Goal: Task Accomplishment & Management: Complete application form

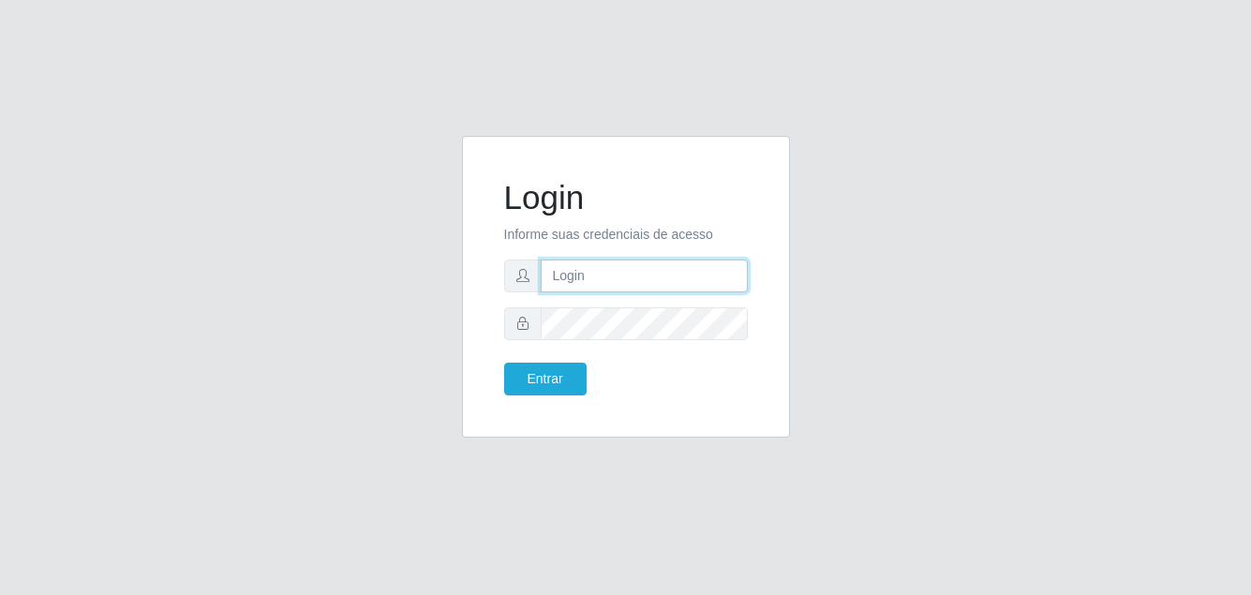
drag, startPoint x: 0, startPoint y: 0, endPoint x: 642, endPoint y: 286, distance: 702.7
click at [642, 286] on input "text" at bounding box center [644, 276] width 207 height 33
drag, startPoint x: 440, startPoint y: 530, endPoint x: 482, endPoint y: 446, distance: 93.9
click at [440, 530] on div "Login Informe suas credenciais de acesso Entrar" at bounding box center [625, 297] width 1251 height 595
click at [569, 288] on input "text" at bounding box center [644, 276] width 207 height 33
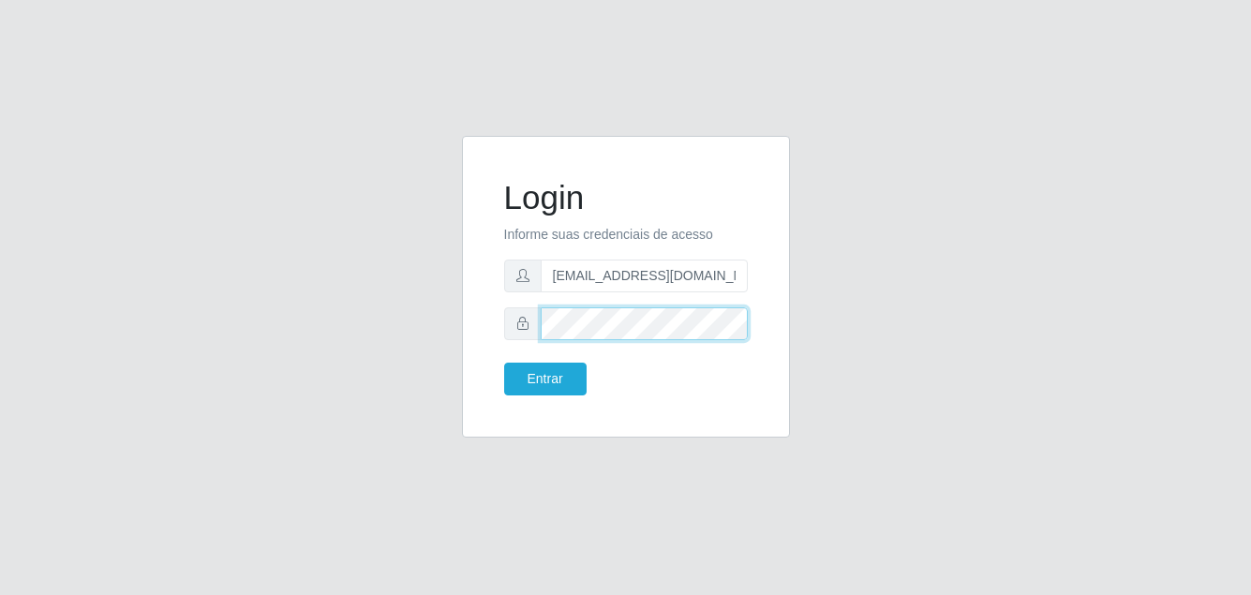
click at [504, 363] on button "Entrar" at bounding box center [545, 379] width 82 height 33
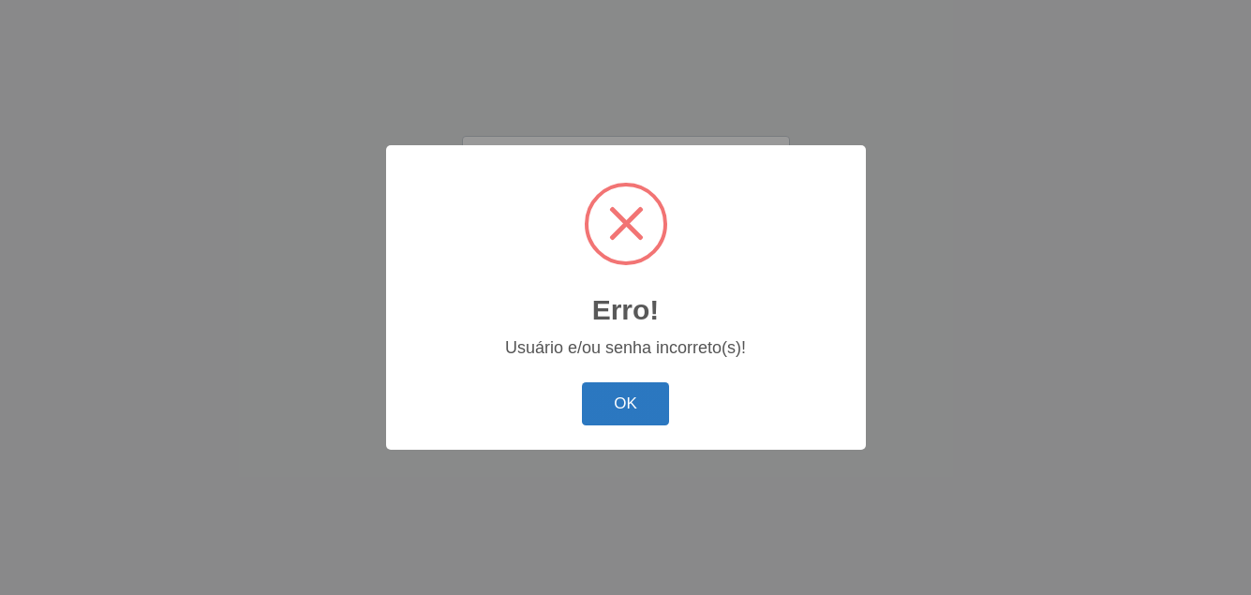
click at [623, 409] on button "OK" at bounding box center [625, 404] width 87 height 44
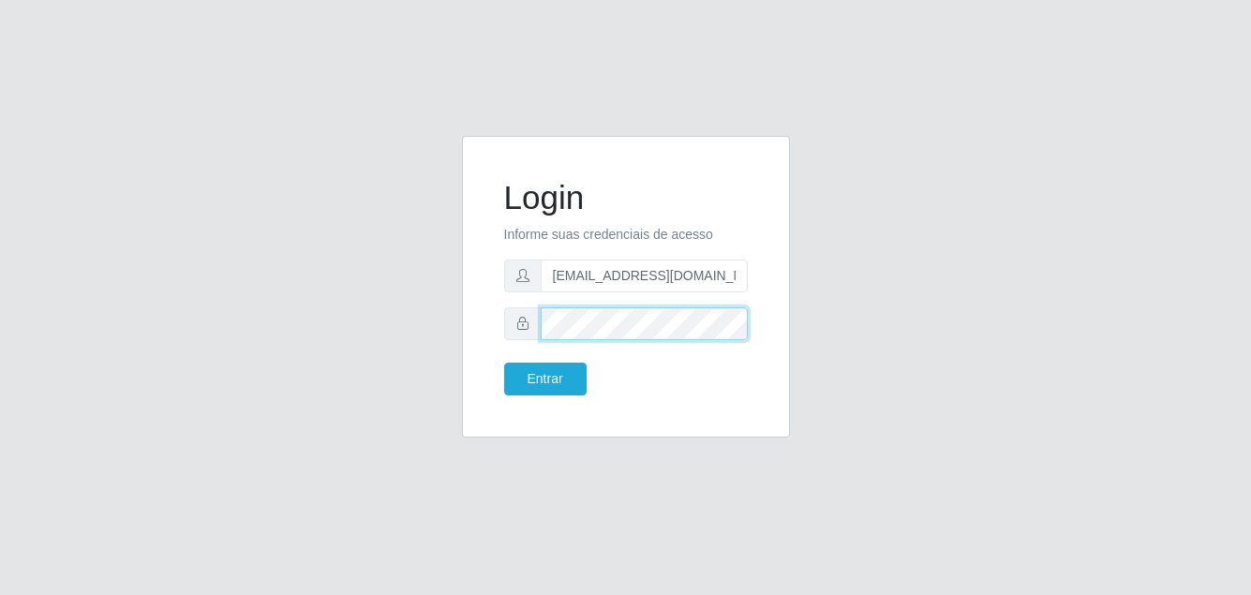
click at [497, 336] on div "Login Informe suas credenciais de acesso [EMAIL_ADDRESS][DOMAIN_NAME] Entrar" at bounding box center [625, 286] width 281 height 255
click at [488, 331] on div "Login Informe suas credenciais de acesso [EMAIL_ADDRESS][DOMAIN_NAME] Entrar" at bounding box center [625, 286] width 281 height 255
click at [504, 363] on button "Entrar" at bounding box center [545, 379] width 82 height 33
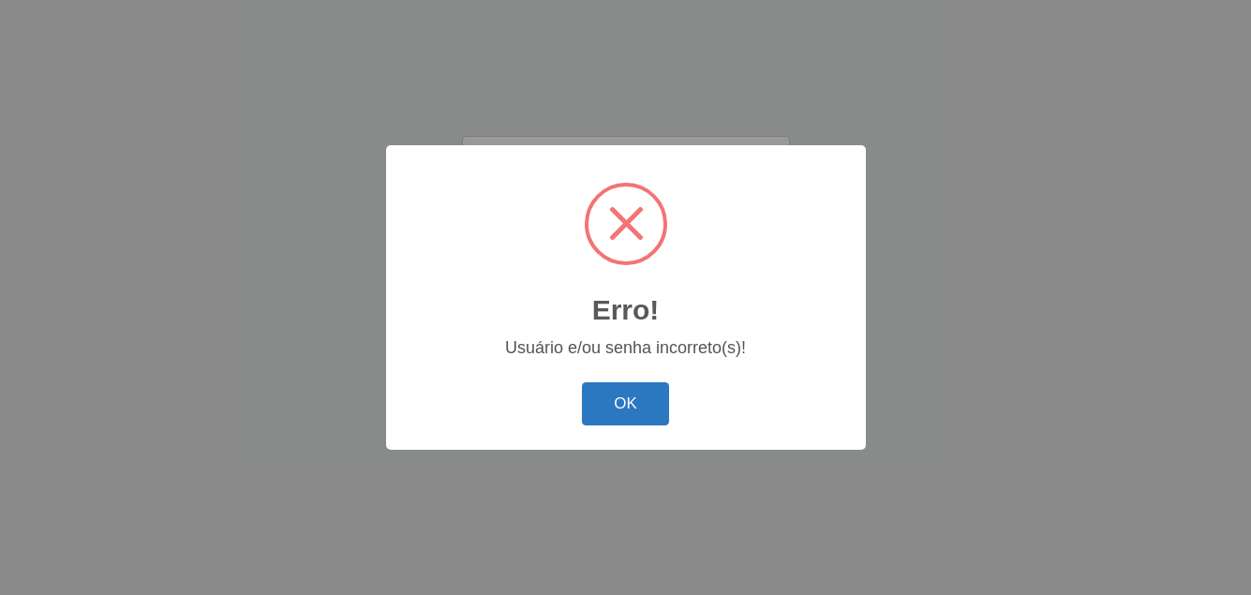
click at [618, 388] on button "OK" at bounding box center [625, 404] width 87 height 44
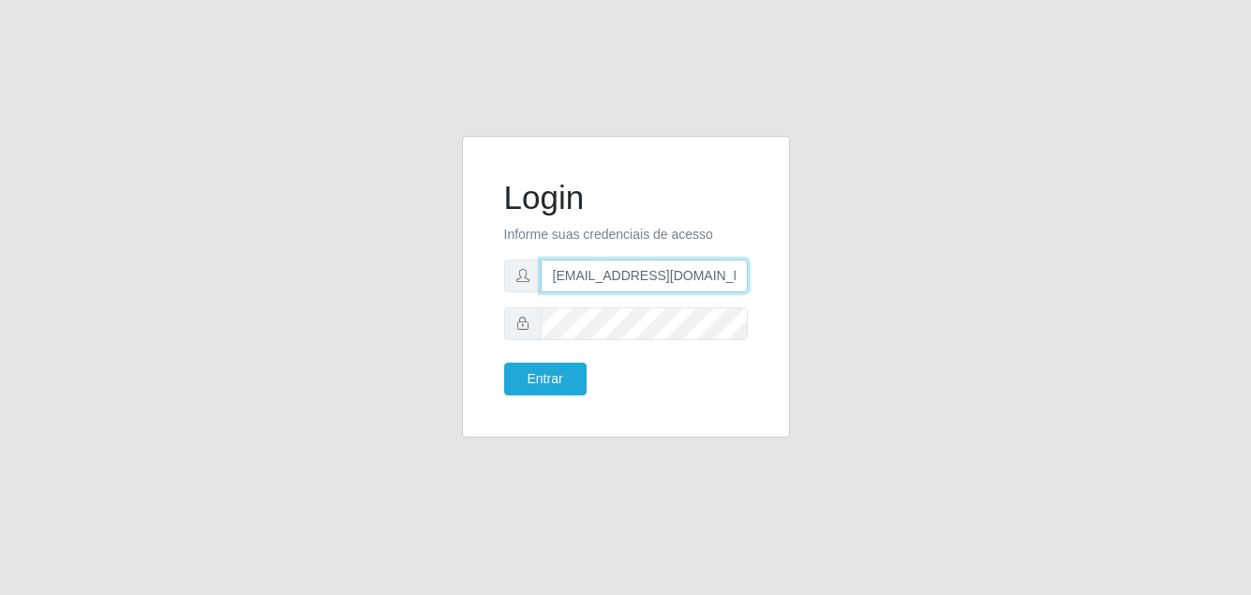
drag, startPoint x: 509, startPoint y: 301, endPoint x: 430, endPoint y: 287, distance: 80.0
click at [431, 287] on div "Login Informe suas credenciais de acesso [EMAIL_ADDRESS][DOMAIN_NAME] Entrar" at bounding box center [626, 298] width 1068 height 324
drag, startPoint x: 660, startPoint y: 278, endPoint x: 433, endPoint y: 280, distance: 226.8
click at [433, 280] on div "Login Informe suas credenciais de acesso [DOMAIN_NAME][EMAIL_ADDRESS][DOMAIN_NA…" at bounding box center [626, 298] width 1068 height 324
type input "[EMAIL_ADDRESS][DOMAIN_NAME]"
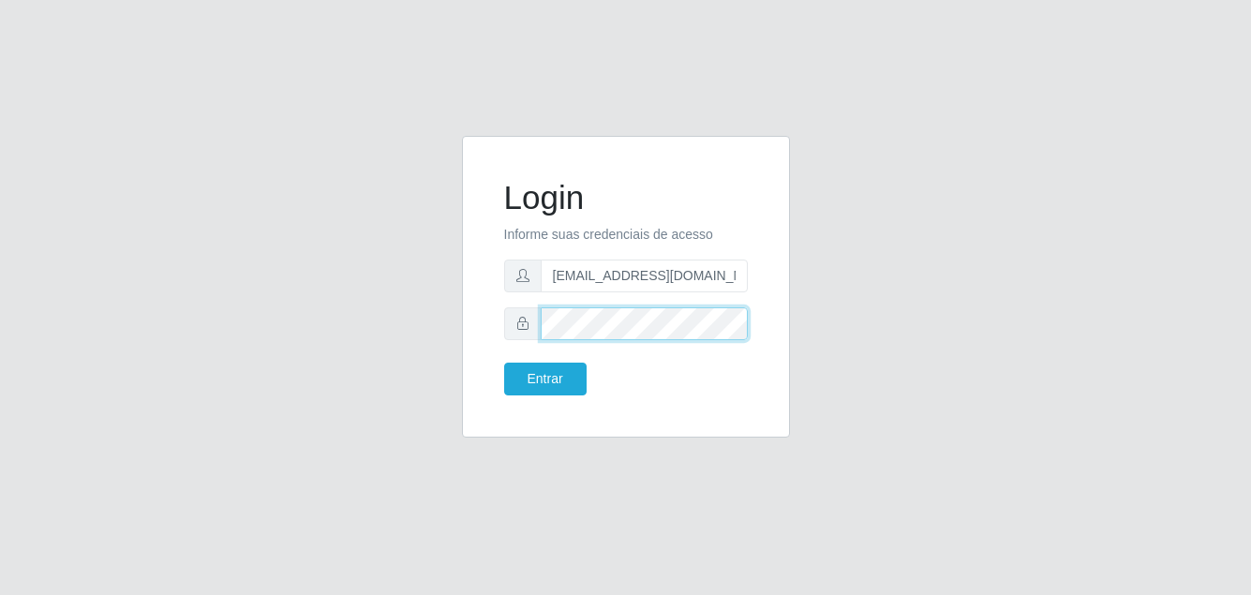
click at [504, 363] on button "Entrar" at bounding box center [545, 379] width 82 height 33
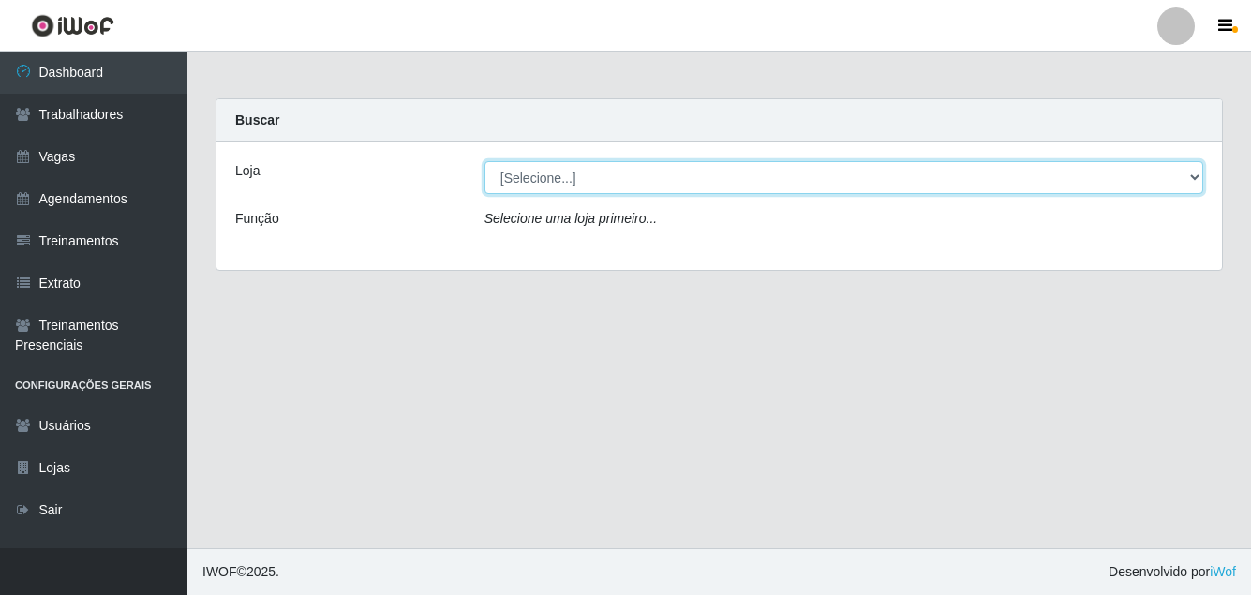
click at [534, 175] on select "[Selecione...] [GEOGRAPHIC_DATA] - [DATE][GEOGRAPHIC_DATA]" at bounding box center [843, 177] width 719 height 33
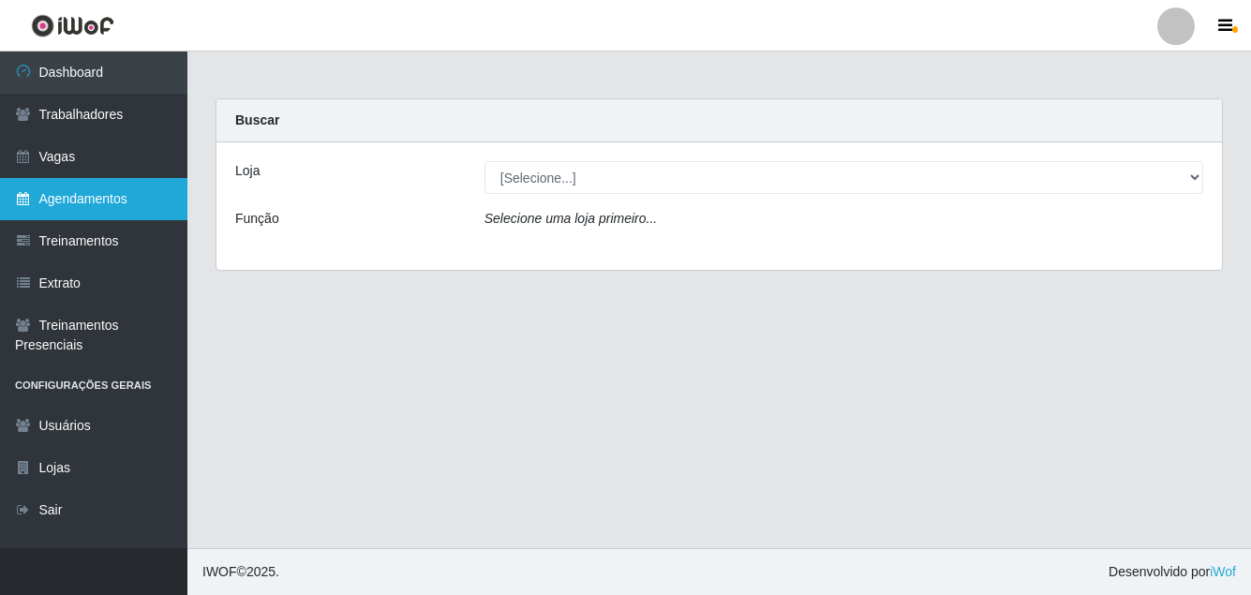
click at [67, 211] on link "Agendamentos" at bounding box center [93, 199] width 187 height 42
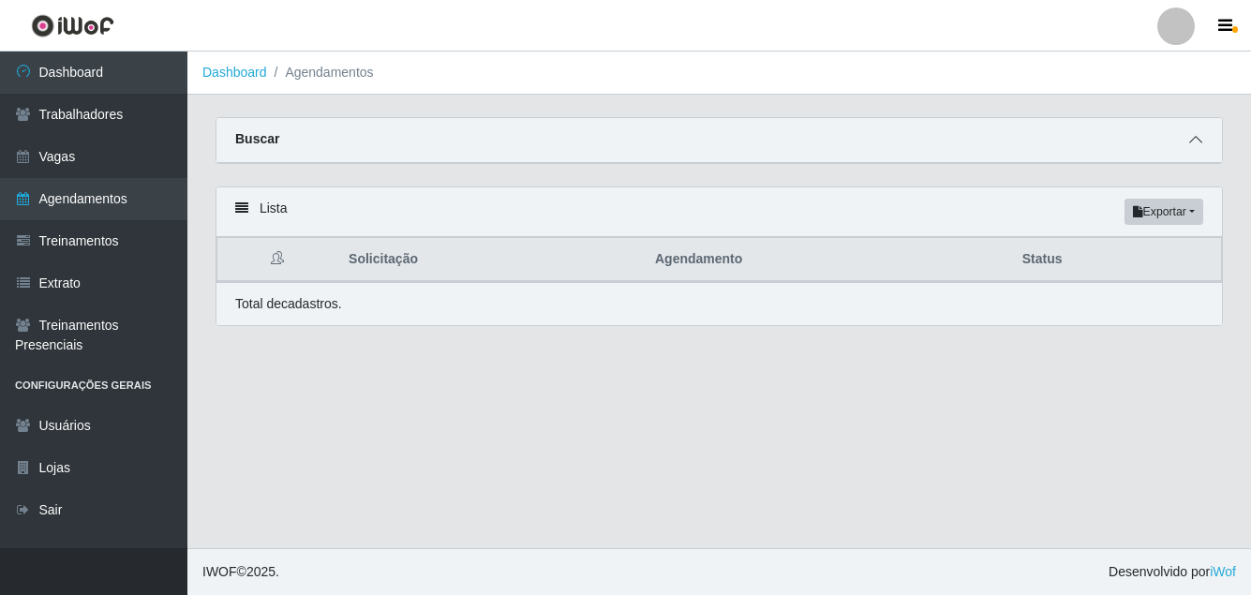
click at [1202, 151] on span at bounding box center [1195, 140] width 22 height 22
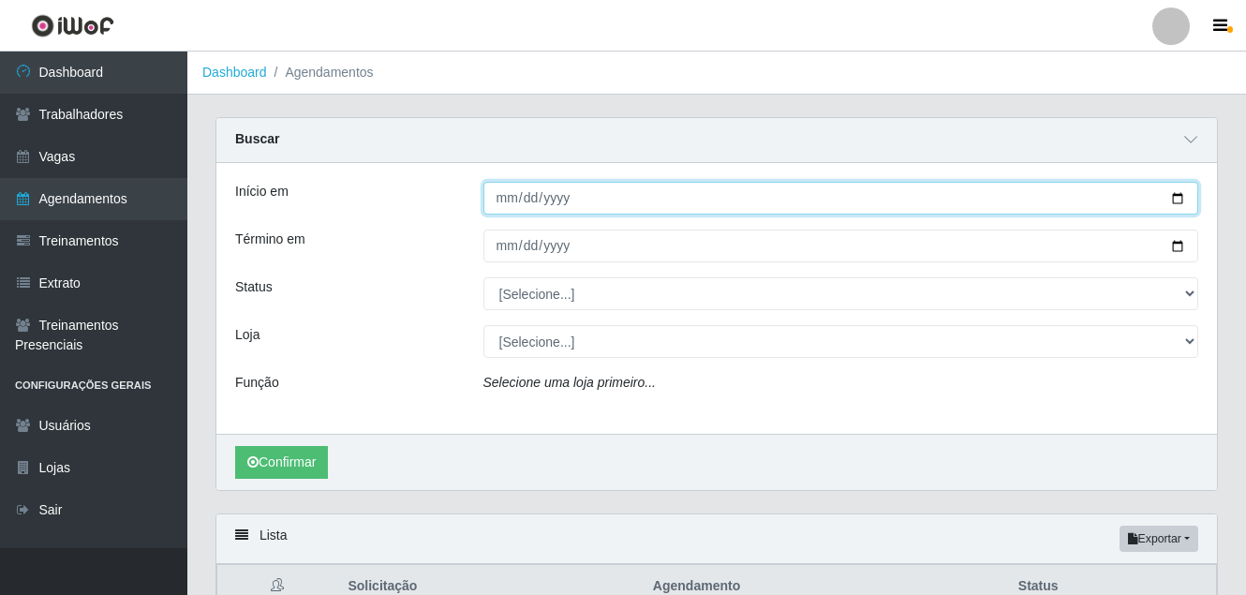
click at [498, 199] on input "Início em" at bounding box center [842, 198] width 716 height 33
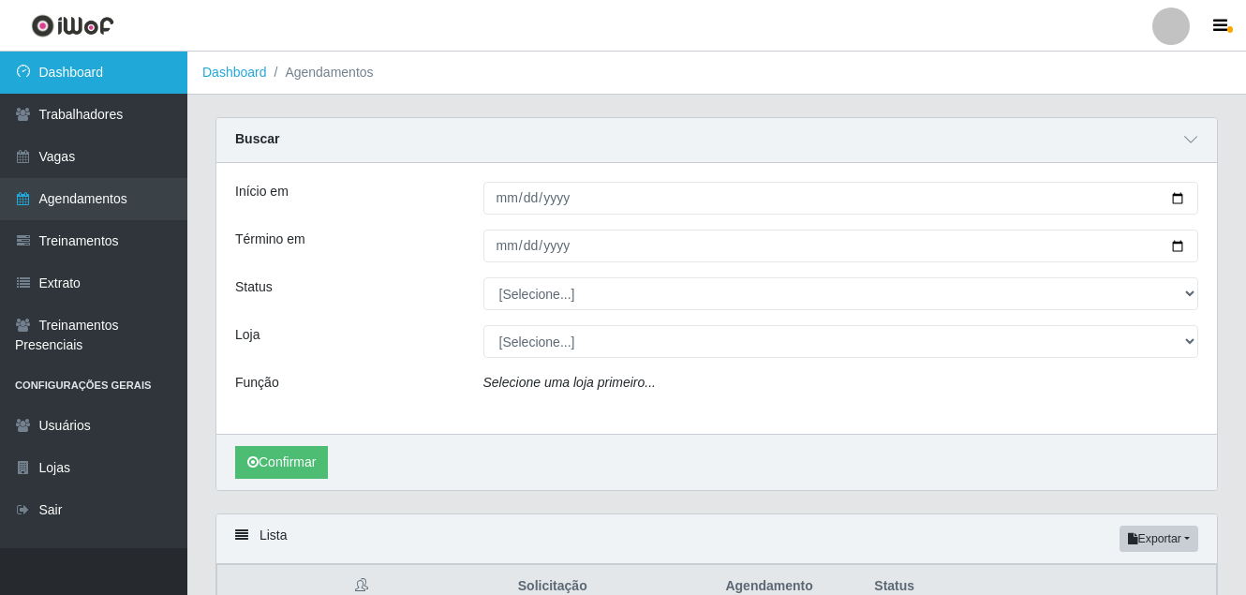
click at [57, 63] on link "Dashboard" at bounding box center [93, 73] width 187 height 42
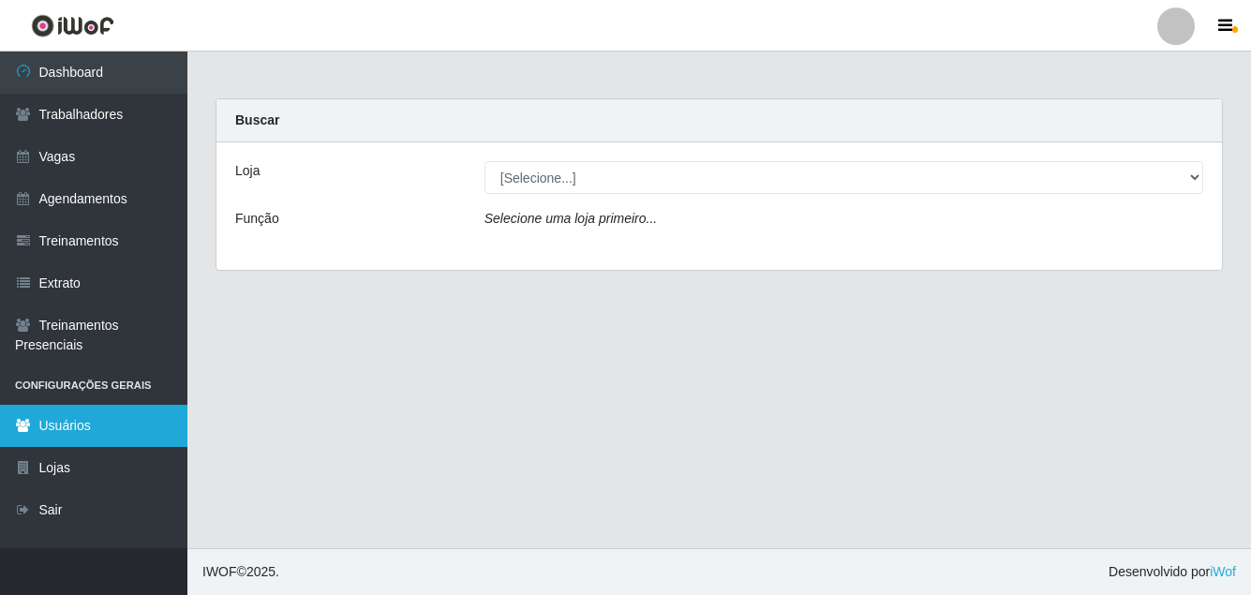
click at [76, 437] on link "Usuários" at bounding box center [93, 426] width 187 height 42
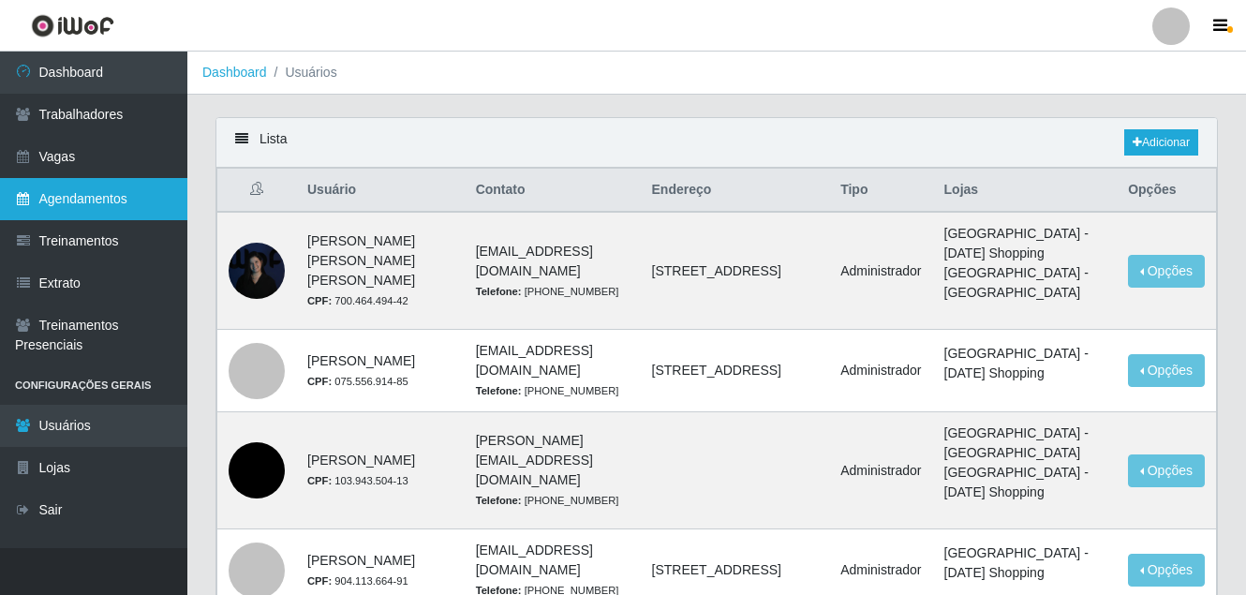
click at [89, 209] on link "Agendamentos" at bounding box center [93, 199] width 187 height 42
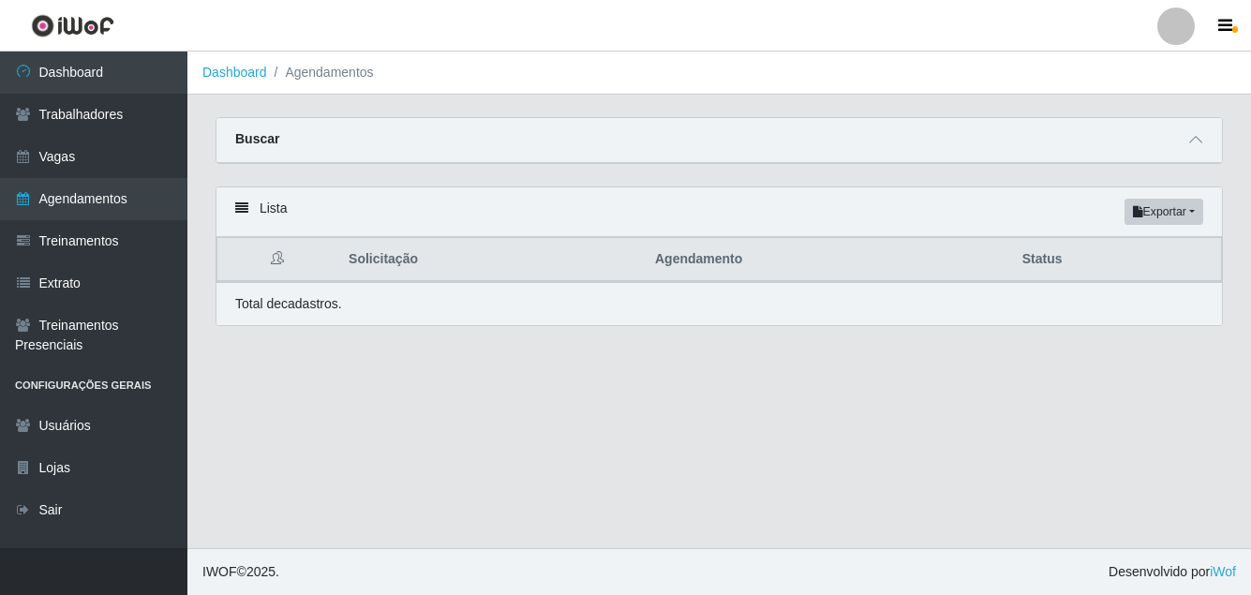
click at [1217, 142] on div "Buscar" at bounding box center [718, 140] width 1005 height 45
click at [1208, 145] on div "Buscar" at bounding box center [718, 140] width 1005 height 45
click at [1184, 134] on div "Buscar" at bounding box center [718, 140] width 1005 height 45
click at [1216, 160] on div "Carregando... Buscar Início em Término em Status [Selecione...] AGENDADO AGUARD…" at bounding box center [718, 151] width 1035 height 69
click at [1194, 138] on icon at bounding box center [1195, 139] width 13 height 13
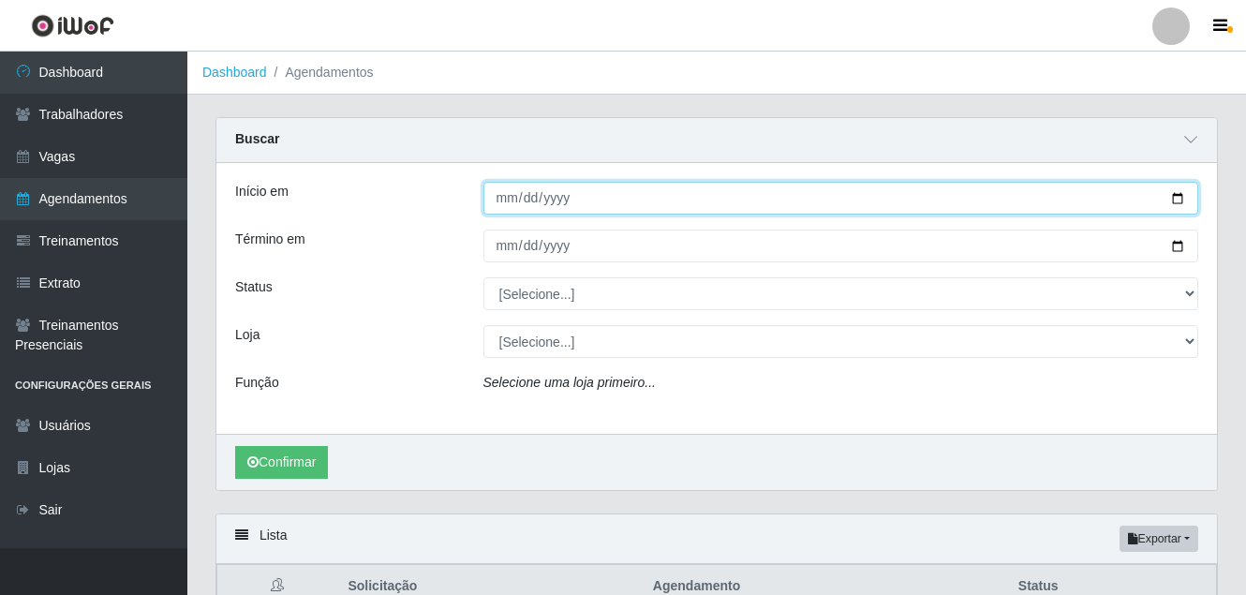
click at [503, 204] on input "Início em" at bounding box center [842, 198] width 716 height 33
type input "[DATE]"
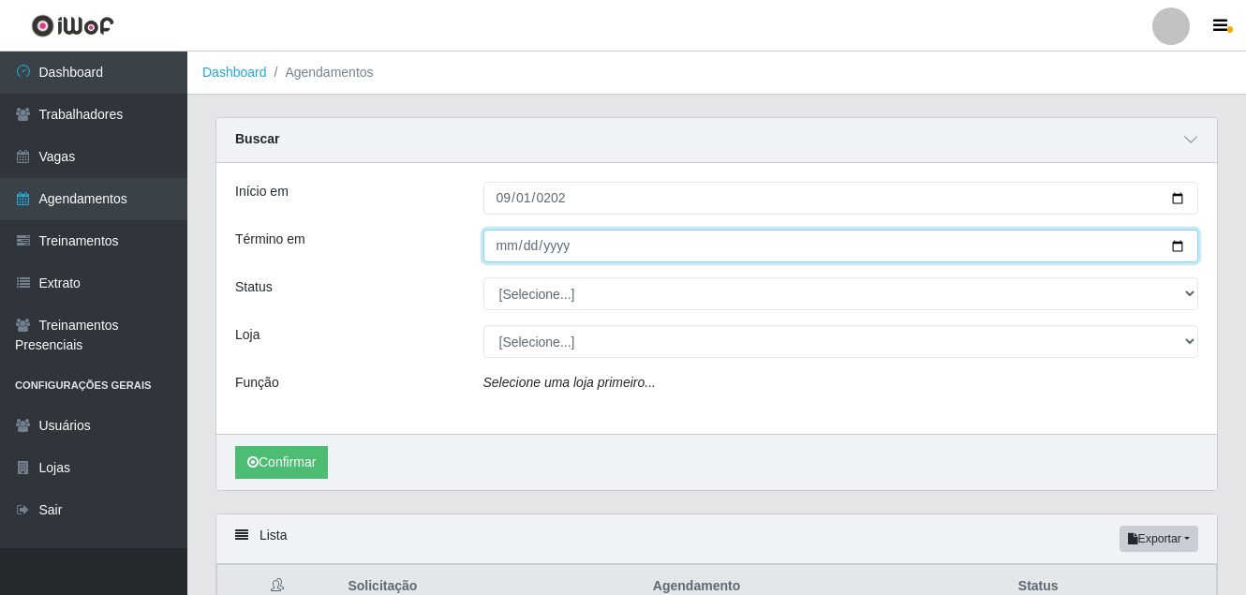
click at [495, 250] on input "Término em" at bounding box center [842, 246] width 716 height 33
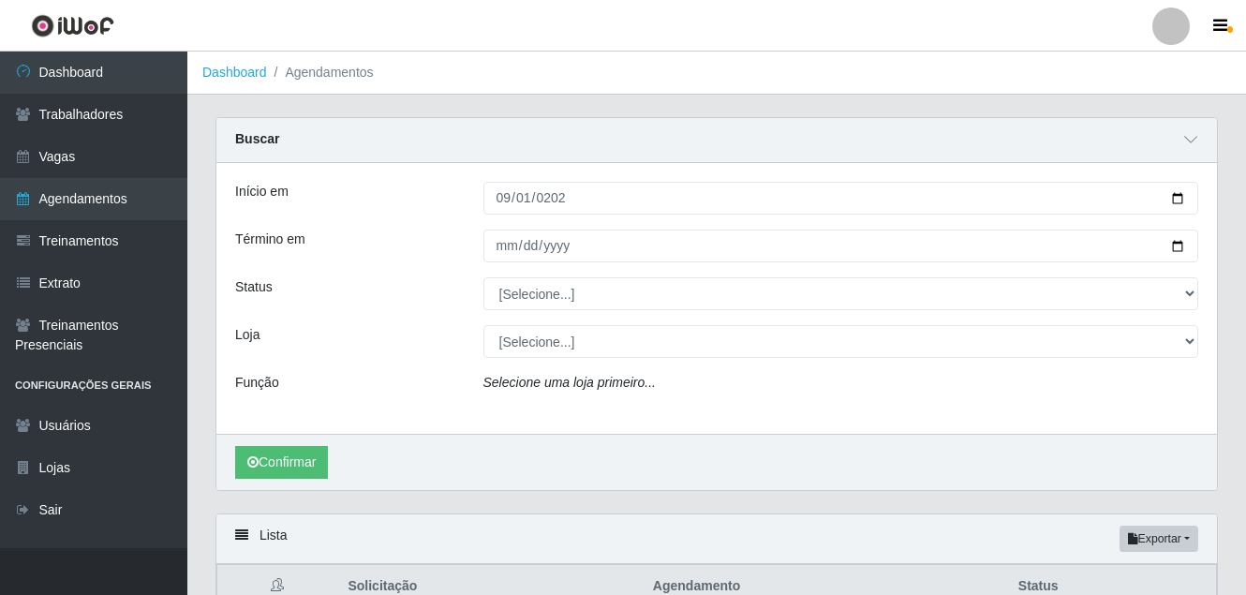
drag, startPoint x: 525, startPoint y: 322, endPoint x: 536, endPoint y: 303, distance: 22.7
click at [536, 303] on div "Início em 2025-09-01 Término em Status [Selecione...] AGENDADO AGUARDANDO LIBER…" at bounding box center [716, 298] width 1001 height 271
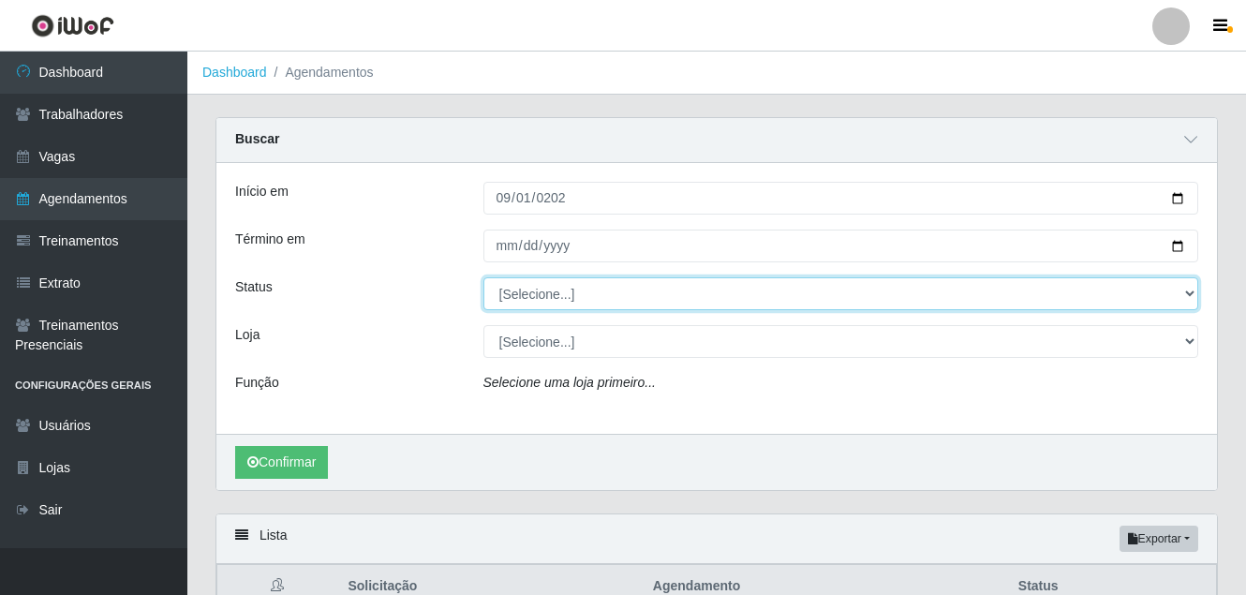
click at [538, 295] on select "[Selecione...] AGENDADO AGUARDANDO LIBERAR EM ANDAMENTO EM REVISÃO FINALIZADO C…" at bounding box center [842, 293] width 716 height 33
select select "FINALIZADO"
click at [484, 278] on select "[Selecione...] AGENDADO AGUARDANDO LIBERAR EM ANDAMENTO EM REVISÃO FINALIZADO C…" at bounding box center [842, 293] width 716 height 33
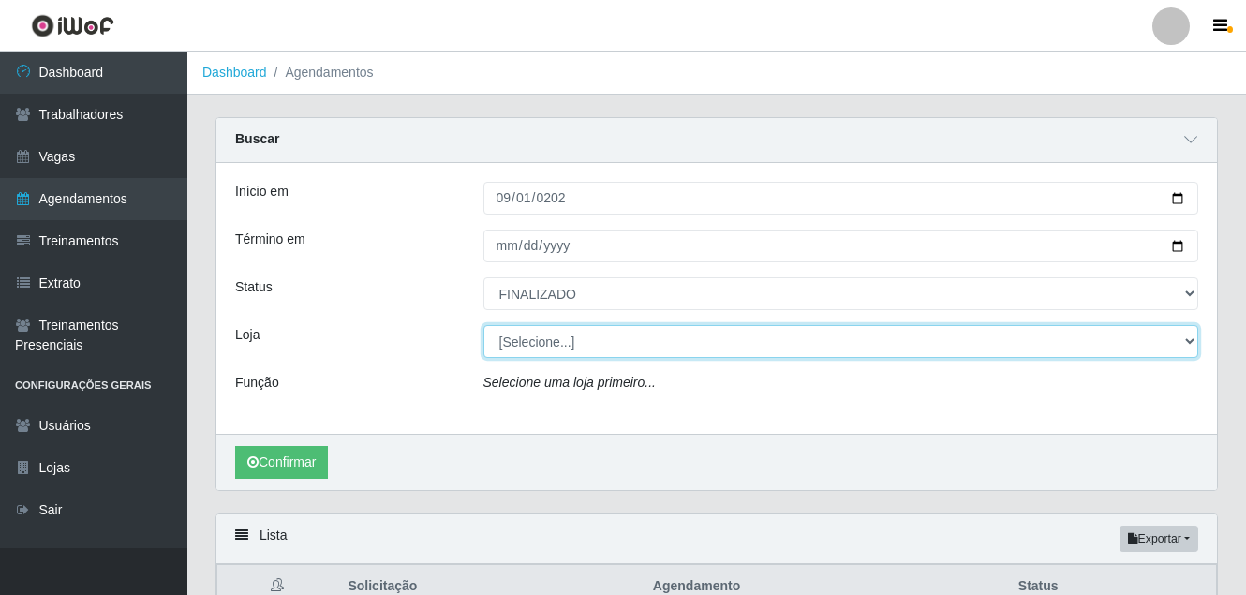
click at [542, 352] on select "[Selecione...] [GEOGRAPHIC_DATA] - [DATE][GEOGRAPHIC_DATA]" at bounding box center [842, 341] width 716 height 33
select select "471"
click at [484, 326] on select "[Selecione...] [GEOGRAPHIC_DATA] - [DATE][GEOGRAPHIC_DATA]" at bounding box center [842, 341] width 716 height 33
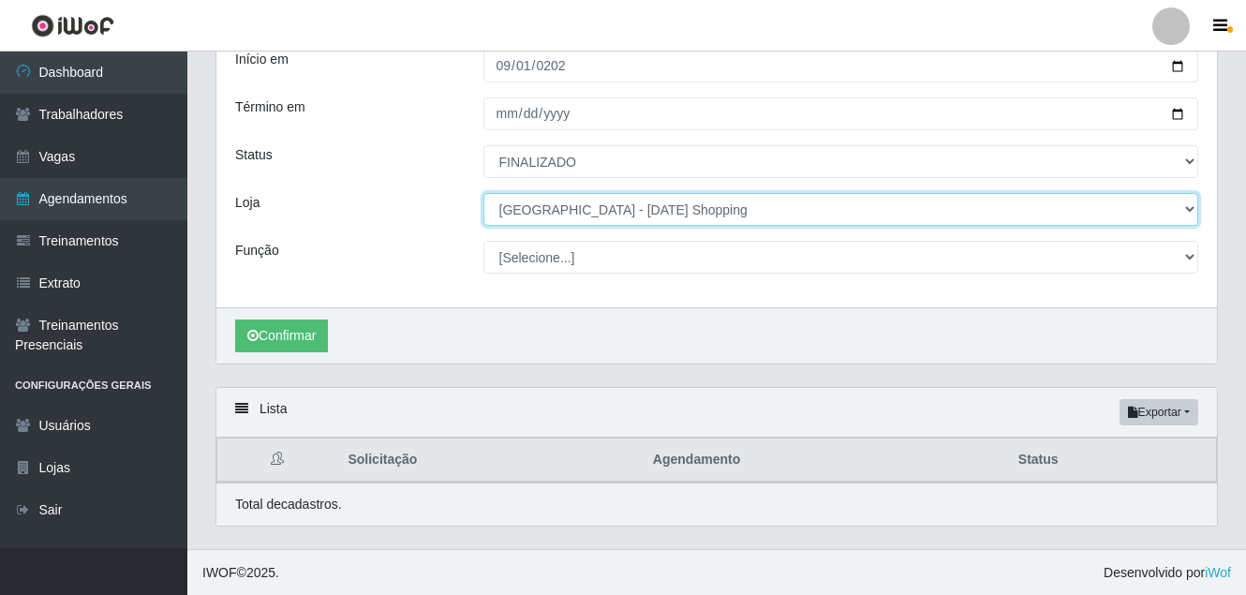
scroll to position [134, 0]
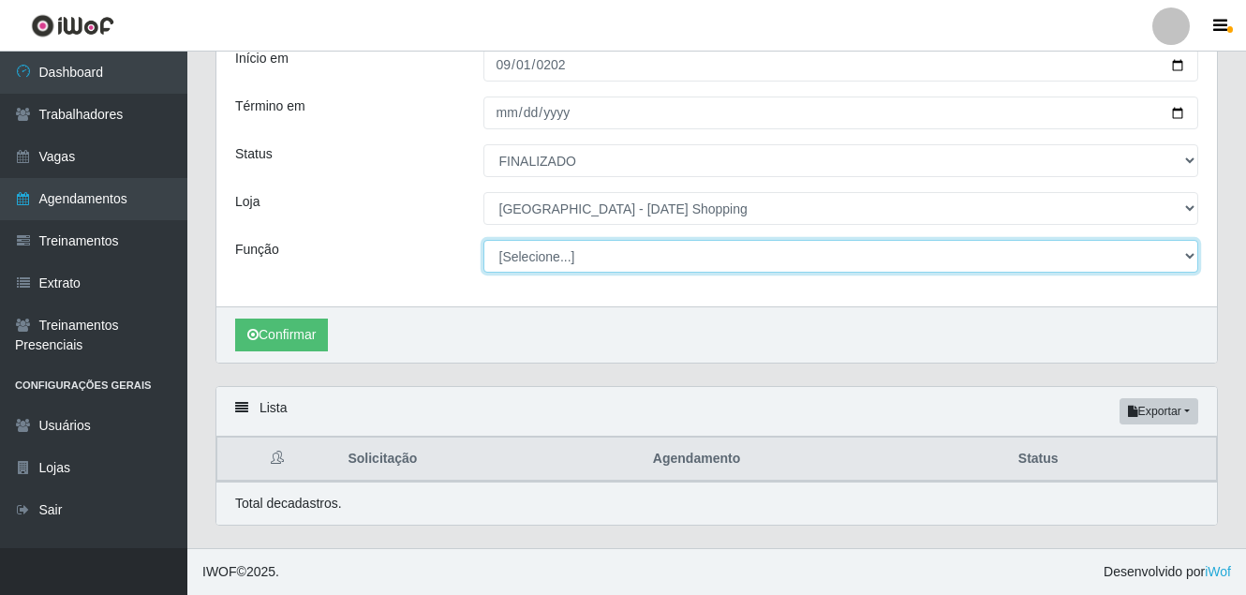
click at [1139, 256] on select "[Selecione...] ASG ASG + ASG ++ Assistente [PERSON_NAME] Assistente [PERSON_NAM…" at bounding box center [842, 256] width 716 height 33
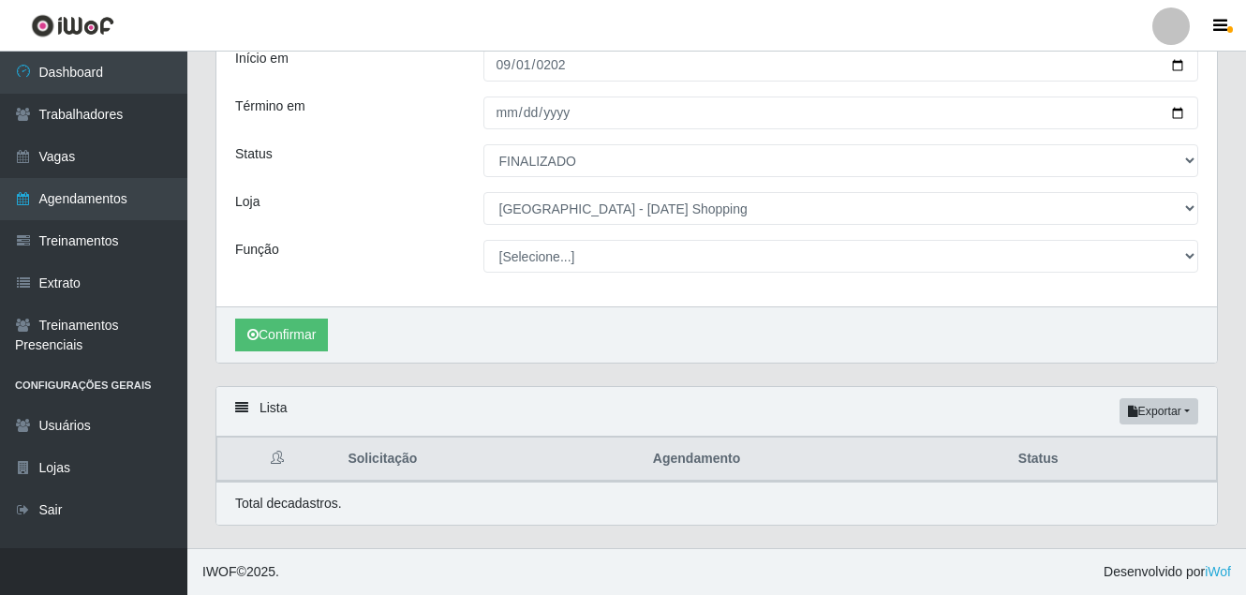
click at [428, 279] on div "Início em 2025-09-01 Término em Status [Selecione...] AGENDADO AGUARDANDO LIBER…" at bounding box center [716, 168] width 1001 height 276
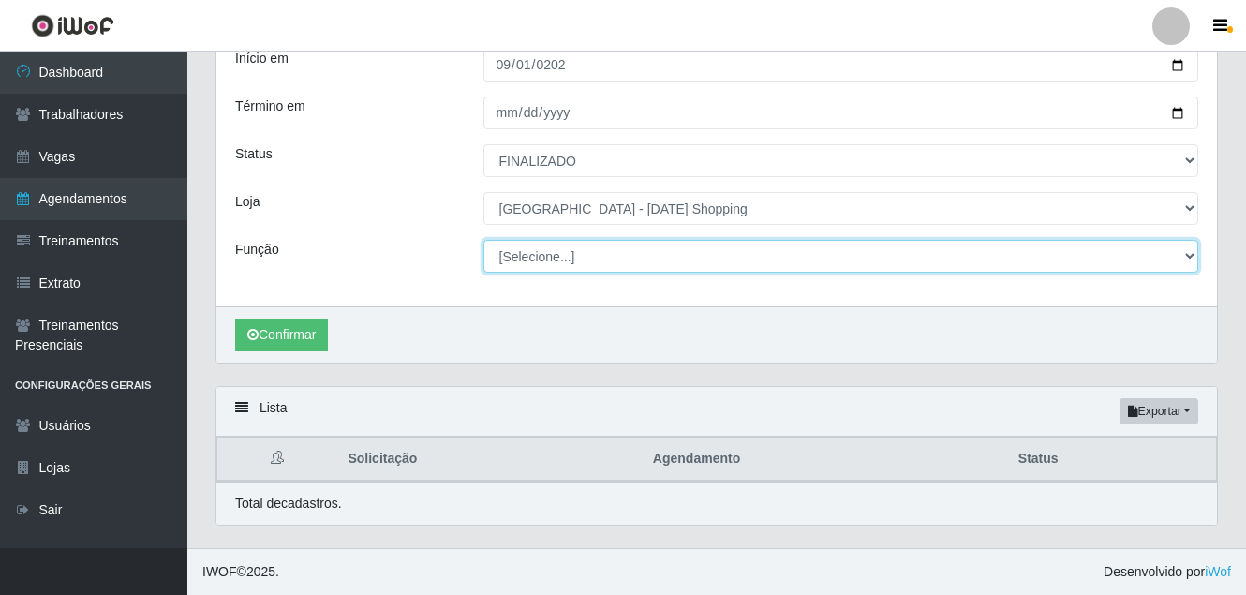
drag, startPoint x: 585, startPoint y: 251, endPoint x: 572, endPoint y: 272, distance: 24.4
click at [585, 251] on select "[Selecione...] ASG ASG + ASG ++ Assistente [PERSON_NAME] Assistente [PERSON_NAM…" at bounding box center [842, 256] width 716 height 33
select select "148"
click at [484, 240] on select "[Selecione...] ASG ASG + ASG ++ Assistente [PERSON_NAME] Assistente [PERSON_NAM…" at bounding box center [842, 256] width 716 height 33
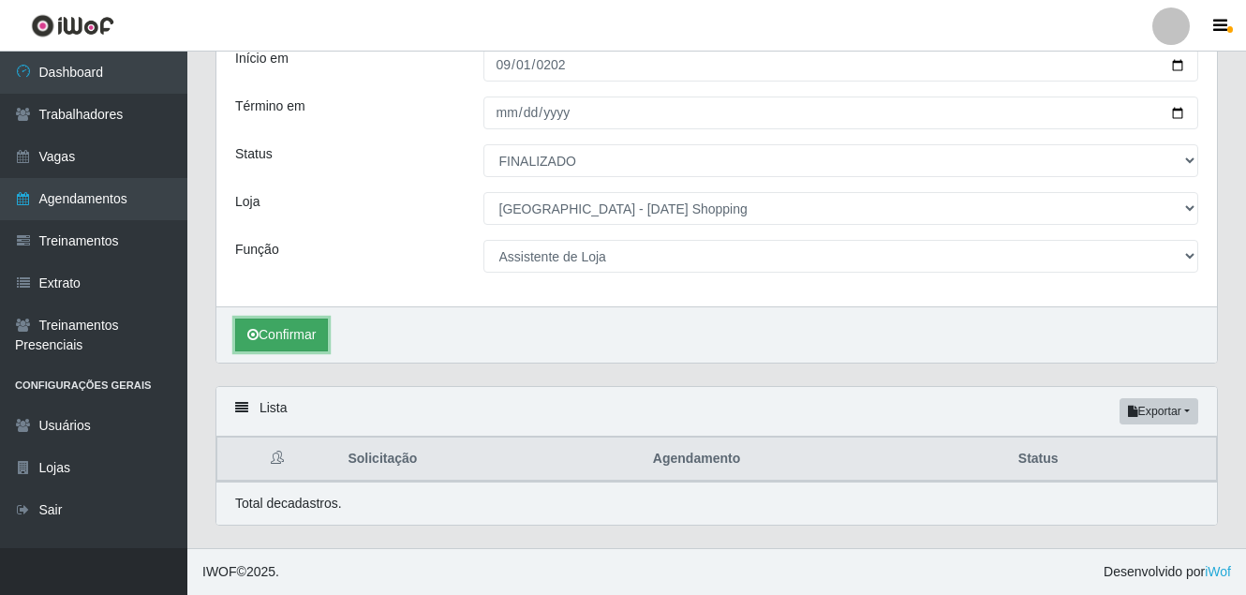
click at [290, 326] on button "Confirmar" at bounding box center [281, 335] width 93 height 33
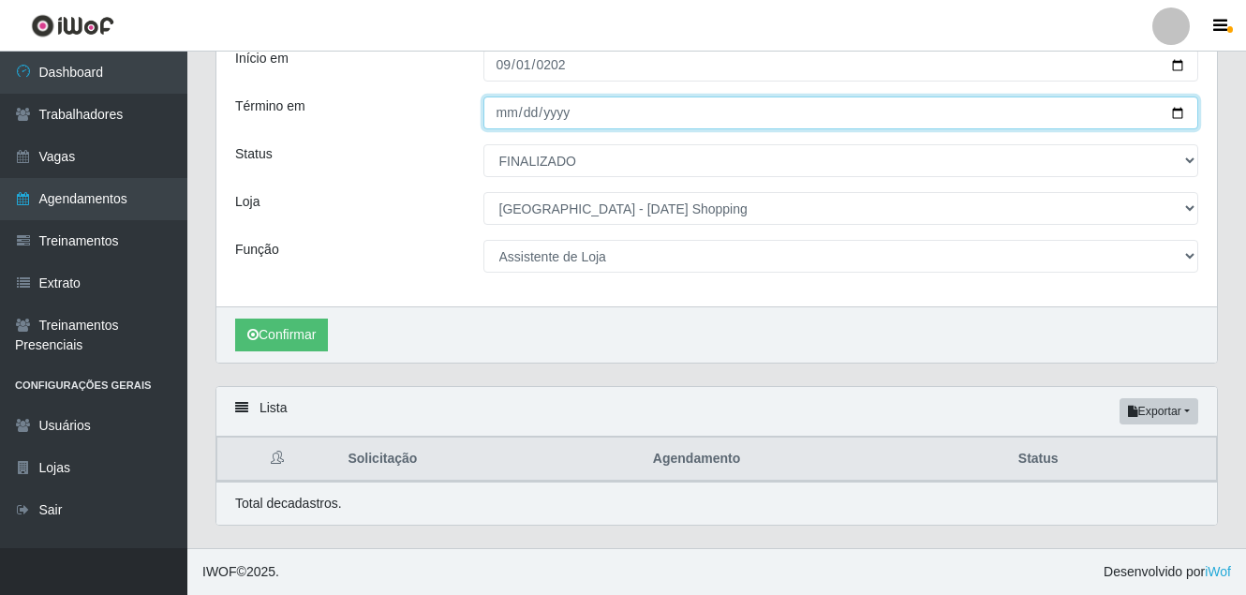
click at [509, 112] on input "Término em" at bounding box center [842, 113] width 716 height 33
type input "[DATE]"
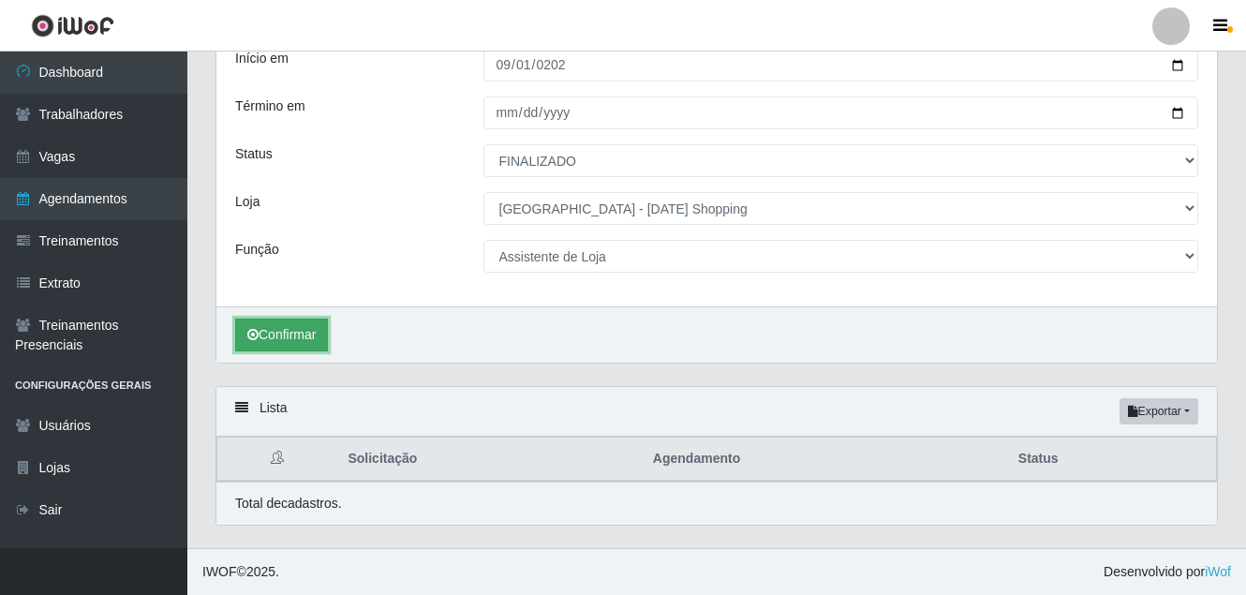
click at [254, 334] on icon "submit" at bounding box center [252, 334] width 11 height 13
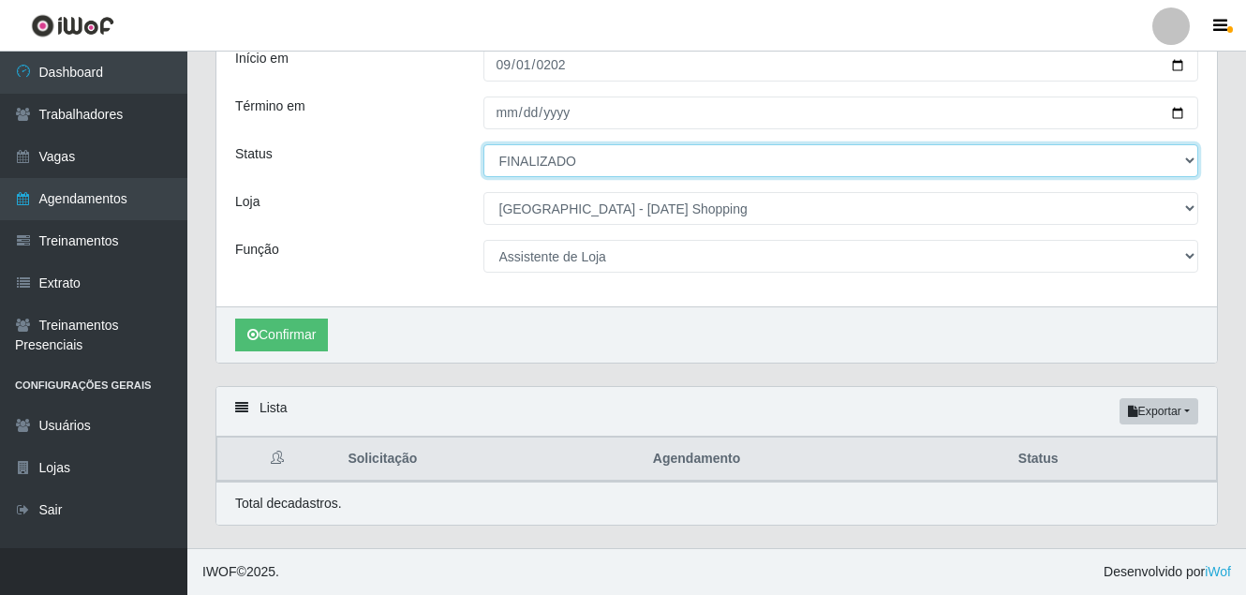
click at [663, 176] on select "[Selecione...] AGENDADO AGUARDANDO LIBERAR EM ANDAMENTO EM REVISÃO FINALIZADO C…" at bounding box center [842, 160] width 716 height 33
click at [484, 144] on select "[Selecione...] AGENDADO AGUARDANDO LIBERAR EM ANDAMENTO EM REVISÃO FINALIZADO C…" at bounding box center [842, 160] width 716 height 33
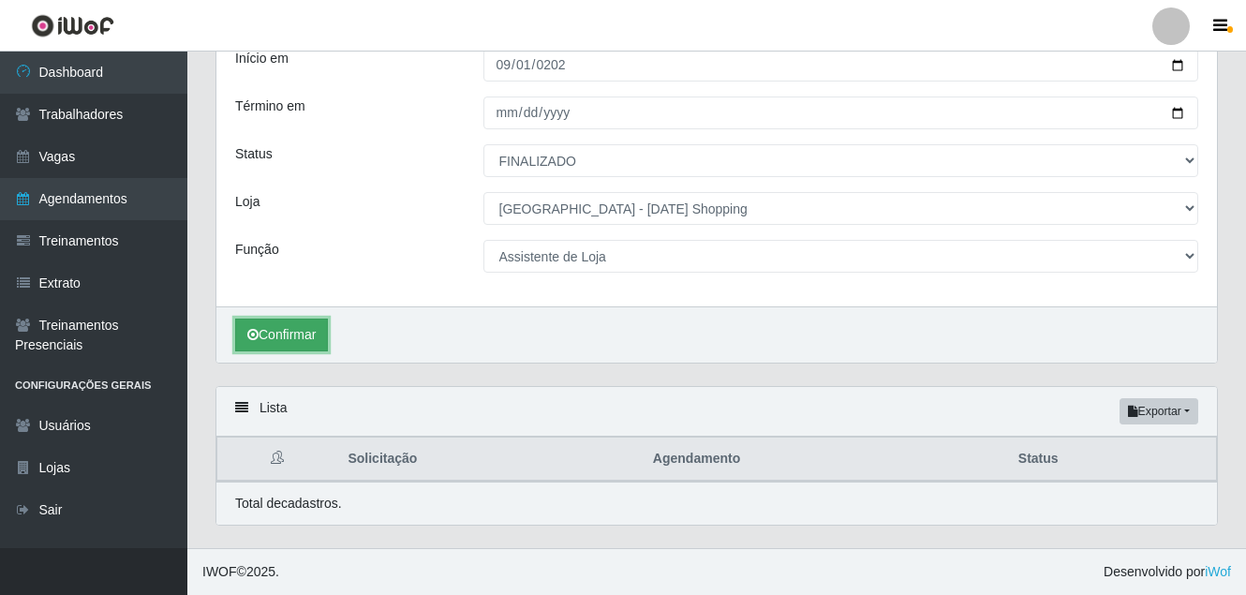
click at [309, 335] on button "Confirmar" at bounding box center [281, 335] width 93 height 33
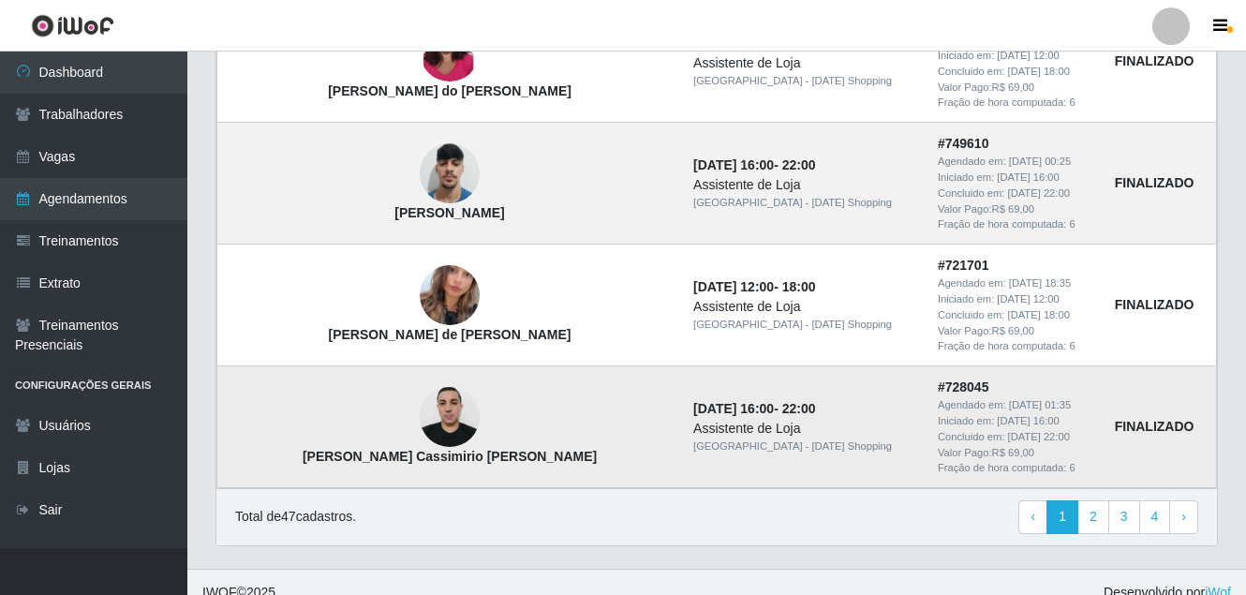
scroll to position [1975, 0]
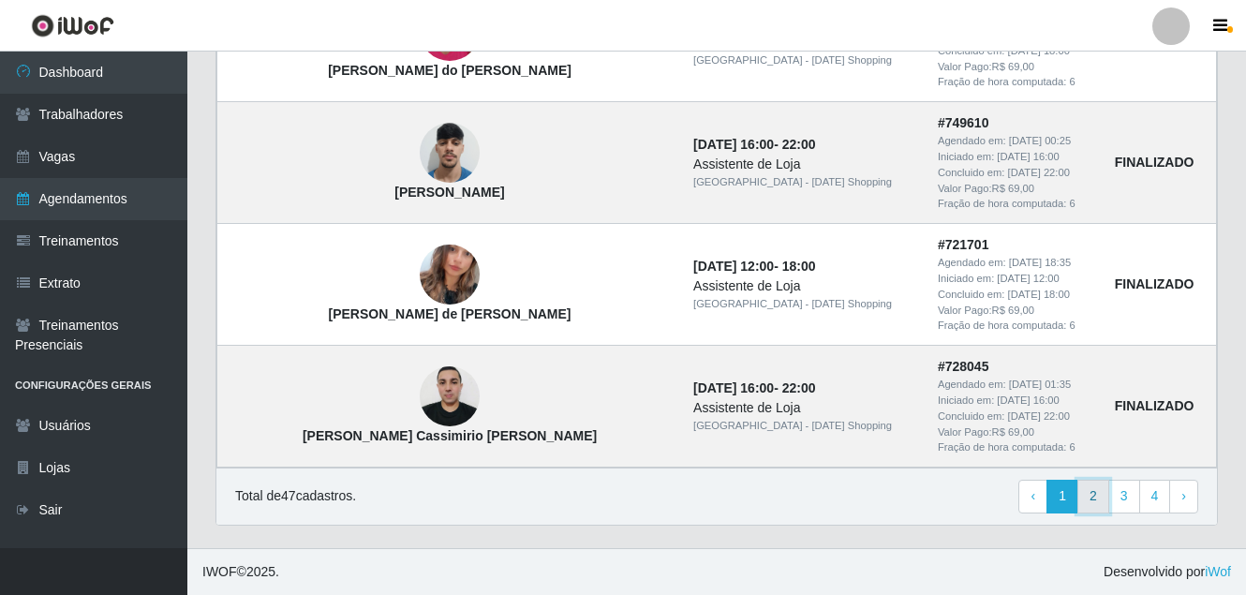
click at [1092, 504] on link "2" at bounding box center [1094, 497] width 32 height 34
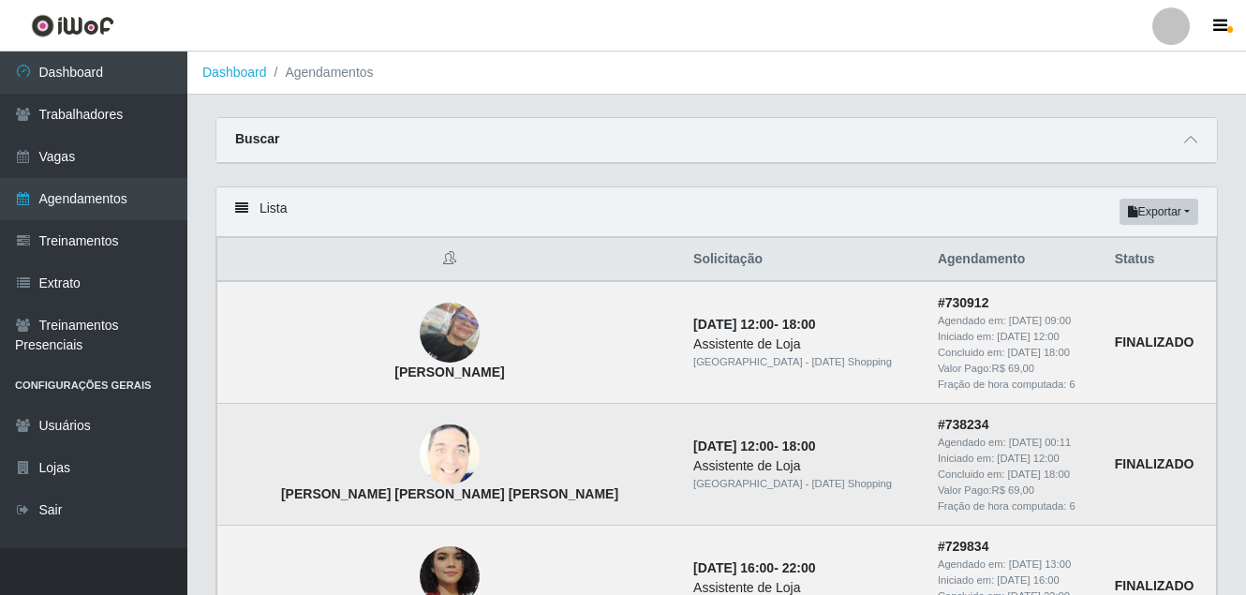
click at [420, 456] on img at bounding box center [450, 455] width 60 height 74
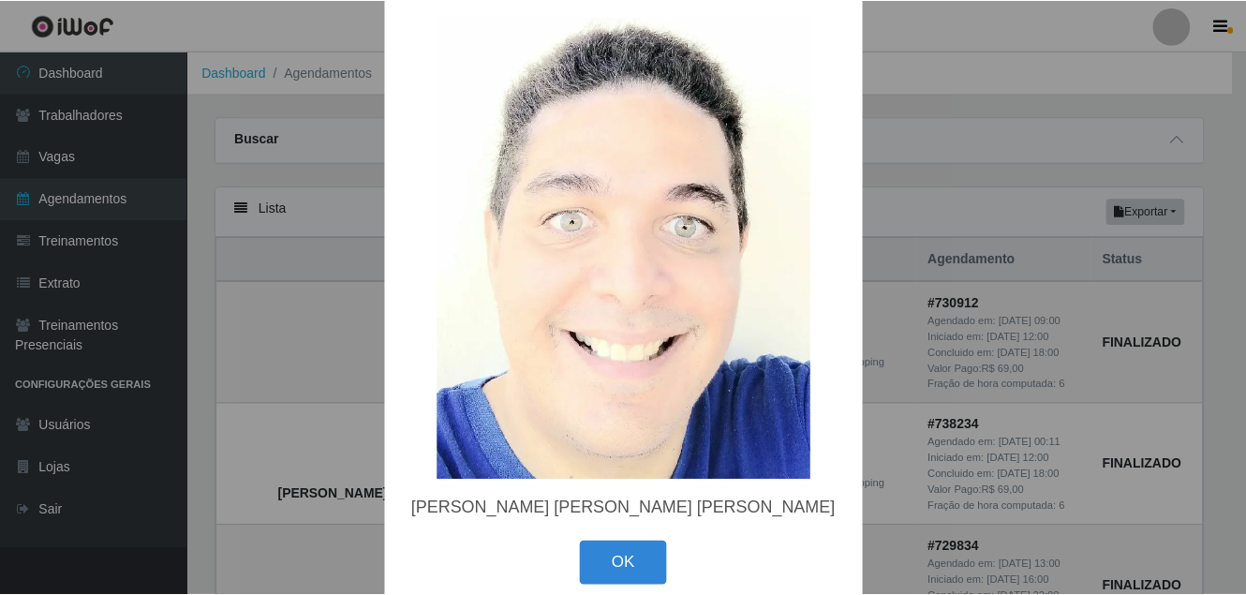
scroll to position [54, 0]
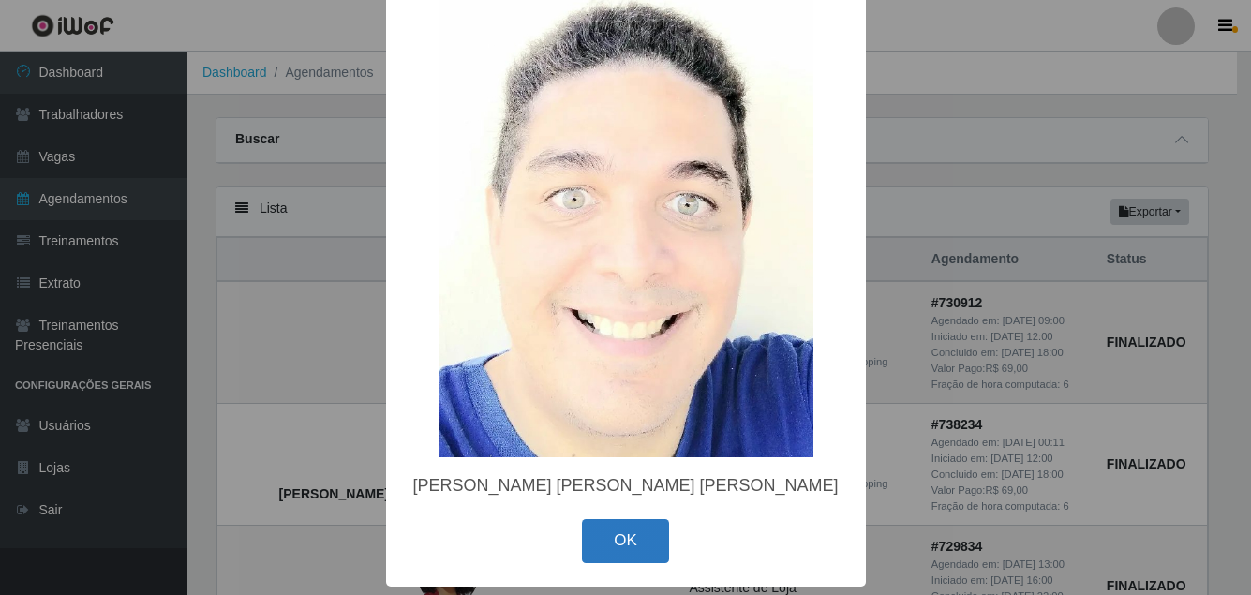
click at [640, 553] on button "OK" at bounding box center [625, 541] width 87 height 44
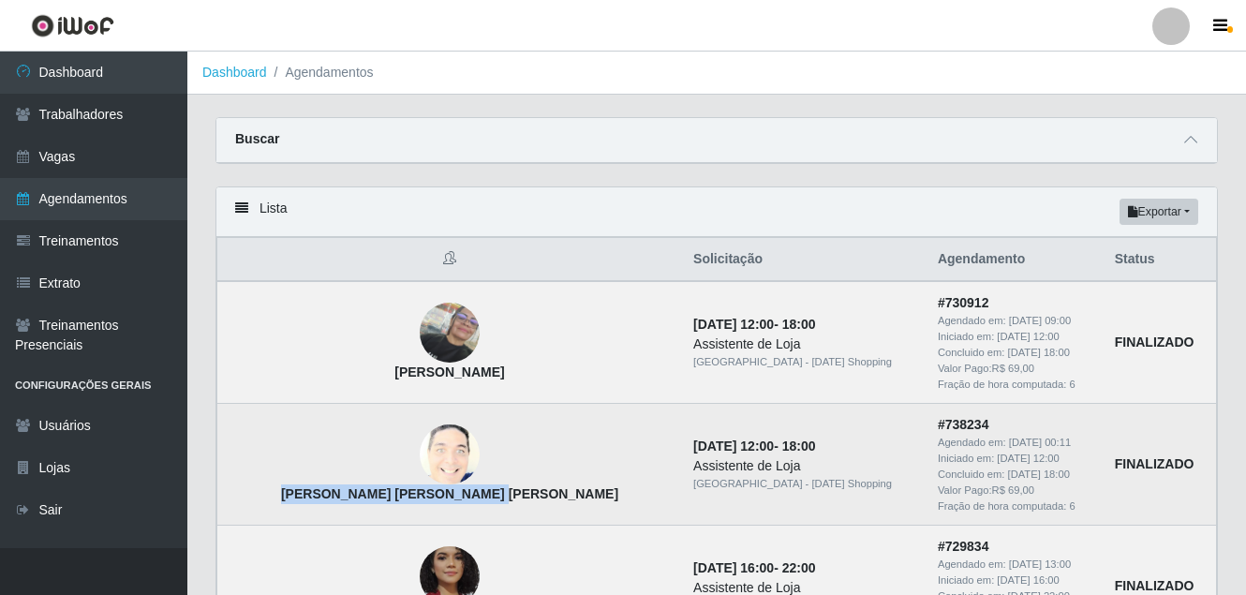
drag, startPoint x: 501, startPoint y: 493, endPoint x: 309, endPoint y: 504, distance: 192.4
click at [309, 504] on td "[PERSON_NAME] [PERSON_NAME] [PERSON_NAME]" at bounding box center [450, 465] width 466 height 122
copy strong "[PERSON_NAME] [PERSON_NAME] [PERSON_NAME]"
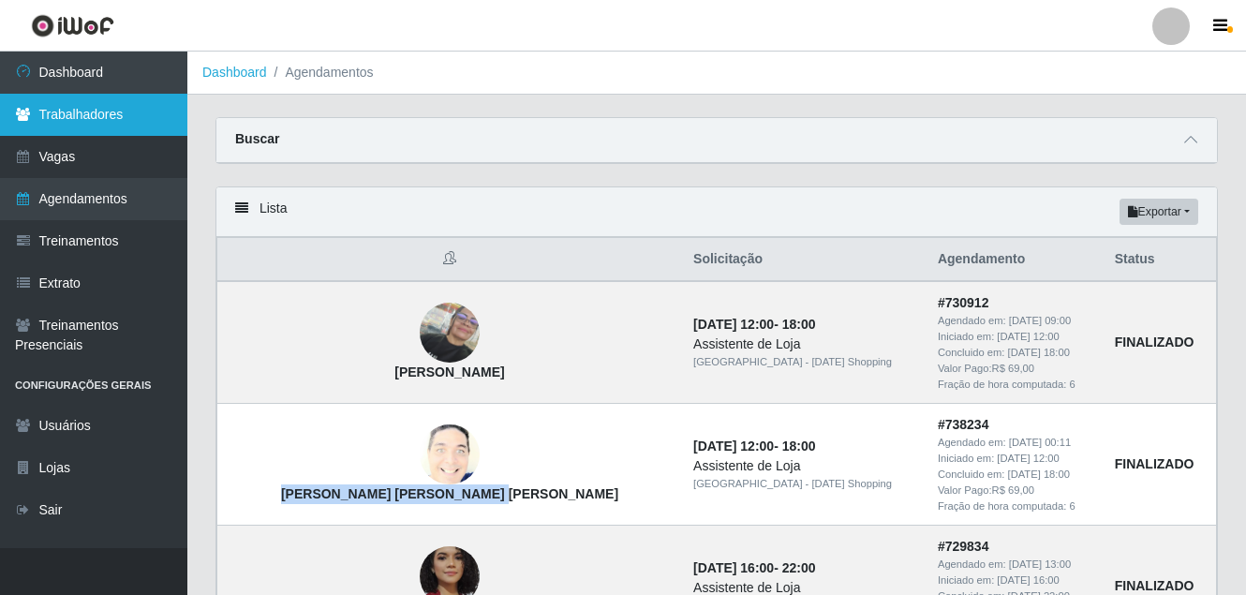
click at [81, 110] on link "Trabalhadores" at bounding box center [93, 115] width 187 height 42
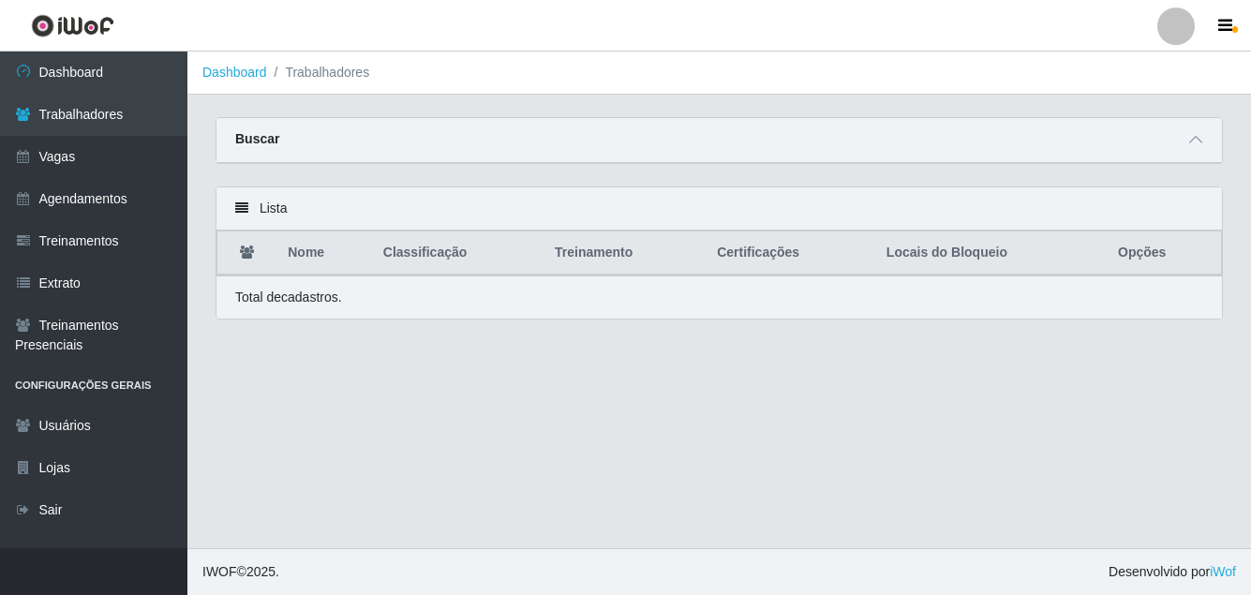
click at [545, 135] on div "Buscar" at bounding box center [718, 140] width 1005 height 45
click at [1193, 142] on icon at bounding box center [1195, 139] width 13 height 13
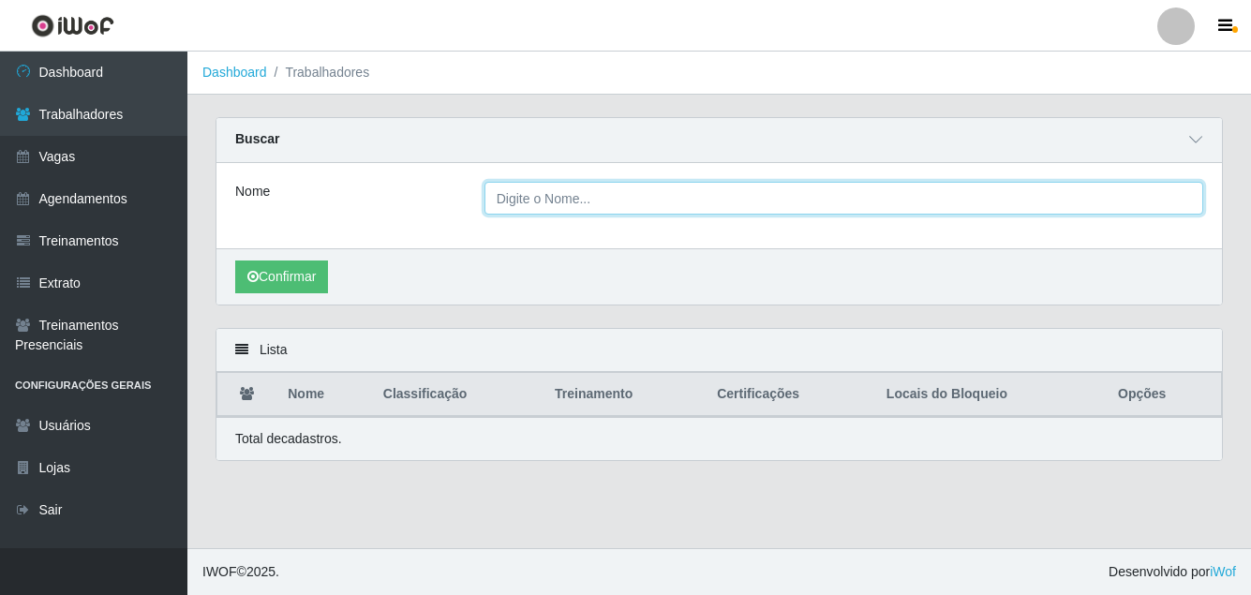
click at [541, 195] on input "Nome" at bounding box center [843, 198] width 719 height 33
paste input "[PERSON_NAME] [PERSON_NAME] [PERSON_NAME]"
type input "[PERSON_NAME] [PERSON_NAME] [PERSON_NAME]"
click at [235, 261] on button "Confirmar" at bounding box center [281, 277] width 93 height 33
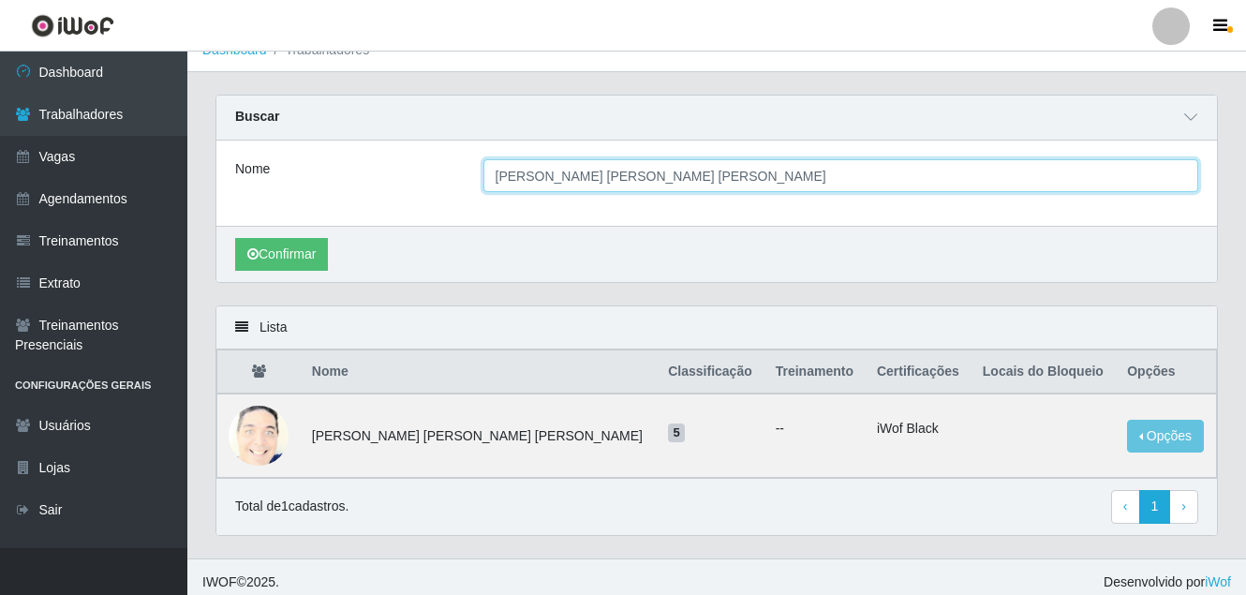
scroll to position [34, 0]
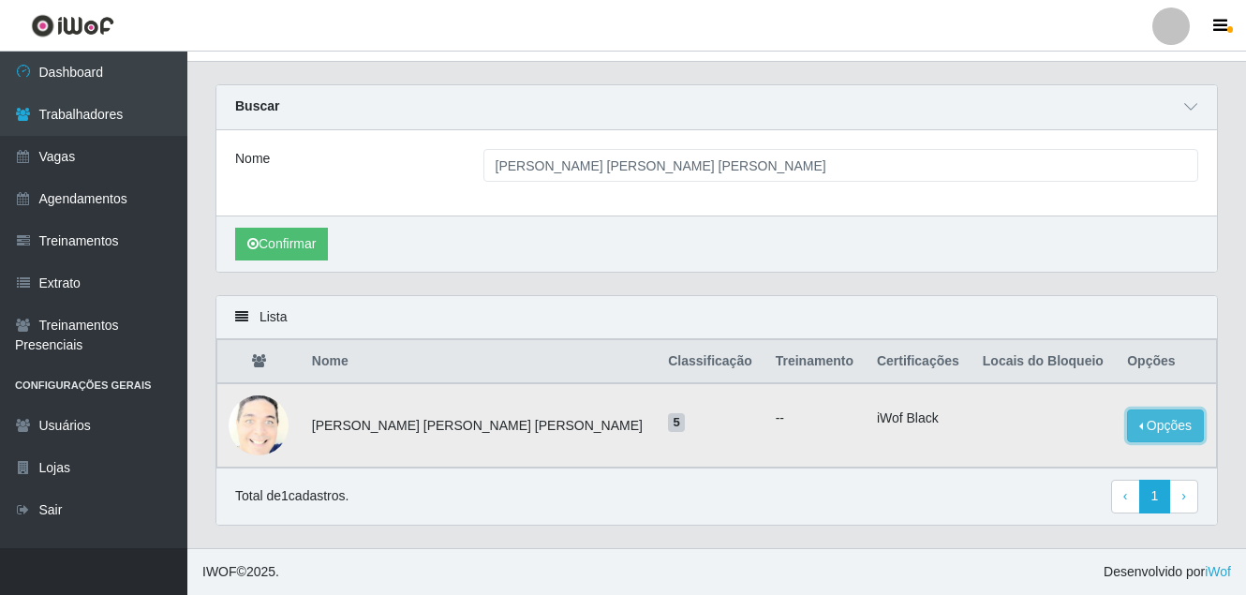
click at [1140, 425] on button "Opções" at bounding box center [1165, 426] width 77 height 33
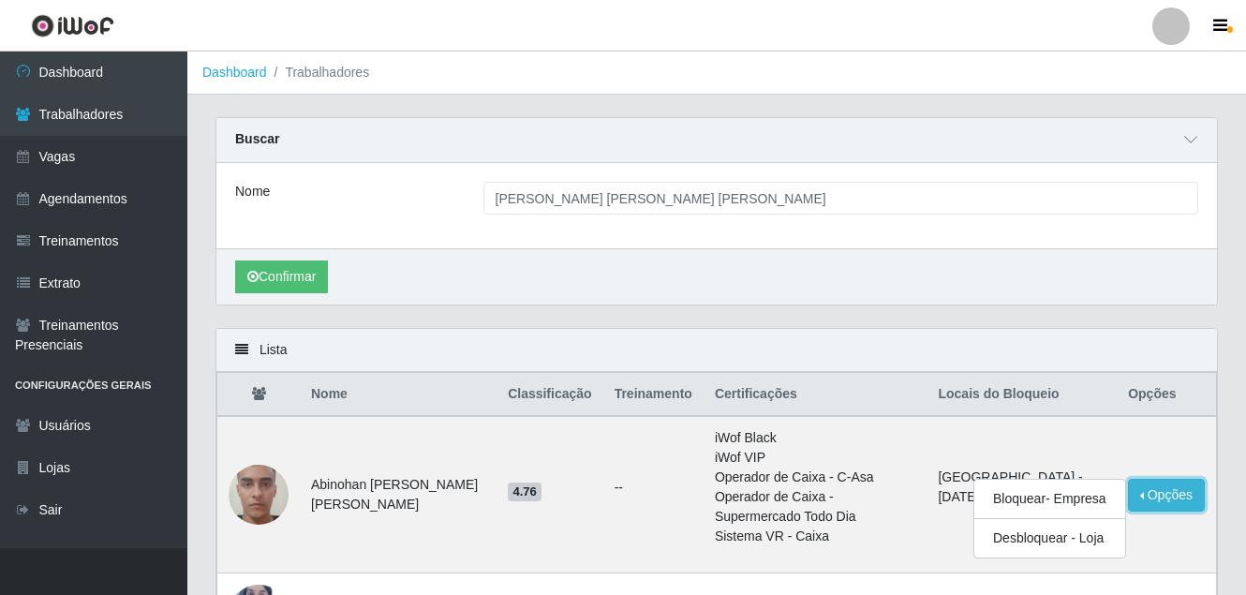
scroll to position [375, 0]
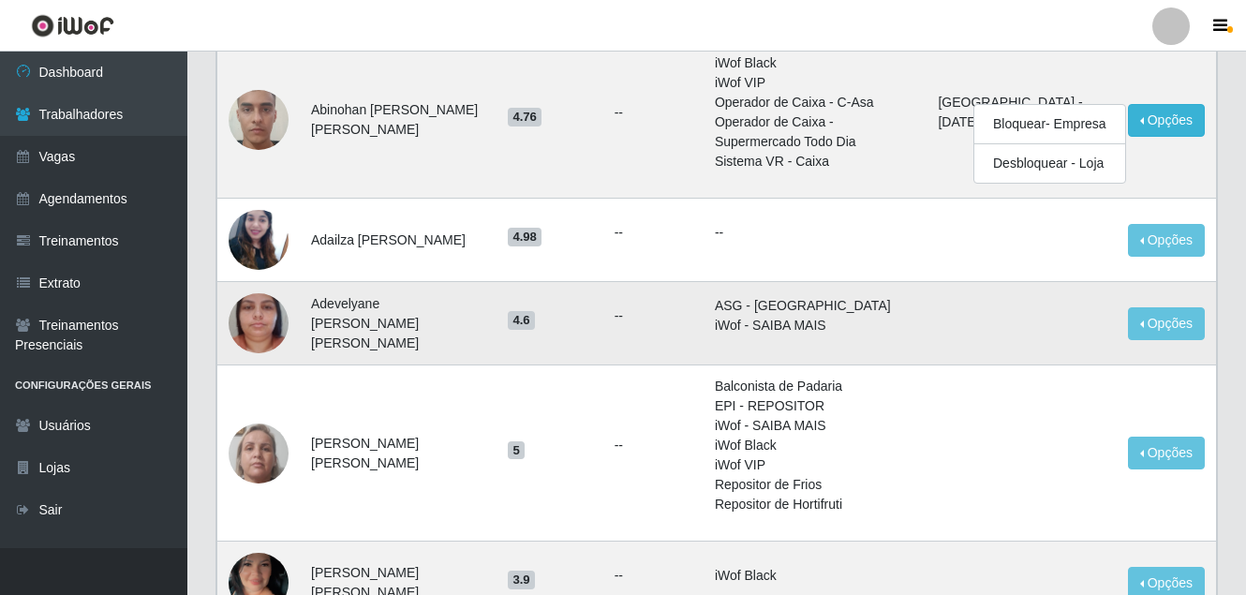
click at [992, 335] on td at bounding box center [1022, 323] width 190 height 83
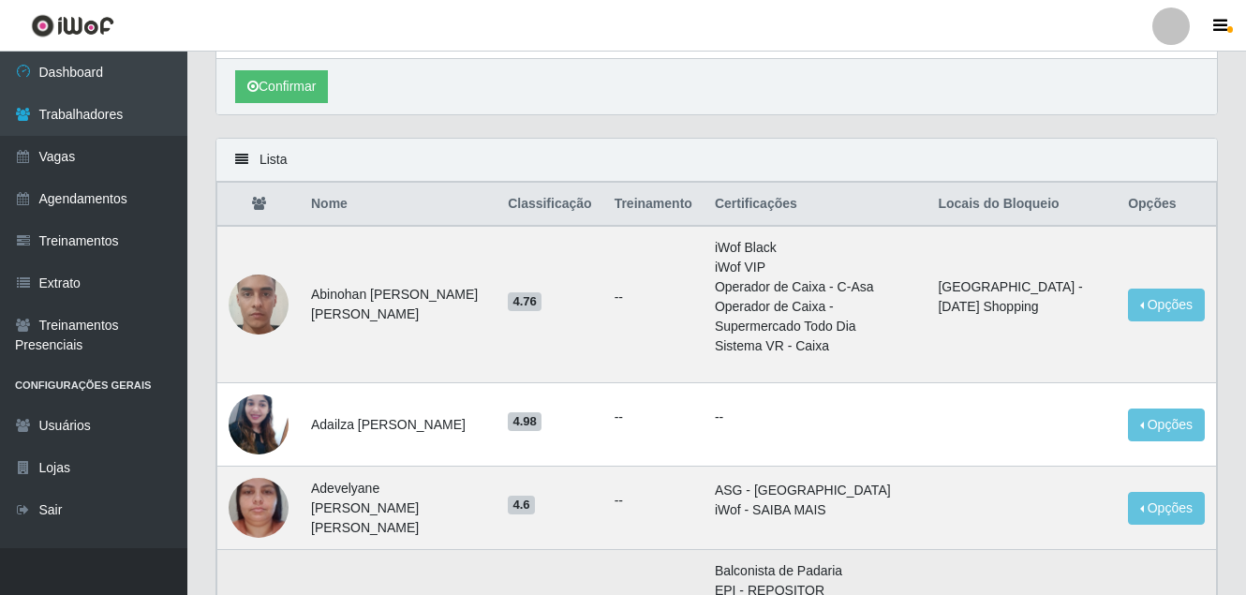
scroll to position [0, 0]
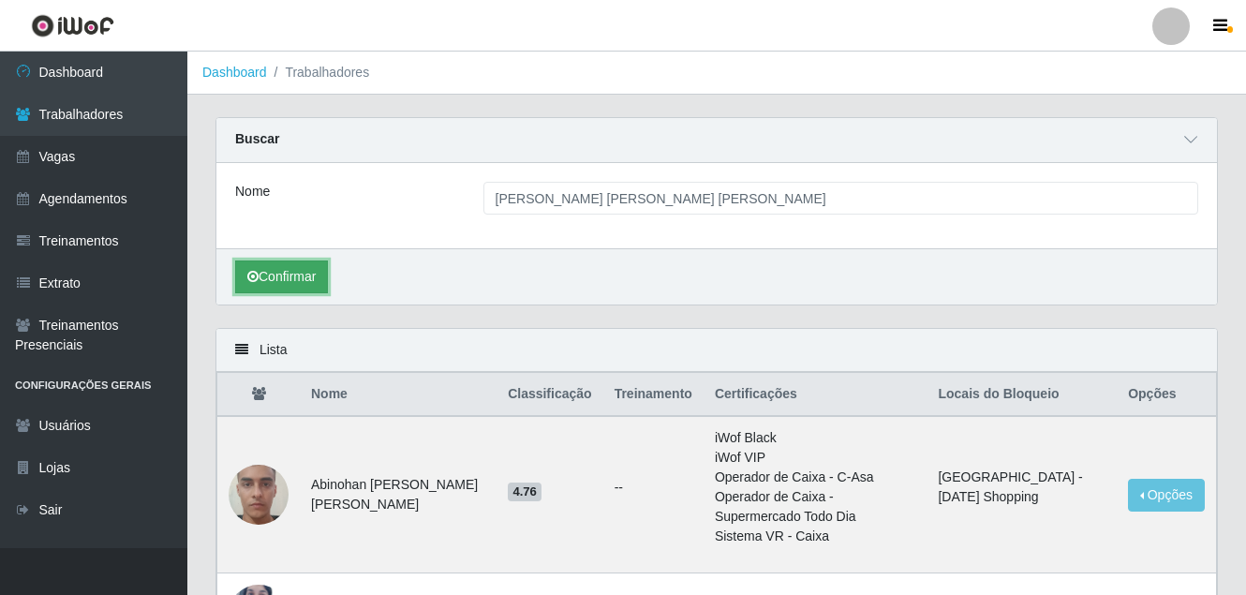
drag, startPoint x: 287, startPoint y: 273, endPoint x: 302, endPoint y: 261, distance: 18.7
click at [289, 273] on button "Confirmar" at bounding box center [281, 277] width 93 height 33
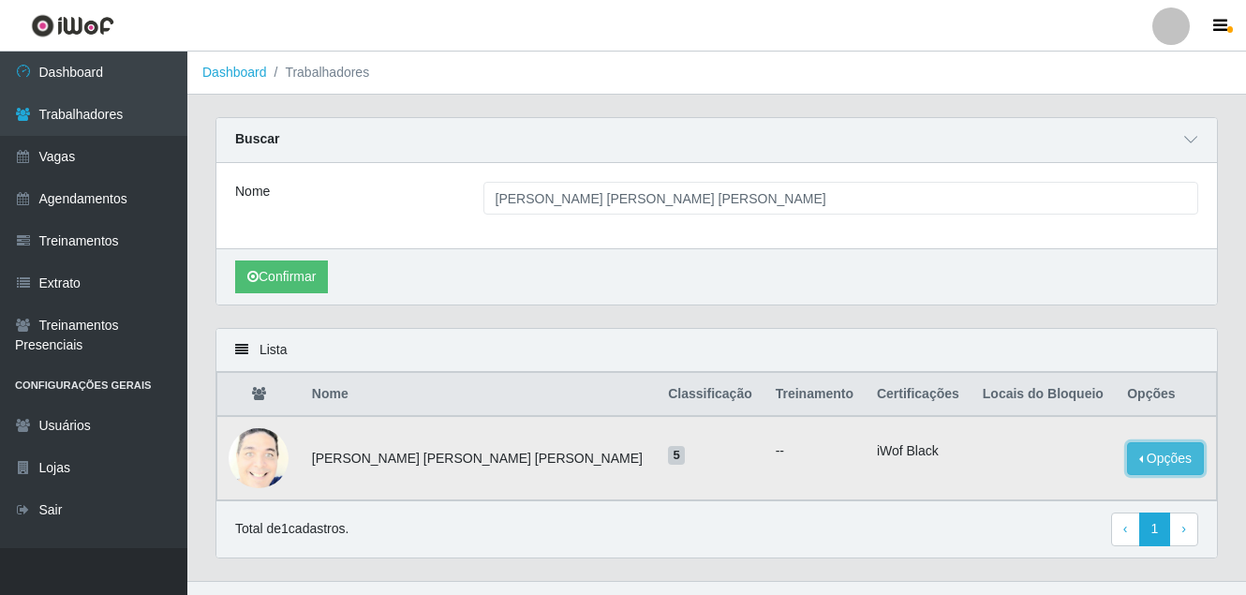
click at [1128, 459] on button "Opções" at bounding box center [1165, 458] width 77 height 33
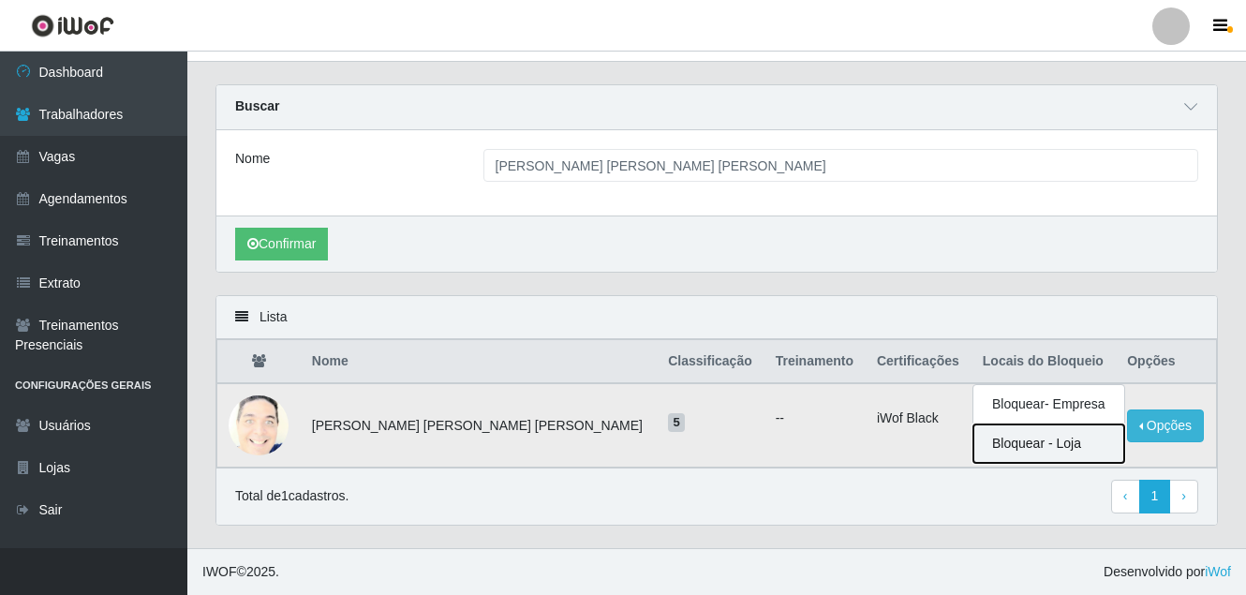
click at [1027, 434] on button "Bloquear - Loja" at bounding box center [1049, 444] width 151 height 38
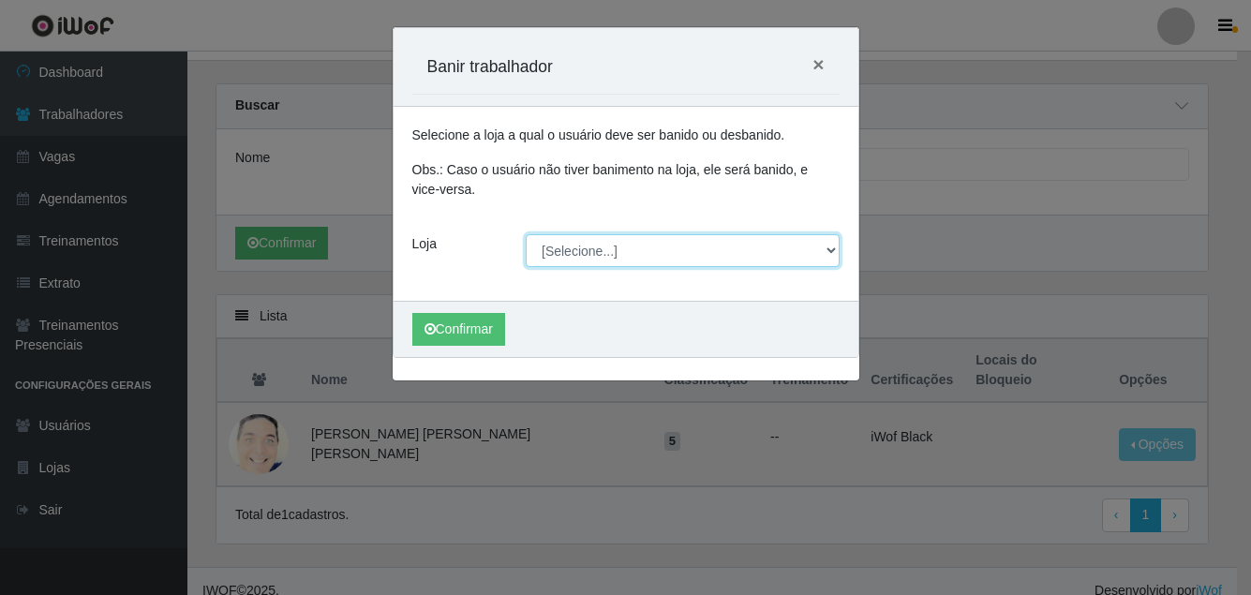
click at [573, 253] on select "[Selecione...] [GEOGRAPHIC_DATA] - [DATE][GEOGRAPHIC_DATA]" at bounding box center [683, 250] width 314 height 33
select select "471"
click at [526, 234] on select "[Selecione...] [GEOGRAPHIC_DATA] - [DATE][GEOGRAPHIC_DATA]" at bounding box center [683, 250] width 314 height 33
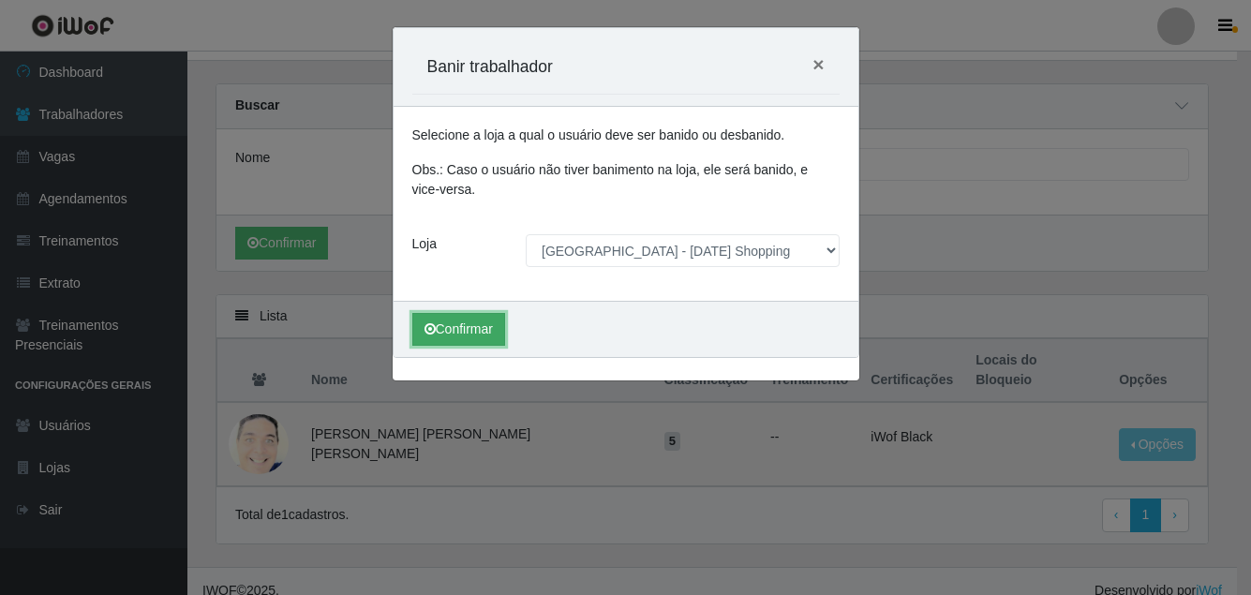
click at [432, 334] on icon "submit" at bounding box center [430, 328] width 11 height 13
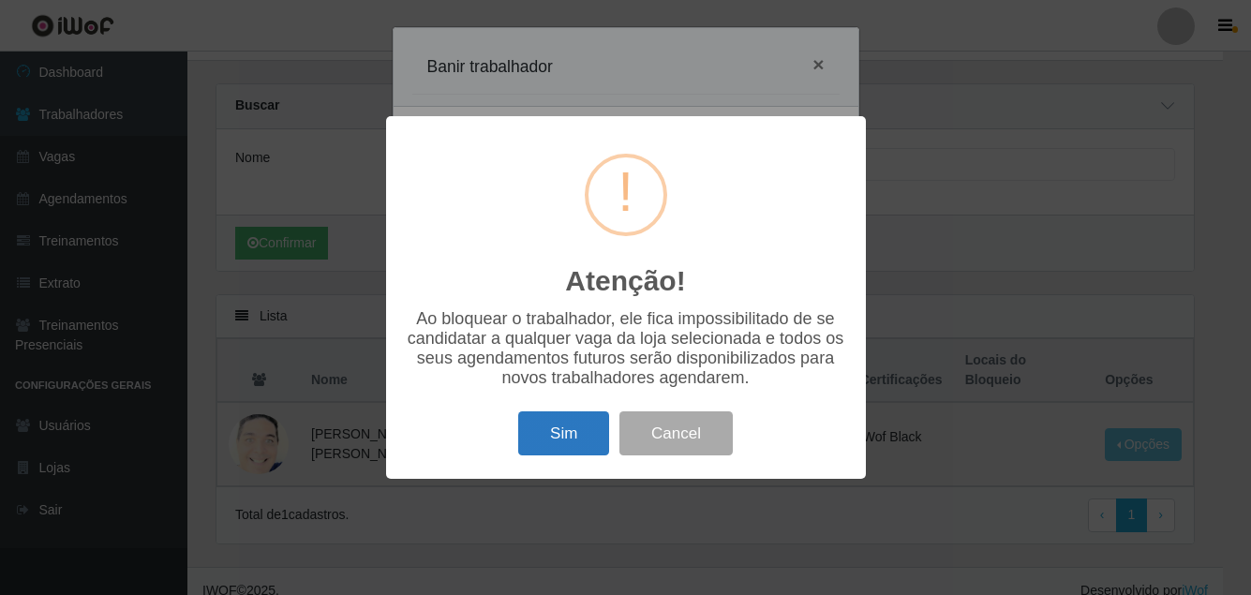
click at [586, 439] on button "Sim" at bounding box center [563, 433] width 91 height 44
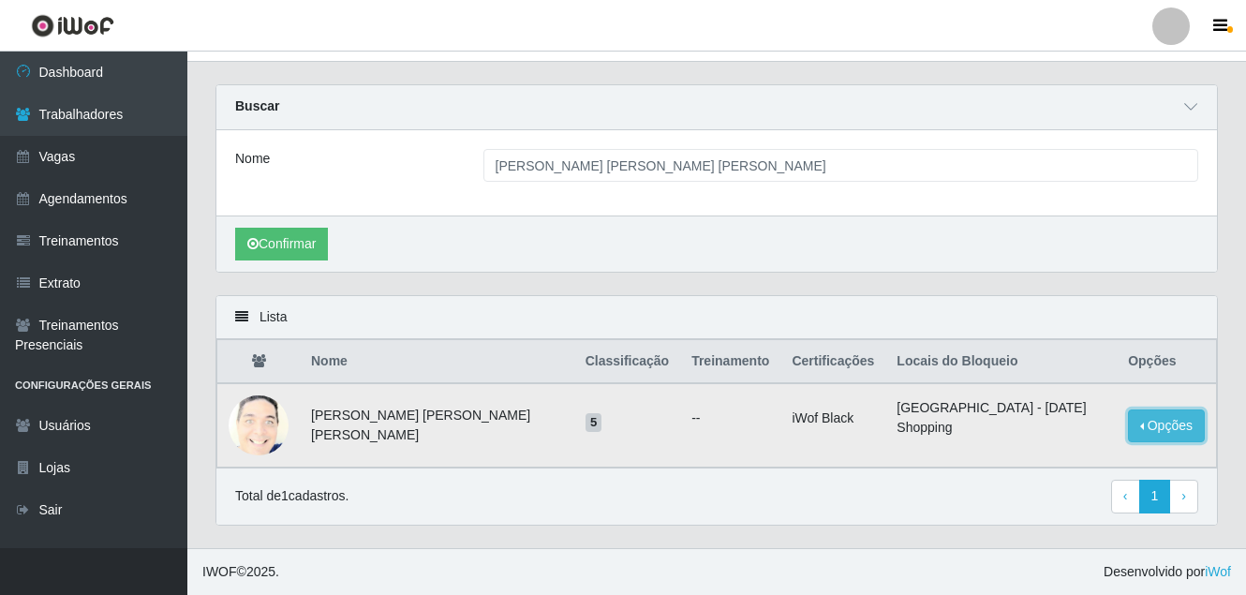
click at [1133, 411] on button "Opções" at bounding box center [1166, 426] width 77 height 33
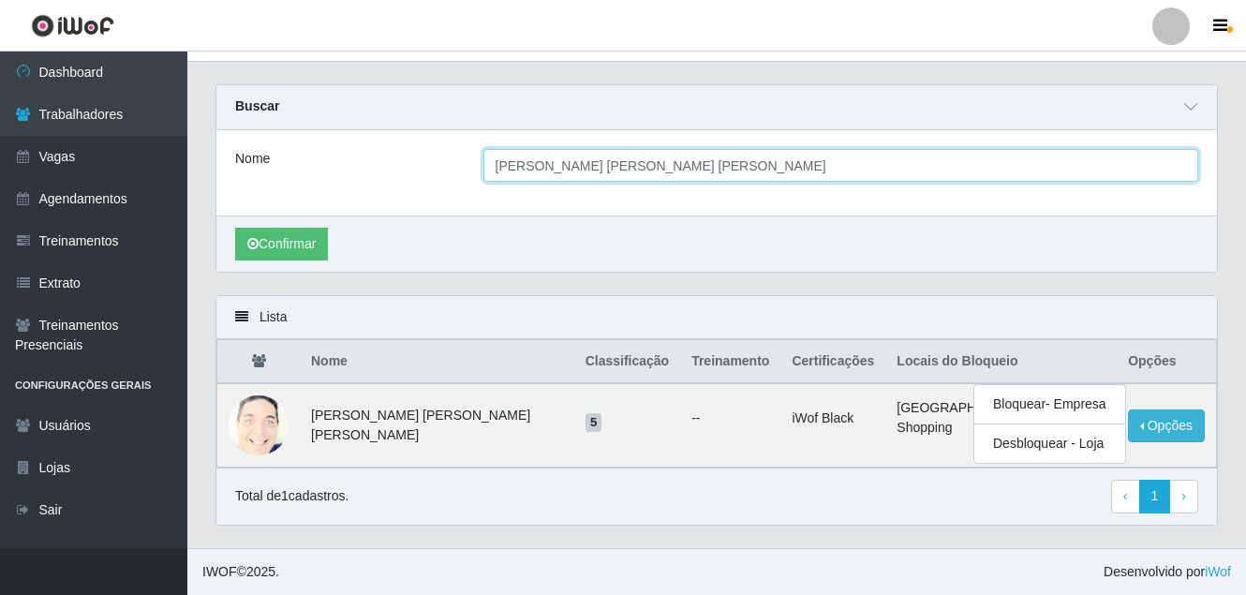
drag, startPoint x: 687, startPoint y: 169, endPoint x: 346, endPoint y: 182, distance: 341.4
click at [346, 184] on div "Nome [PERSON_NAME] [PERSON_NAME] [PERSON_NAME]" at bounding box center [716, 172] width 1001 height 85
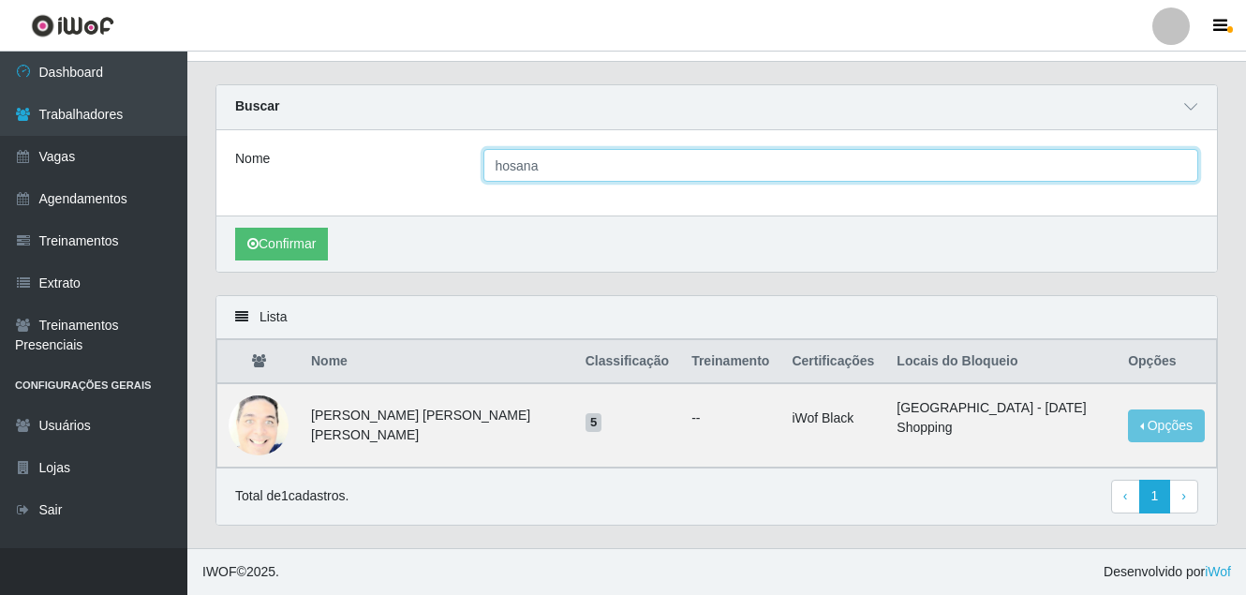
click at [235, 228] on button "Confirmar" at bounding box center [281, 244] width 93 height 33
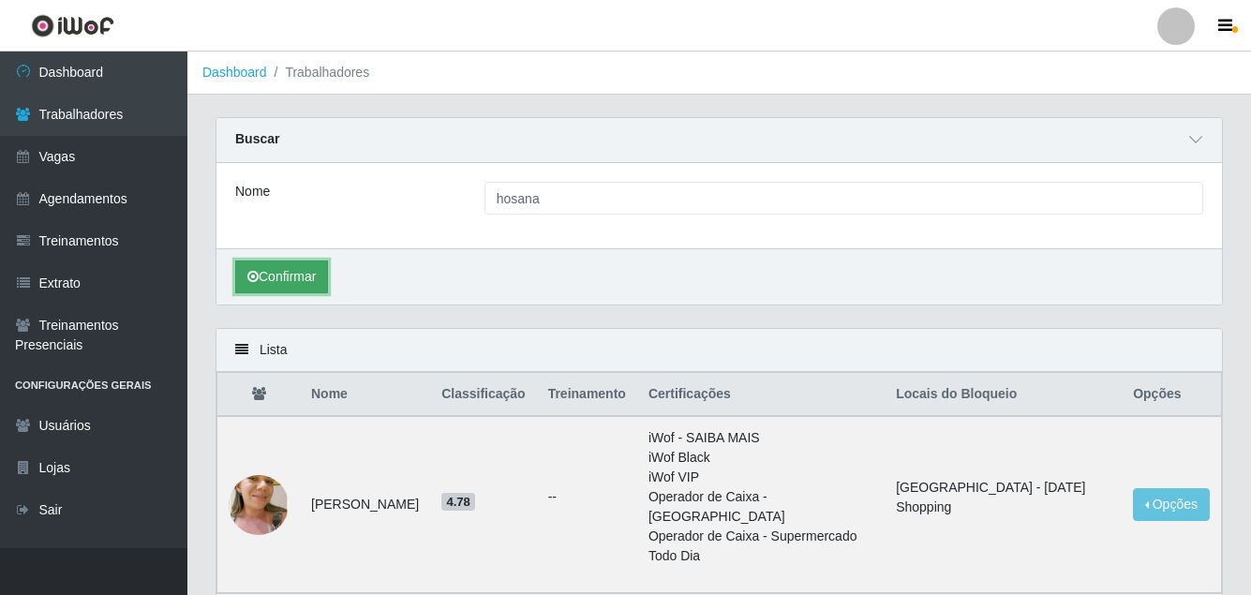
click at [322, 277] on button "Confirmar" at bounding box center [281, 277] width 93 height 33
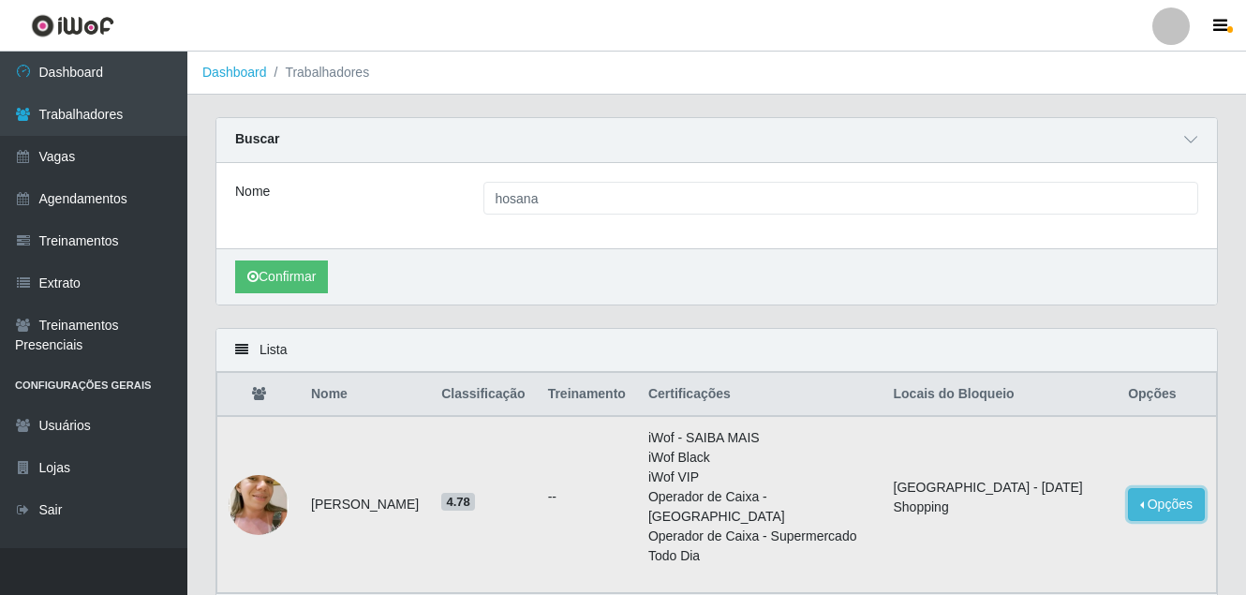
click at [1155, 492] on button "Opções" at bounding box center [1166, 504] width 77 height 33
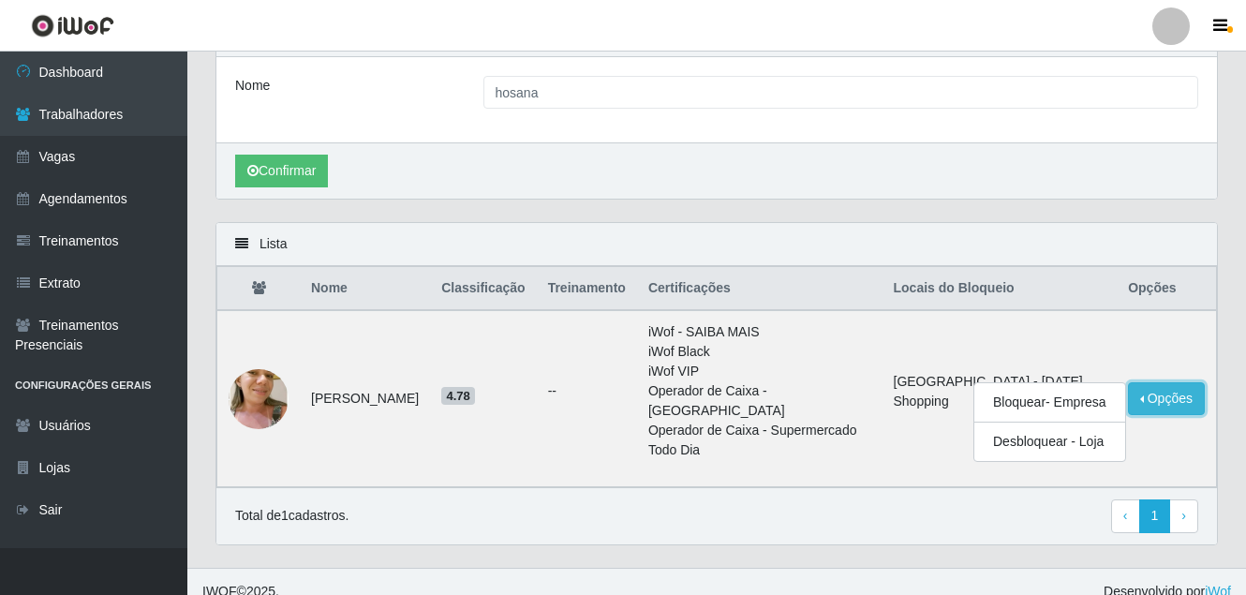
scroll to position [107, 0]
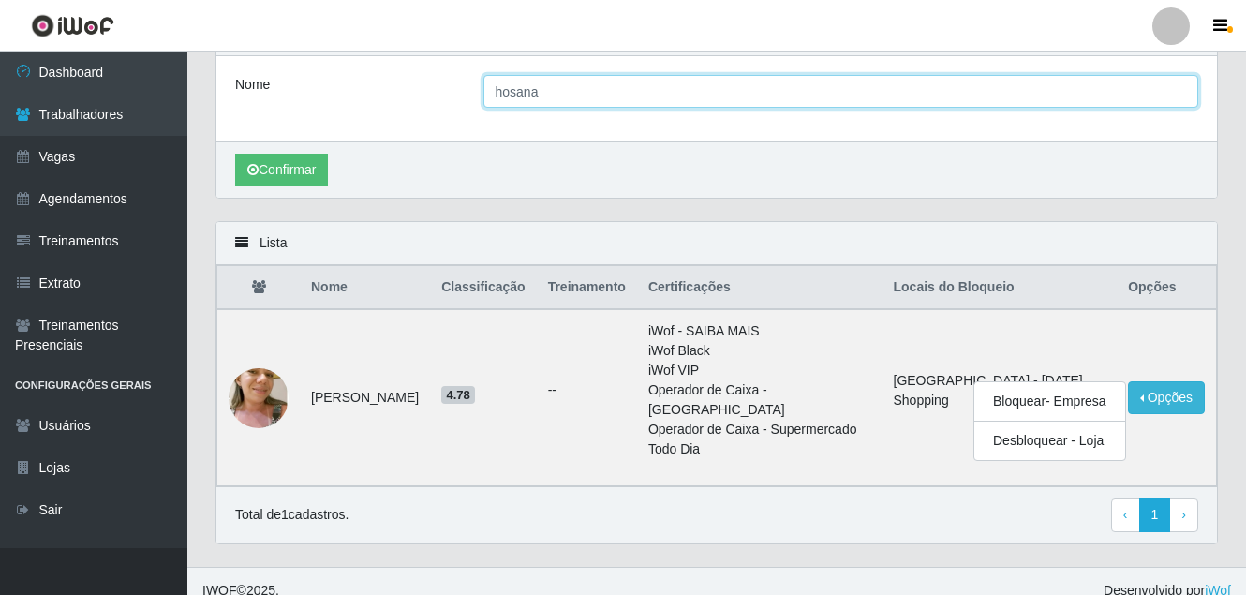
drag, startPoint x: 439, startPoint y: 98, endPoint x: 425, endPoint y: 98, distance: 14.1
click at [425, 98] on div "Nome hosana" at bounding box center [716, 91] width 991 height 33
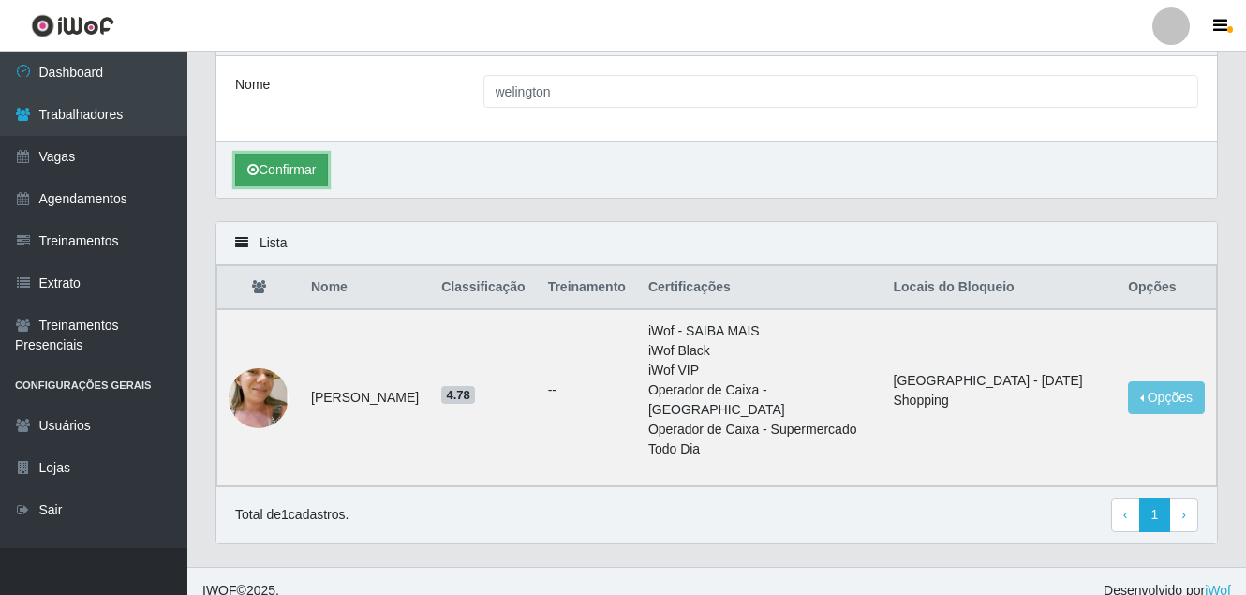
click at [292, 166] on button "Confirmar" at bounding box center [281, 170] width 93 height 33
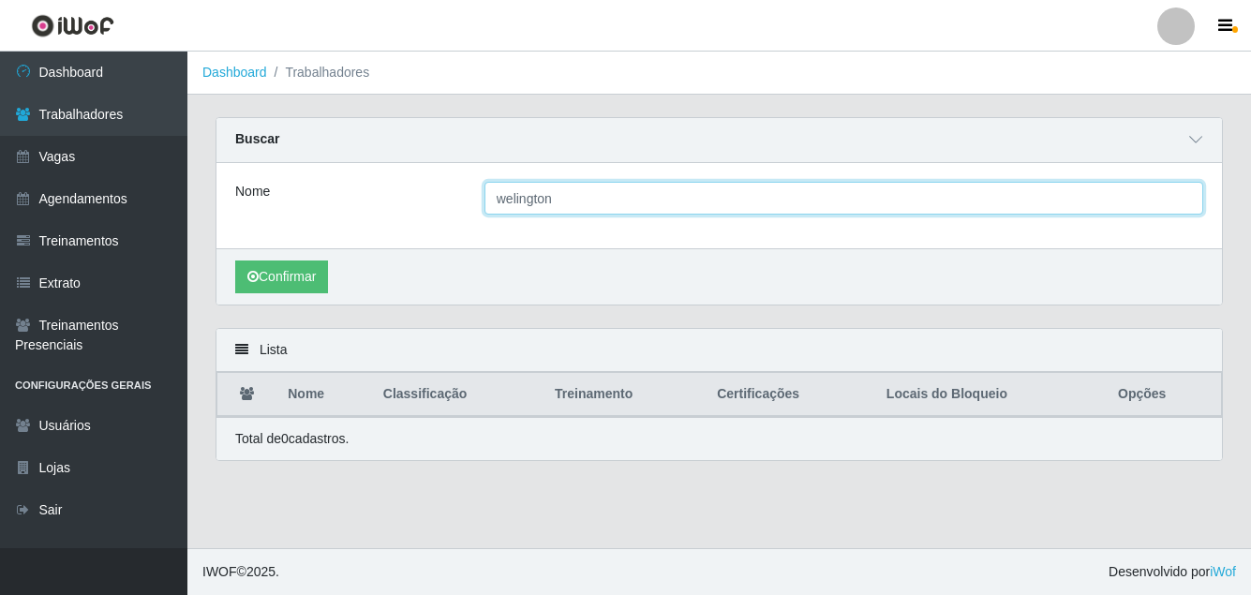
click at [513, 201] on input "welington" at bounding box center [843, 198] width 719 height 33
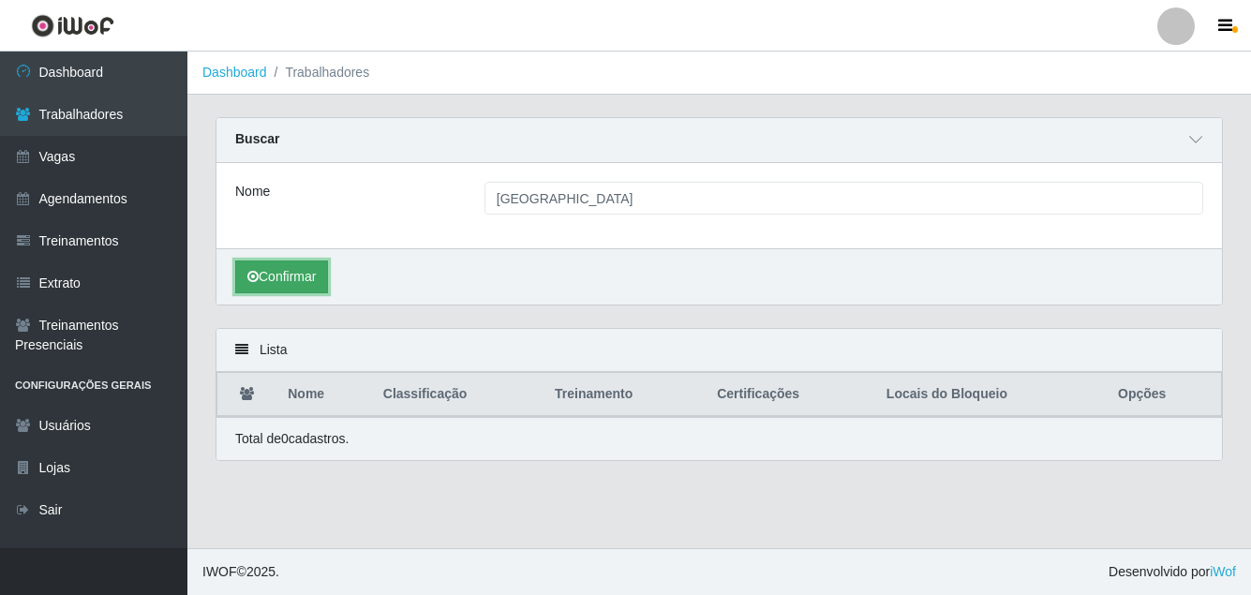
click at [291, 279] on button "Confirmar" at bounding box center [281, 277] width 93 height 33
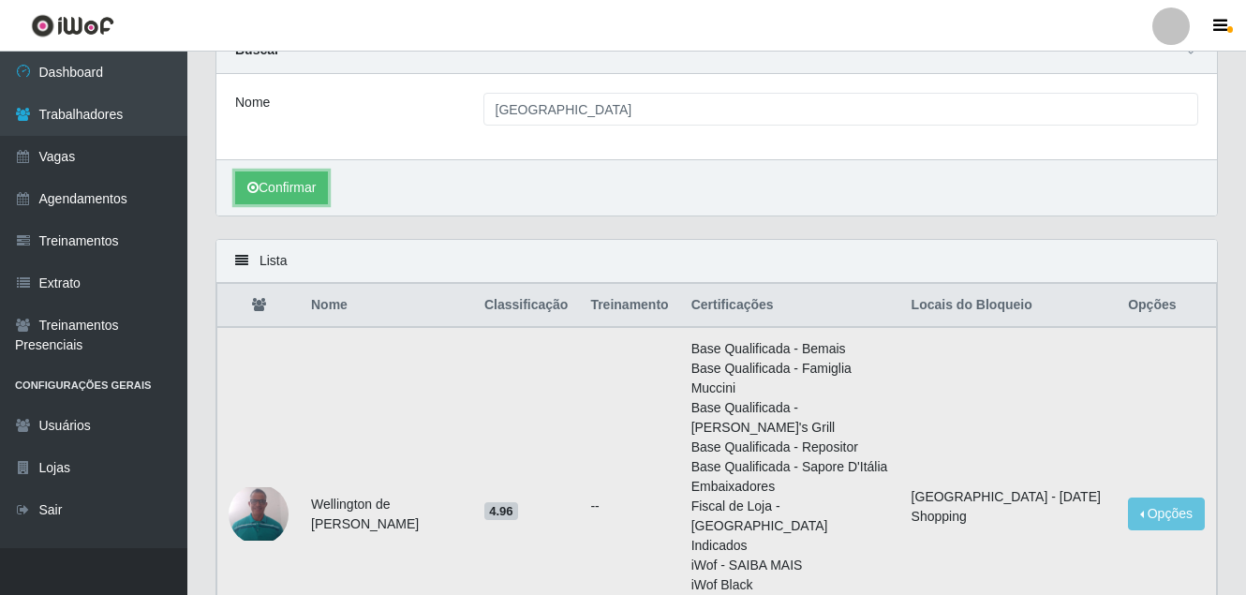
scroll to position [264, 0]
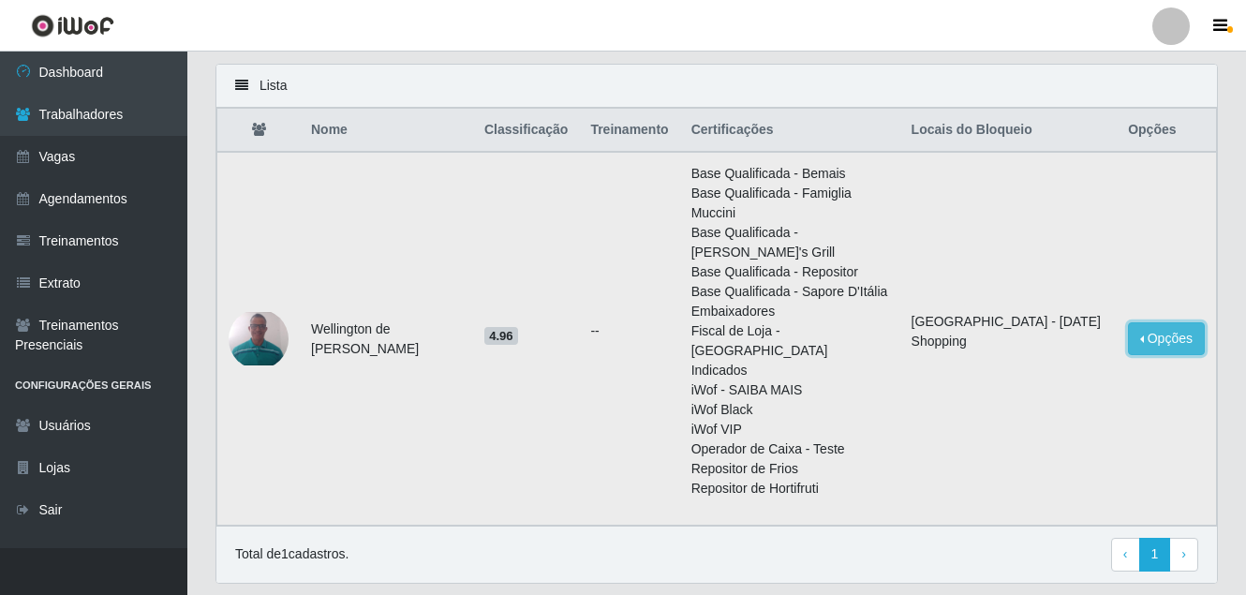
click at [1181, 322] on button "Opções" at bounding box center [1166, 338] width 77 height 33
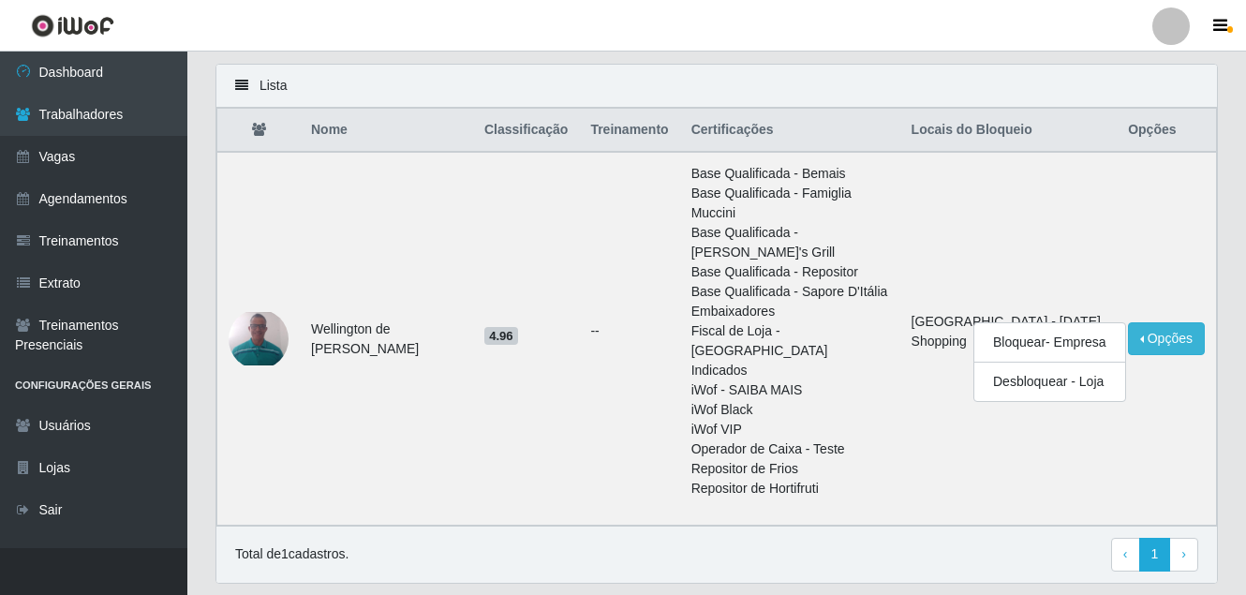
click at [272, 538] on div "Total de 1 cadastros. ‹ Previous 1 › Next" at bounding box center [716, 555] width 963 height 34
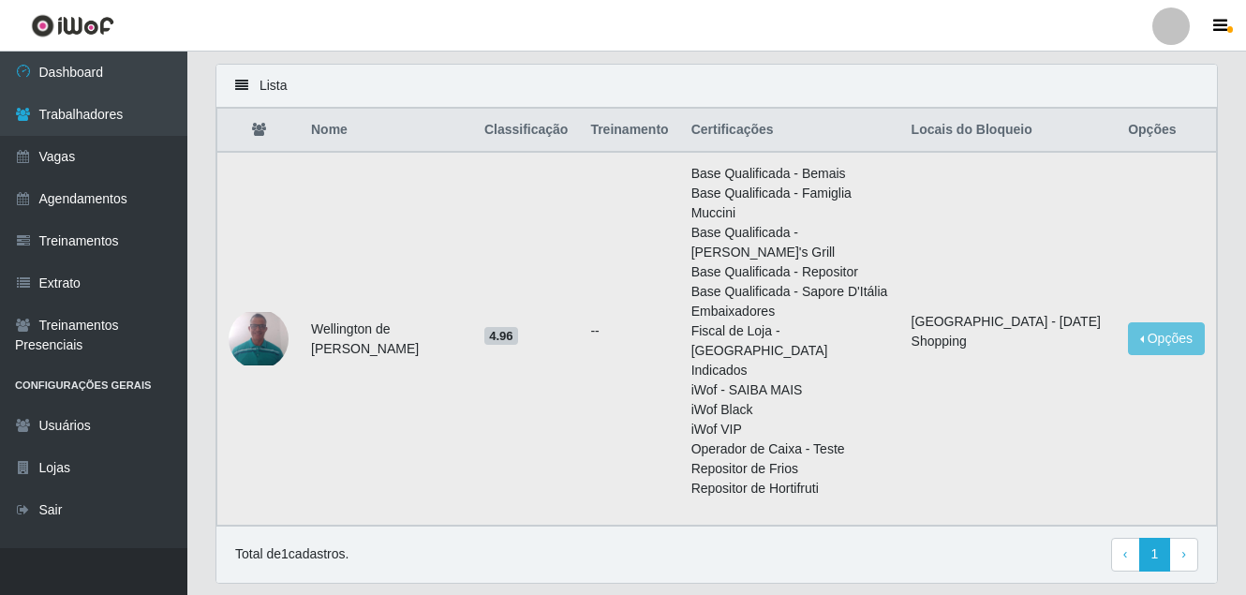
click at [247, 312] on img at bounding box center [259, 338] width 60 height 52
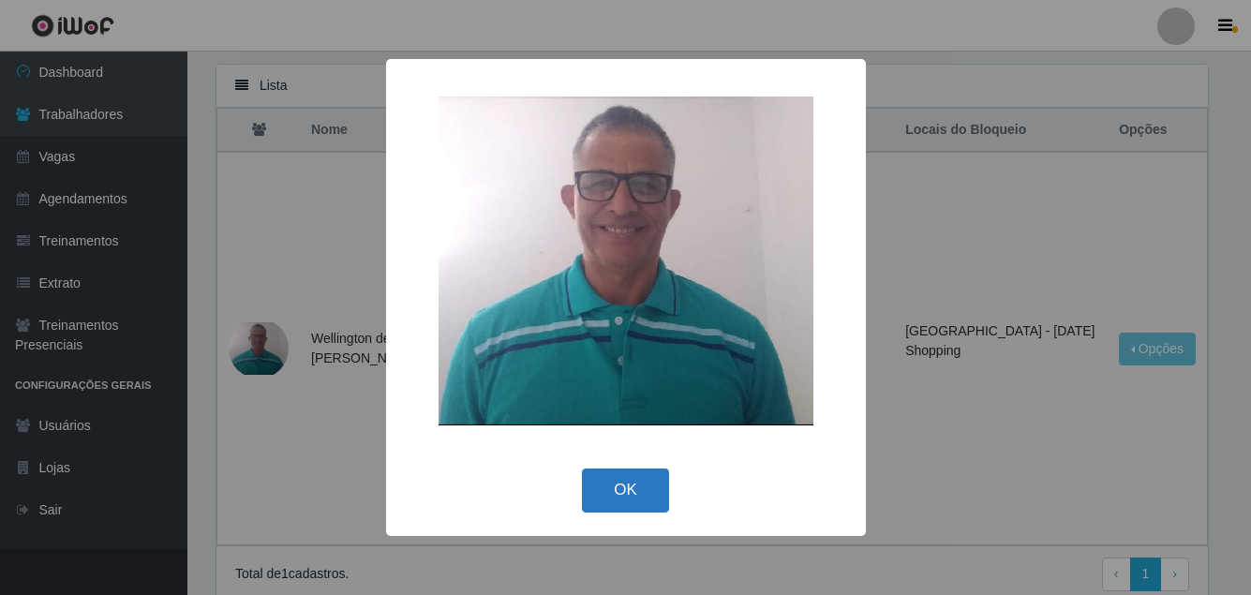
click at [617, 484] on button "OK" at bounding box center [625, 491] width 87 height 44
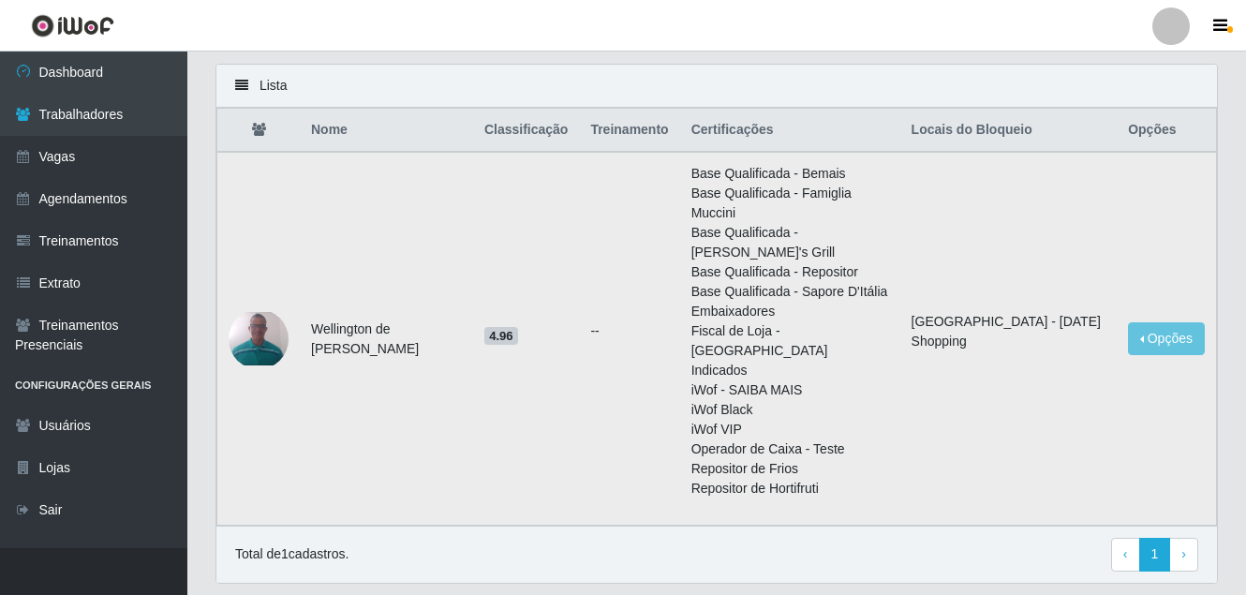
scroll to position [0, 0]
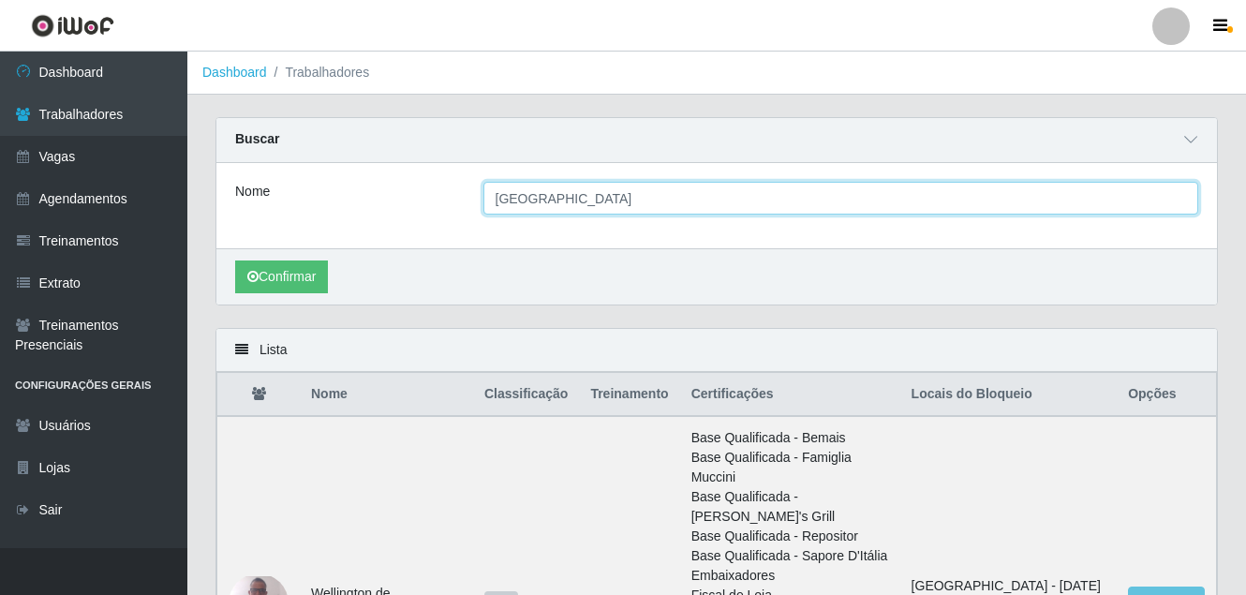
drag, startPoint x: 415, startPoint y: 174, endPoint x: 422, endPoint y: 199, distance: 25.2
click at [357, 161] on div "Buscar Nome wellington Confirmar" at bounding box center [717, 211] width 1003 height 188
click at [235, 261] on button "Confirmar" at bounding box center [281, 277] width 93 height 33
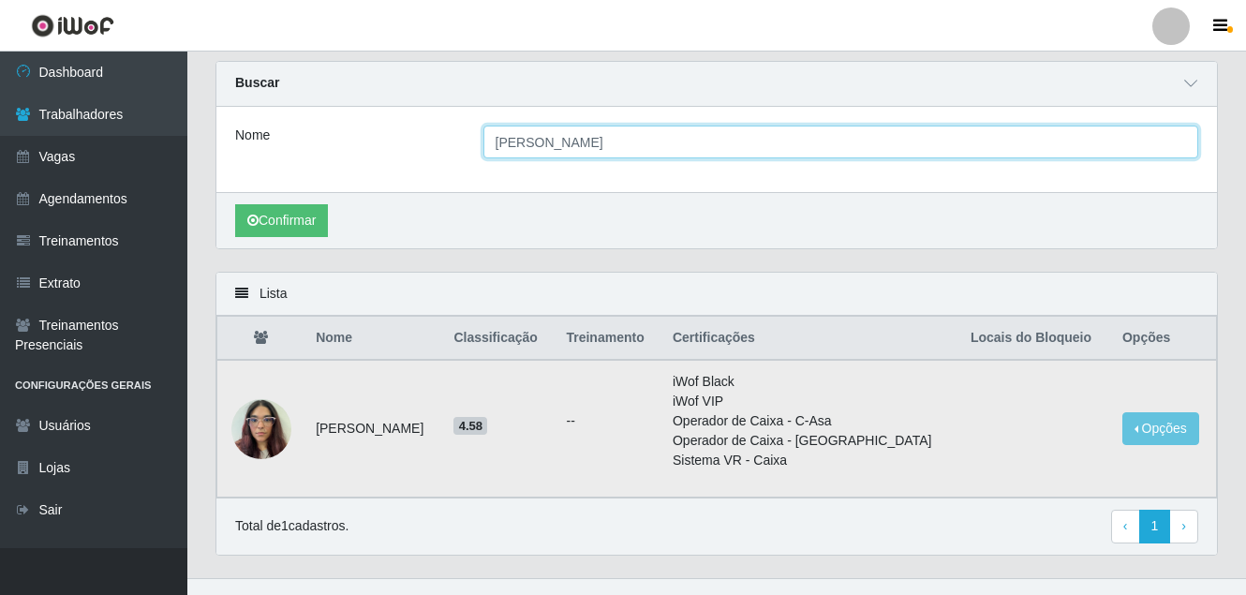
scroll to position [87, 0]
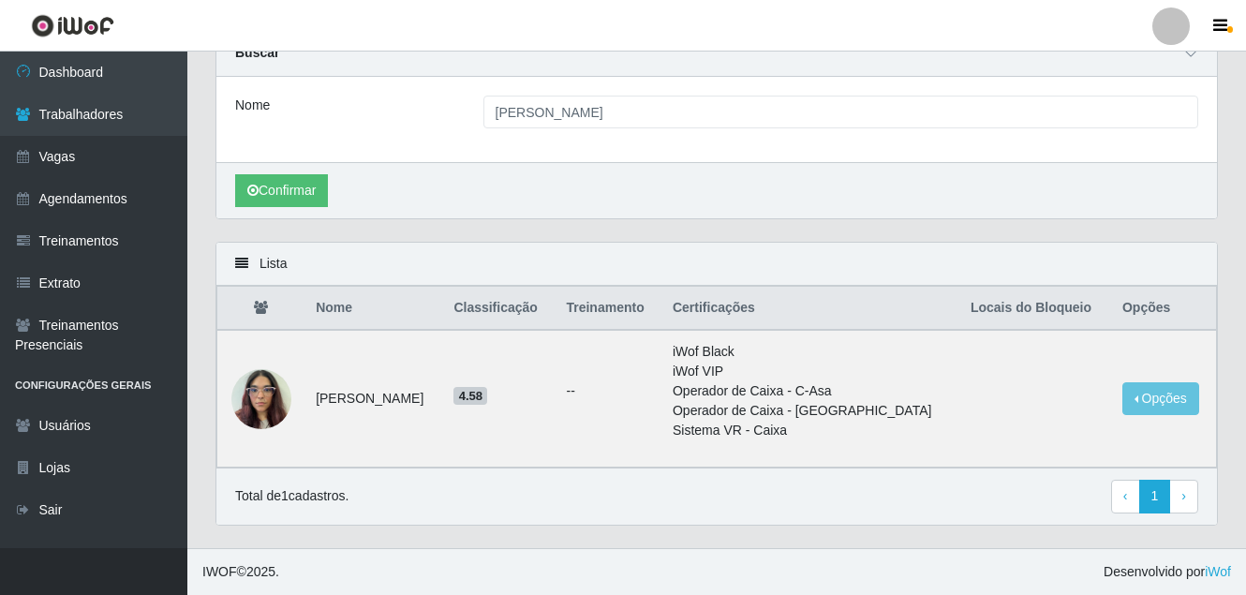
drag, startPoint x: 560, startPoint y: 129, endPoint x: 377, endPoint y: 154, distance: 185.3
click at [391, 99] on div "Nome [PERSON_NAME]" at bounding box center [716, 119] width 1001 height 85
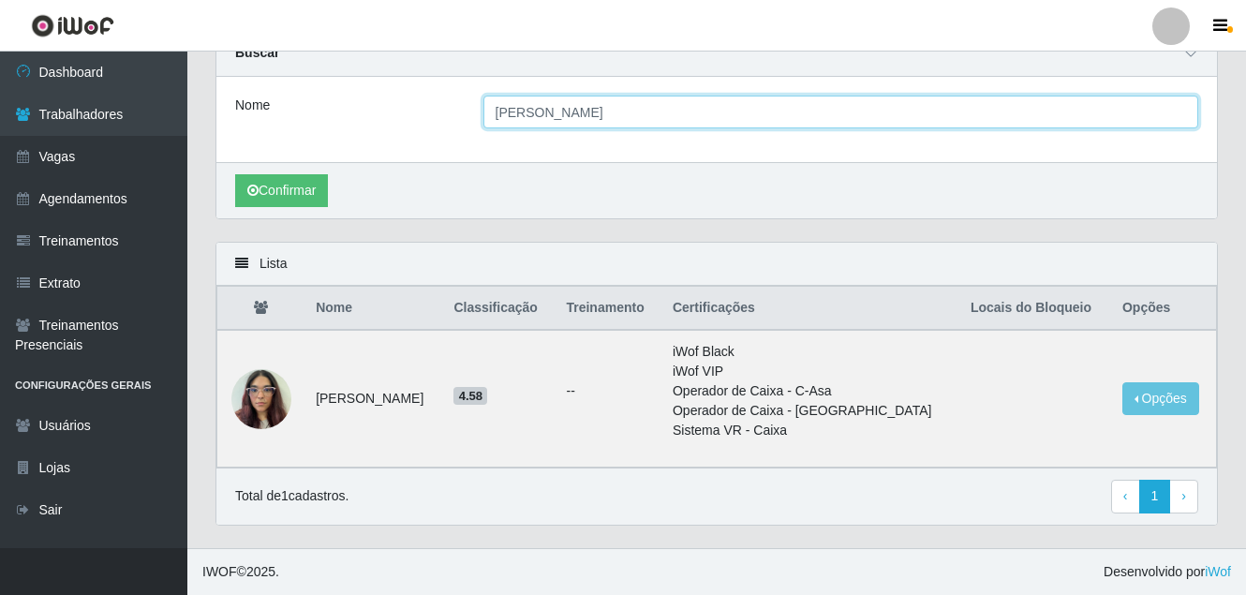
drag, startPoint x: 480, startPoint y: 119, endPoint x: 454, endPoint y: 119, distance: 25.3
click at [454, 119] on div "Nome [PERSON_NAME]" at bounding box center [716, 112] width 991 height 33
click at [235, 174] on button "Confirmar" at bounding box center [281, 190] width 93 height 33
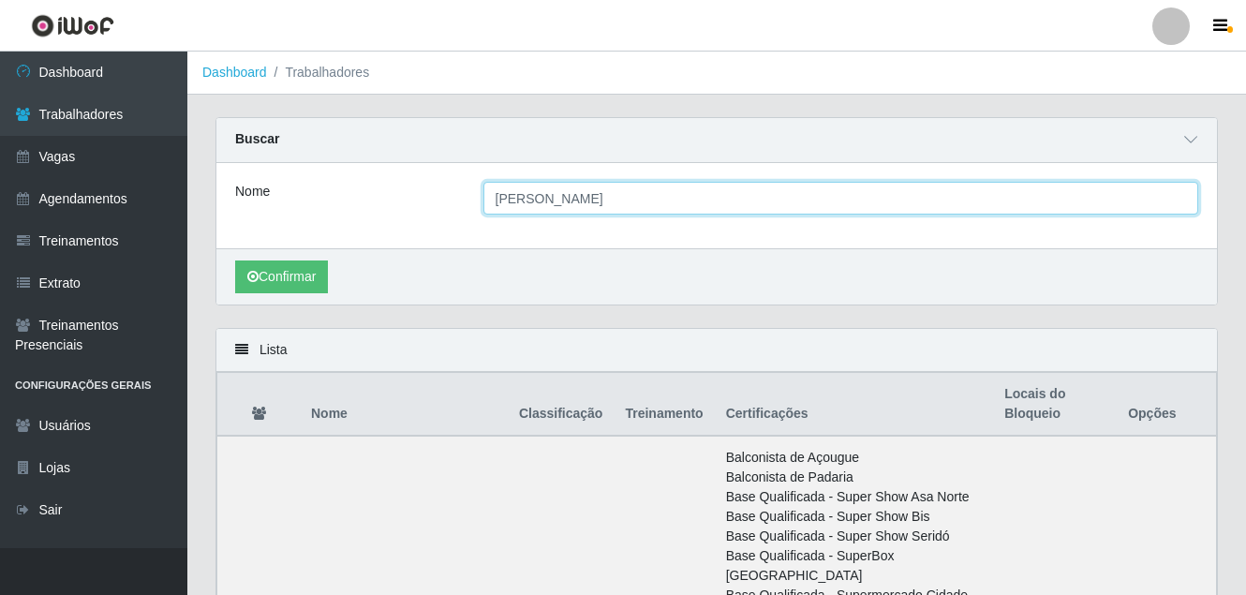
drag, startPoint x: 613, startPoint y: 208, endPoint x: 337, endPoint y: 212, distance: 275.5
click at [337, 212] on div "Nome [PERSON_NAME]" at bounding box center [716, 198] width 991 height 33
click at [235, 261] on button "Confirmar" at bounding box center [281, 277] width 93 height 33
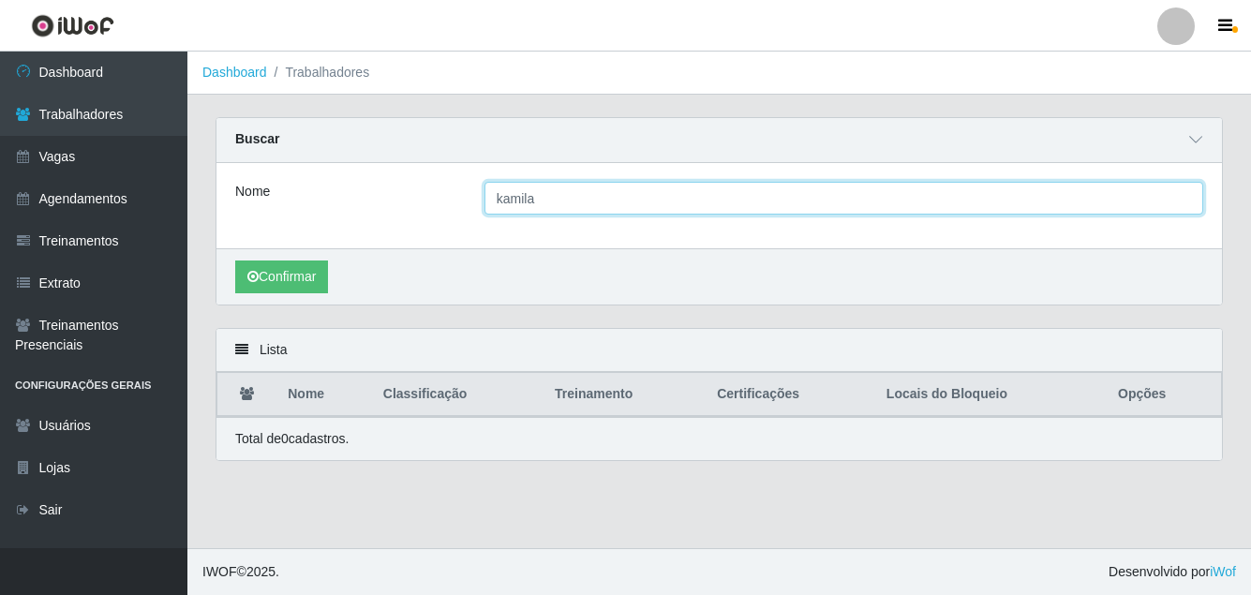
click at [539, 201] on input "kamila" at bounding box center [843, 198] width 719 height 33
type input "kamill"
click at [235, 261] on button "Confirmar" at bounding box center [281, 277] width 93 height 33
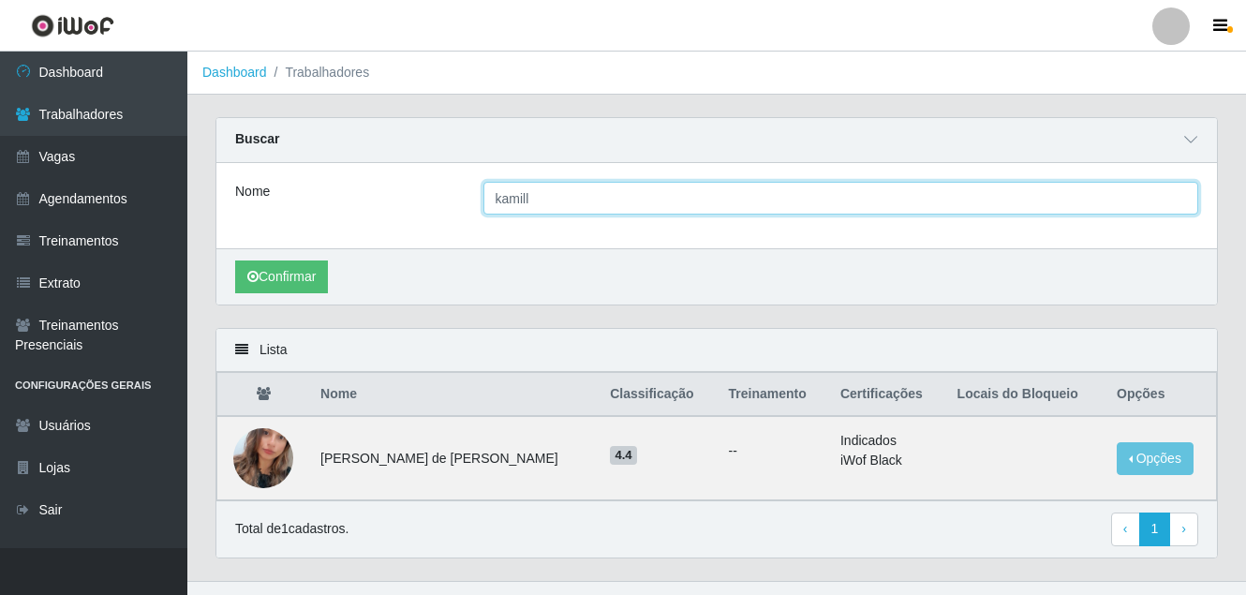
drag, startPoint x: 589, startPoint y: 199, endPoint x: 431, endPoint y: 201, distance: 158.4
click at [431, 202] on div "Nome kamill" at bounding box center [716, 198] width 991 height 33
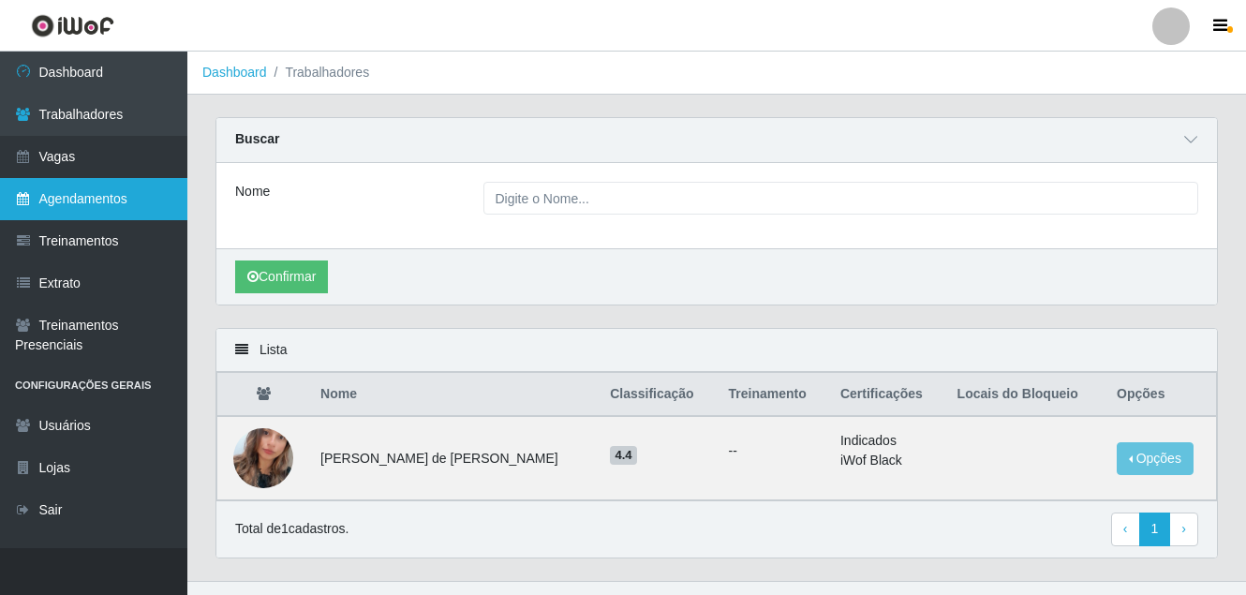
click at [103, 187] on link "Agendamentos" at bounding box center [93, 199] width 187 height 42
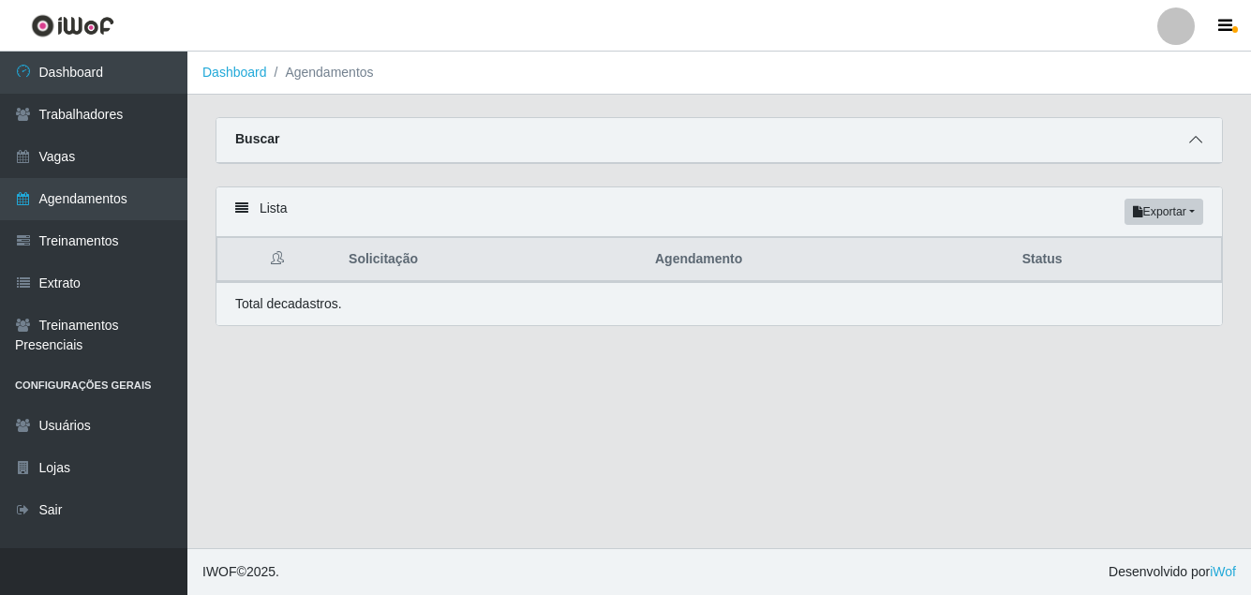
click at [1200, 140] on icon at bounding box center [1195, 139] width 13 height 13
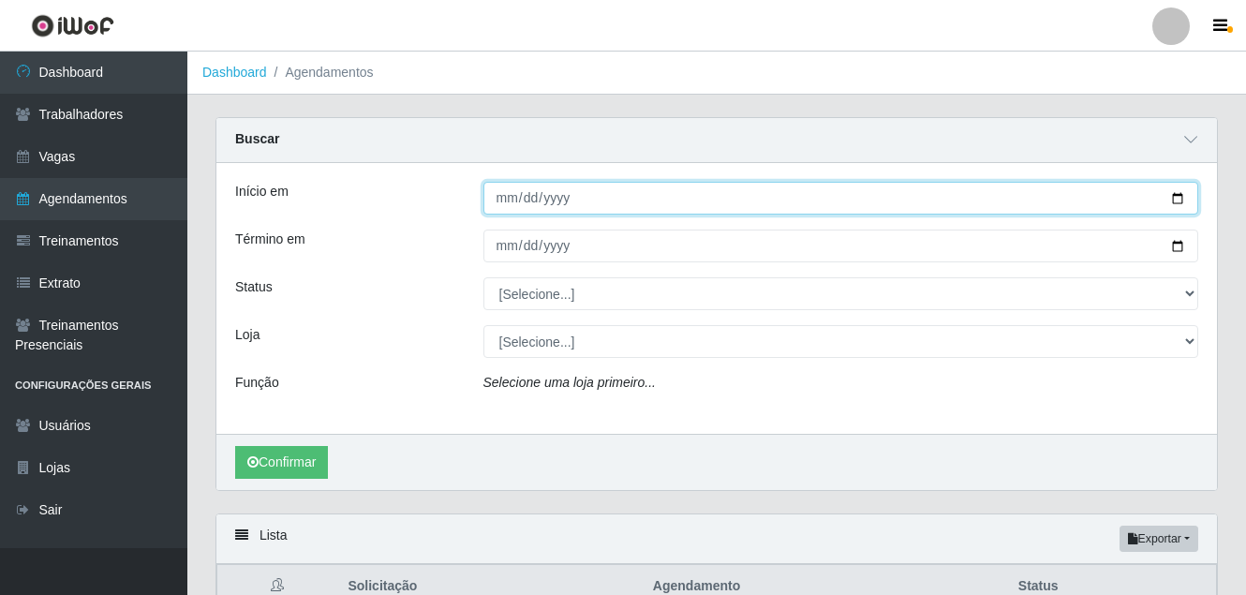
click at [536, 198] on input "Início em" at bounding box center [842, 198] width 716 height 33
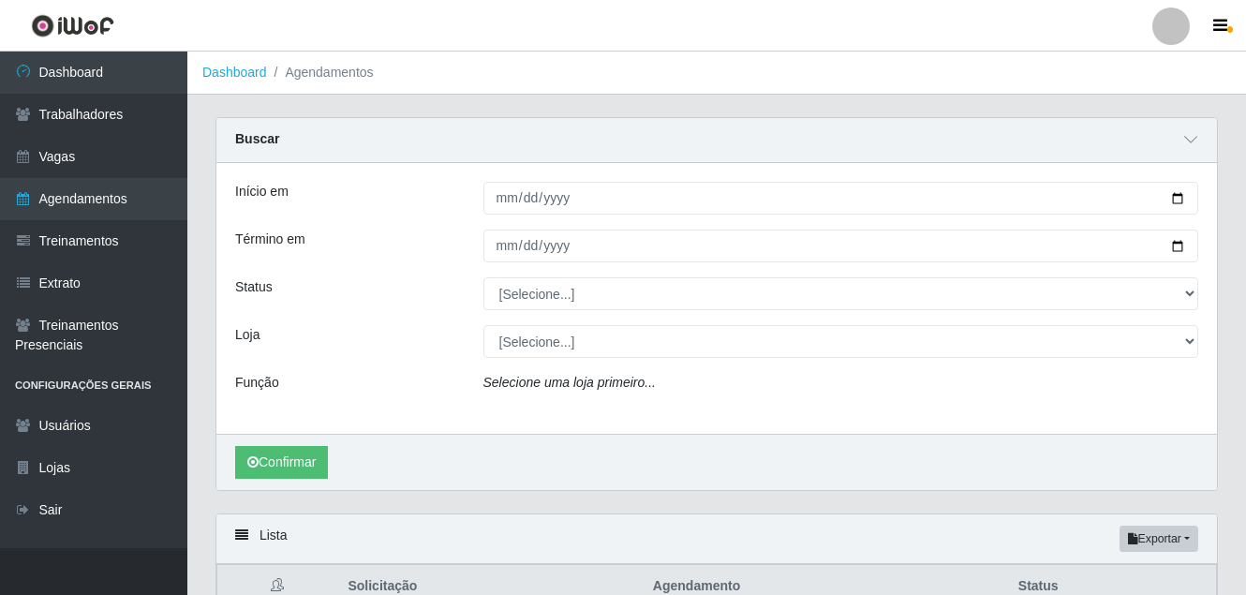
click at [500, 50] on header "Perfil Alterar Senha Sair" at bounding box center [623, 26] width 1246 height 52
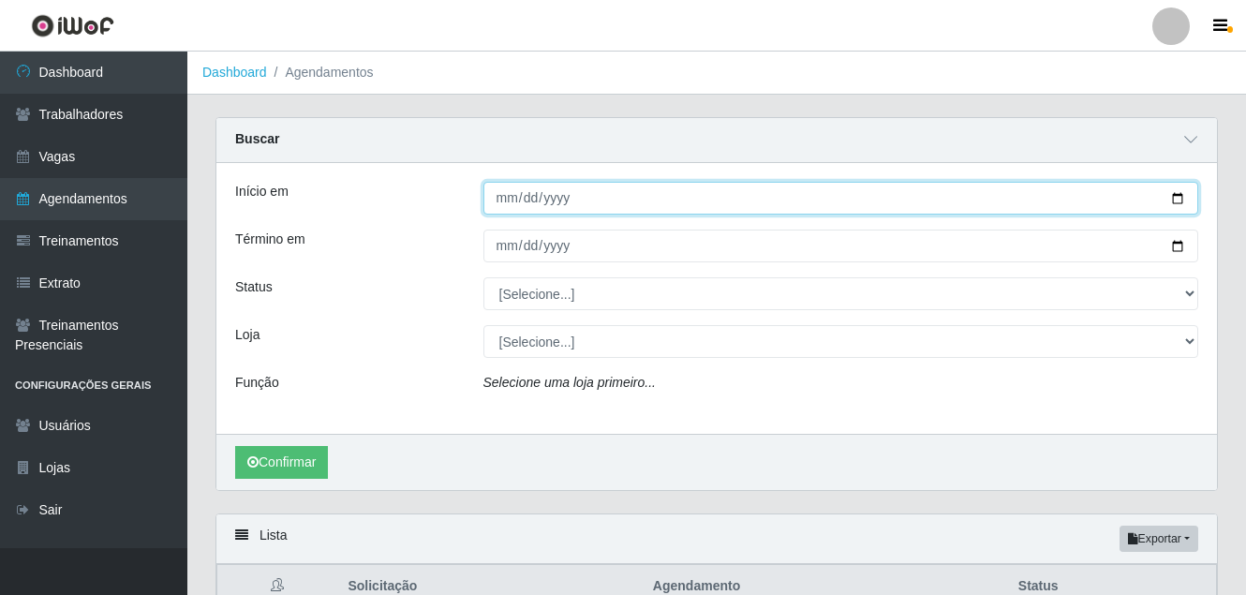
click at [500, 193] on input "Início em" at bounding box center [842, 198] width 716 height 33
click at [1183, 207] on input "Início em" at bounding box center [842, 198] width 716 height 33
type input "[DATE]"
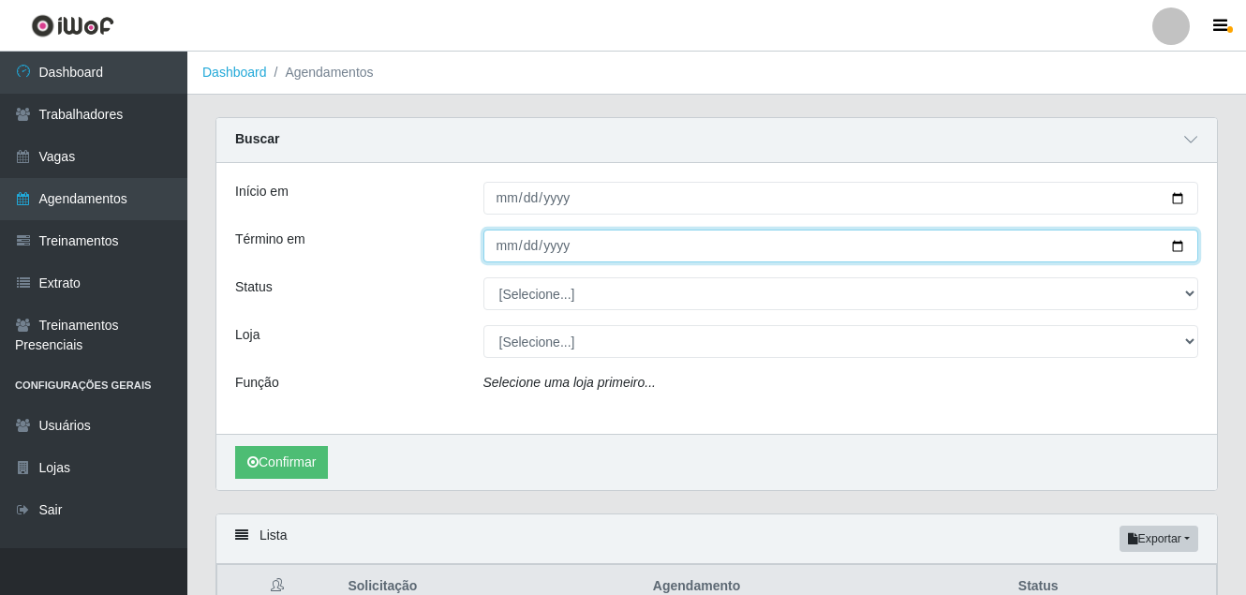
click at [1180, 246] on input "Término em" at bounding box center [842, 246] width 716 height 33
type input "[DATE]"
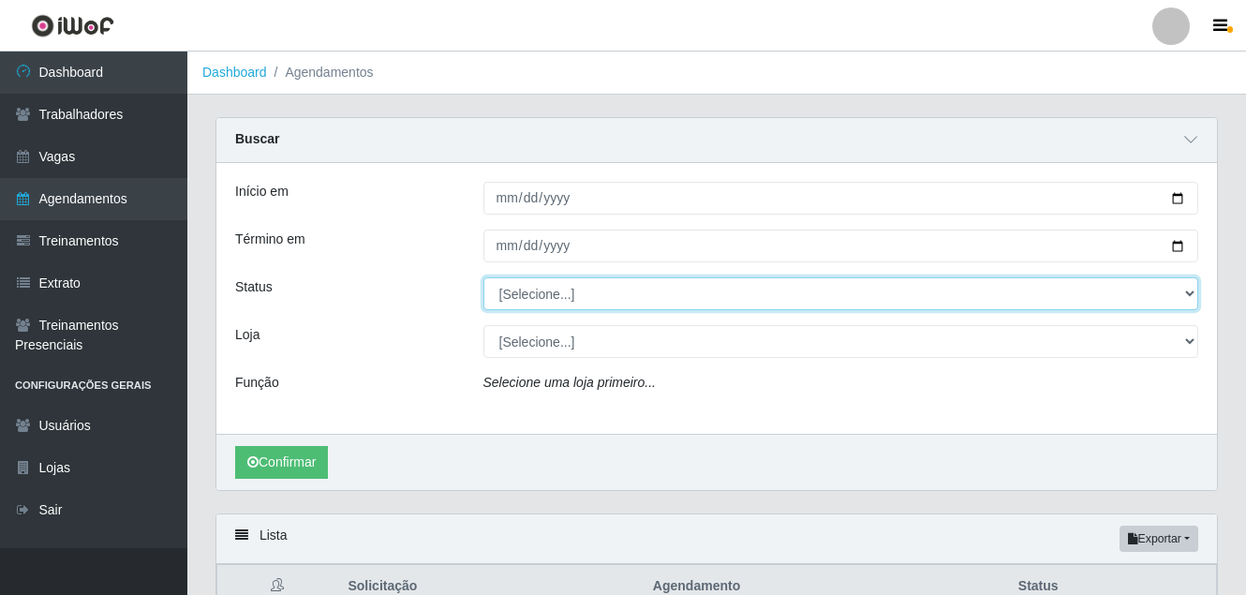
click at [524, 297] on select "[Selecione...] AGENDADO AGUARDANDO LIBERAR EM ANDAMENTO EM REVISÃO FINALIZADO C…" at bounding box center [842, 293] width 716 height 33
select select "AGENDADO"
click at [484, 278] on select "[Selecione...] AGENDADO AGUARDANDO LIBERAR EM ANDAMENTO EM REVISÃO FINALIZADO C…" at bounding box center [842, 293] width 716 height 33
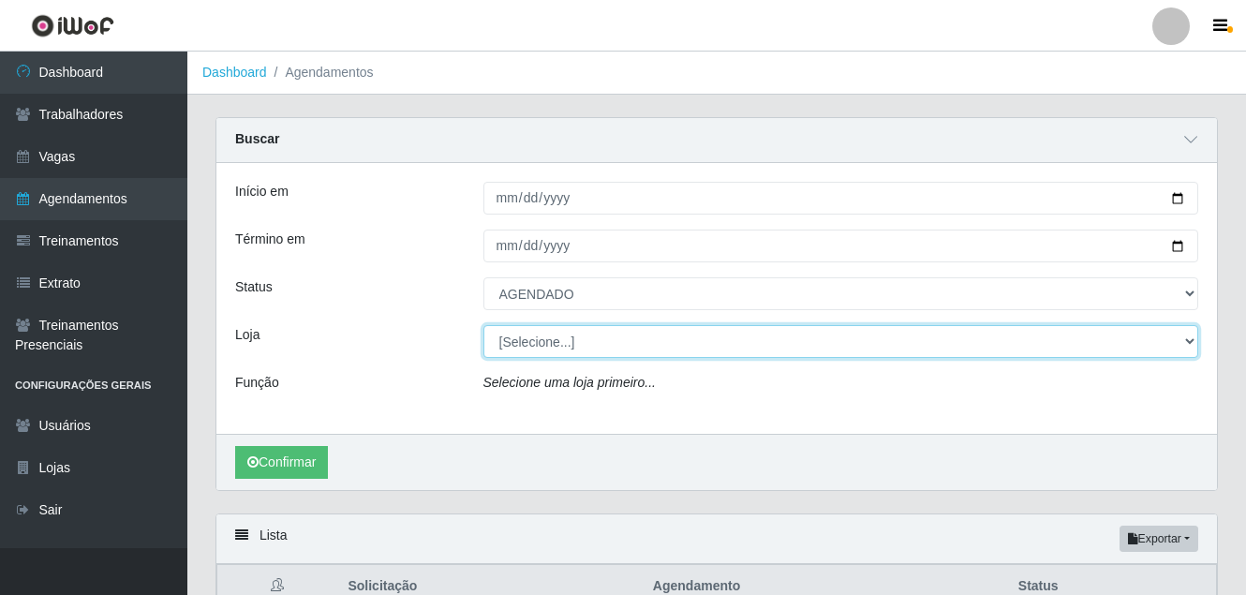
click at [548, 336] on select "[Selecione...] [GEOGRAPHIC_DATA] - [DATE][GEOGRAPHIC_DATA]" at bounding box center [842, 341] width 716 height 33
select select "471"
click at [484, 326] on select "[Selecione...] [GEOGRAPHIC_DATA] - [DATE][GEOGRAPHIC_DATA]" at bounding box center [842, 341] width 716 height 33
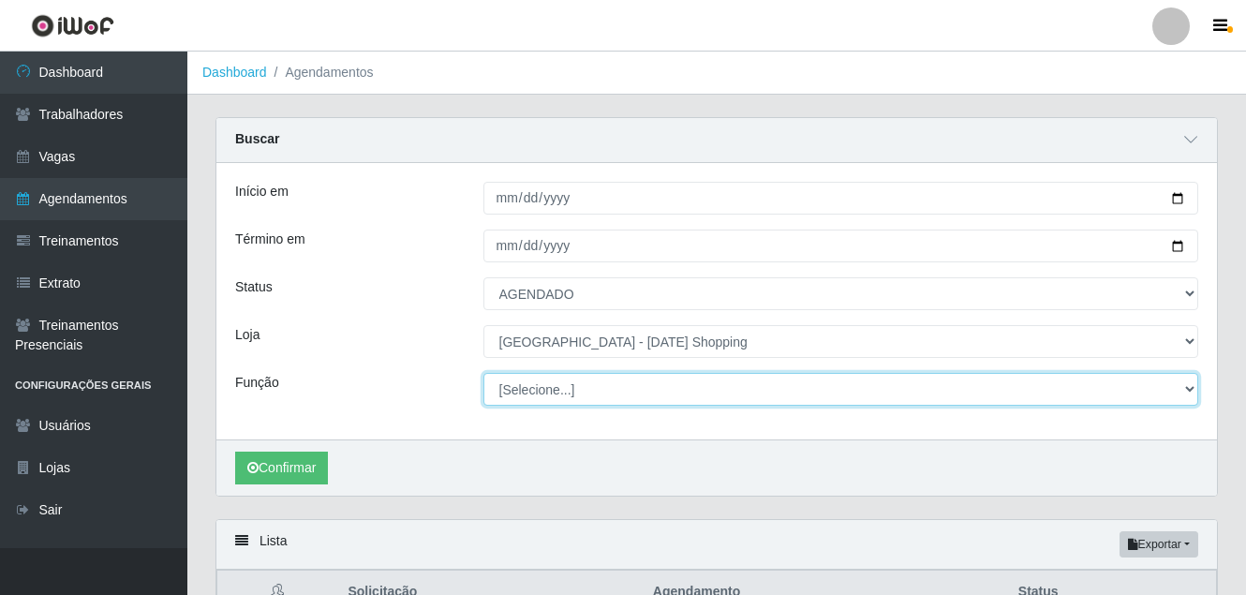
click at [551, 393] on select "[Selecione...] ASG ASG + ASG ++ Assistente [PERSON_NAME] Assistente [PERSON_NAM…" at bounding box center [842, 389] width 716 height 33
select select "156"
click at [484, 374] on select "[Selecione...] ASG ASG + ASG ++ Assistente [PERSON_NAME] Assistente [PERSON_NAM…" at bounding box center [842, 389] width 716 height 33
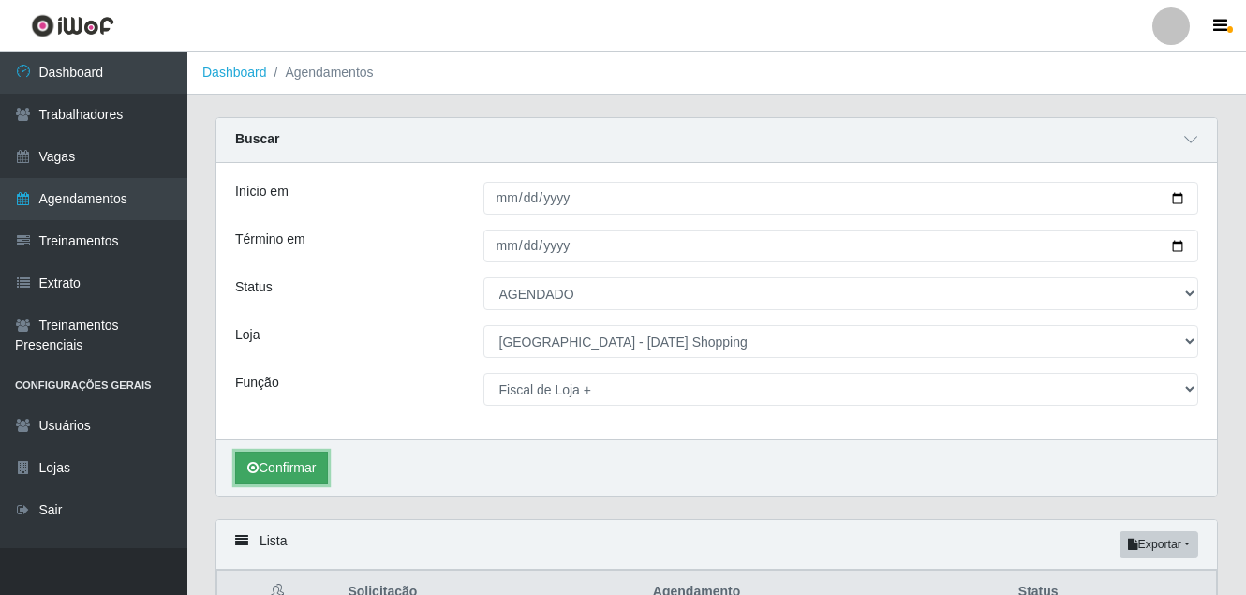
click at [300, 472] on button "Confirmar" at bounding box center [281, 468] width 93 height 33
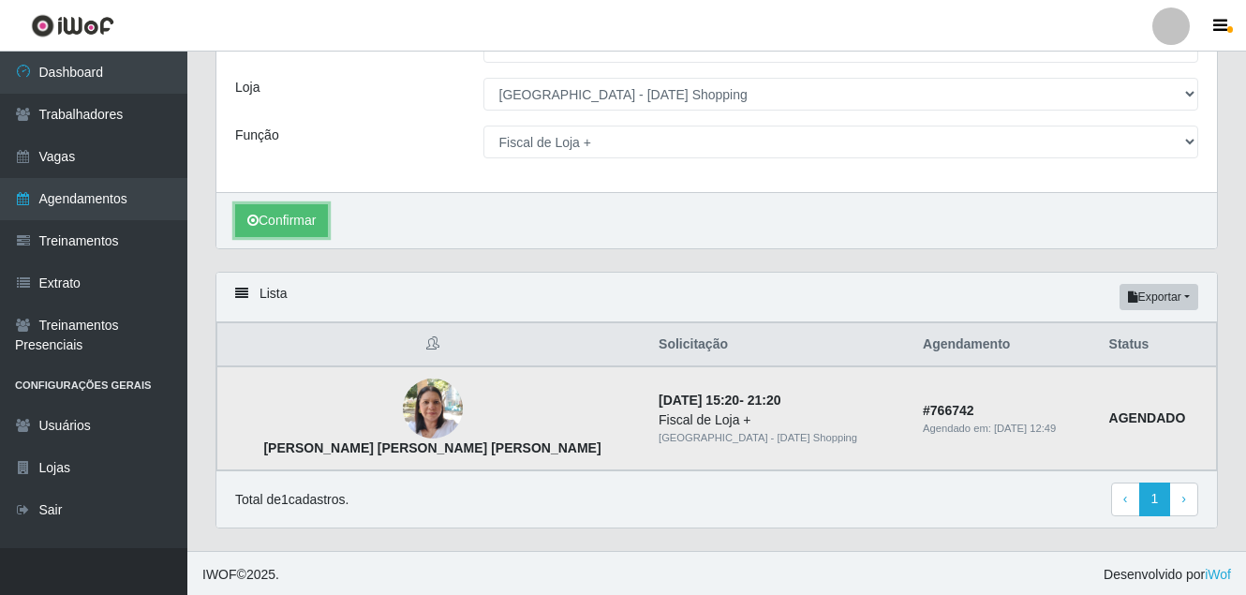
scroll to position [251, 0]
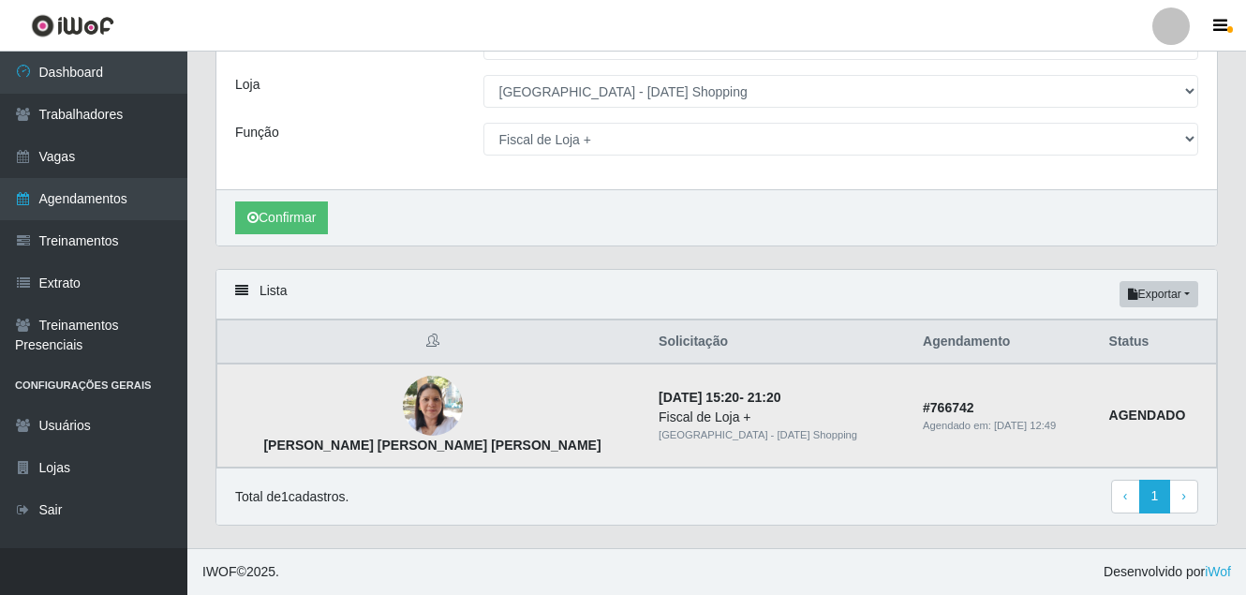
click at [403, 414] on img at bounding box center [433, 406] width 60 height 80
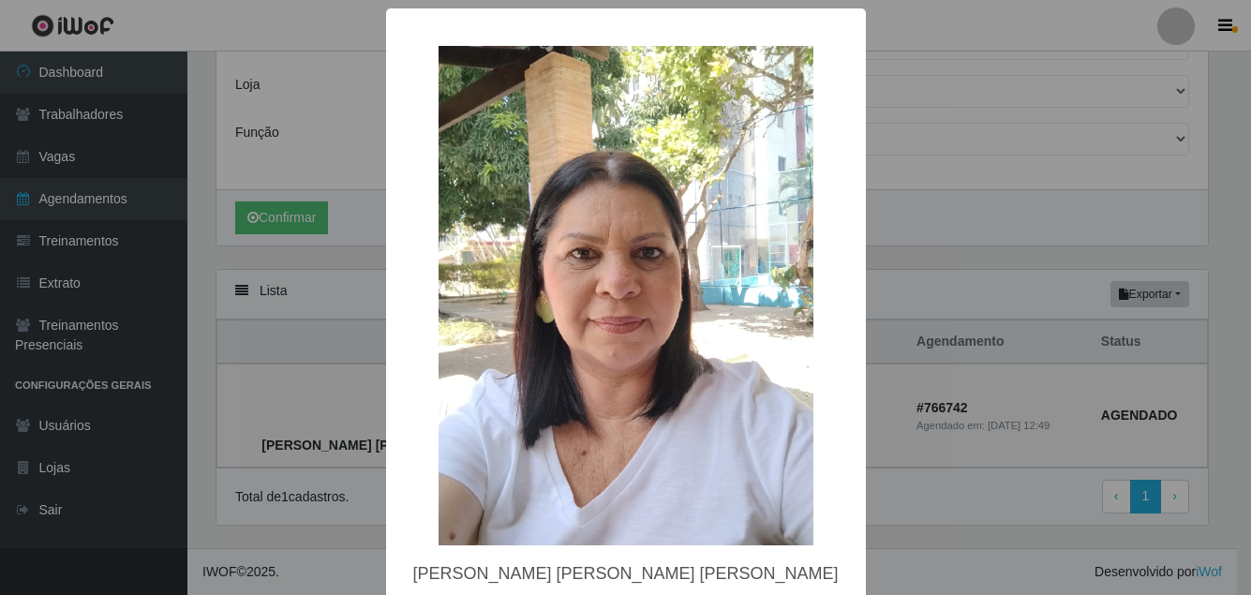
click at [914, 291] on div "× [PERSON_NAME] [PERSON_NAME] [PERSON_NAME] OK Cancel" at bounding box center [625, 297] width 1251 height 595
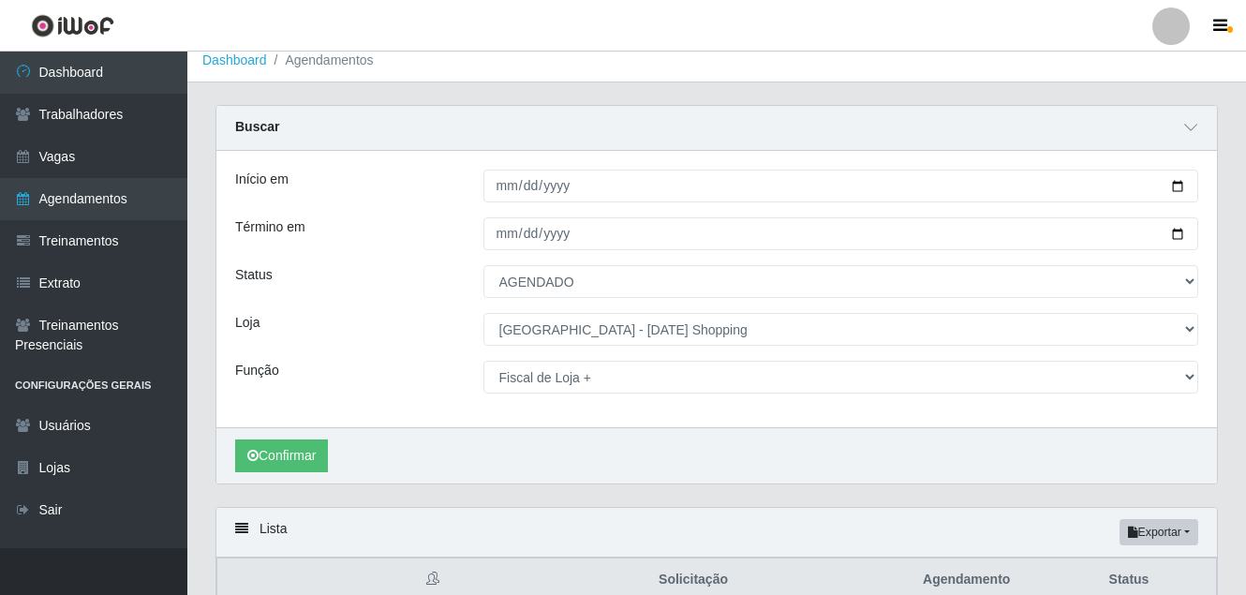
scroll to position [0, 0]
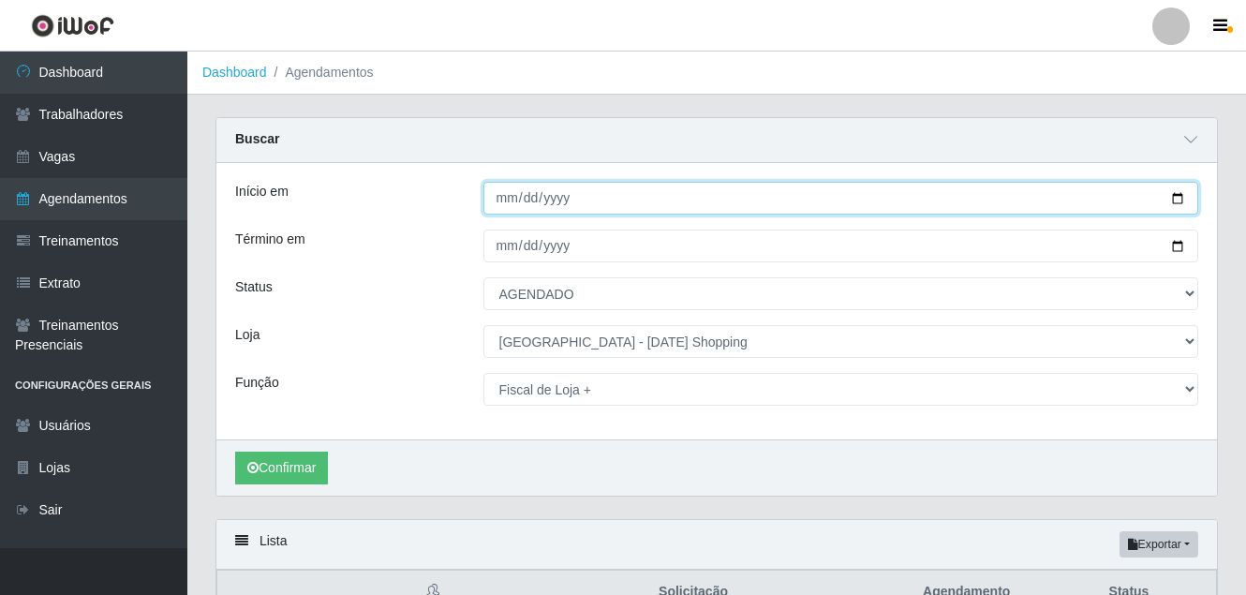
click at [1183, 201] on input "[DATE]" at bounding box center [842, 198] width 716 height 33
type input "[DATE]"
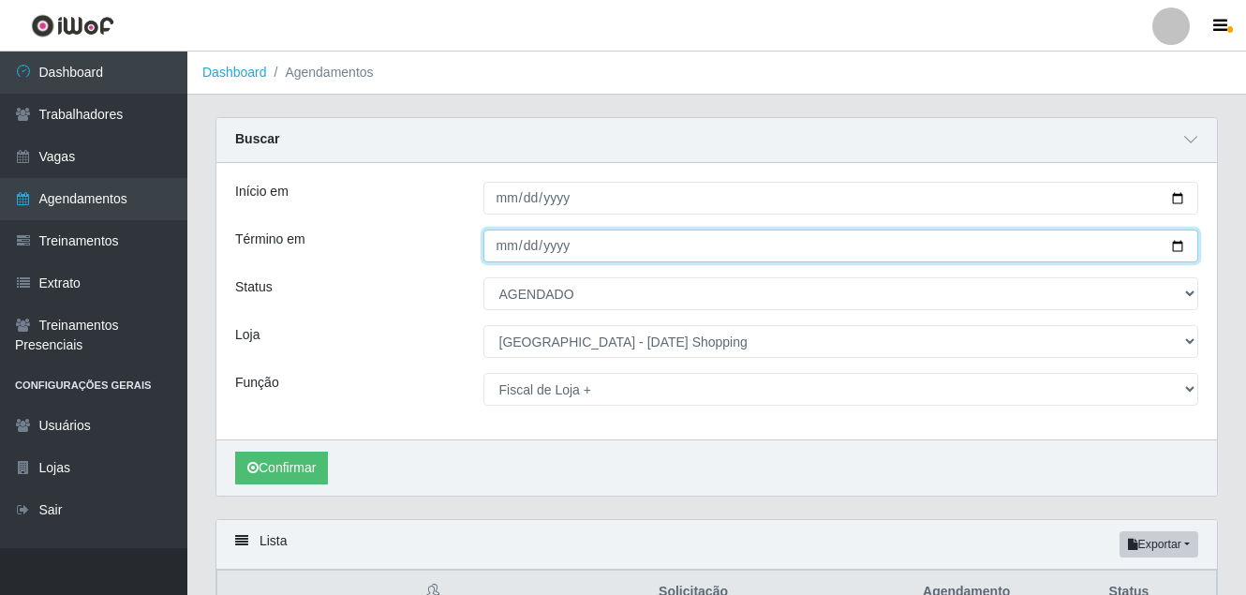
click at [1179, 249] on input "[DATE]" at bounding box center [842, 246] width 716 height 33
type input "[DATE]"
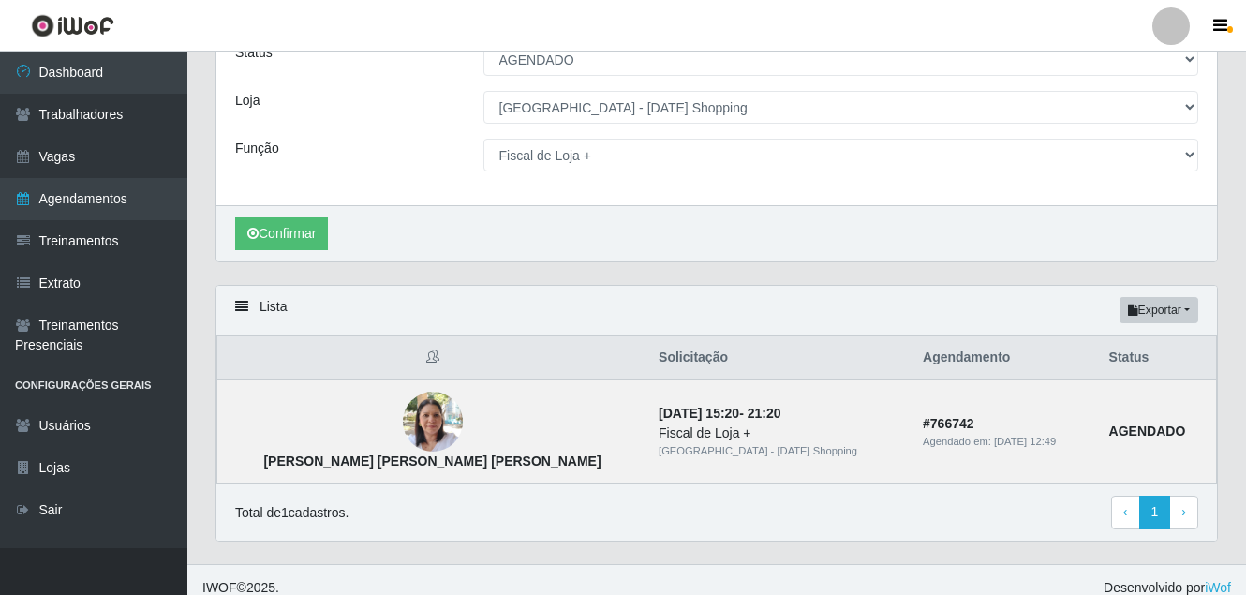
scroll to position [251, 0]
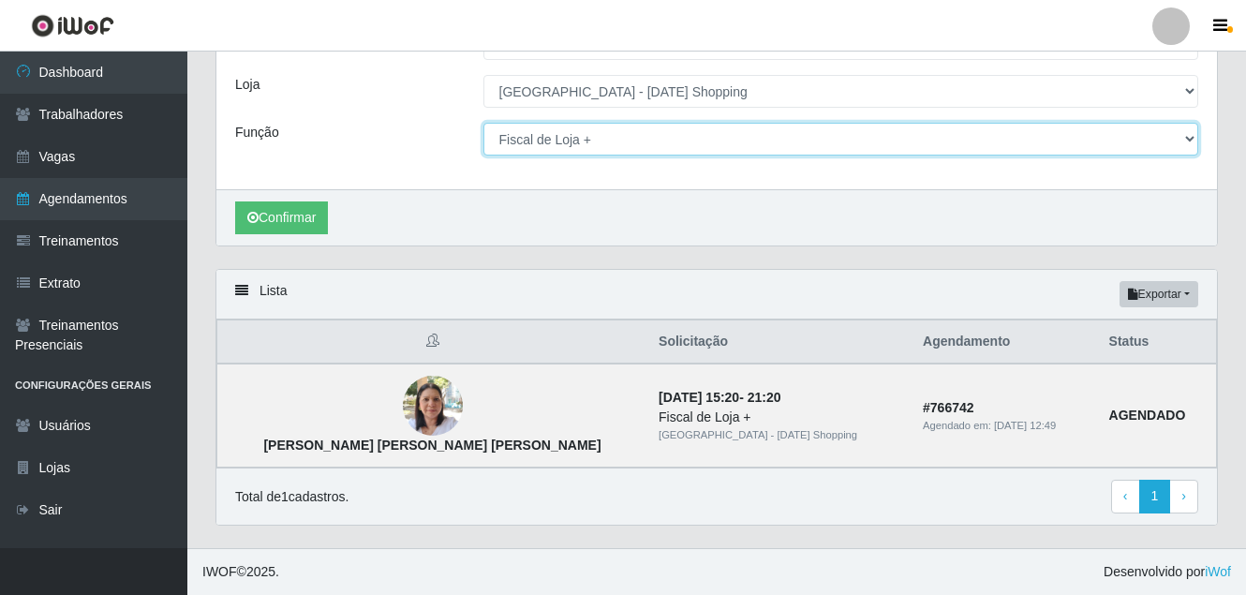
click at [544, 140] on select "[Selecione...] ASG ASG + ASG ++ Assistente [PERSON_NAME] Assistente [PERSON_NAM…" at bounding box center [842, 139] width 716 height 33
select select "68"
click at [484, 123] on select "[Selecione...] ASG ASG + ASG ++ Assistente [PERSON_NAME] Assistente [PERSON_NAM…" at bounding box center [842, 139] width 716 height 33
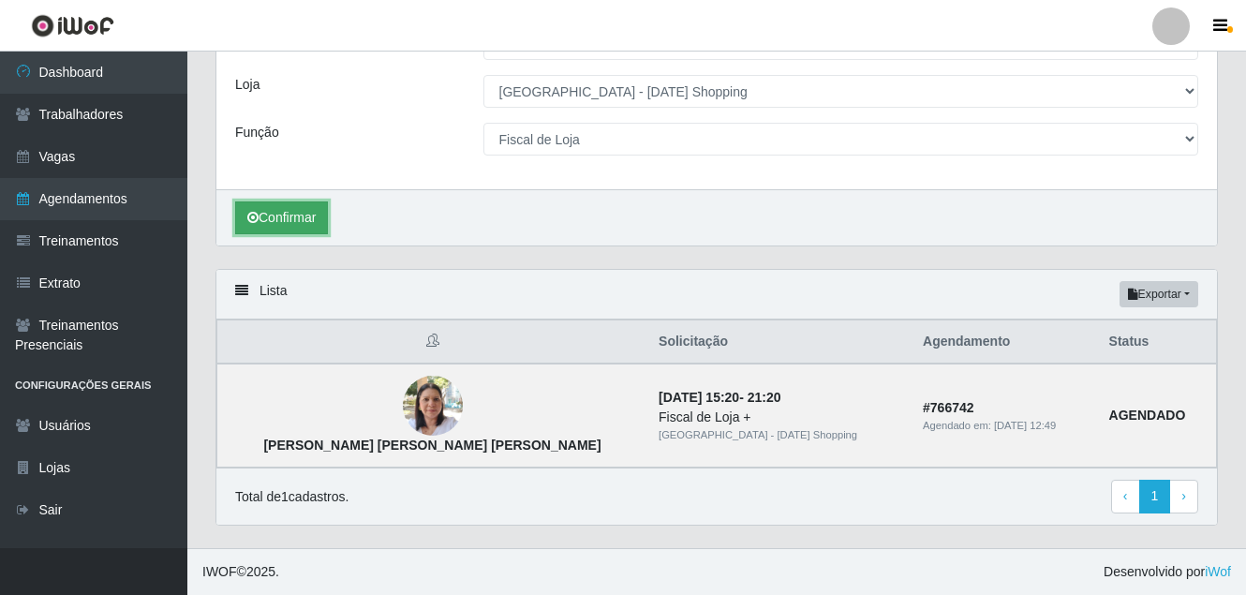
click at [311, 219] on button "Confirmar" at bounding box center [281, 217] width 93 height 33
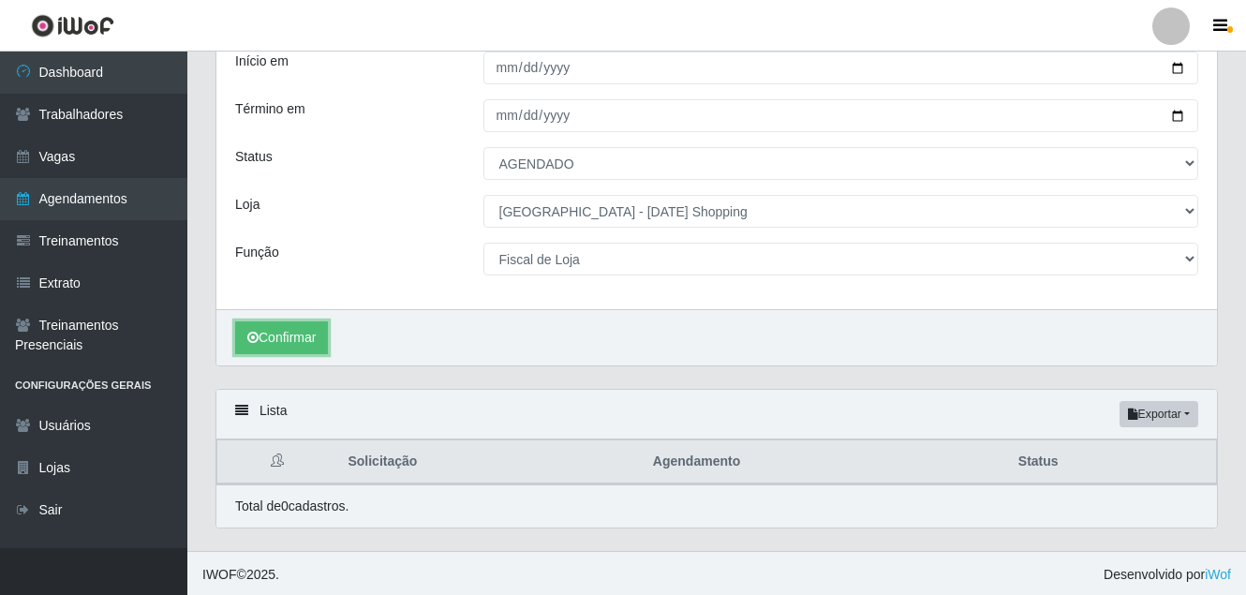
scroll to position [134, 0]
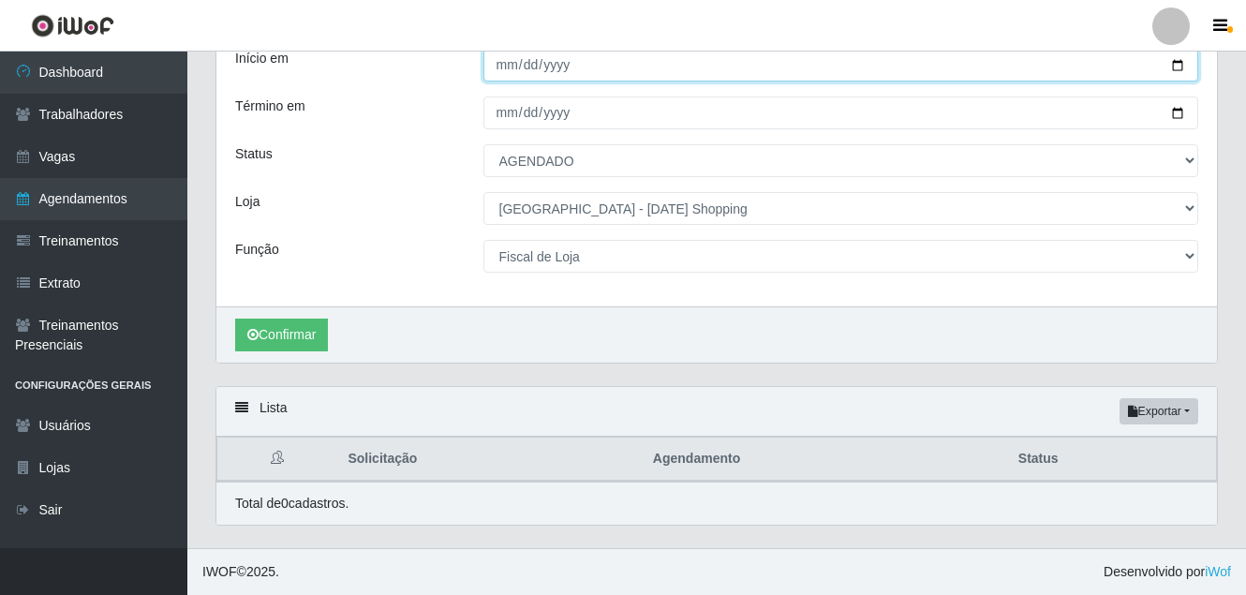
click at [1179, 61] on input "[DATE]" at bounding box center [842, 65] width 716 height 33
type input "[DATE]"
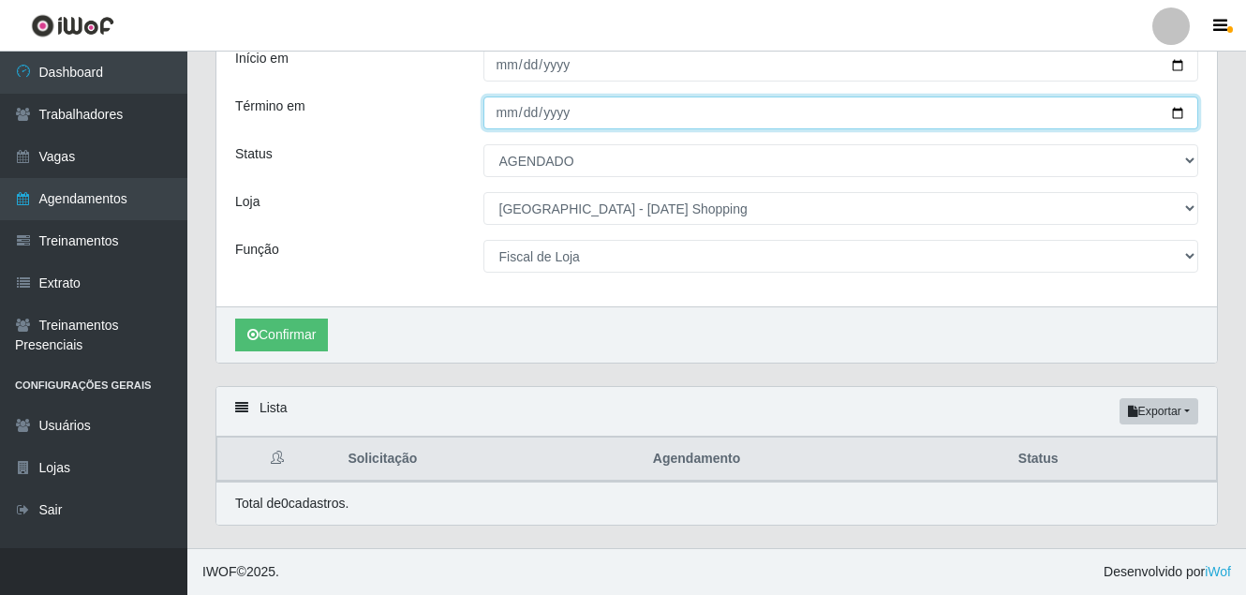
click at [1175, 116] on input "[DATE]" at bounding box center [842, 113] width 716 height 33
type input "[DATE]"
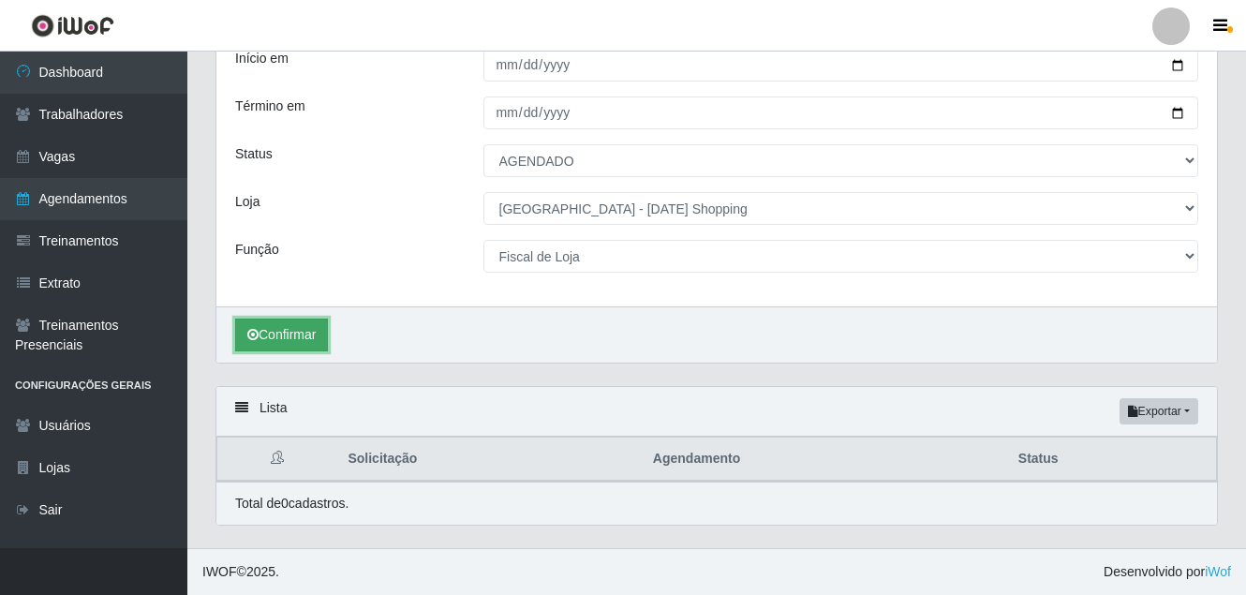
click at [288, 332] on button "Confirmar" at bounding box center [281, 335] width 93 height 33
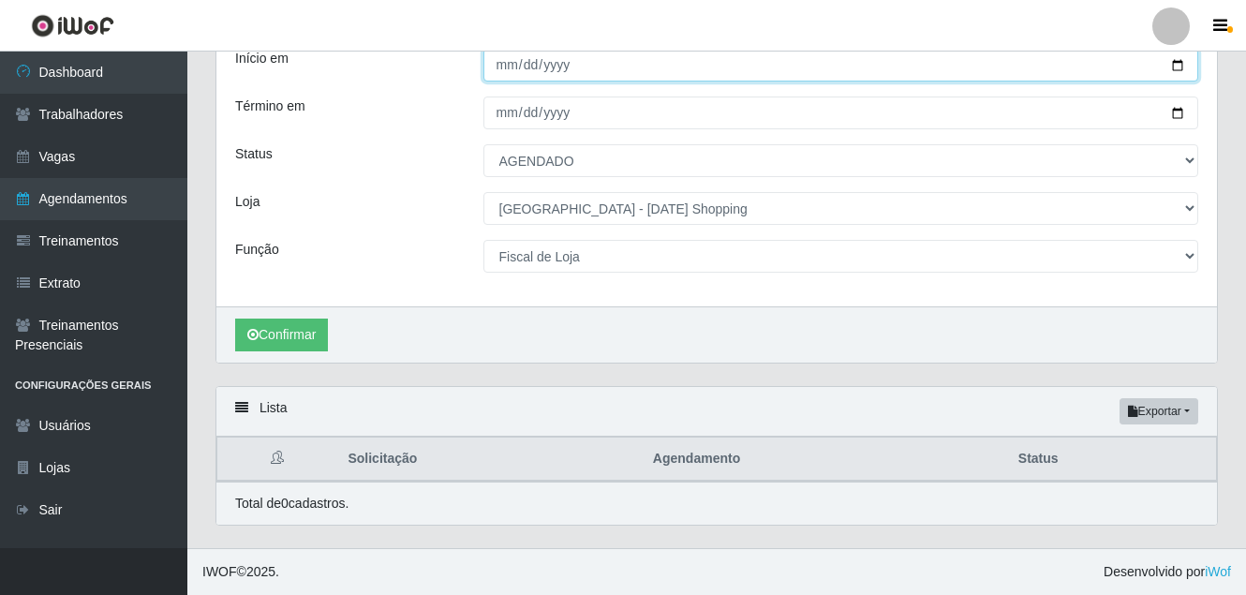
click at [1181, 56] on input "[DATE]" at bounding box center [842, 65] width 716 height 33
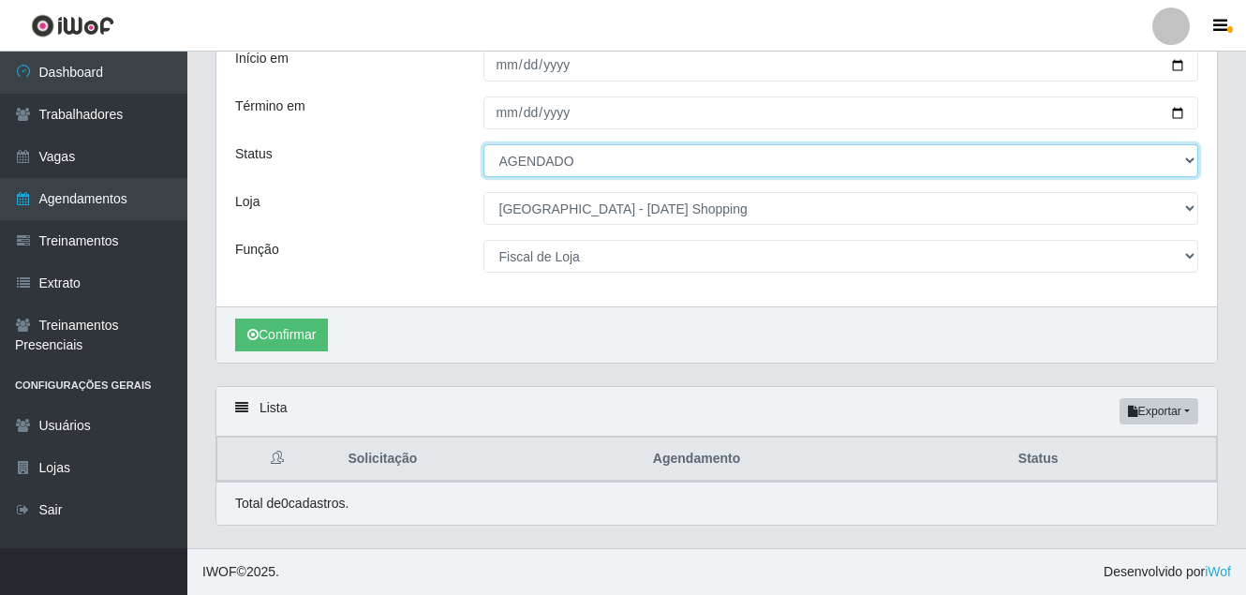
click at [579, 170] on select "[Selecione...] AGENDADO AGUARDANDO LIBERAR EM ANDAMENTO EM REVISÃO FINALIZADO C…" at bounding box center [842, 160] width 716 height 33
select select "FINALIZADO"
click at [484, 144] on select "[Selecione...] AGENDADO AGUARDANDO LIBERAR EM ANDAMENTO EM REVISÃO FINALIZADO C…" at bounding box center [842, 160] width 716 height 33
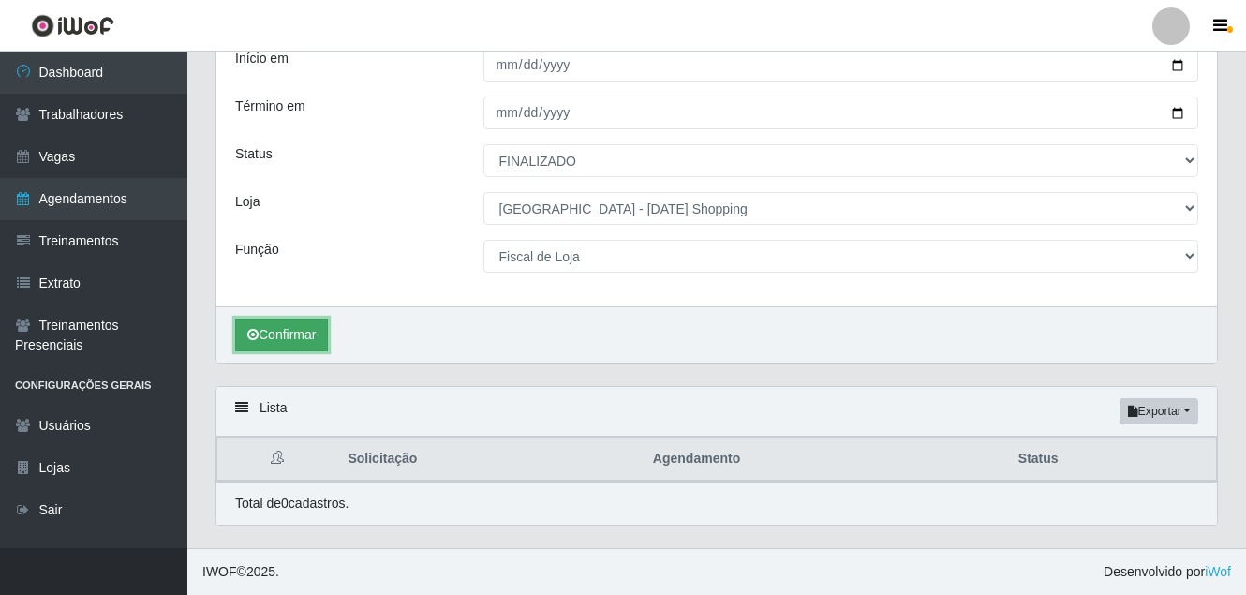
click at [300, 332] on button "Confirmar" at bounding box center [281, 335] width 93 height 33
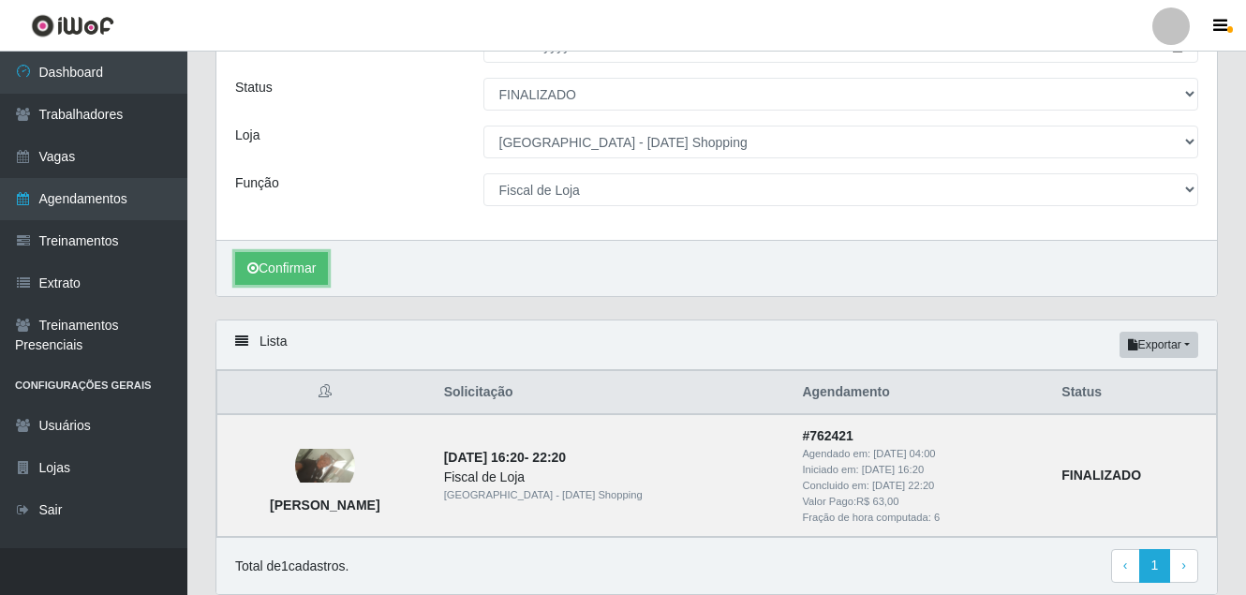
scroll to position [270, 0]
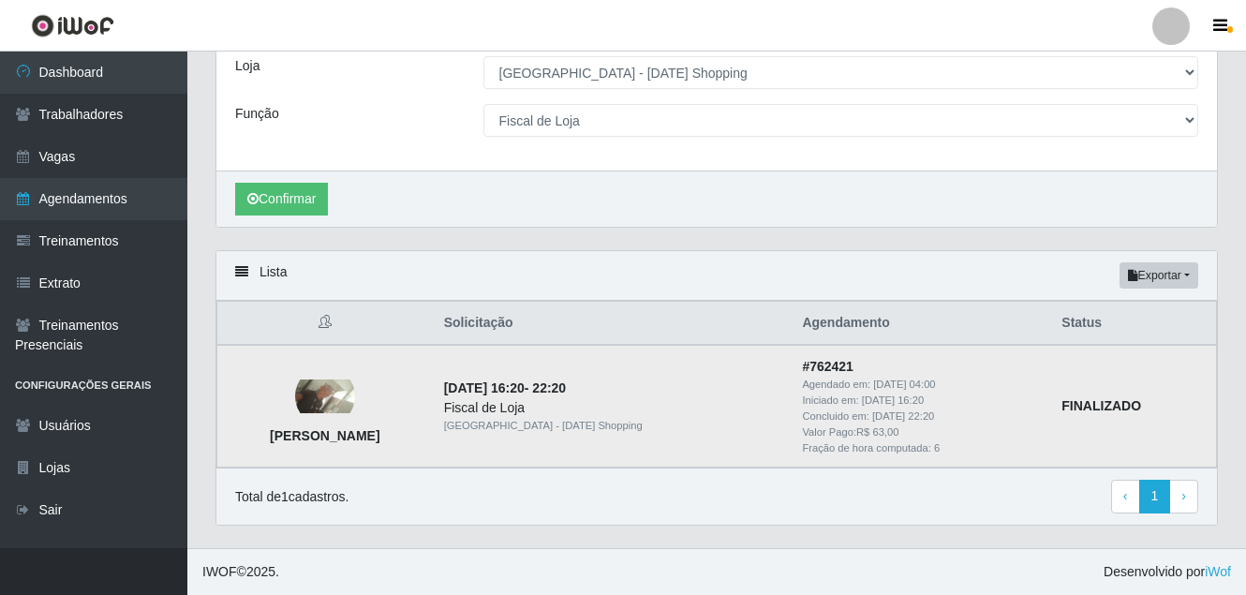
click at [355, 387] on img at bounding box center [325, 397] width 60 height 34
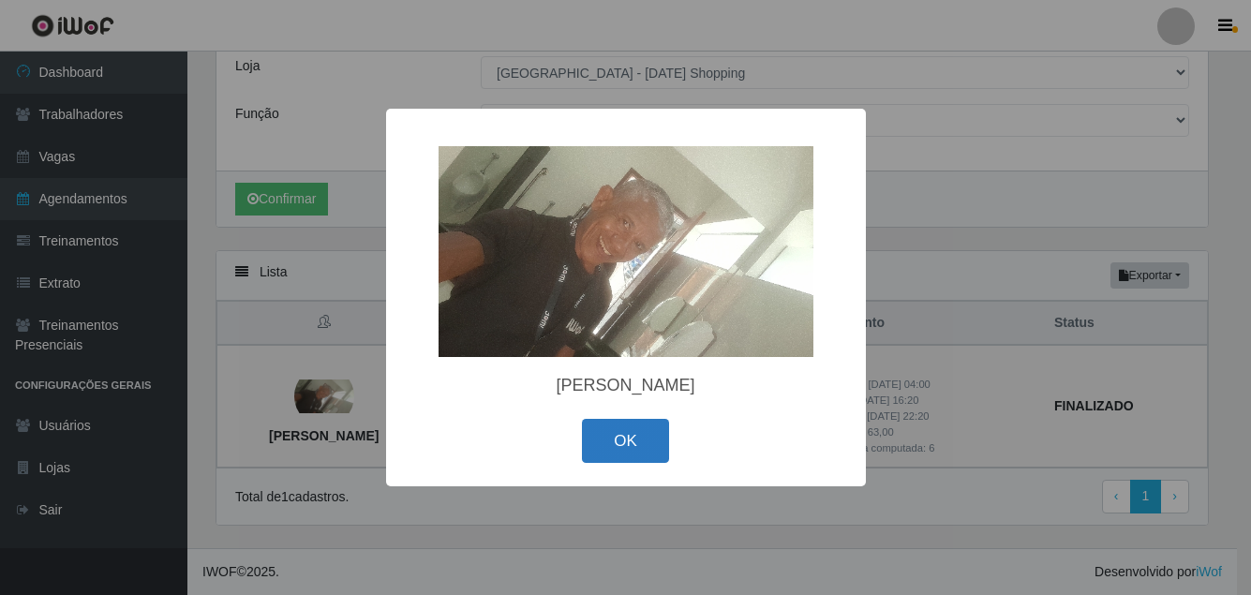
click at [608, 437] on button "OK" at bounding box center [625, 441] width 87 height 44
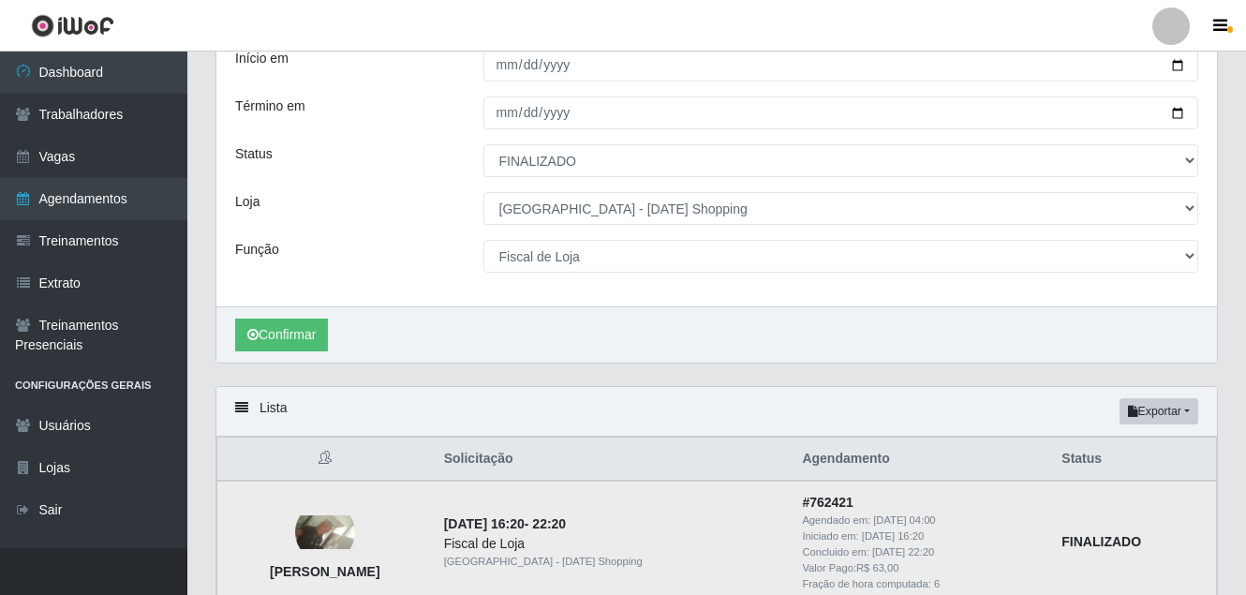
scroll to position [82, 0]
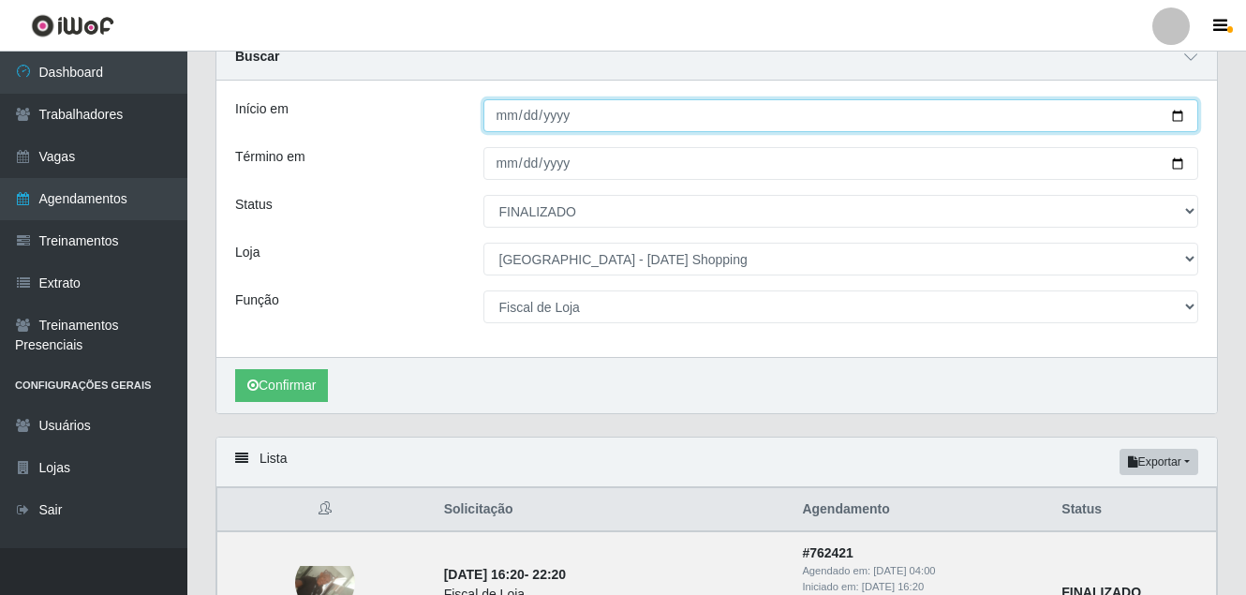
click at [1185, 115] on input "[DATE]" at bounding box center [842, 115] width 716 height 33
click at [1184, 112] on input "[DATE]" at bounding box center [842, 115] width 716 height 33
type input "[DATE]"
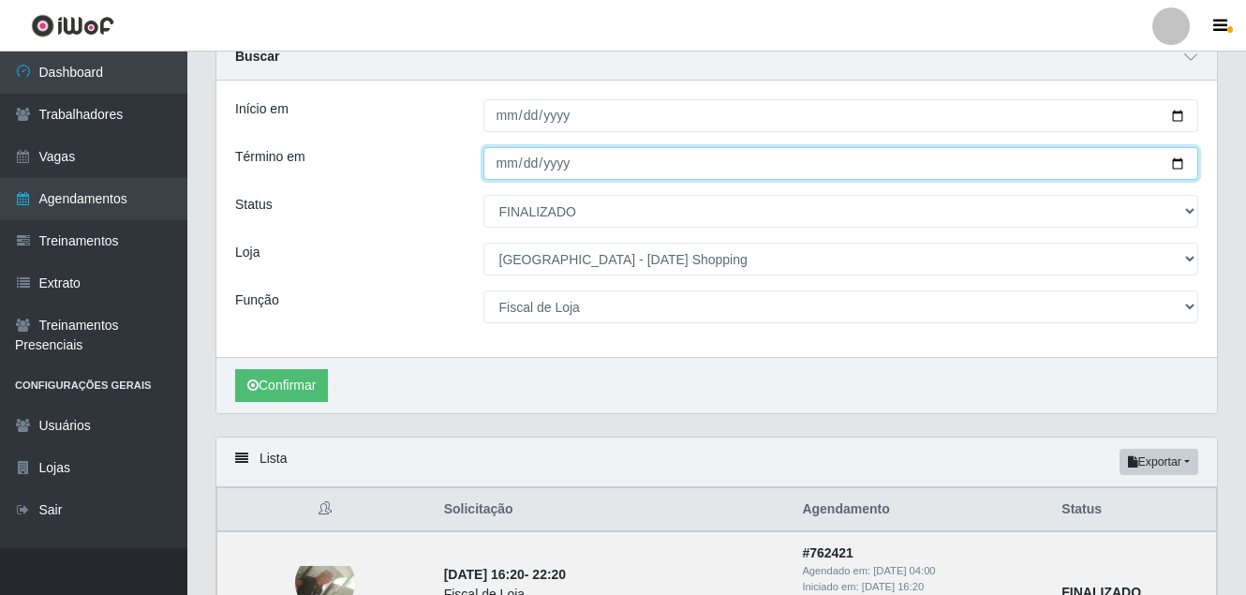
click at [627, 162] on input "[DATE]" at bounding box center [842, 163] width 716 height 33
click at [1185, 164] on input "[DATE]" at bounding box center [842, 163] width 716 height 33
type input "[DATE]"
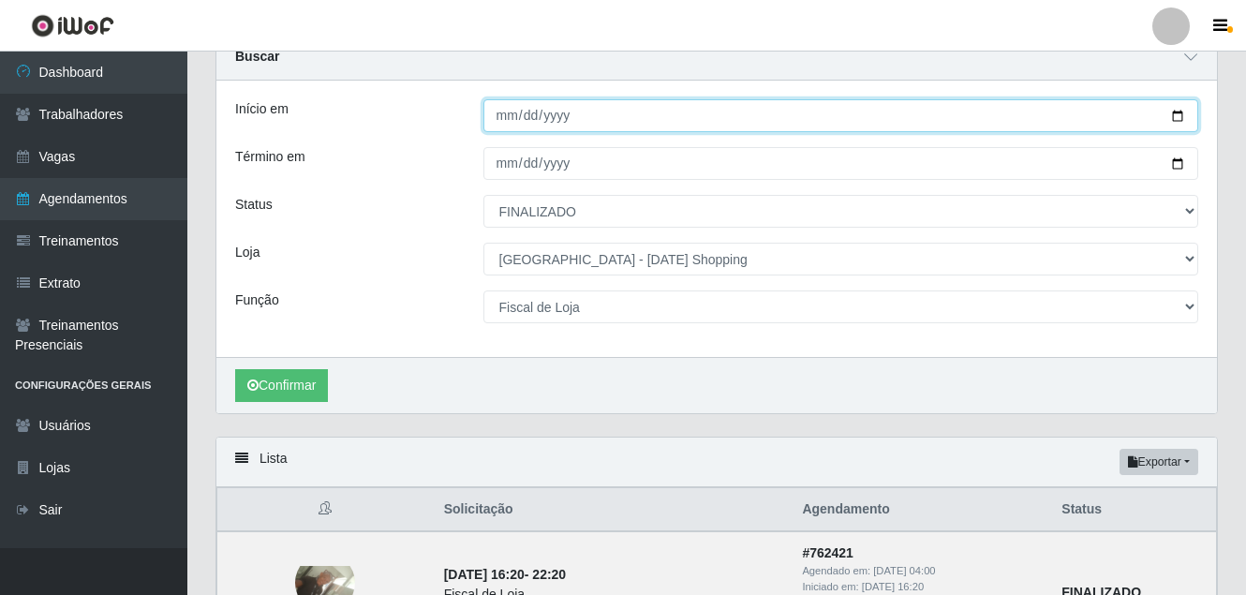
click at [1183, 123] on input "[DATE]" at bounding box center [842, 115] width 716 height 33
type input "[DATE]"
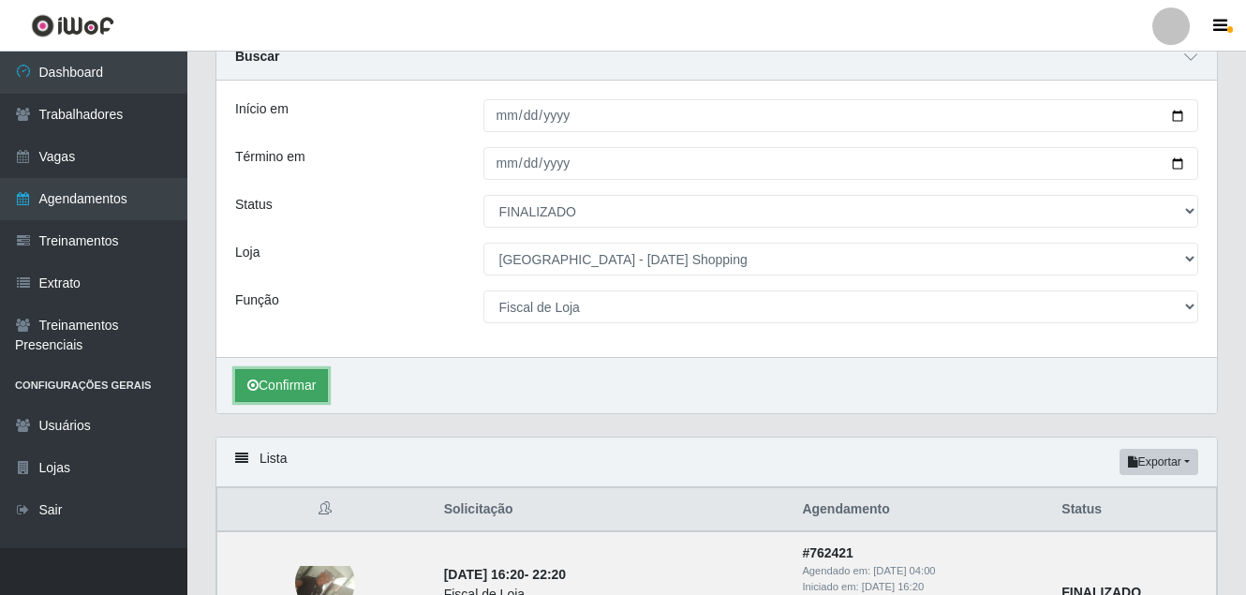
click at [288, 381] on button "Confirmar" at bounding box center [281, 385] width 93 height 33
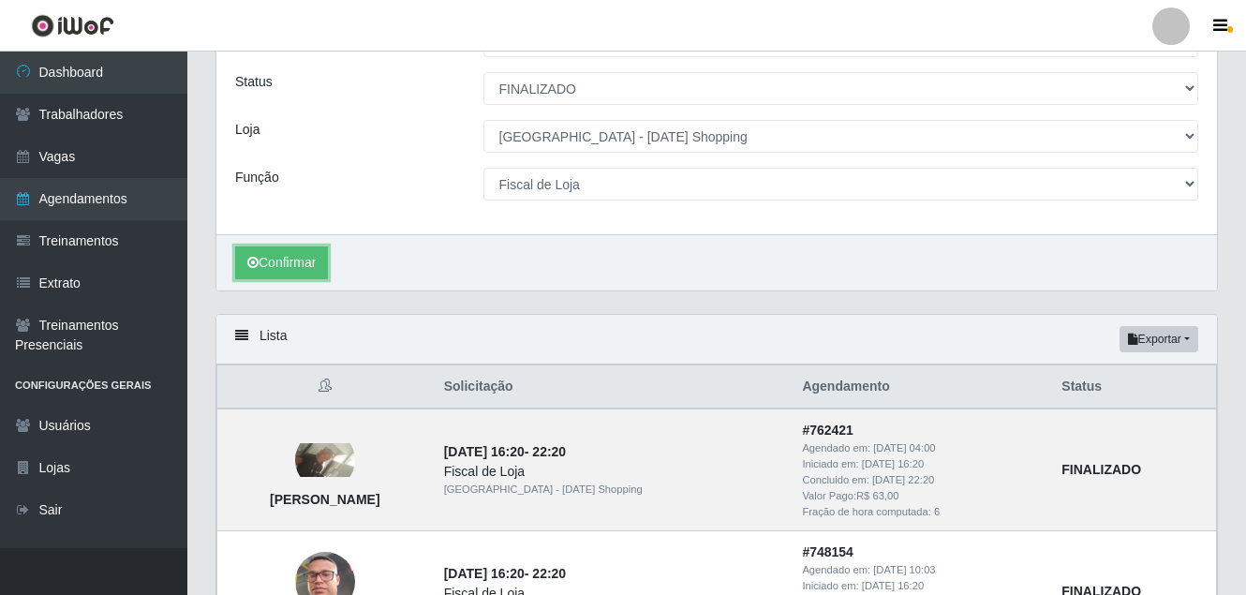
scroll to position [392, 0]
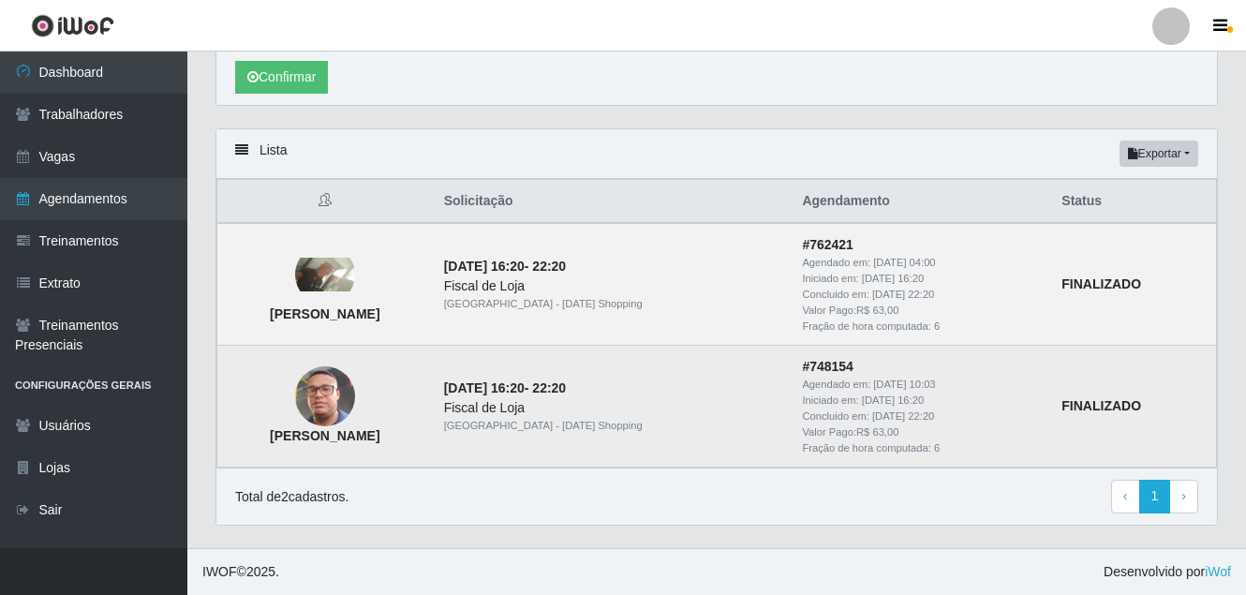
click at [355, 390] on img at bounding box center [325, 397] width 60 height 107
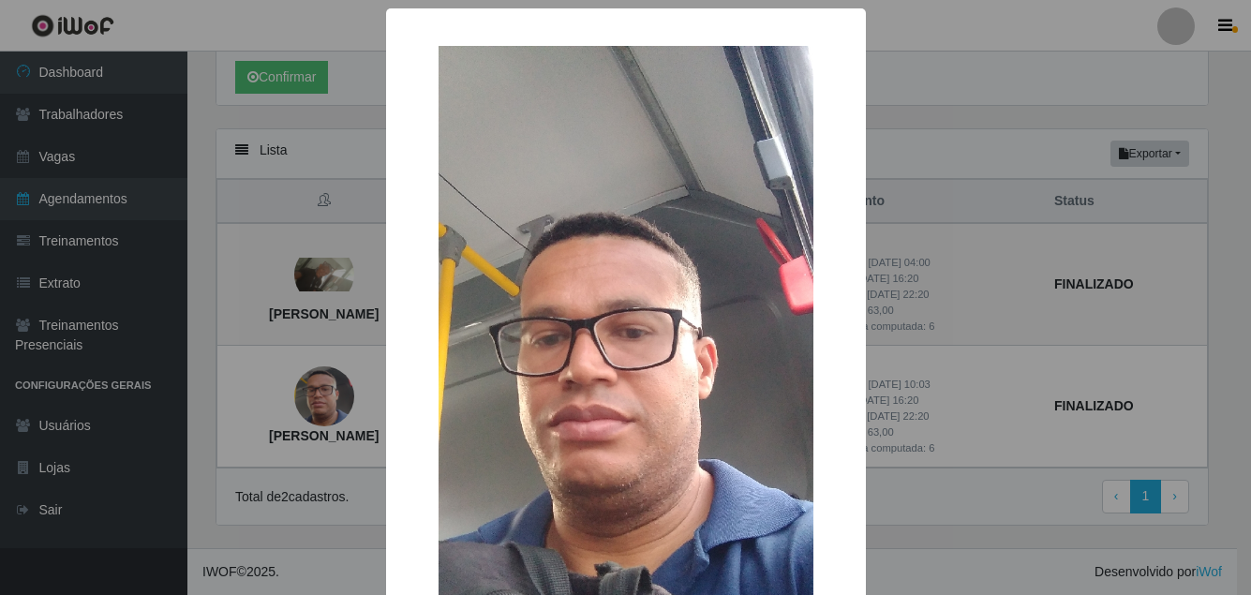
click at [320, 288] on div "× [PERSON_NAME] OK Cancel" at bounding box center [625, 297] width 1251 height 595
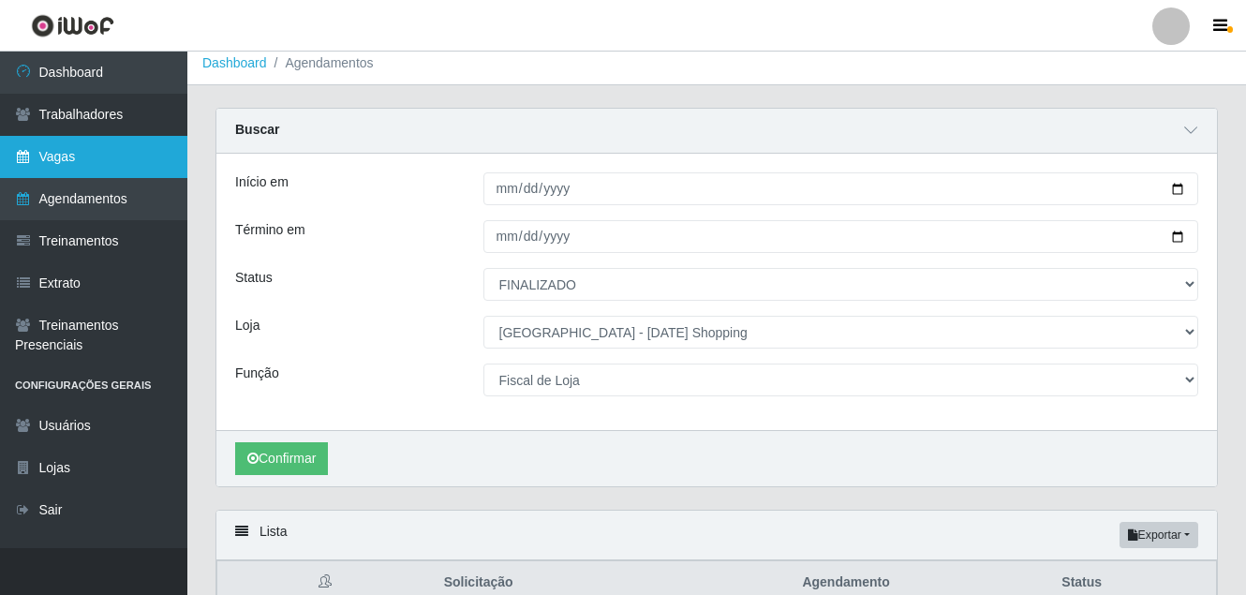
scroll to position [0, 0]
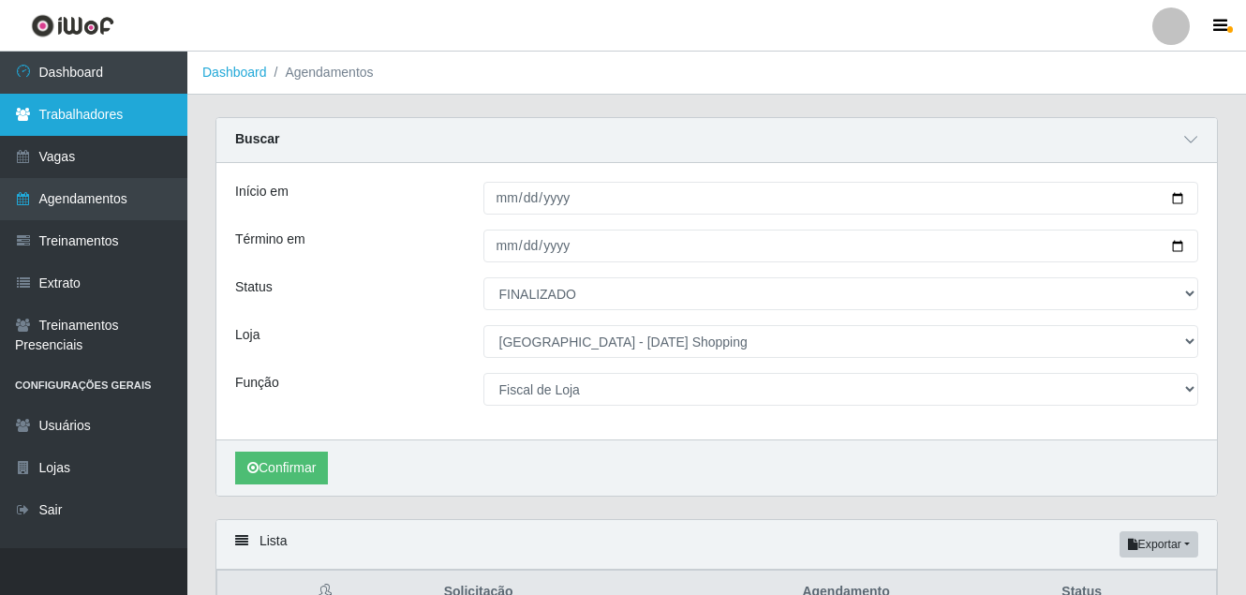
click at [86, 116] on link "Trabalhadores" at bounding box center [93, 115] width 187 height 42
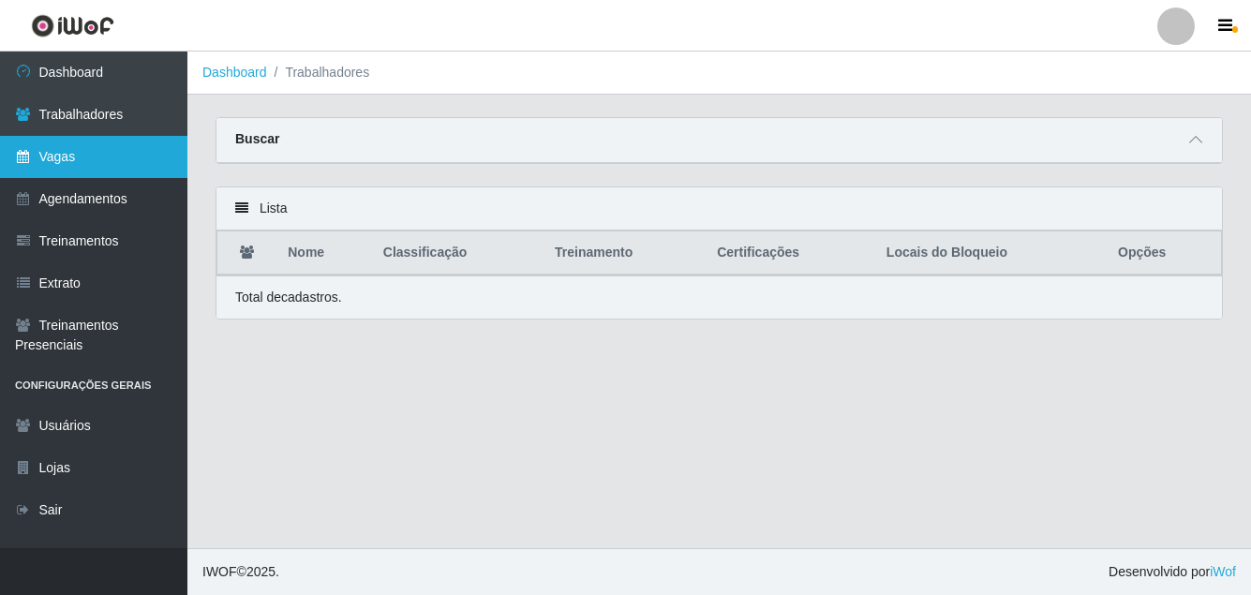
click at [68, 153] on link "Vagas" at bounding box center [93, 157] width 187 height 42
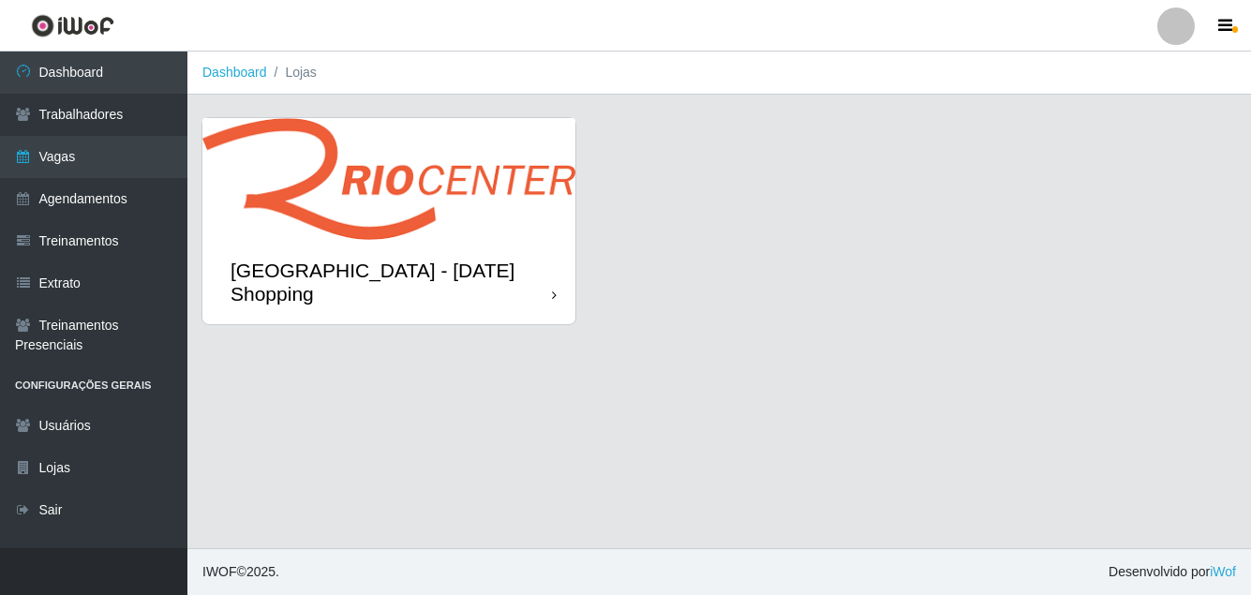
click at [441, 189] on img at bounding box center [388, 179] width 373 height 122
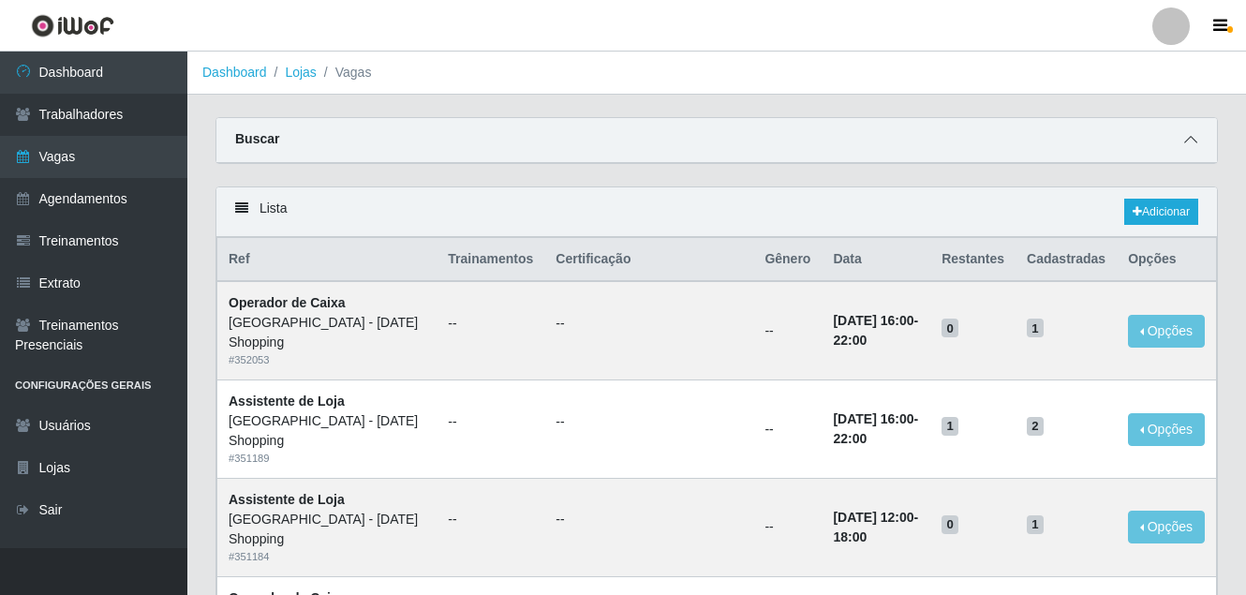
click at [1184, 142] on span at bounding box center [1191, 140] width 22 height 22
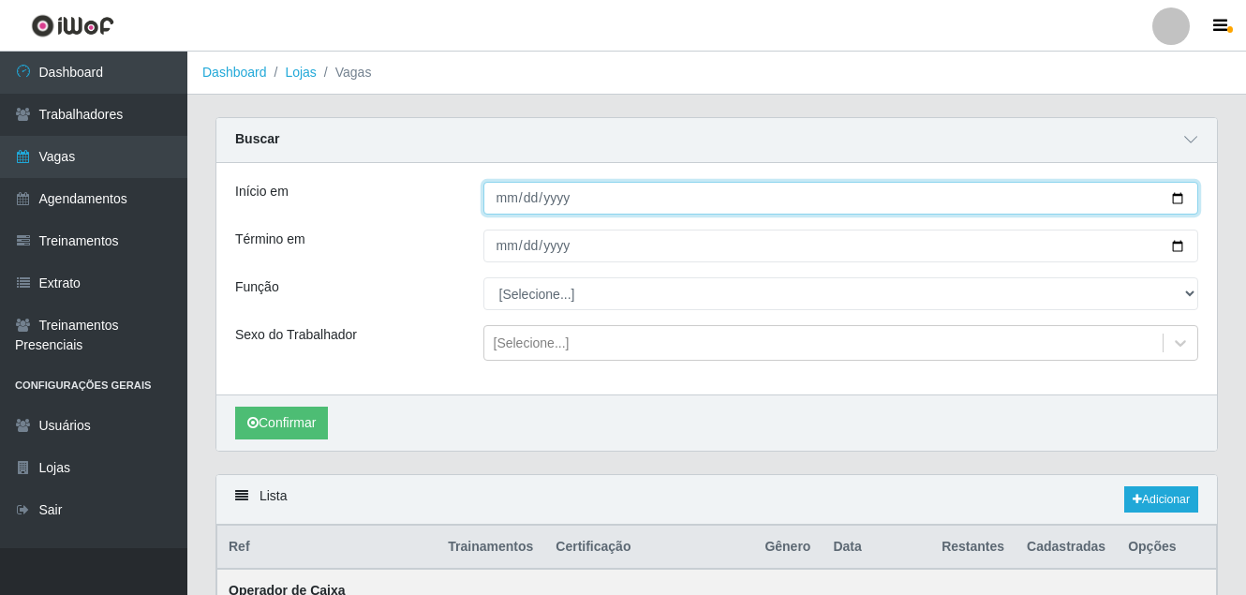
click at [1176, 205] on input "Início em" at bounding box center [842, 198] width 716 height 33
type input "[DATE]"
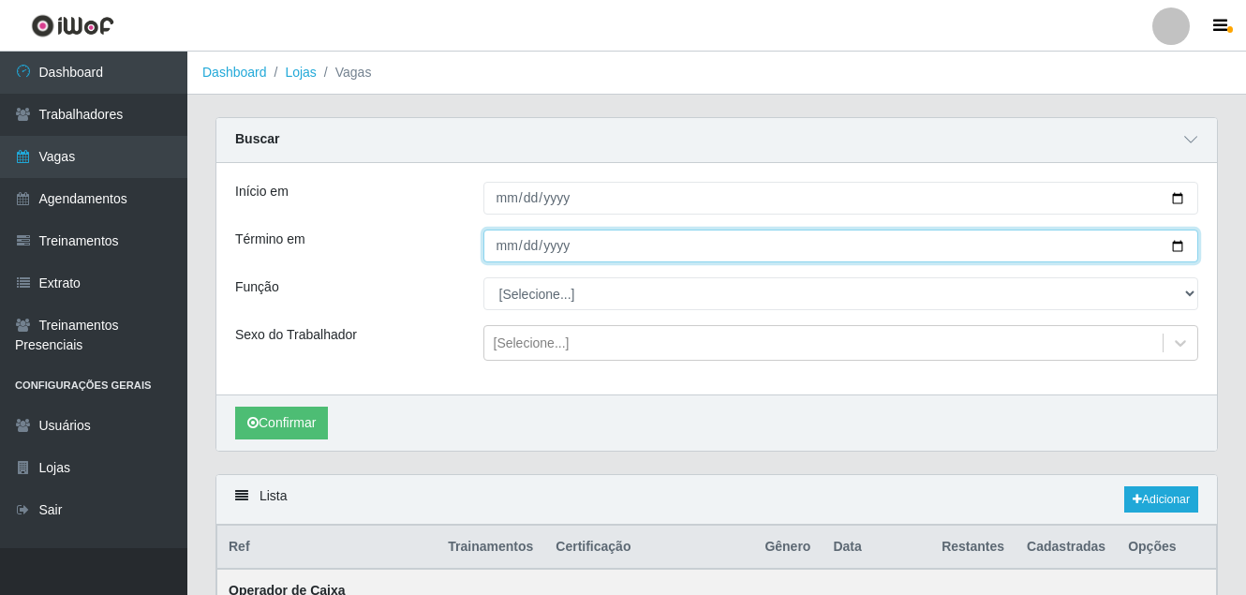
click at [1178, 252] on input "Término em" at bounding box center [842, 246] width 716 height 33
type input "[DATE]"
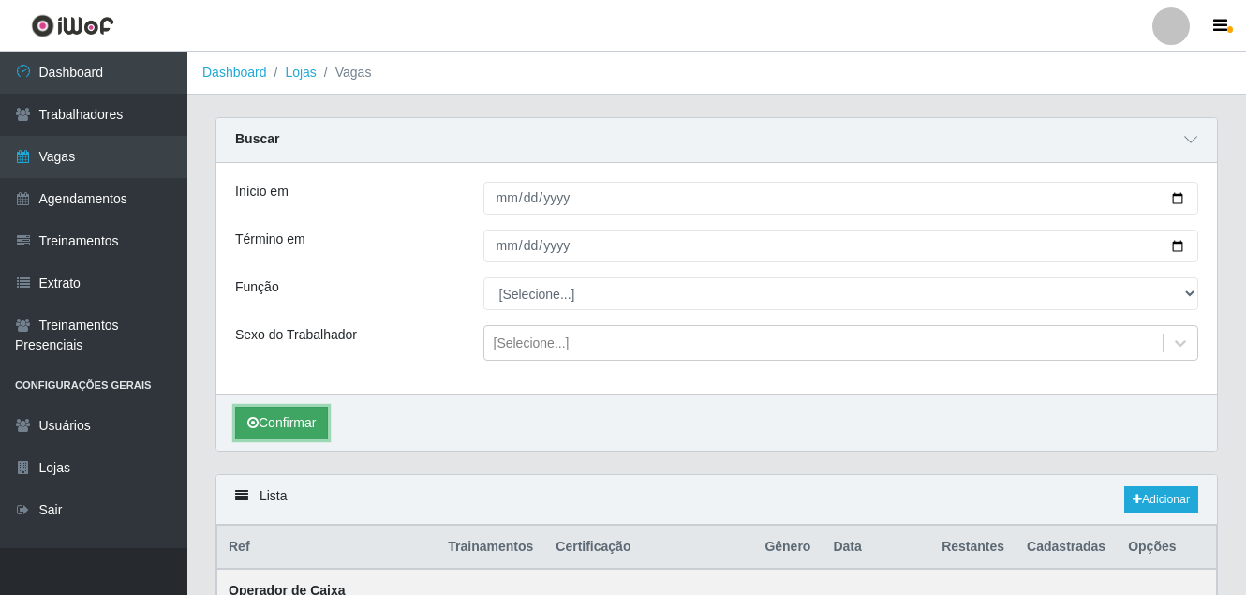
click at [293, 420] on button "Confirmar" at bounding box center [281, 423] width 93 height 33
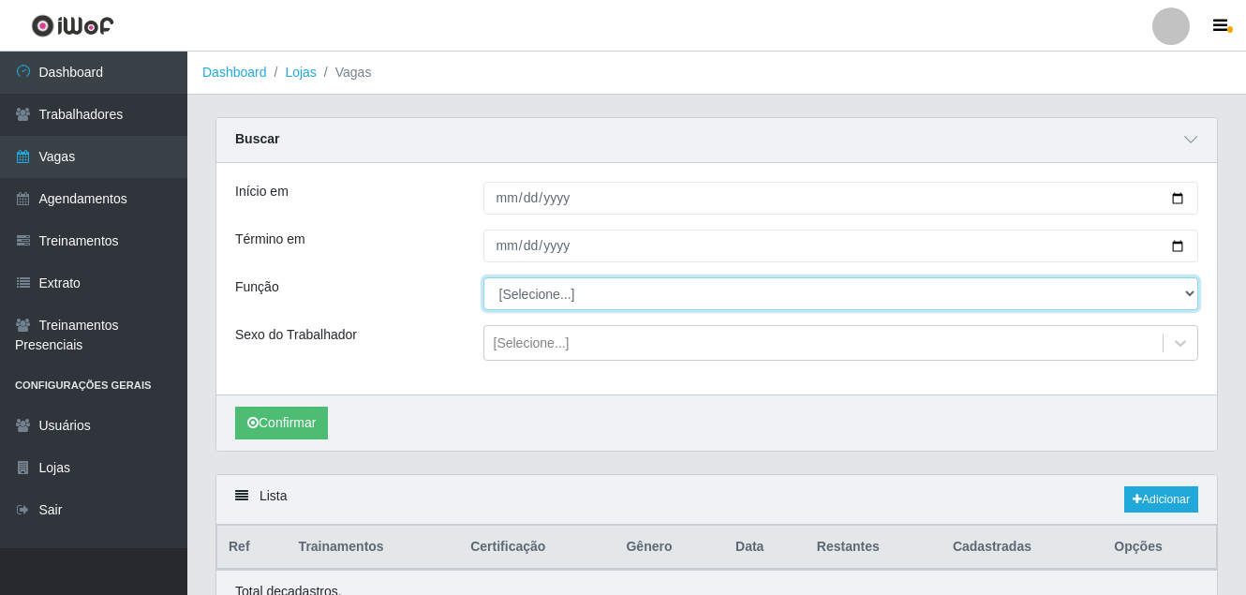
click at [539, 305] on select "[Selecione...] ASG ASG + ASG ++ Assistente [PERSON_NAME] Assistente [PERSON_NAM…" at bounding box center [842, 293] width 716 height 33
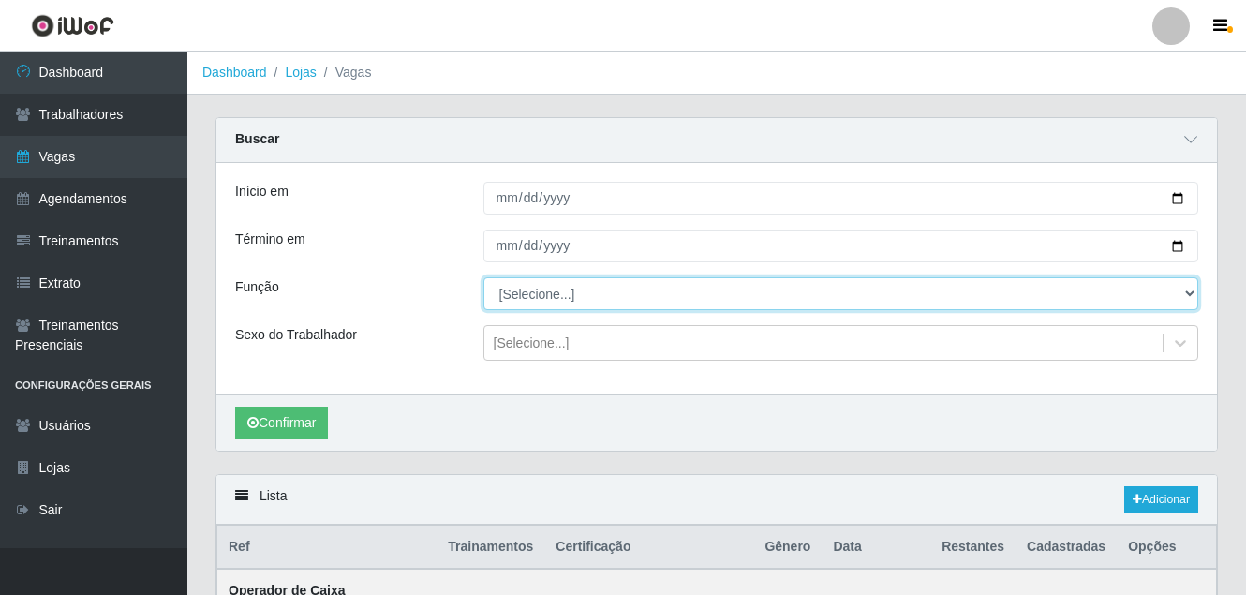
select select "22"
click at [484, 278] on select "[Selecione...] ASG ASG + ASG ++ Assistente [PERSON_NAME] Assistente [PERSON_NAM…" at bounding box center [842, 293] width 716 height 33
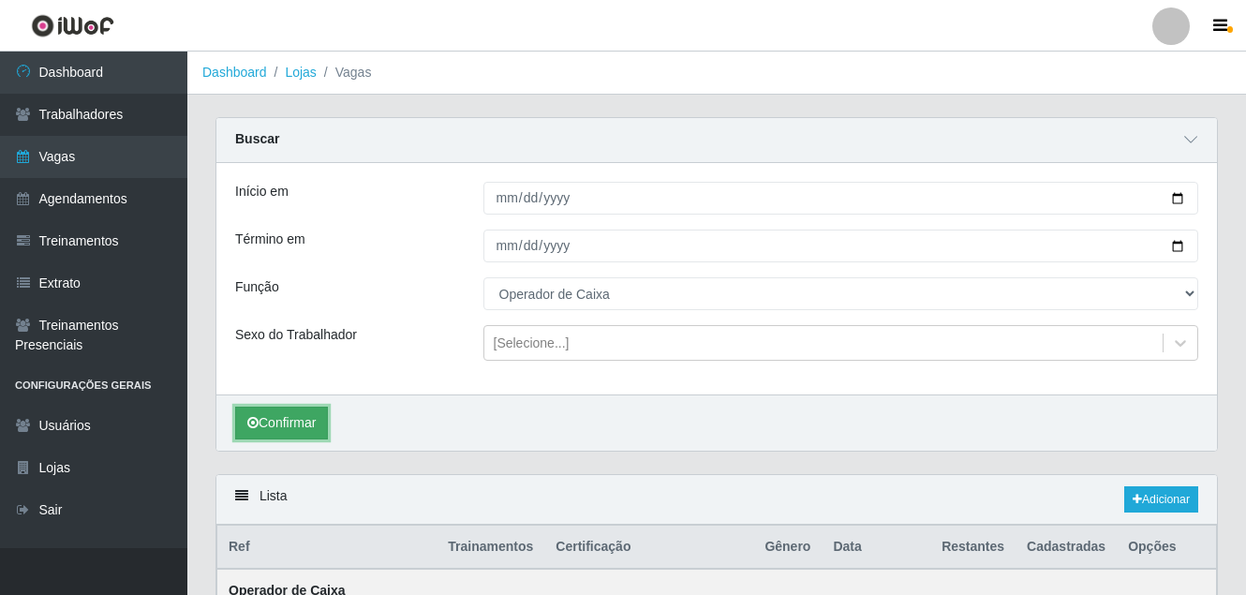
click at [267, 431] on button "Confirmar" at bounding box center [281, 423] width 93 height 33
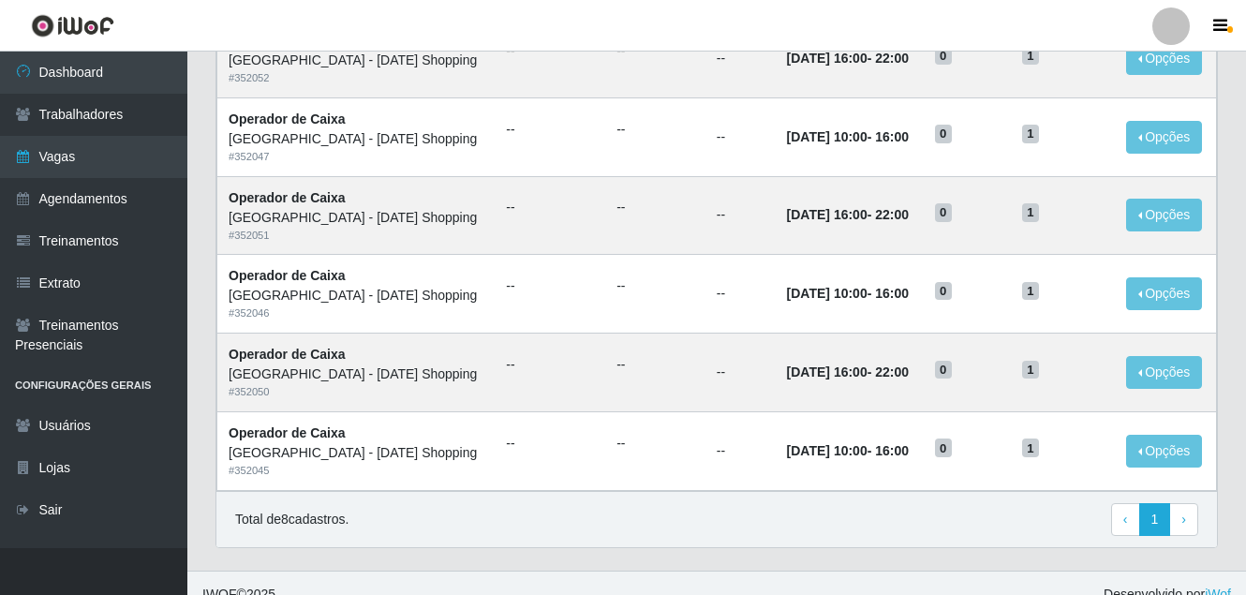
scroll to position [731, 0]
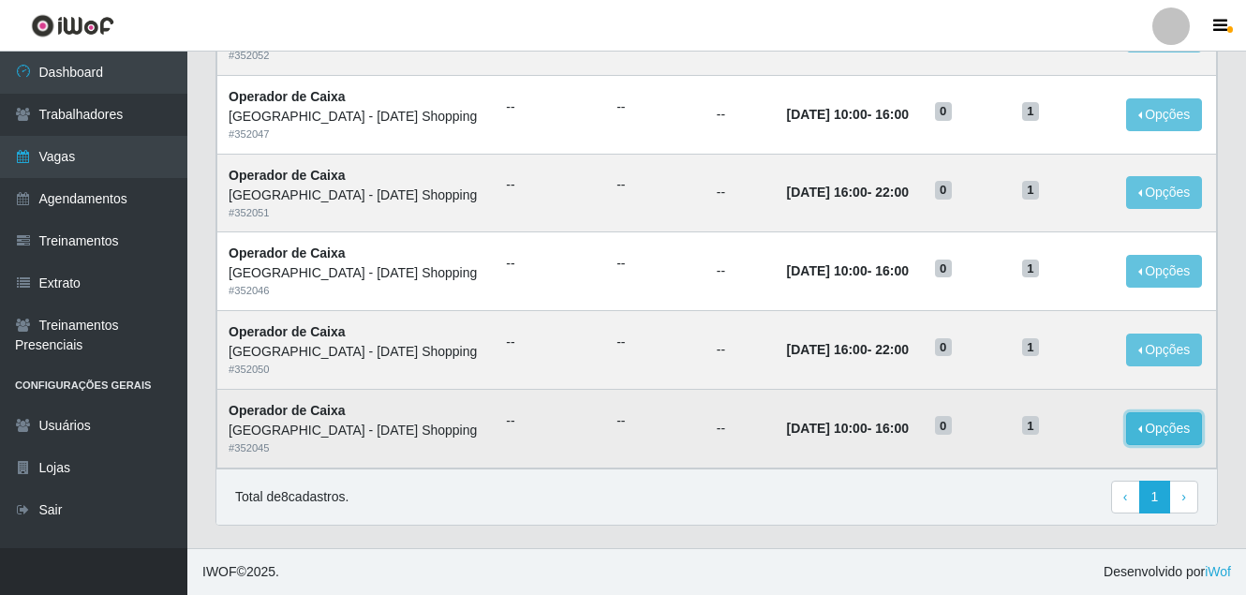
click at [1143, 438] on button "Opções" at bounding box center [1164, 428] width 77 height 33
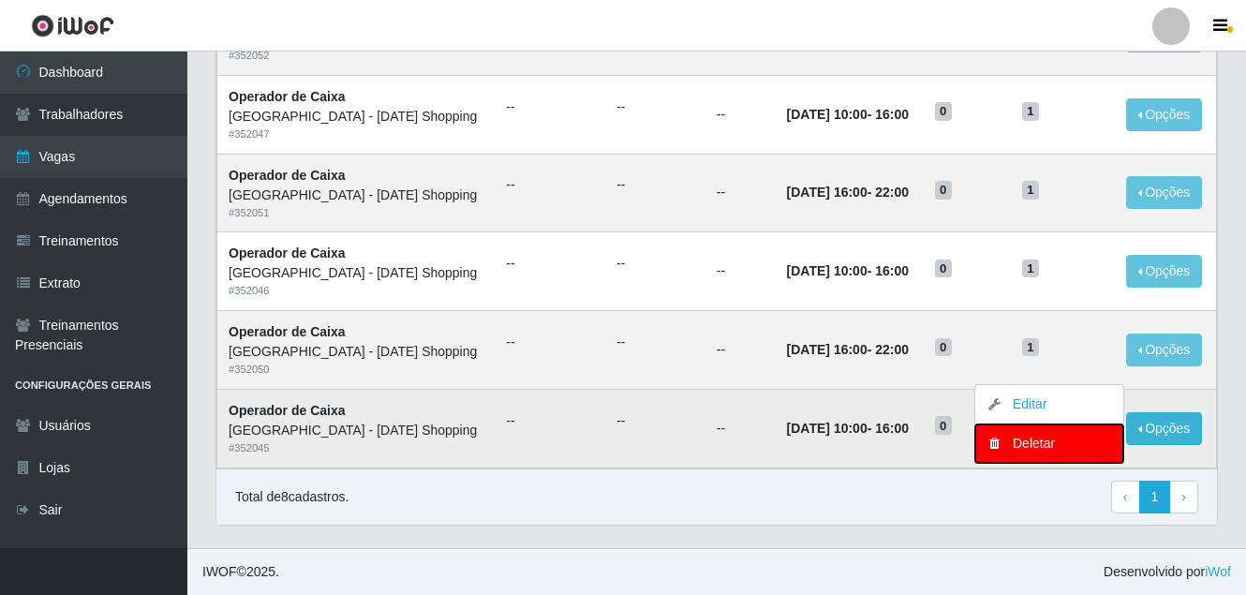
click at [1001, 447] on div "Deletar" at bounding box center [1049, 444] width 111 height 20
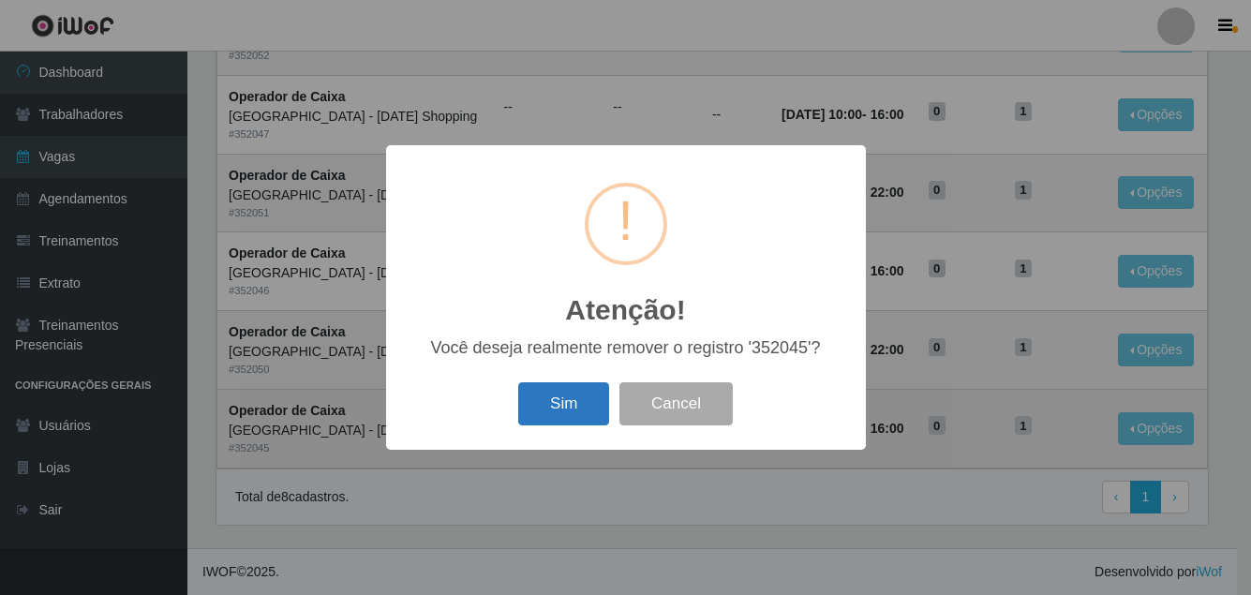
click at [555, 407] on button "Sim" at bounding box center [563, 404] width 91 height 44
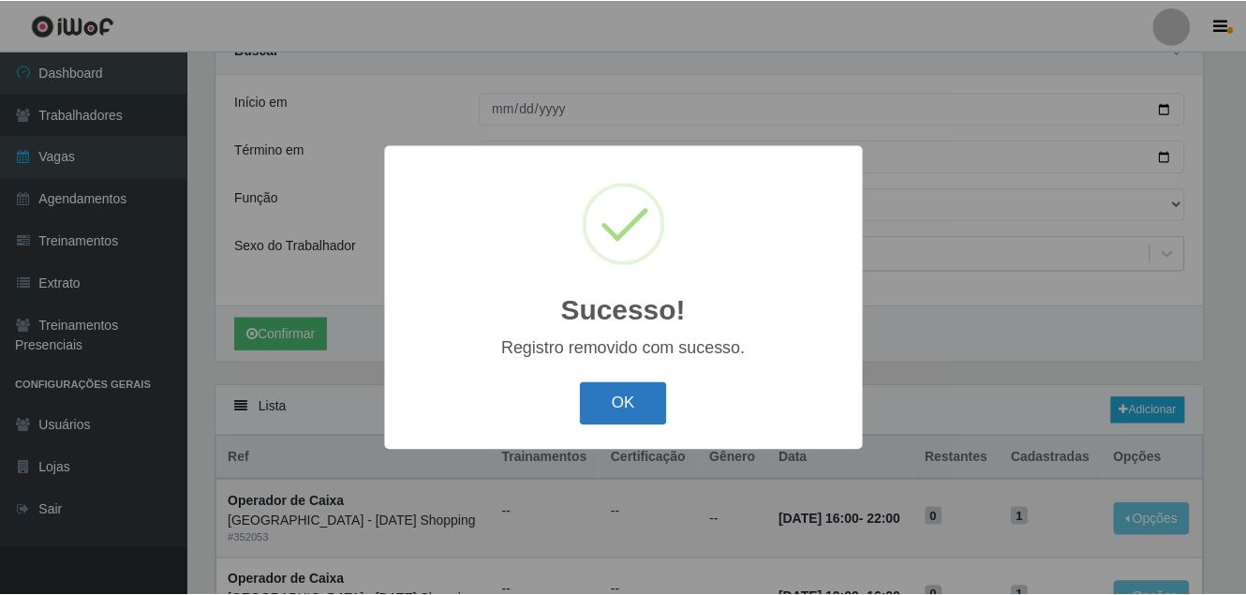
scroll to position [652, 0]
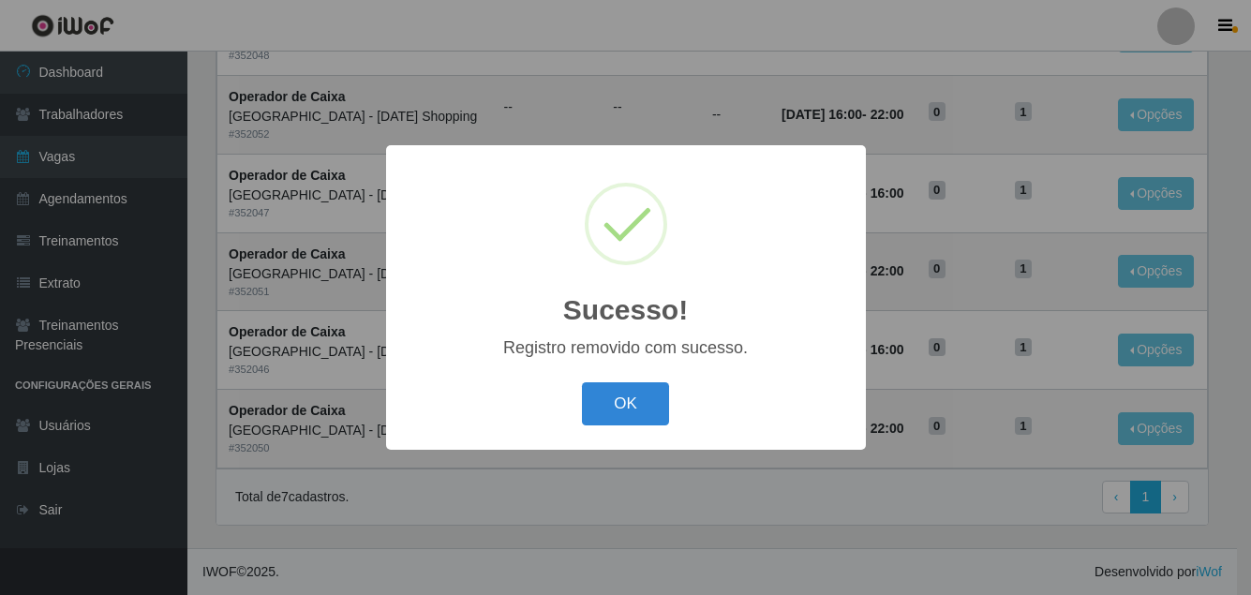
drag, startPoint x: 615, startPoint y: 406, endPoint x: 658, endPoint y: 400, distance: 43.5
click at [616, 405] on button "OK" at bounding box center [625, 404] width 87 height 44
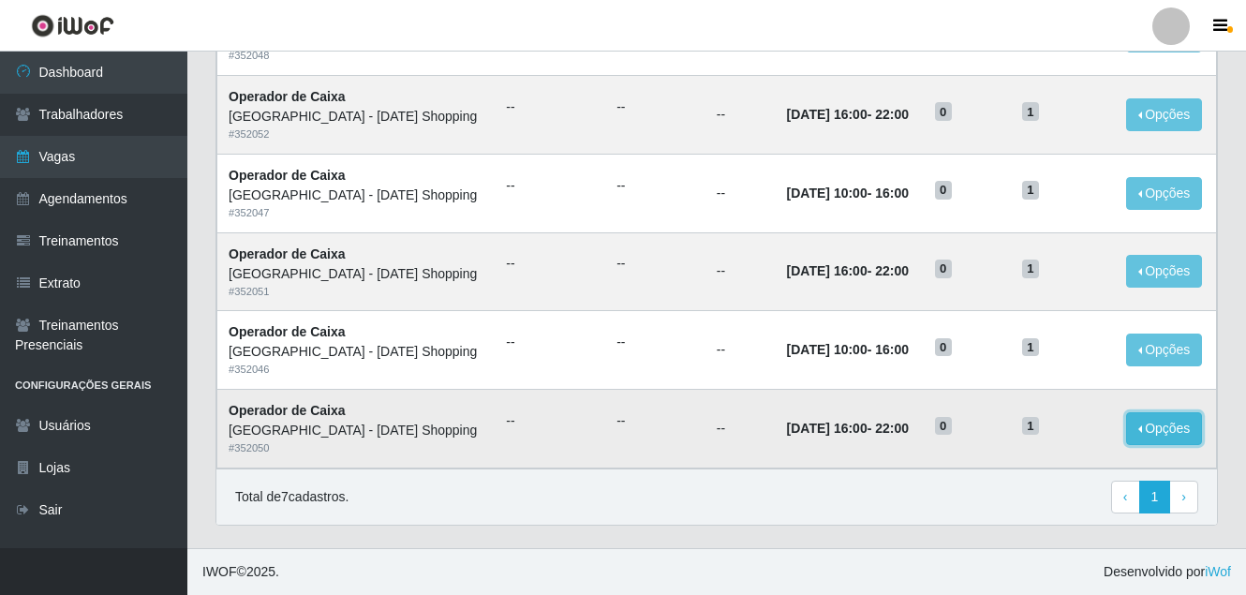
click at [1149, 439] on button "Opções" at bounding box center [1164, 428] width 77 height 33
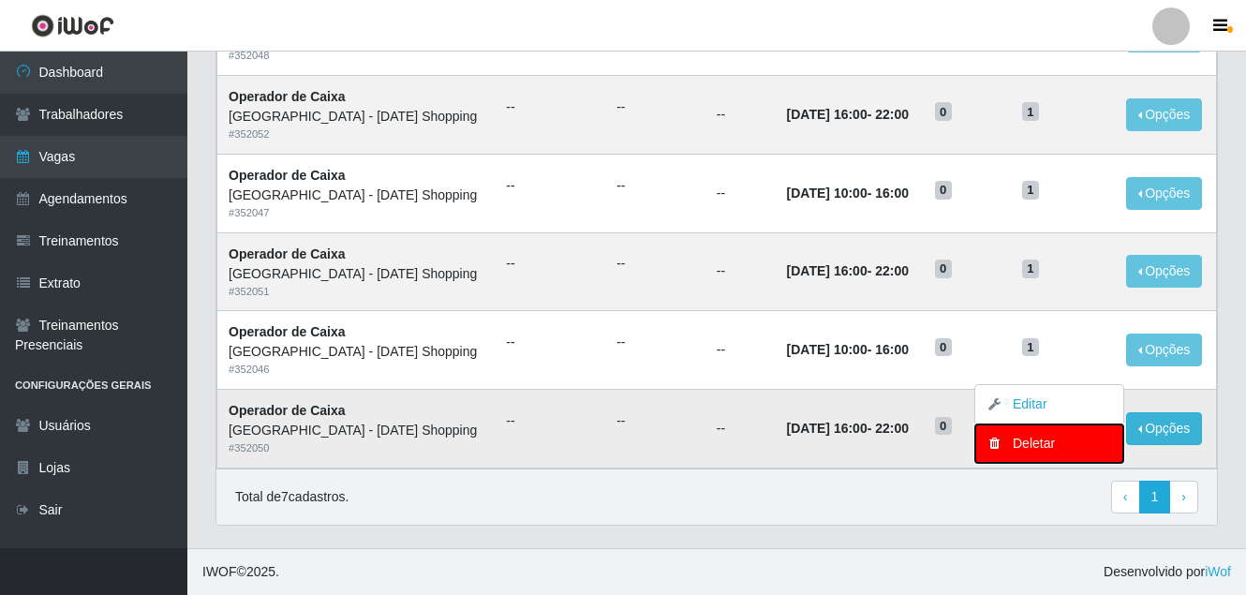
click at [1027, 446] on div "Deletar" at bounding box center [1049, 444] width 111 height 20
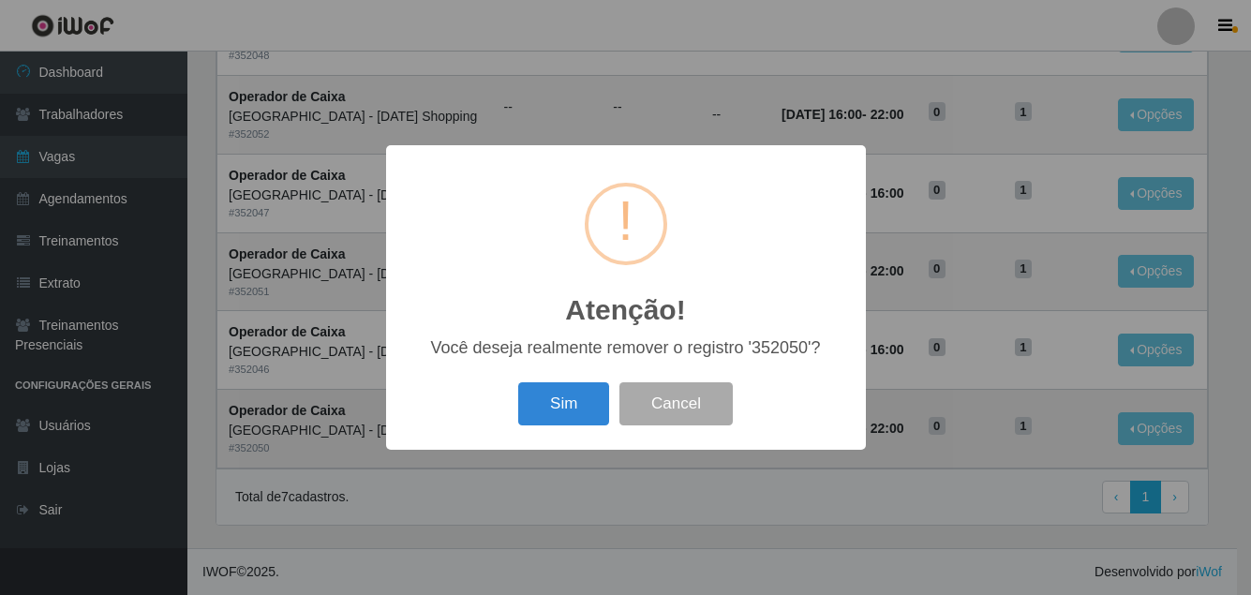
click at [512, 408] on div "Sim Cancel" at bounding box center [626, 403] width 442 height 53
click at [569, 403] on button "Sim" at bounding box center [563, 404] width 91 height 44
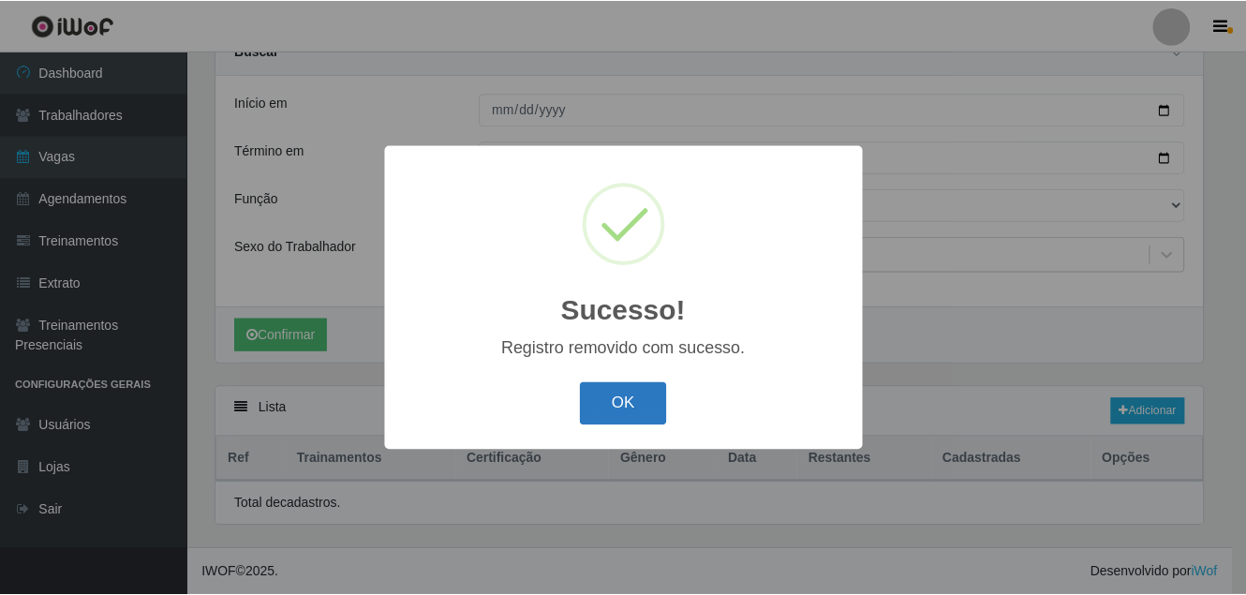
scroll to position [574, 0]
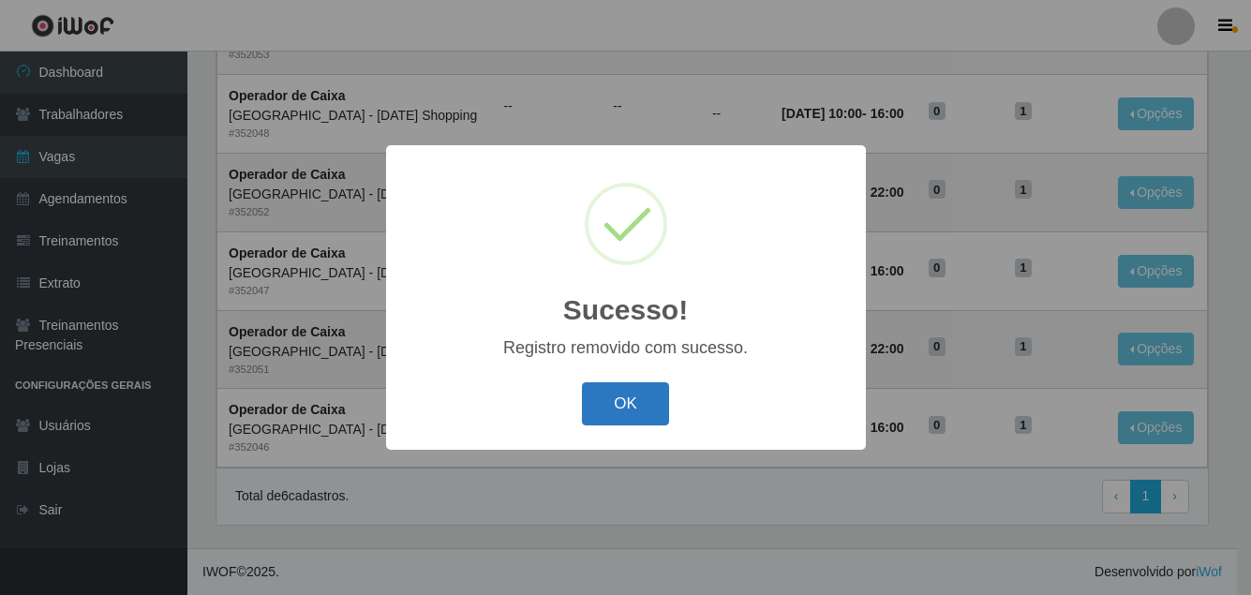
click at [624, 409] on button "OK" at bounding box center [625, 404] width 87 height 44
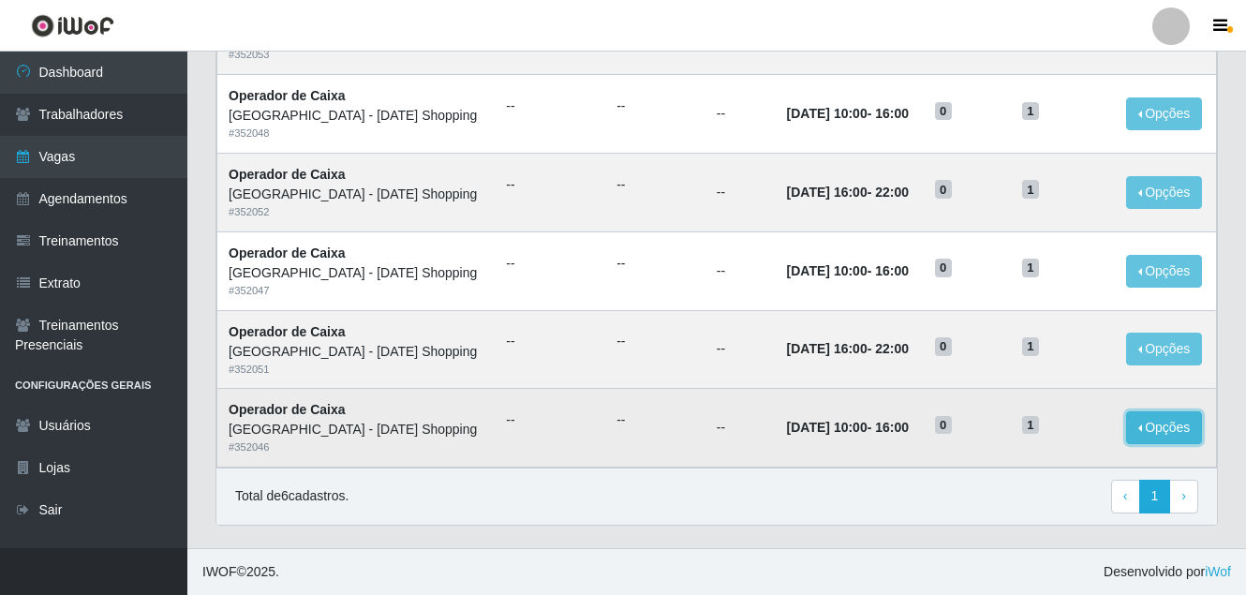
click at [1134, 437] on button "Opções" at bounding box center [1164, 427] width 77 height 33
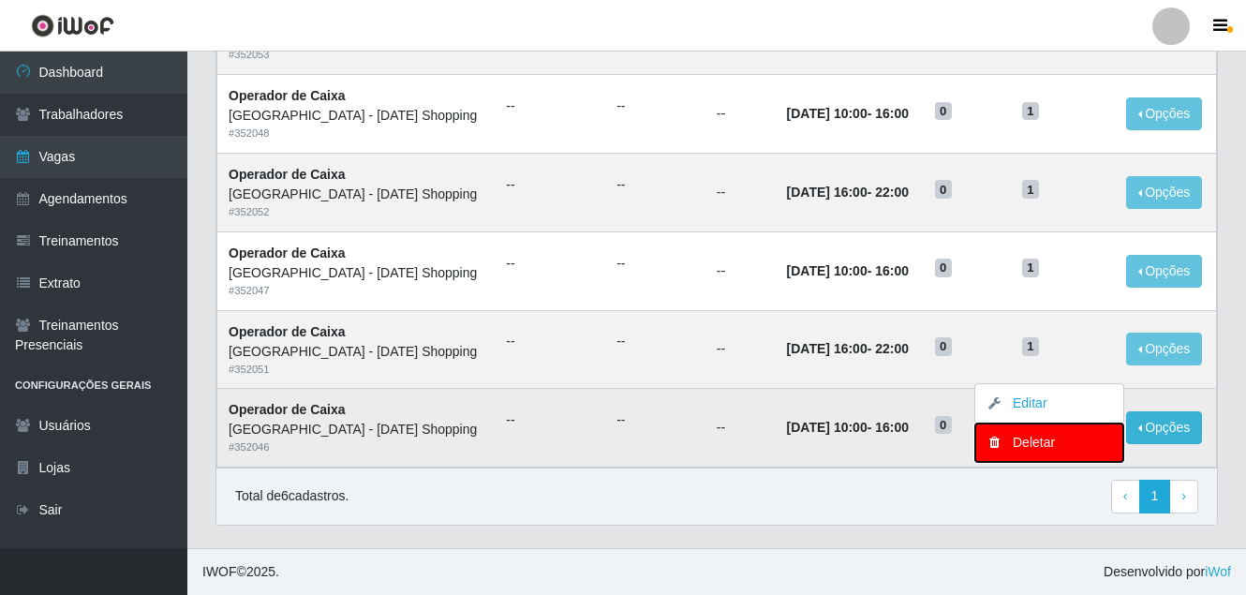
click at [1039, 436] on div "Deletar" at bounding box center [1049, 443] width 111 height 20
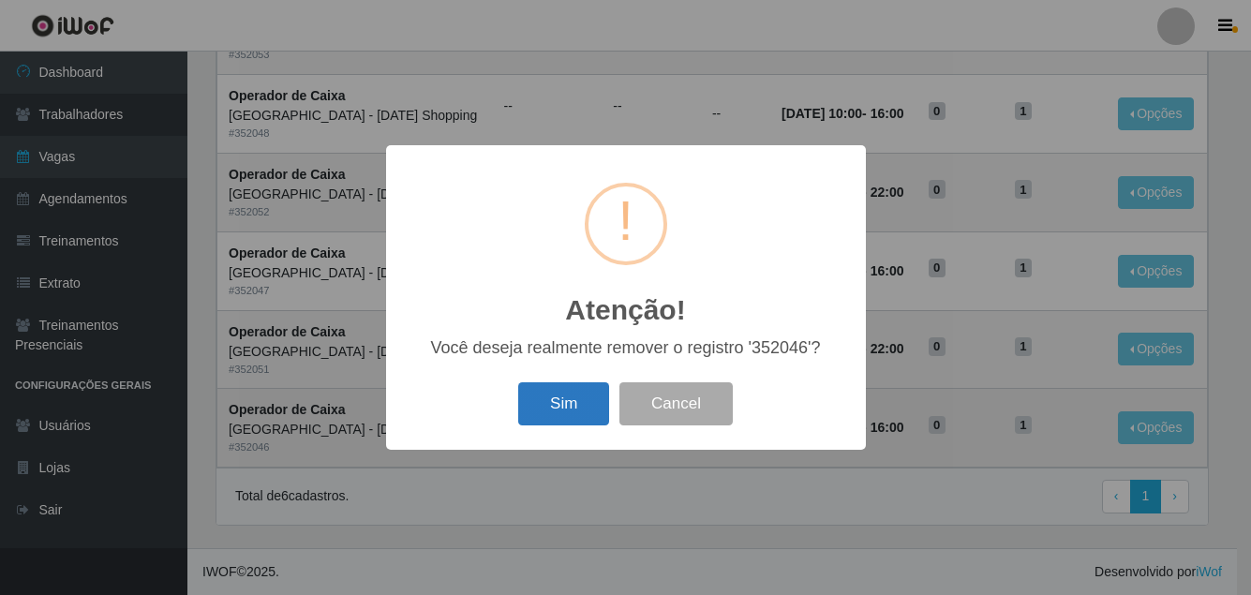
click at [552, 401] on button "Sim" at bounding box center [563, 404] width 91 height 44
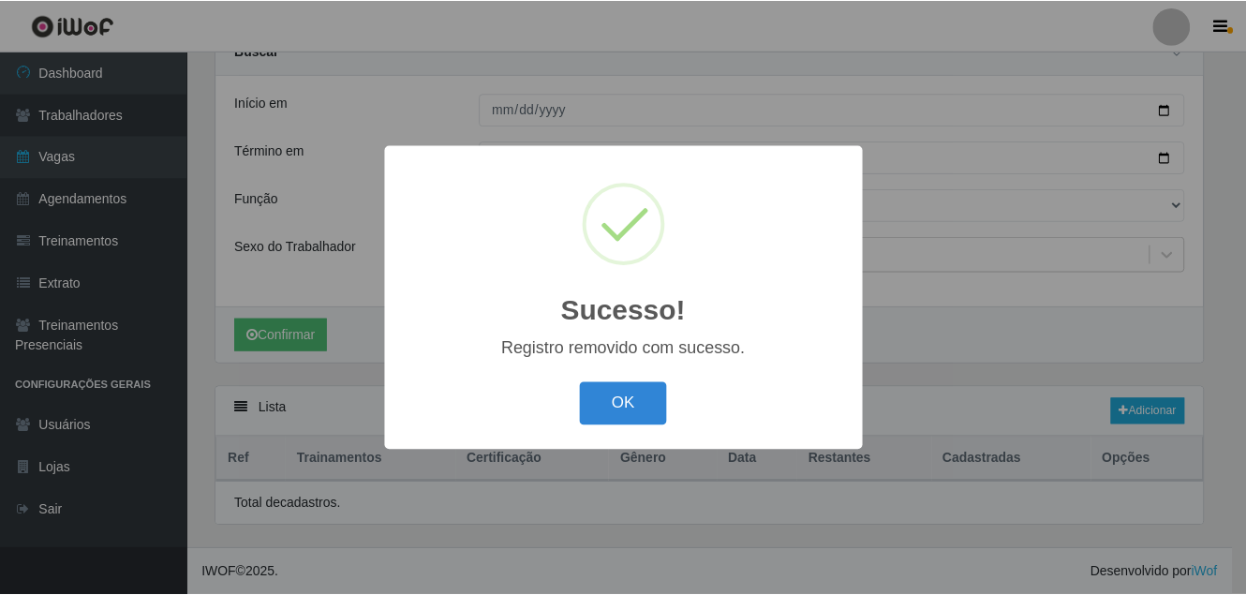
scroll to position [496, 0]
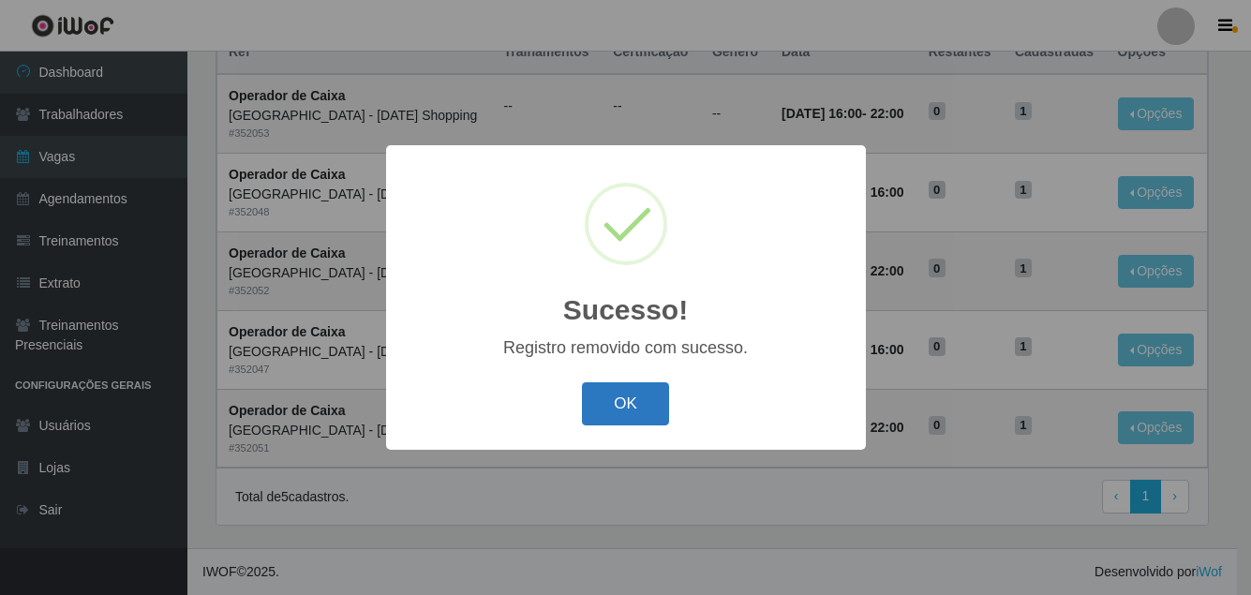
click at [627, 404] on button "OK" at bounding box center [625, 404] width 87 height 44
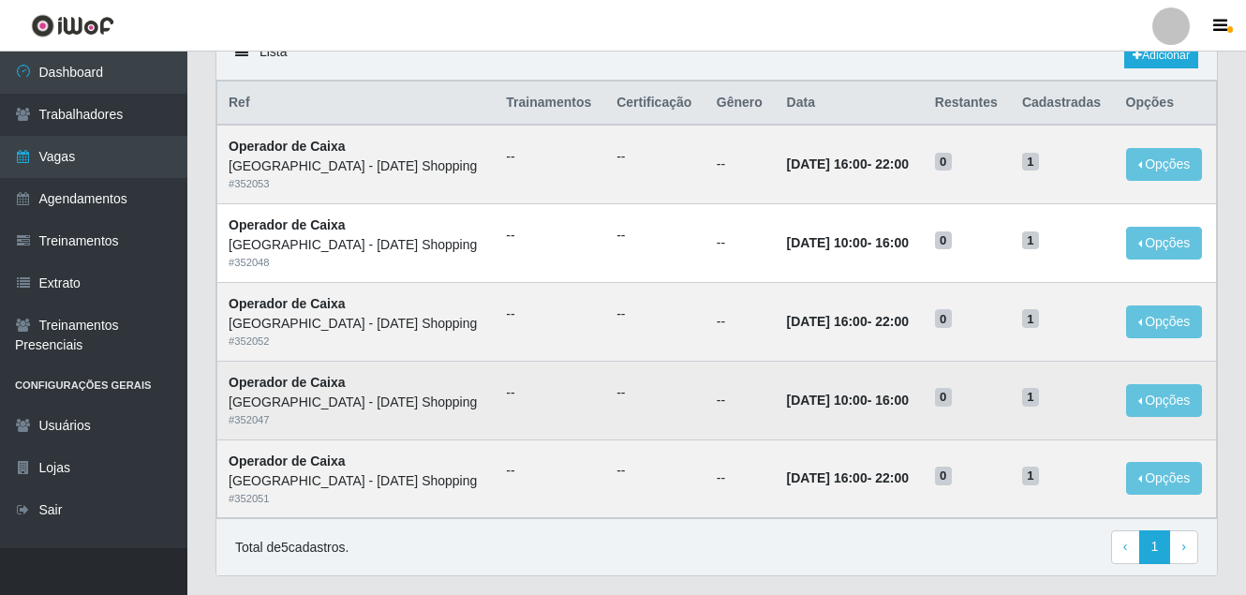
scroll to position [402, 0]
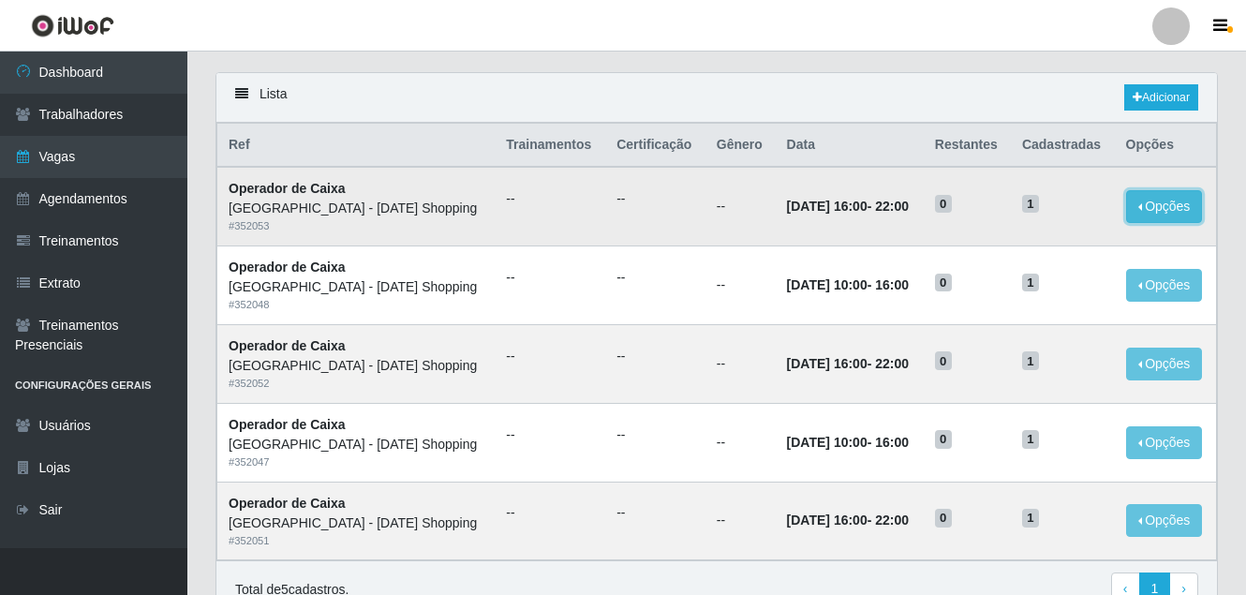
click at [1179, 212] on button "Opções" at bounding box center [1164, 206] width 77 height 33
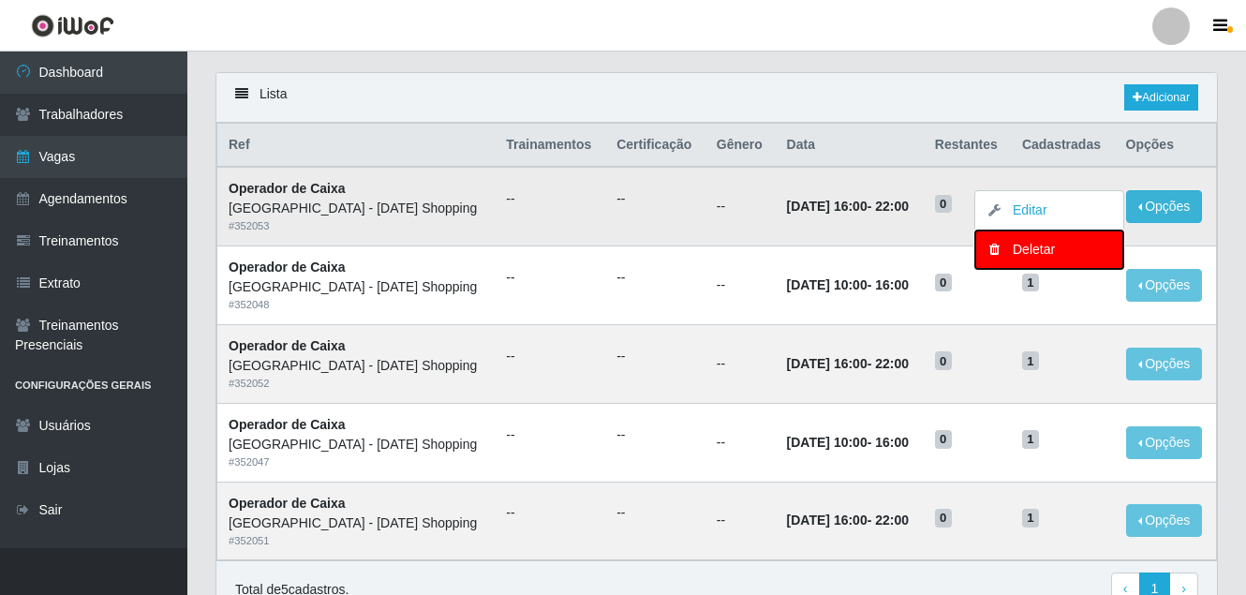
click at [1047, 248] on div "Deletar" at bounding box center [1049, 250] width 111 height 20
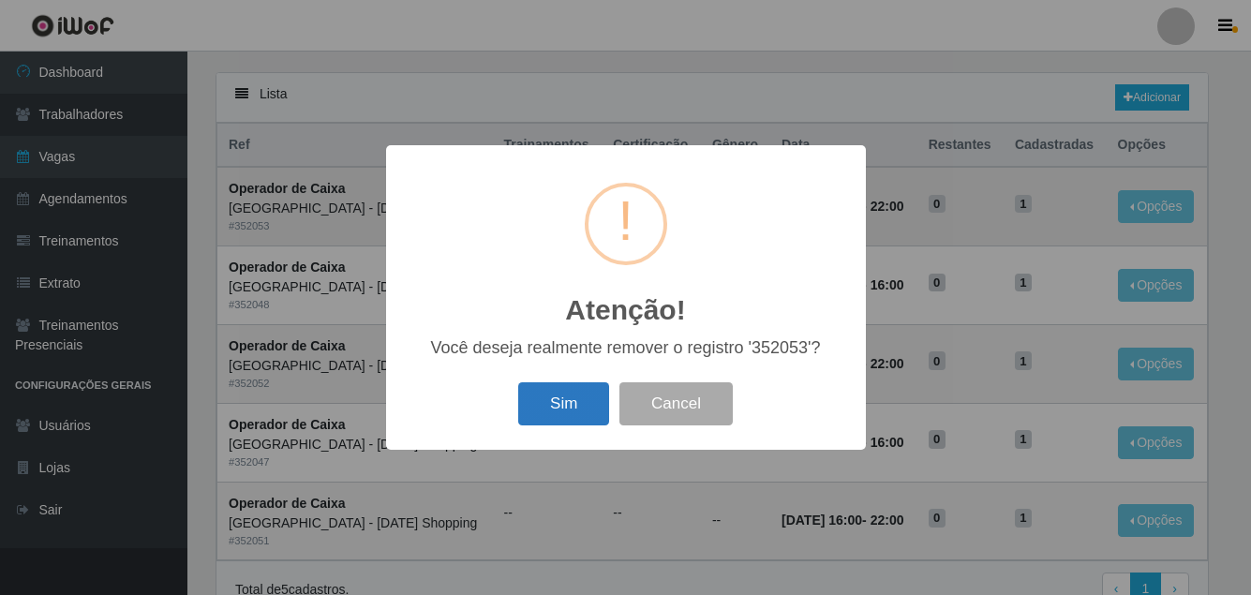
click at [575, 402] on button "Sim" at bounding box center [563, 404] width 91 height 44
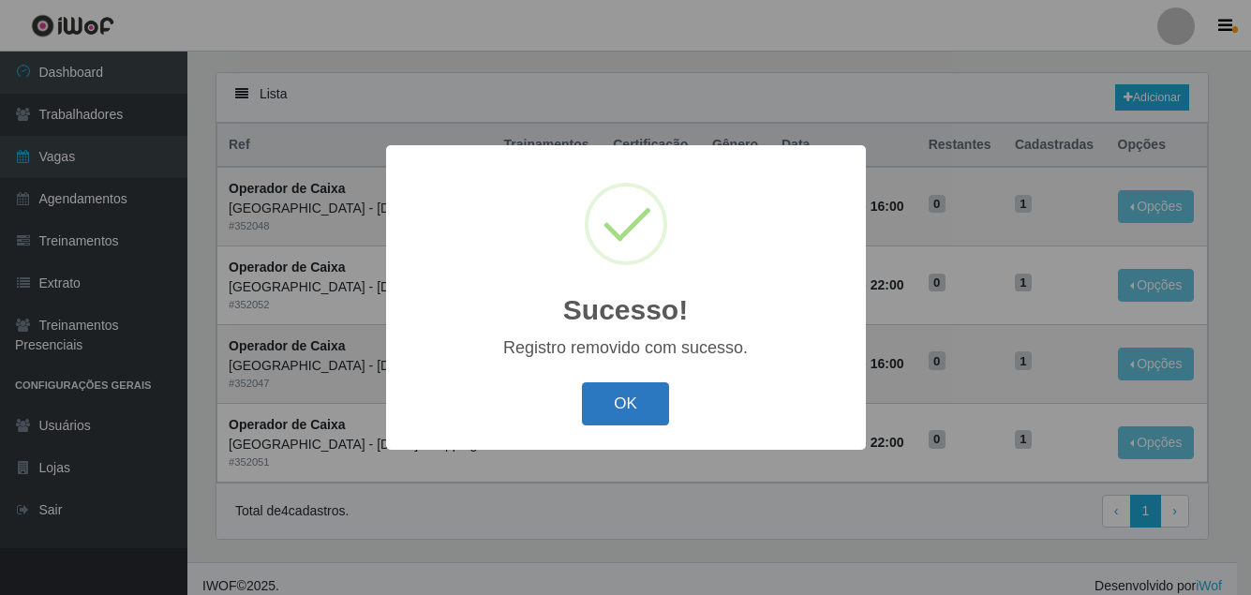
click at [646, 397] on button "OK" at bounding box center [625, 404] width 87 height 44
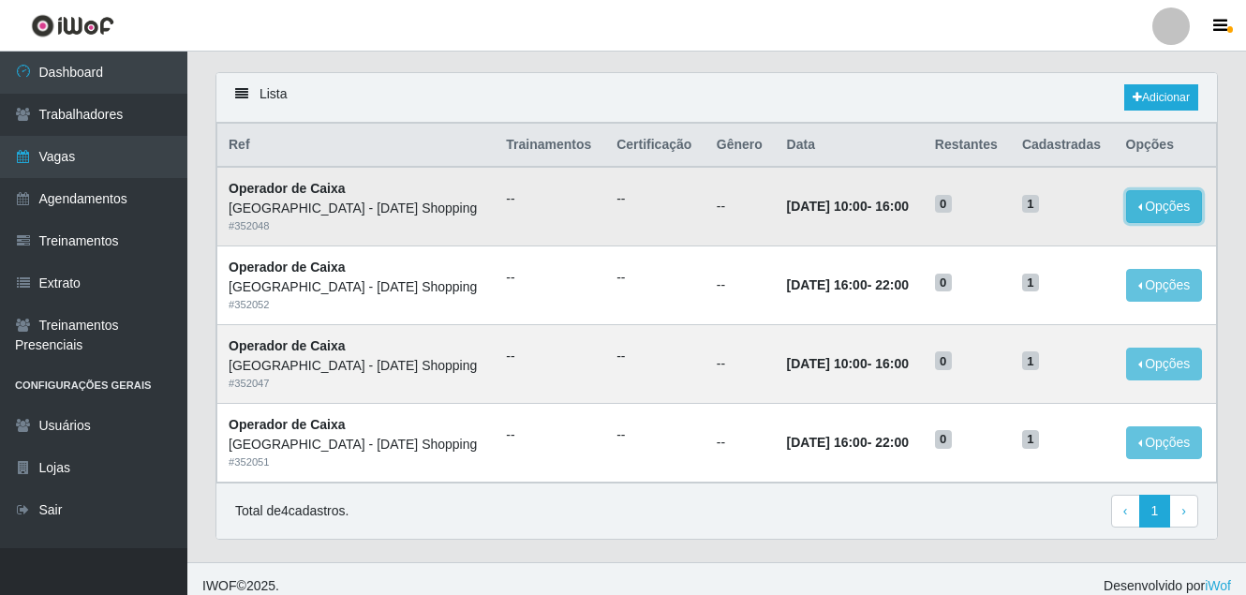
click at [1134, 216] on button "Opções" at bounding box center [1164, 206] width 77 height 33
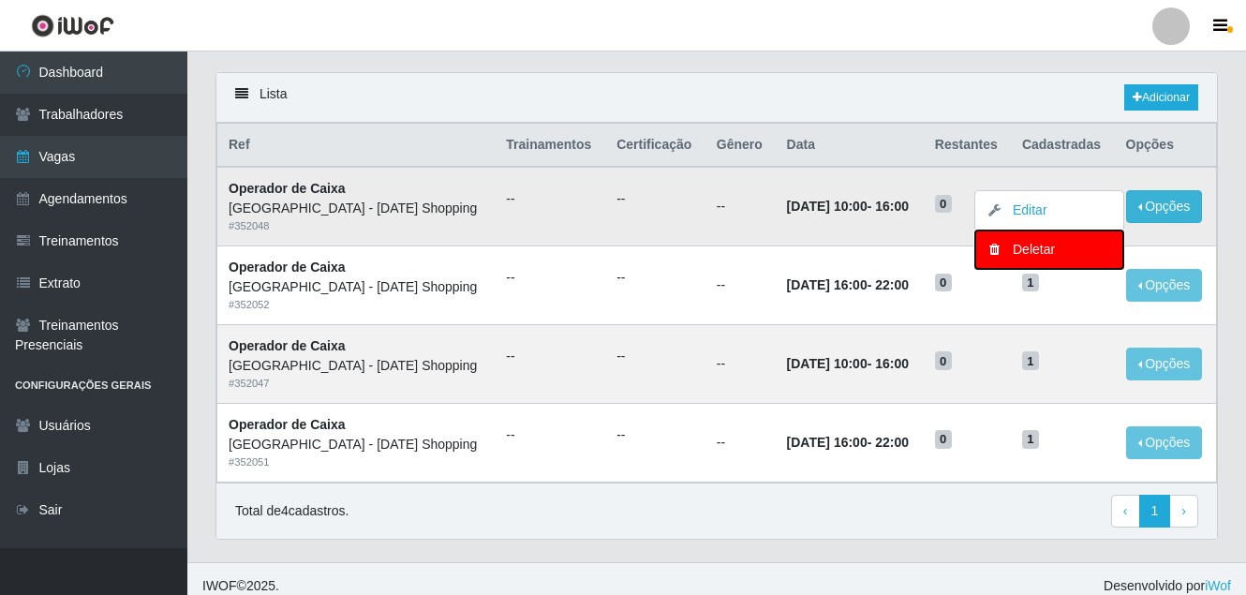
click at [1035, 251] on div "Deletar" at bounding box center [1049, 250] width 111 height 20
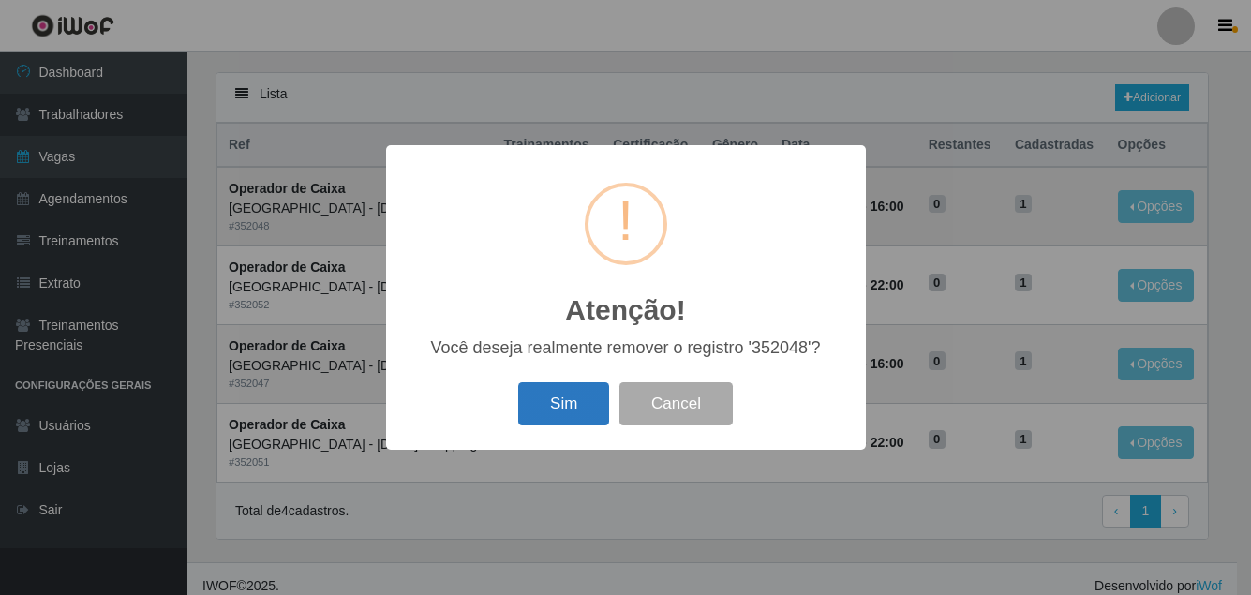
click at [552, 413] on button "Sim" at bounding box center [563, 404] width 91 height 44
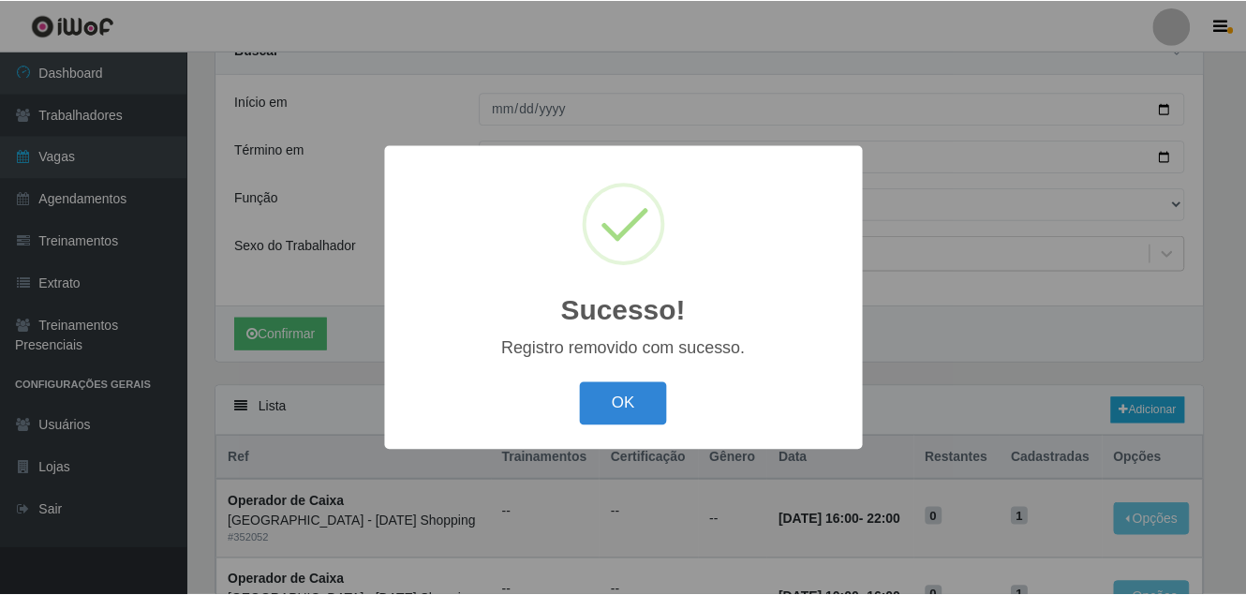
scroll to position [338, 0]
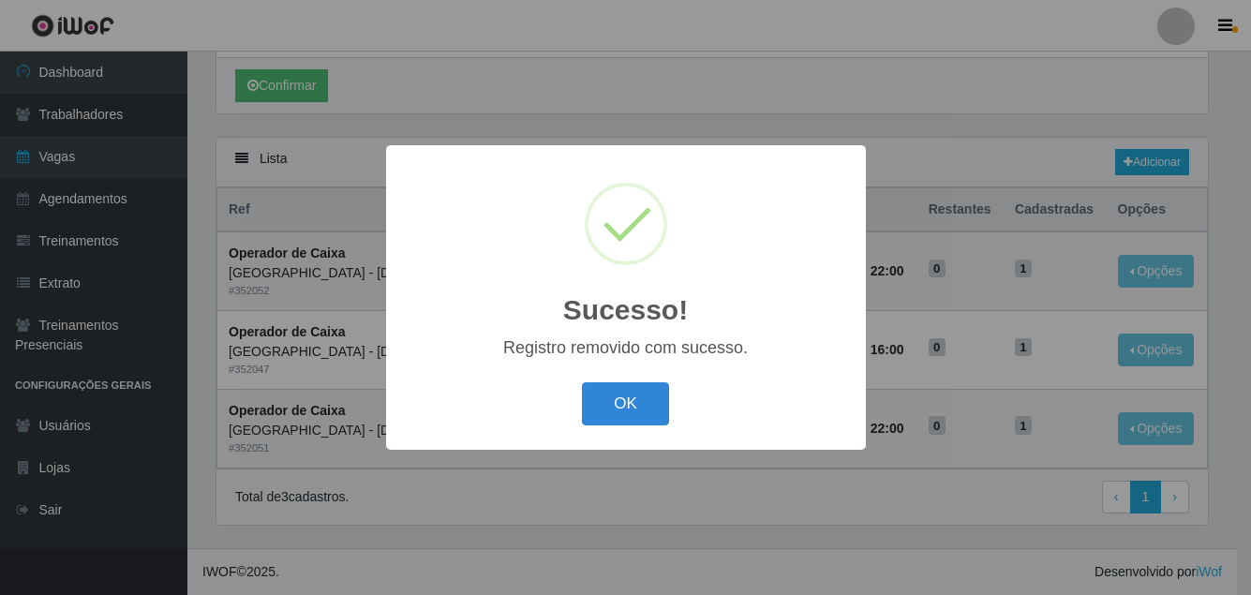
click at [558, 403] on div "OK Cancel" at bounding box center [626, 403] width 442 height 53
drag, startPoint x: 595, startPoint y: 401, endPoint x: 1172, endPoint y: 376, distance: 577.8
click at [601, 400] on button "OK" at bounding box center [625, 404] width 87 height 44
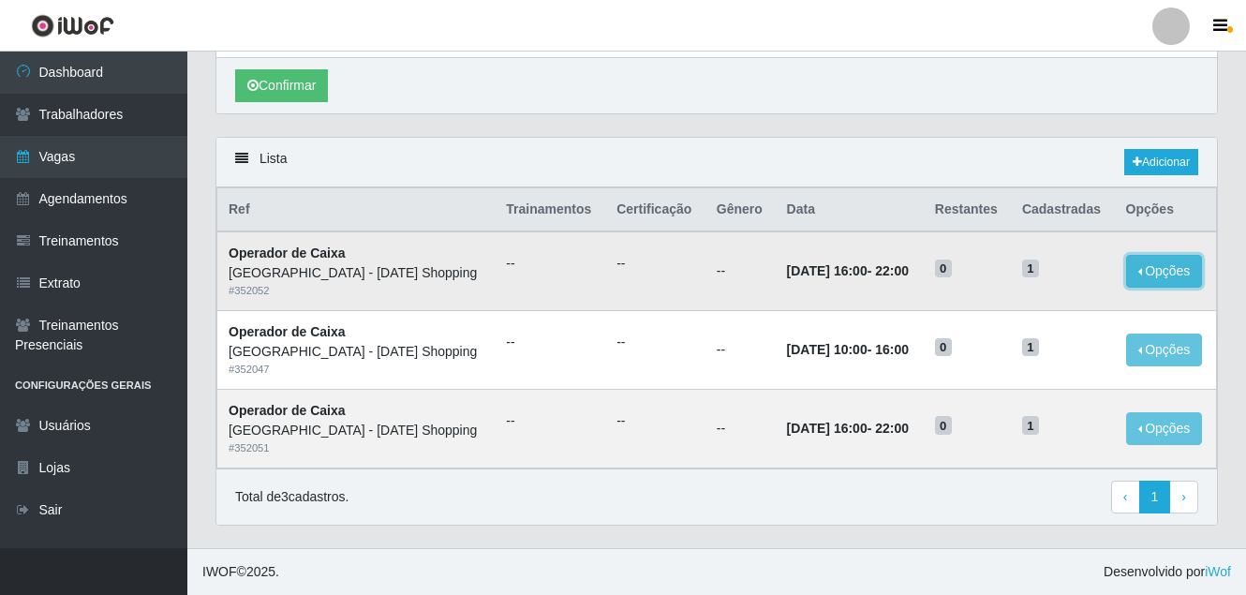
click at [1168, 270] on button "Opções" at bounding box center [1164, 271] width 77 height 33
click at [815, 508] on div "Total de 3 cadastros. ‹ Previous 1 › Next" at bounding box center [716, 498] width 963 height 34
click at [1155, 427] on button "Opções" at bounding box center [1164, 428] width 77 height 33
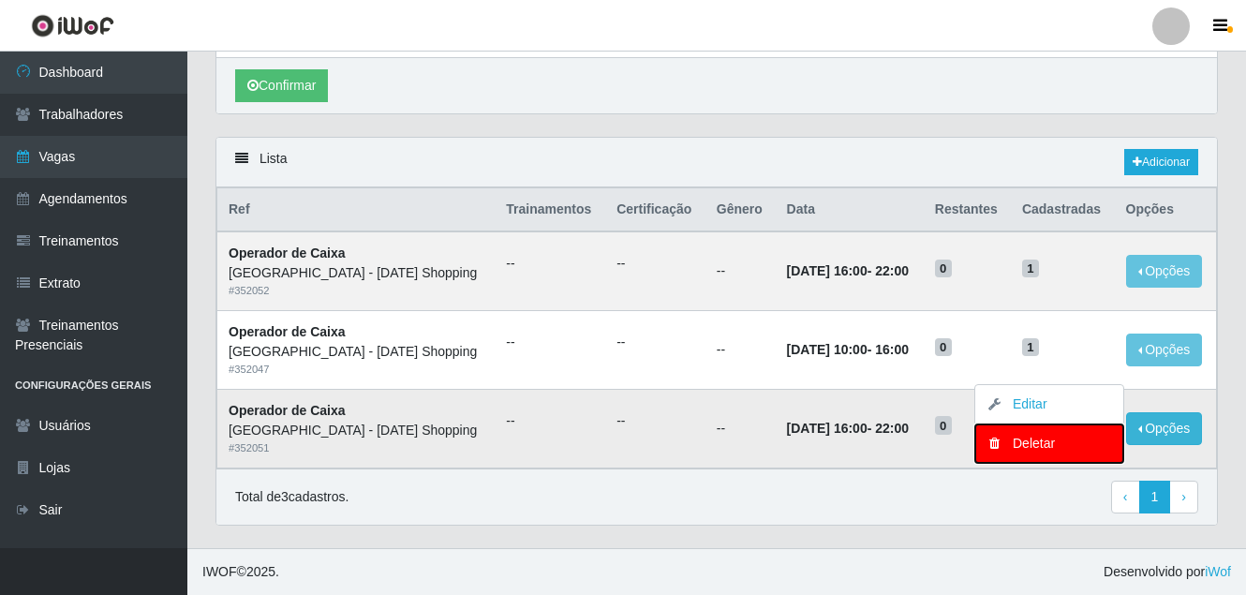
click at [1027, 440] on div "Deletar" at bounding box center [1049, 444] width 111 height 20
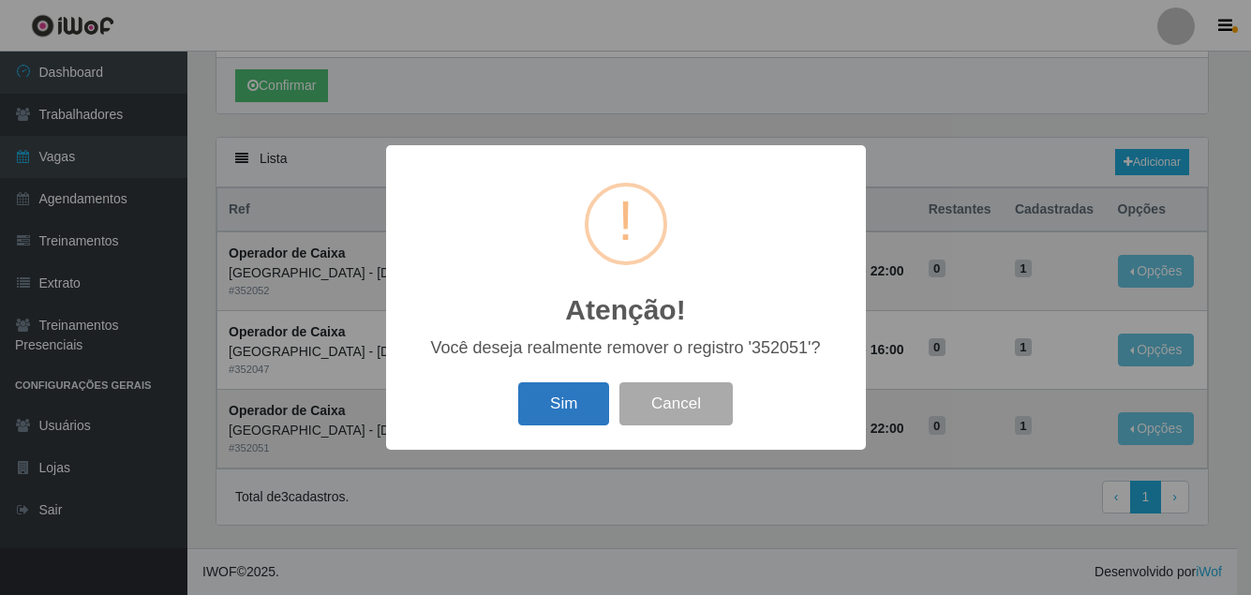
click at [545, 409] on button "Sim" at bounding box center [563, 404] width 91 height 44
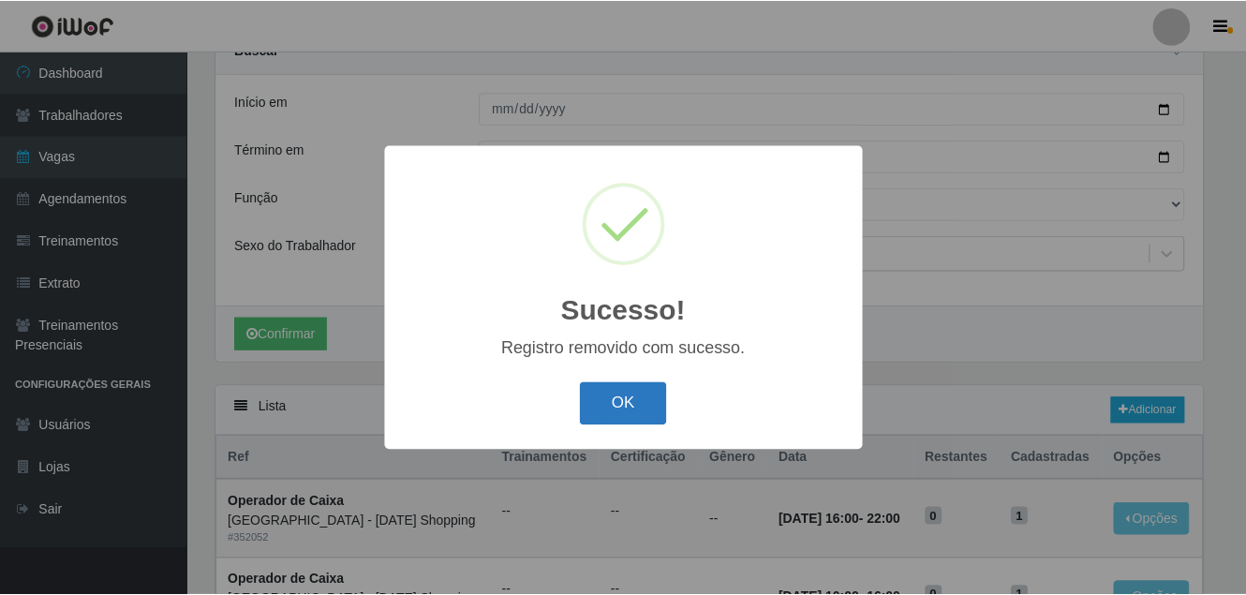
scroll to position [260, 0]
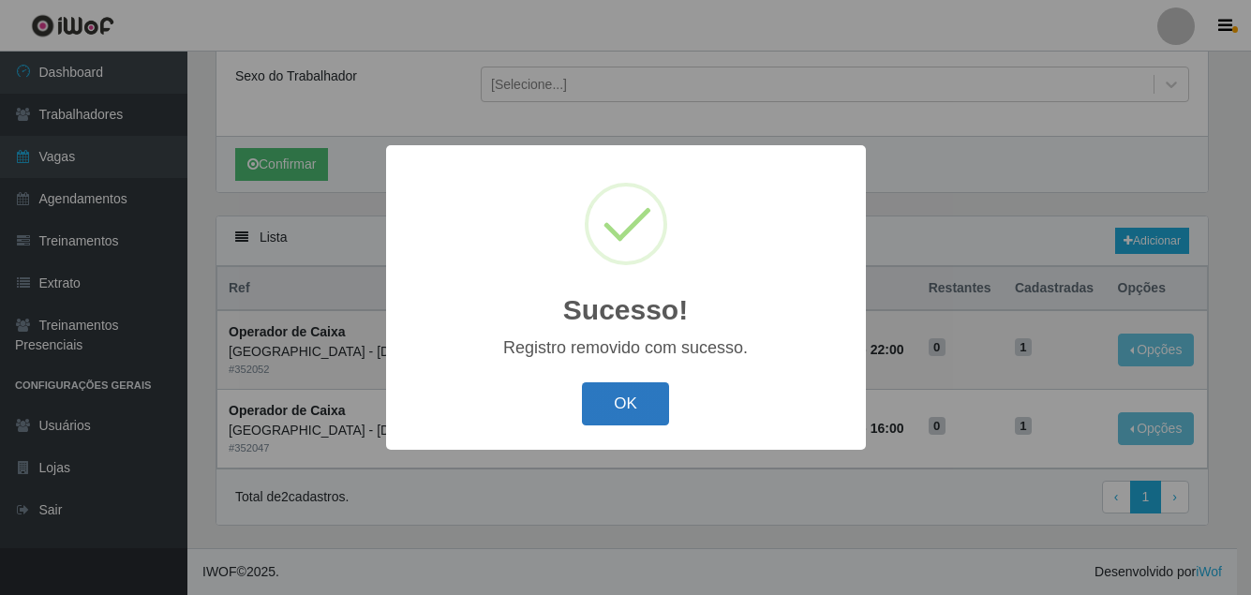
drag, startPoint x: 612, startPoint y: 398, endPoint x: 755, endPoint y: 387, distance: 143.8
click at [614, 395] on button "OK" at bounding box center [625, 404] width 87 height 44
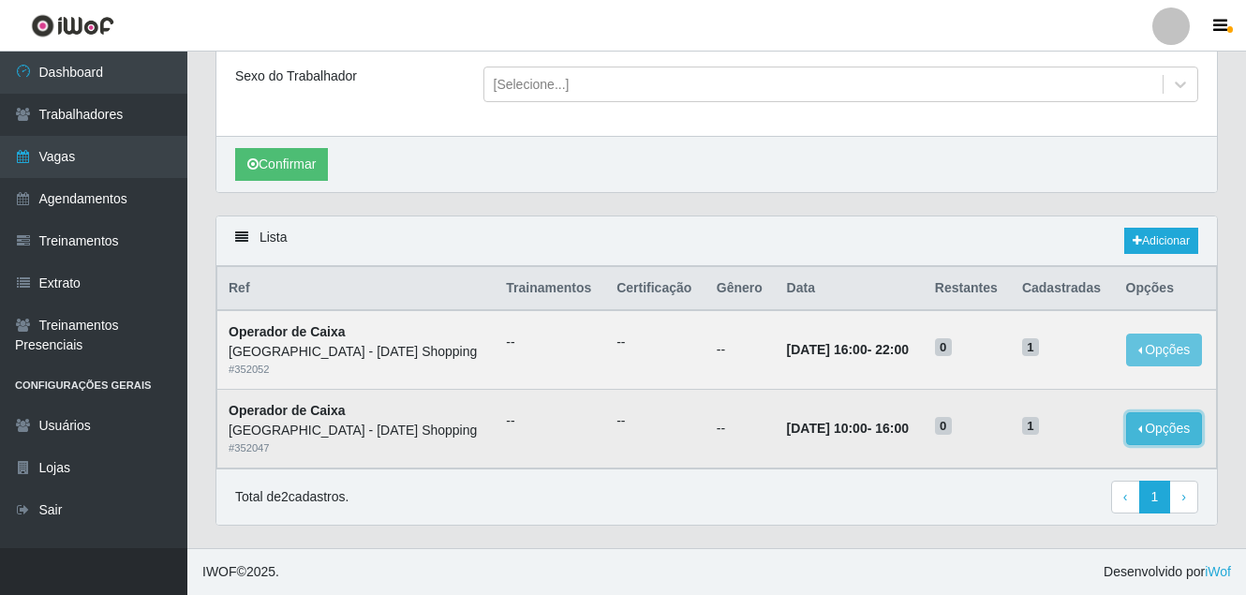
click at [1142, 432] on button "Opções" at bounding box center [1164, 428] width 77 height 33
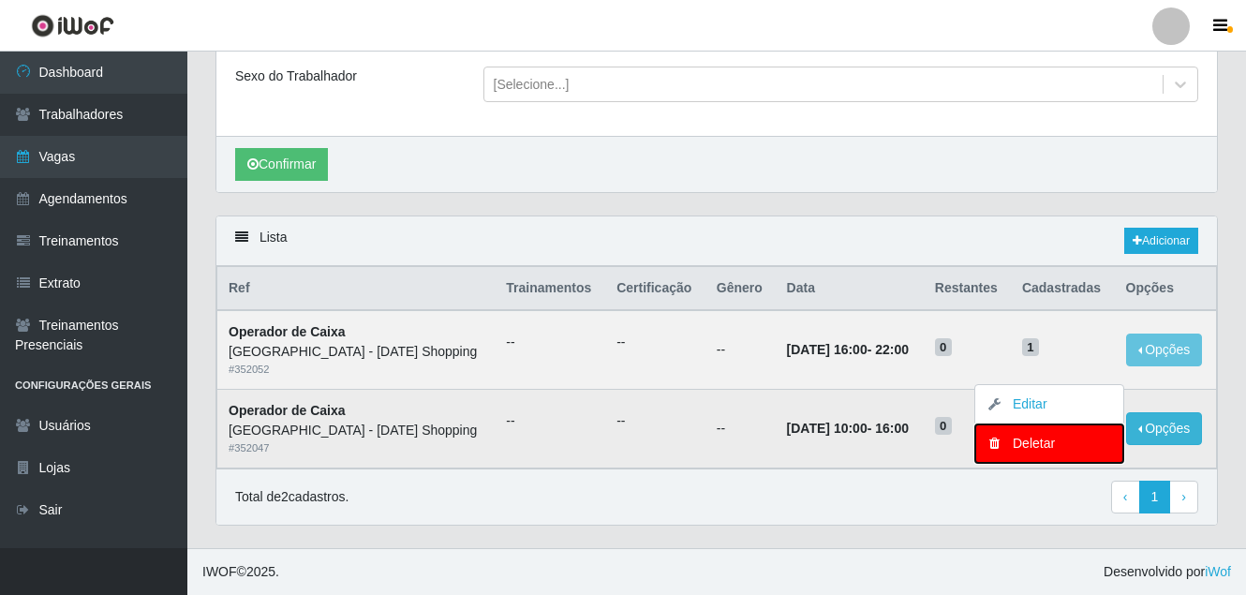
click at [1020, 450] on div "Deletar" at bounding box center [1049, 444] width 111 height 20
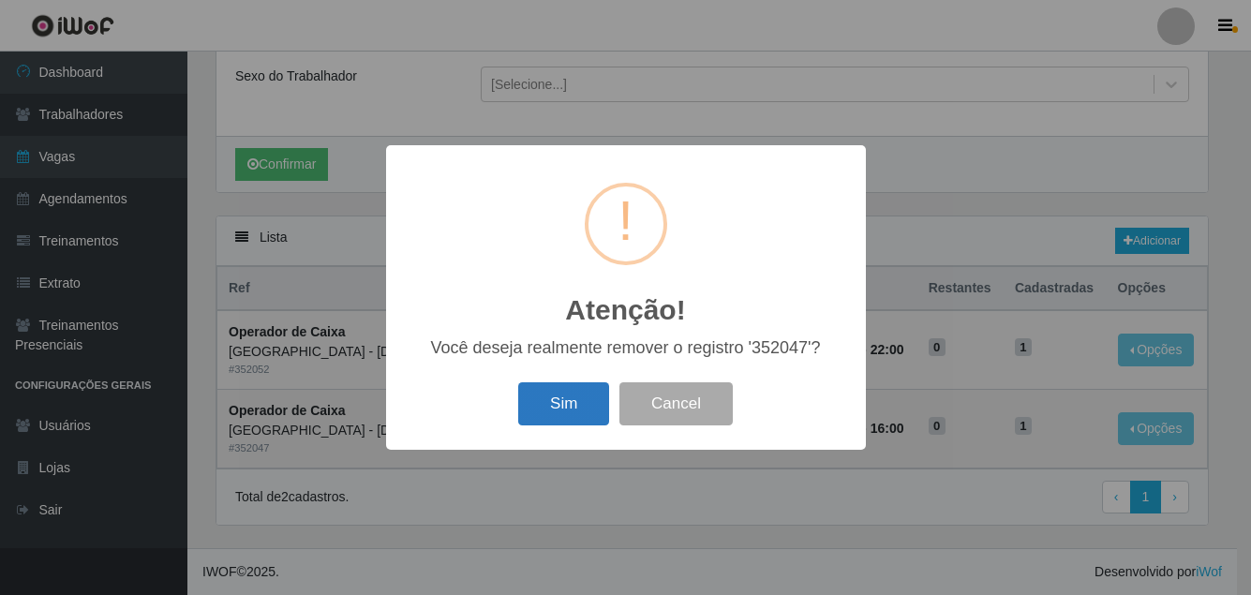
click at [557, 400] on button "Sim" at bounding box center [563, 404] width 91 height 44
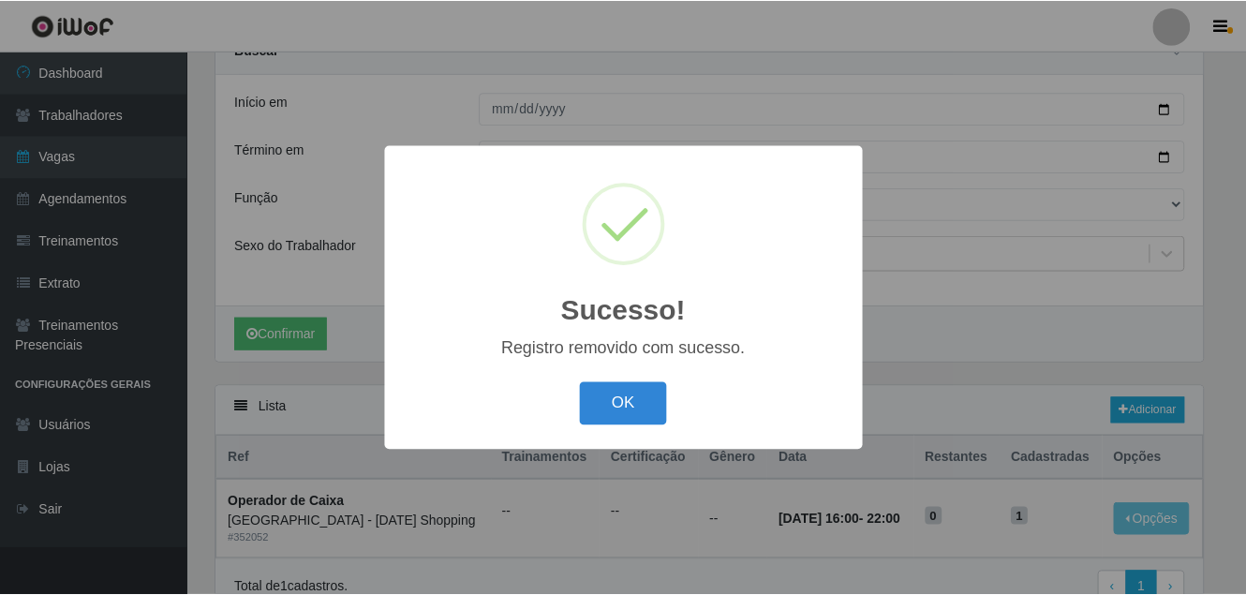
scroll to position [182, 0]
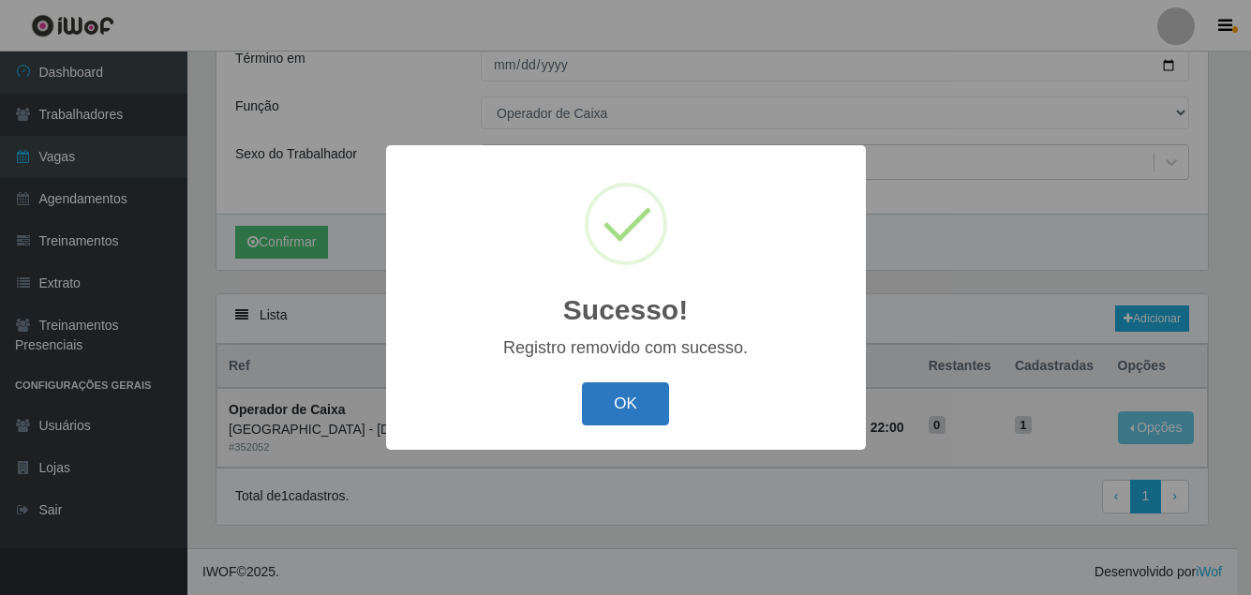
click at [620, 400] on button "OK" at bounding box center [625, 404] width 87 height 44
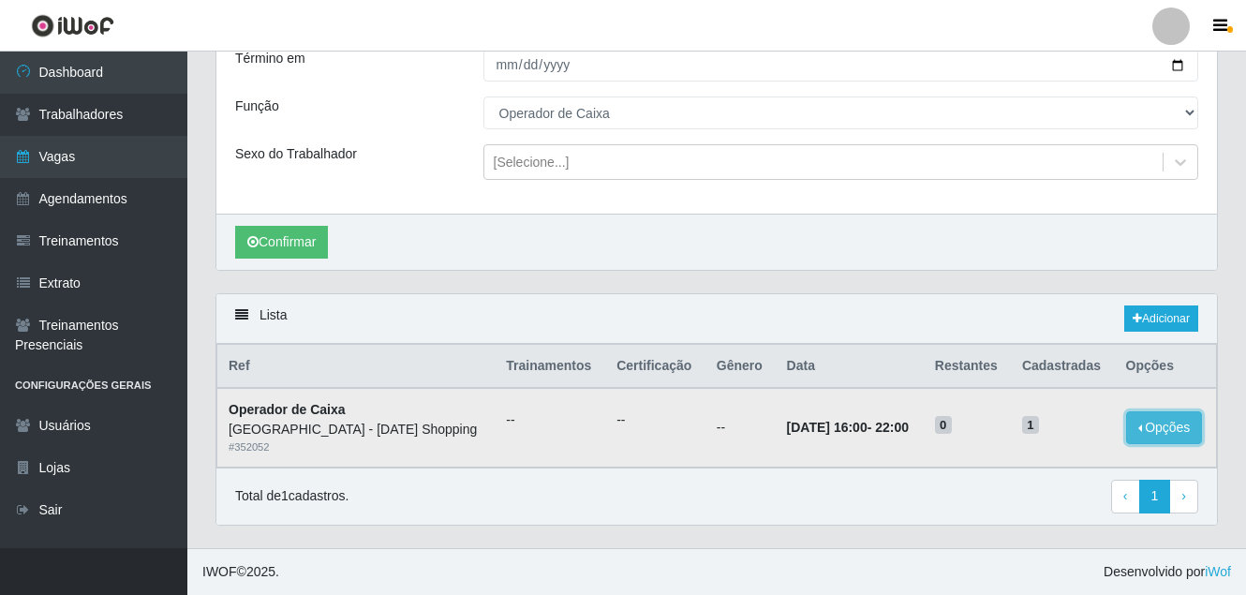
click at [1154, 430] on button "Opções" at bounding box center [1164, 427] width 77 height 33
click at [847, 506] on div "Total de 1 cadastros. ‹ Previous 1 › Next" at bounding box center [716, 497] width 963 height 34
click at [1163, 420] on button "Opções" at bounding box center [1164, 427] width 77 height 33
click at [995, 501] on div "Total de 1 cadastros. ‹ Previous 1 › Next" at bounding box center [716, 497] width 963 height 34
click at [1159, 439] on button "Opções" at bounding box center [1164, 427] width 77 height 33
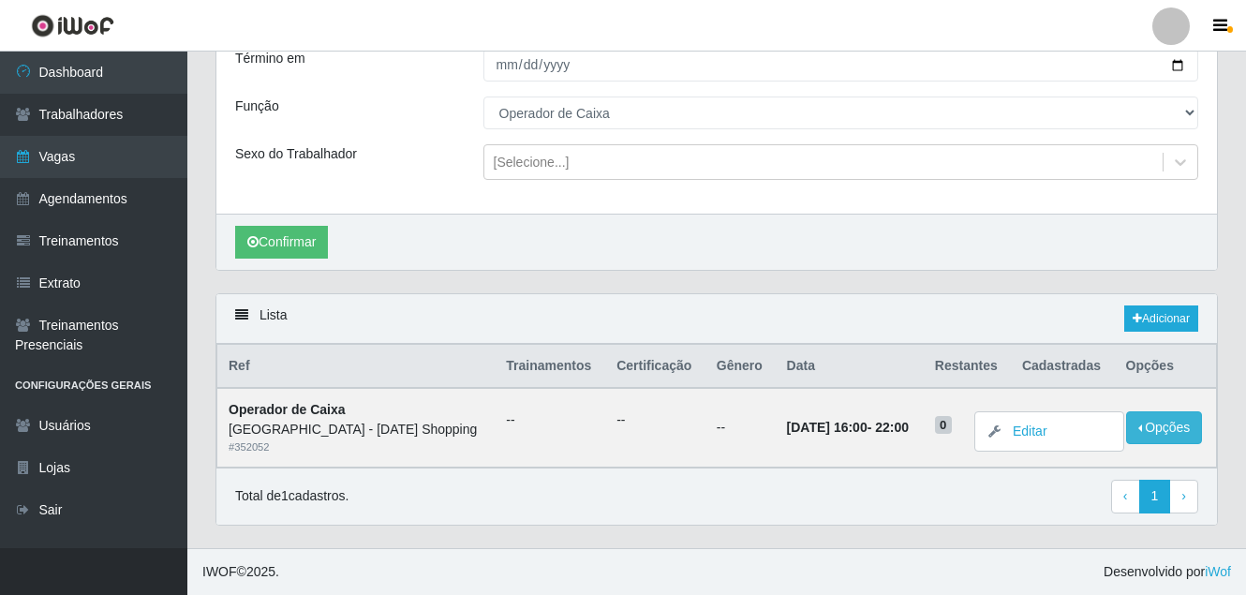
click at [748, 494] on div "Total de 1 cadastros. ‹ Previous 1 › Next" at bounding box center [716, 497] width 963 height 34
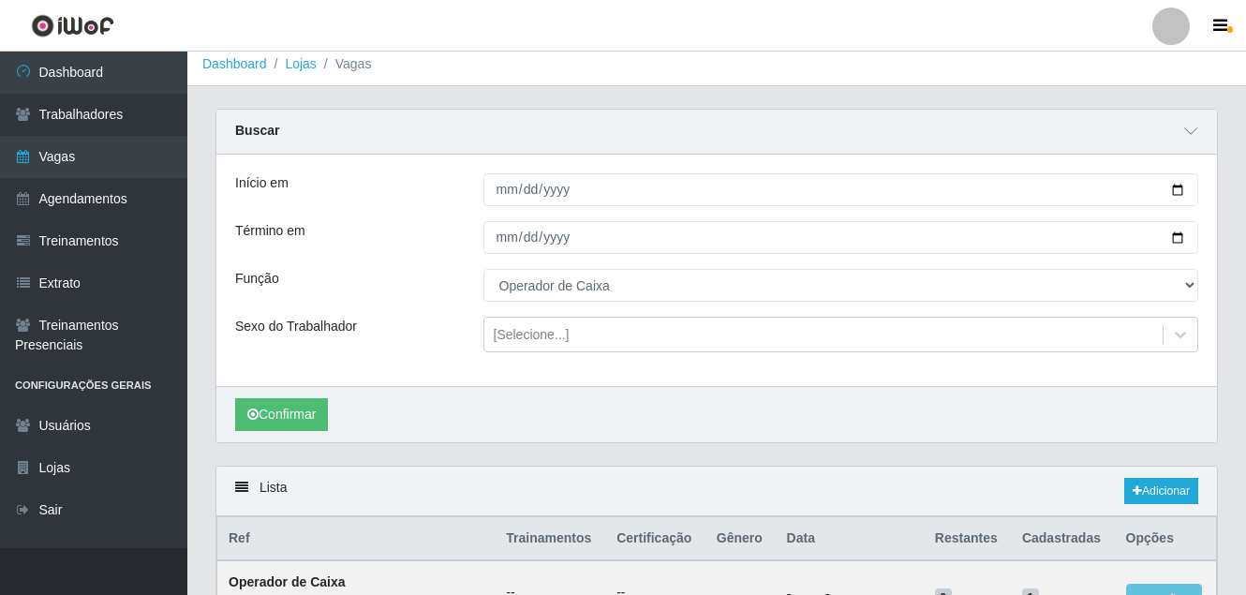
scroll to position [0, 0]
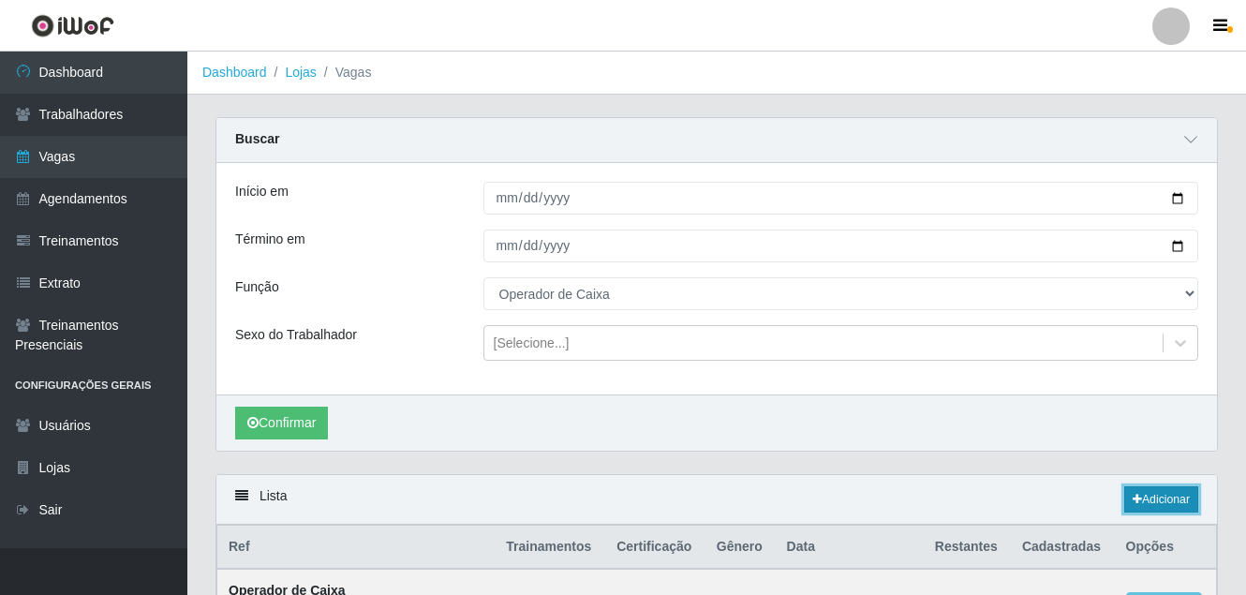
click at [1133, 499] on icon at bounding box center [1137, 499] width 9 height 11
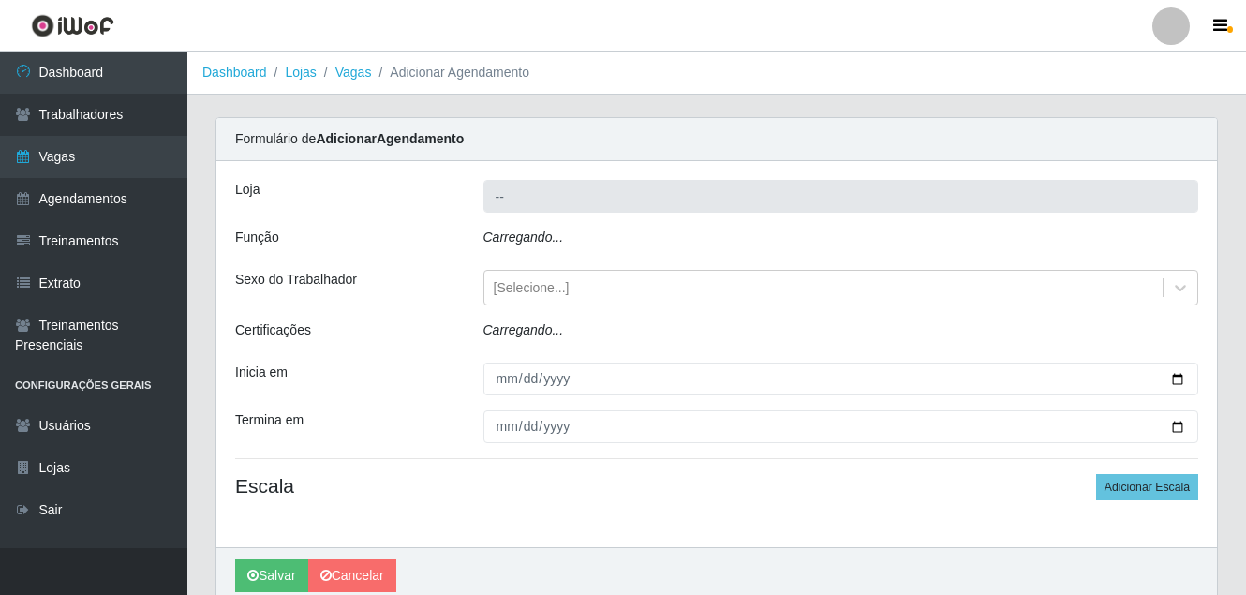
type input "[GEOGRAPHIC_DATA] - [DATE] Shopping"
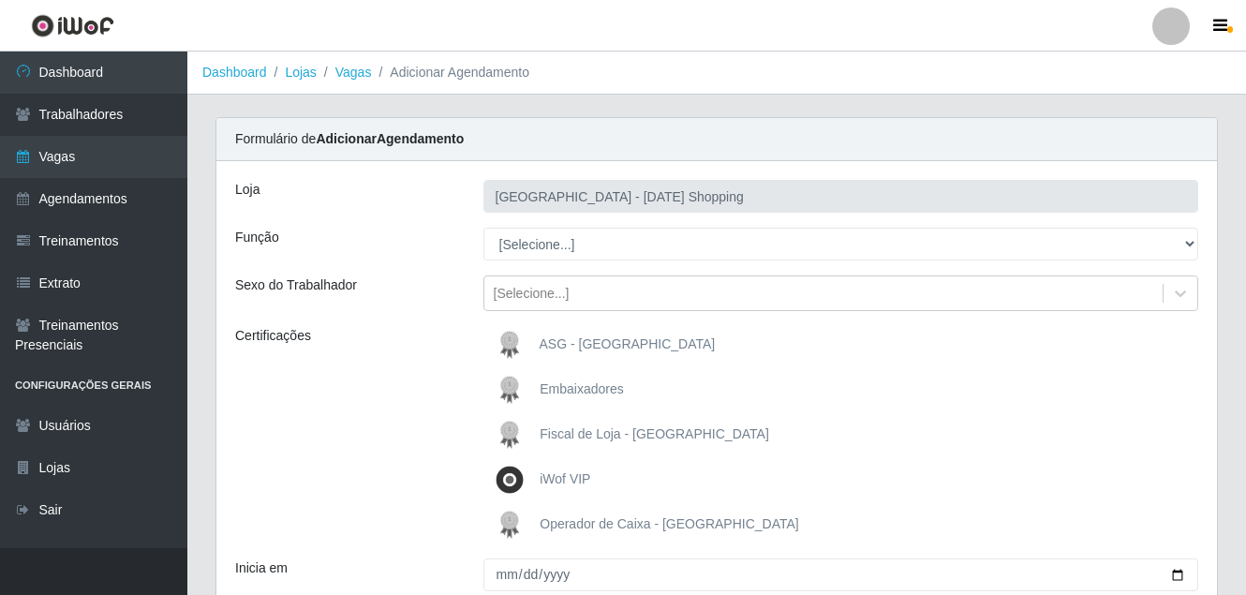
click at [807, 148] on div "Formulário de Adicionar Agendamento" at bounding box center [716, 139] width 1001 height 43
click at [350, 72] on link "Vagas" at bounding box center [353, 72] width 37 height 15
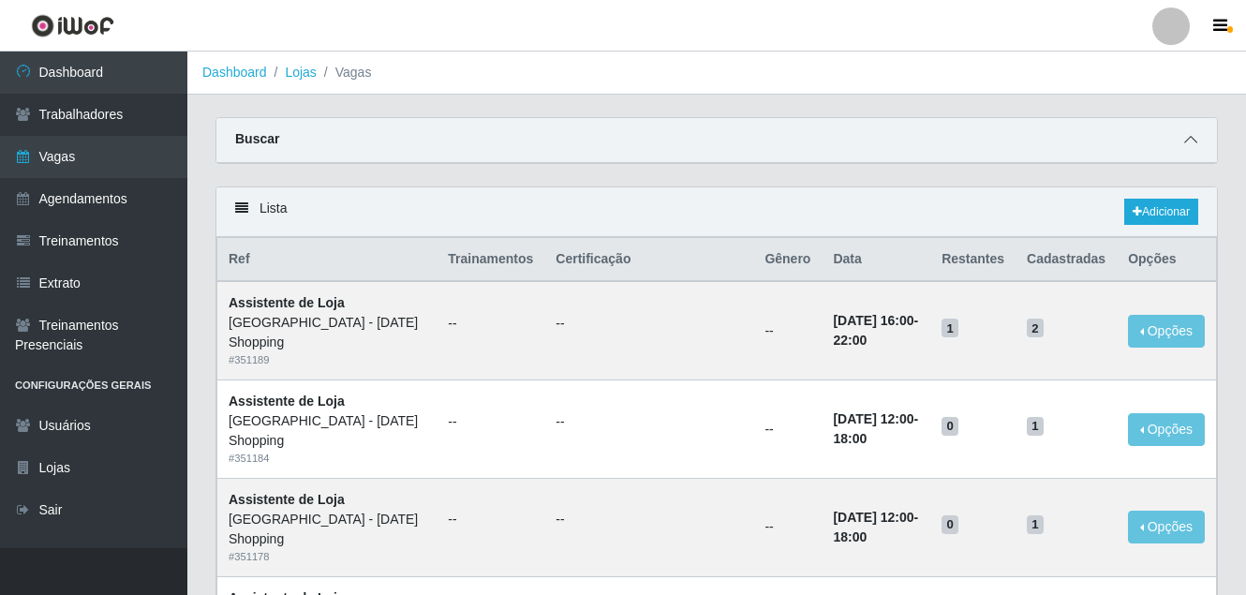
click at [1193, 145] on icon at bounding box center [1190, 139] width 13 height 13
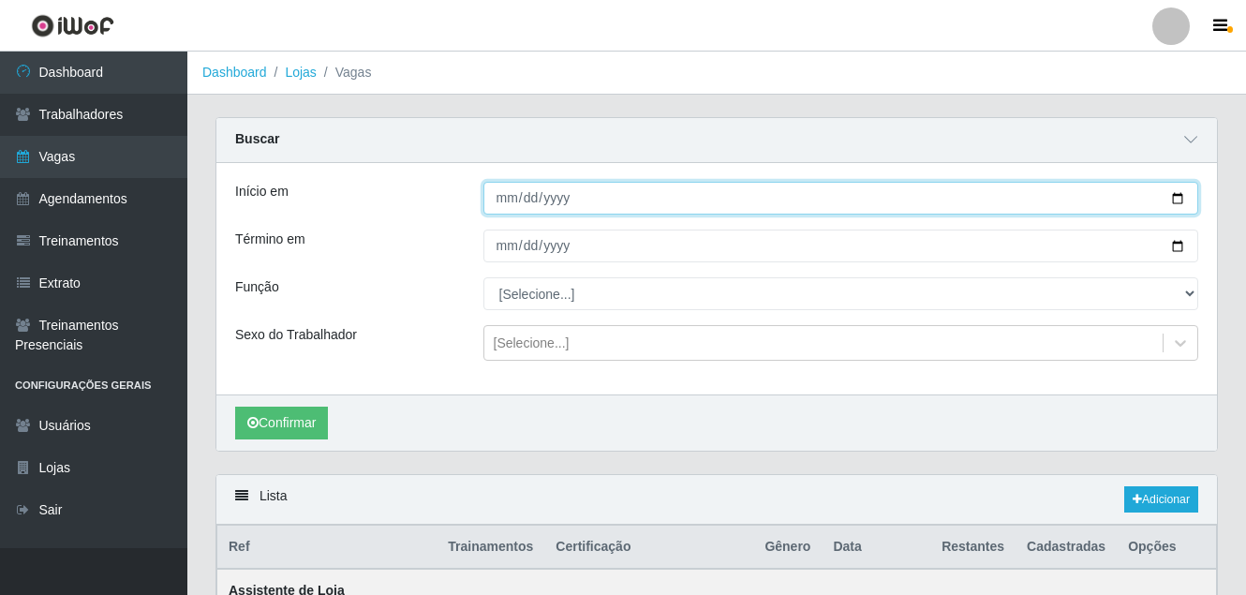
click at [1185, 200] on input "Início em" at bounding box center [842, 198] width 716 height 33
type input "[DATE]"
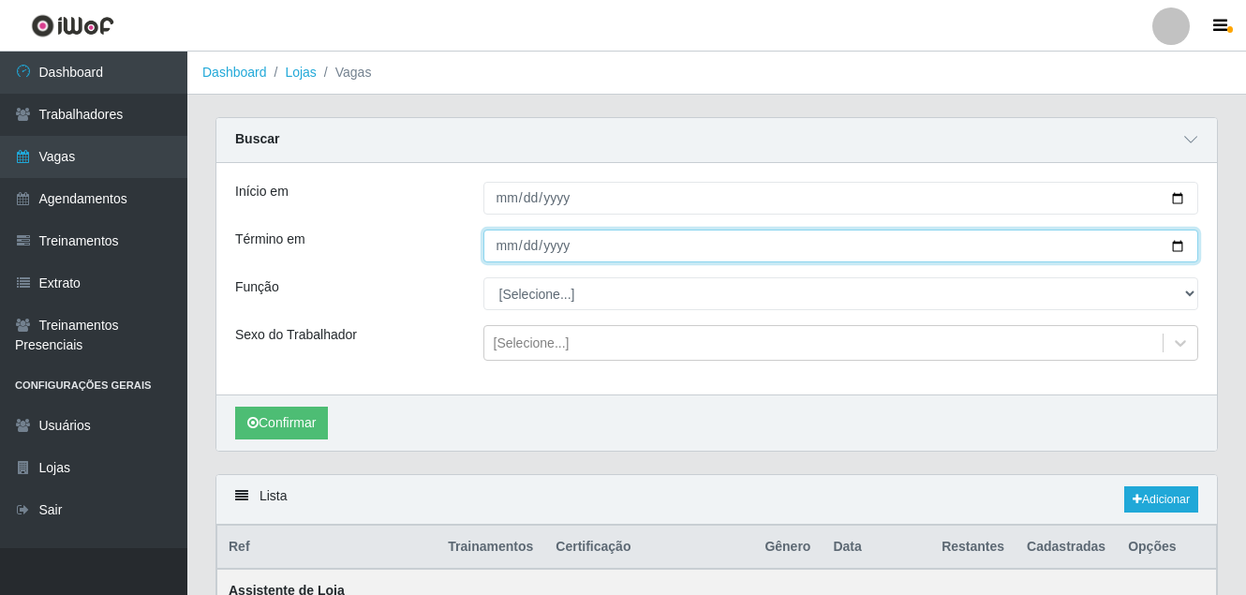
click at [1174, 255] on input "Término em" at bounding box center [842, 246] width 716 height 33
type input "[DATE]"
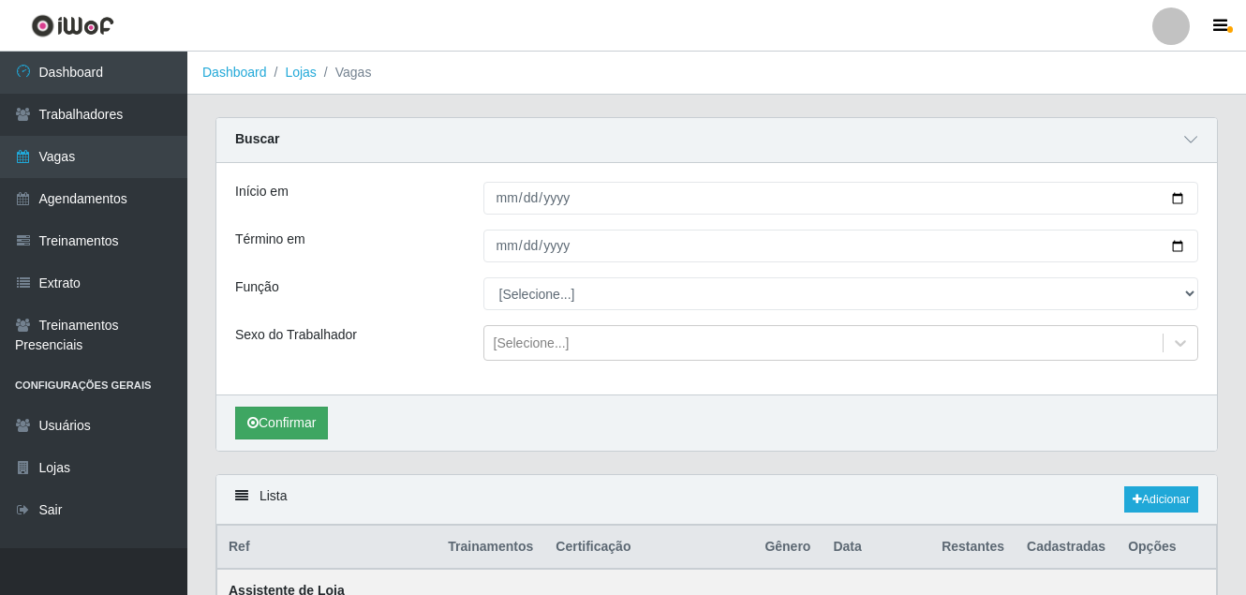
click at [281, 407] on div "Confirmar" at bounding box center [716, 423] width 1001 height 56
click at [224, 437] on div "Confirmar" at bounding box center [716, 423] width 1001 height 56
click at [289, 431] on button "Confirmar" at bounding box center [281, 423] width 93 height 33
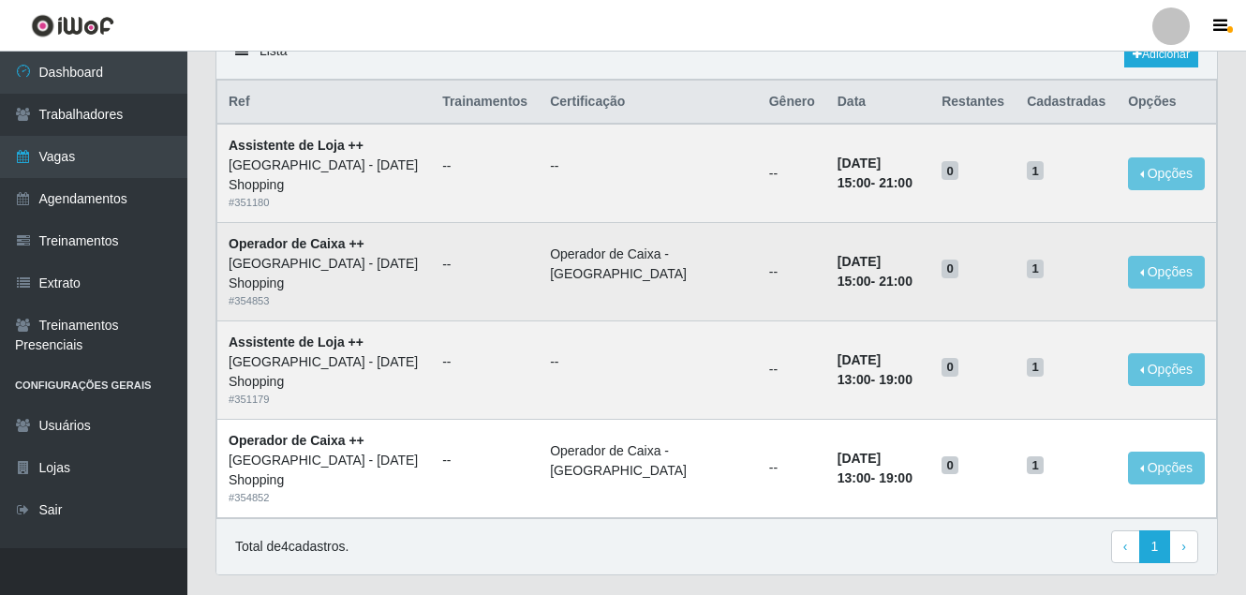
scroll to position [402, 0]
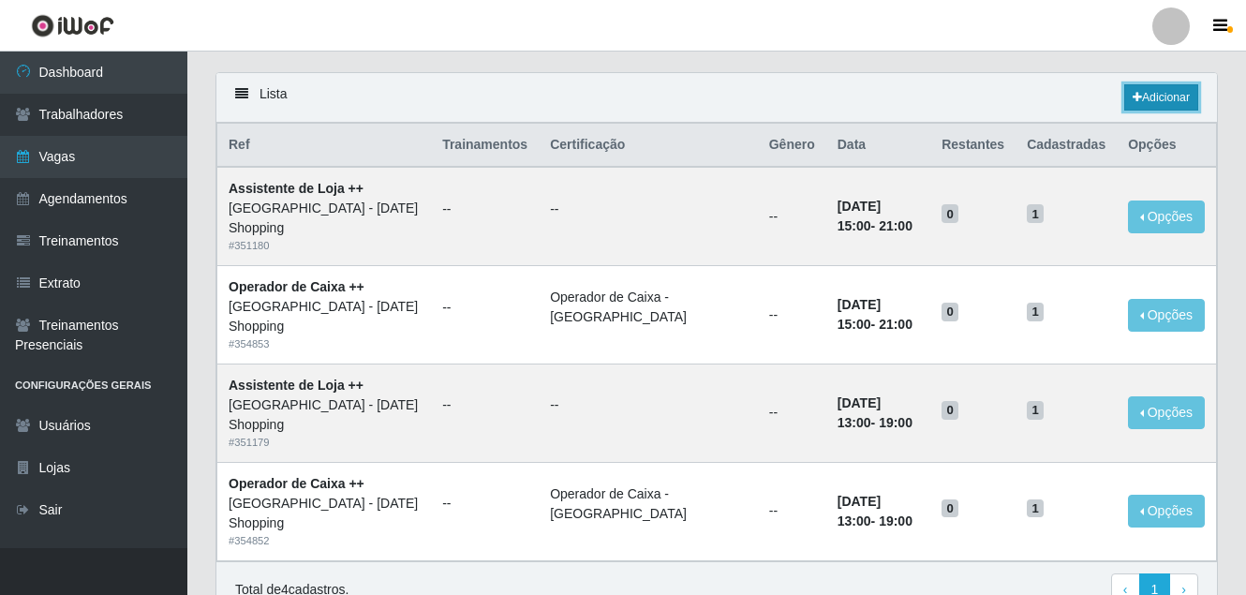
click at [1169, 104] on link "Adicionar" at bounding box center [1162, 97] width 74 height 26
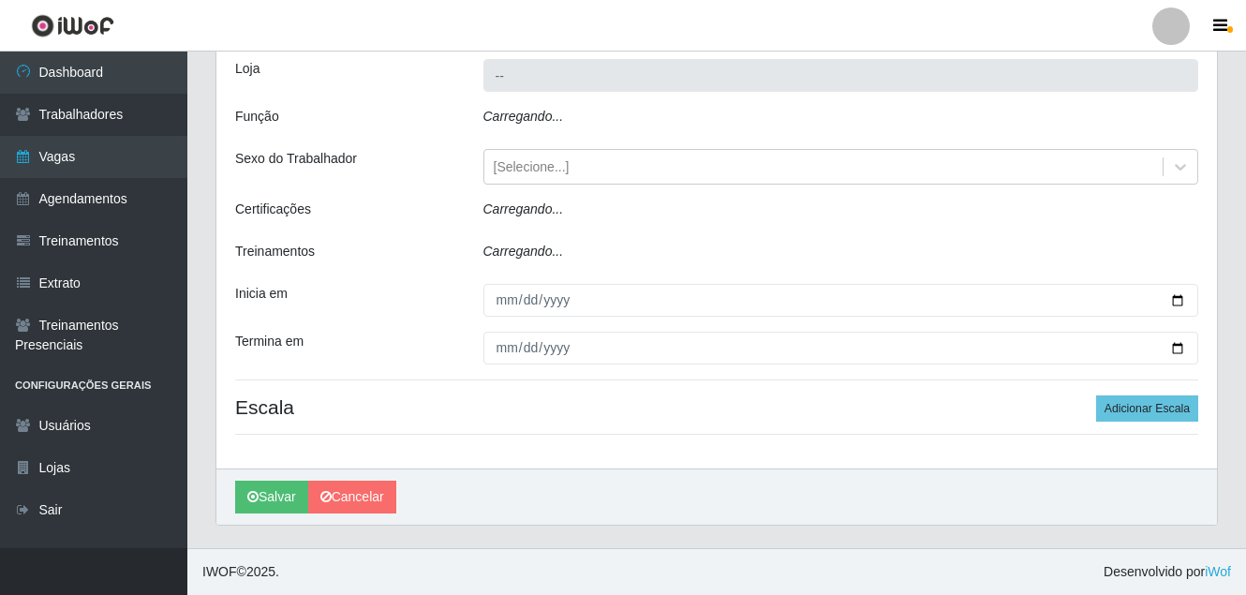
scroll to position [44, 0]
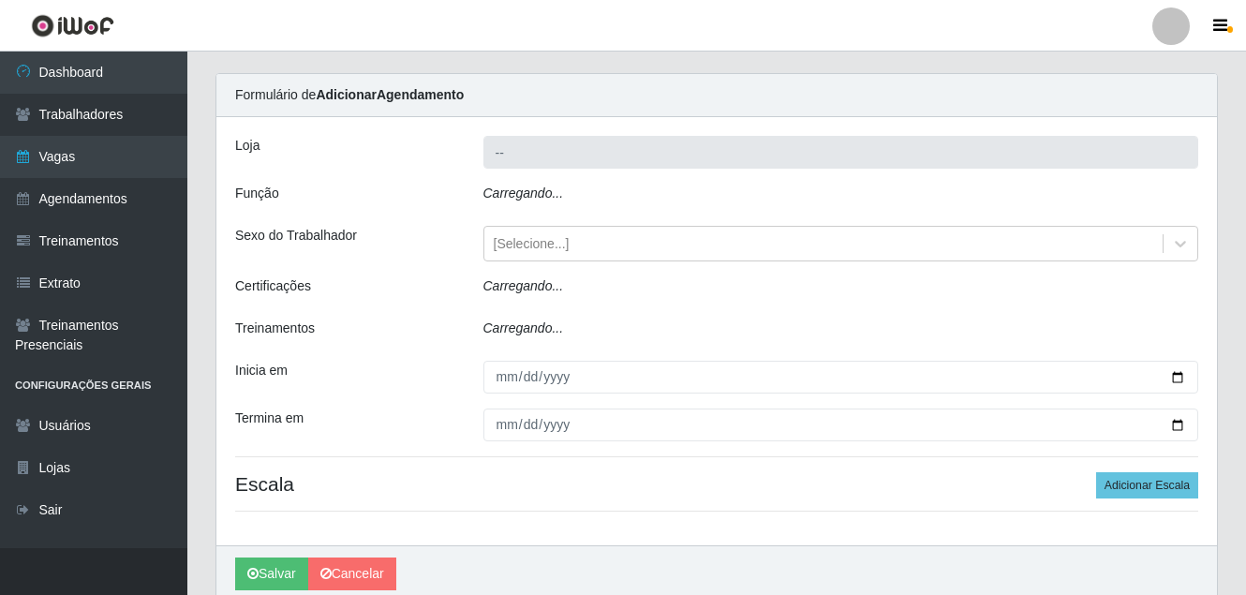
type input "[GEOGRAPHIC_DATA] - [DATE] Shopping"
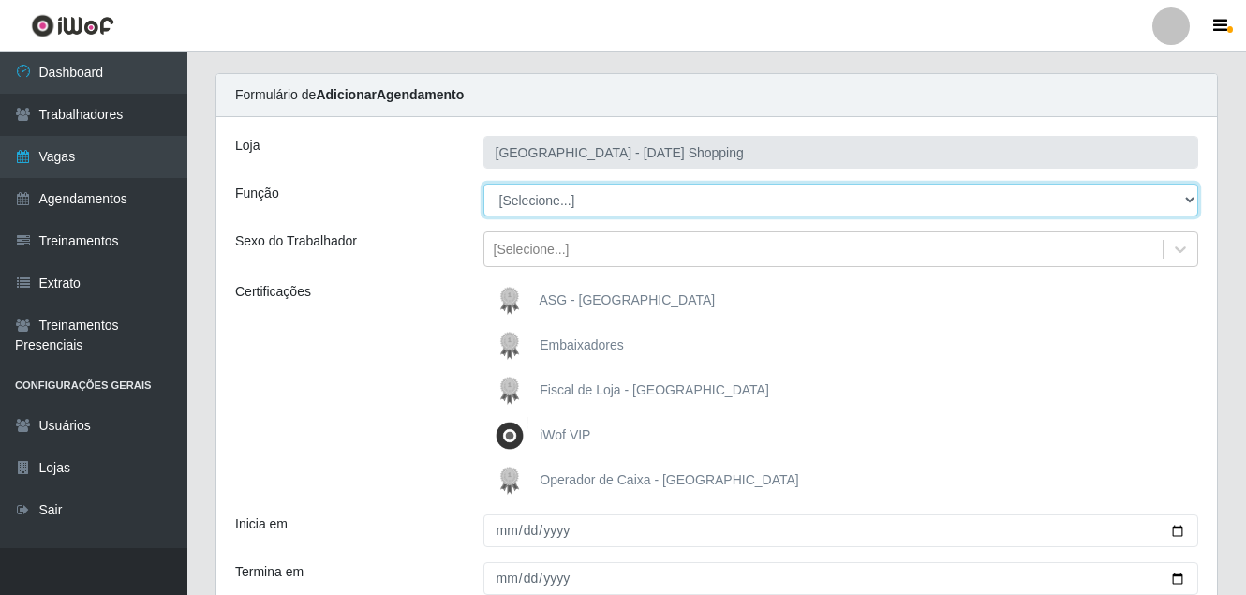
click at [594, 205] on select "[Selecione...] ASG ASG + ASG ++ Assistente [PERSON_NAME] Assistente [PERSON_NAM…" at bounding box center [842, 200] width 716 height 33
select select "22"
click at [484, 184] on select "[Selecione...] ASG ASG + ASG ++ Assistente [PERSON_NAME] Assistente [PERSON_NAM…" at bounding box center [842, 200] width 716 height 33
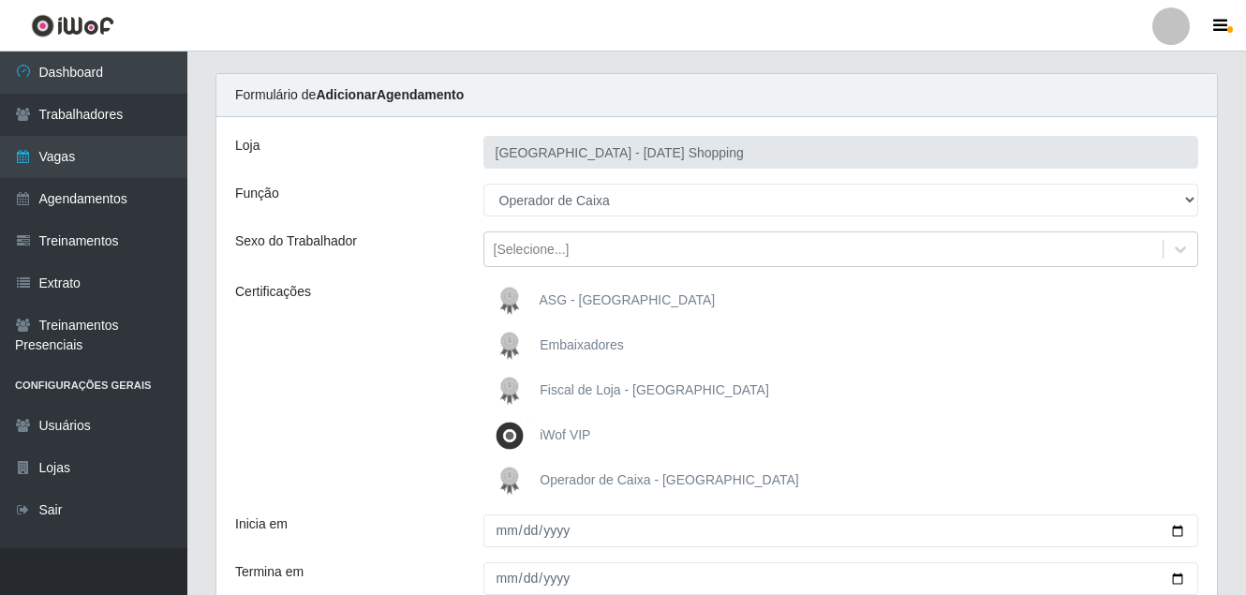
click at [513, 484] on img at bounding box center [513, 480] width 45 height 37
click at [0, 0] on input "Operador de Caixa - [GEOGRAPHIC_DATA]" at bounding box center [0, 0] width 0 height 0
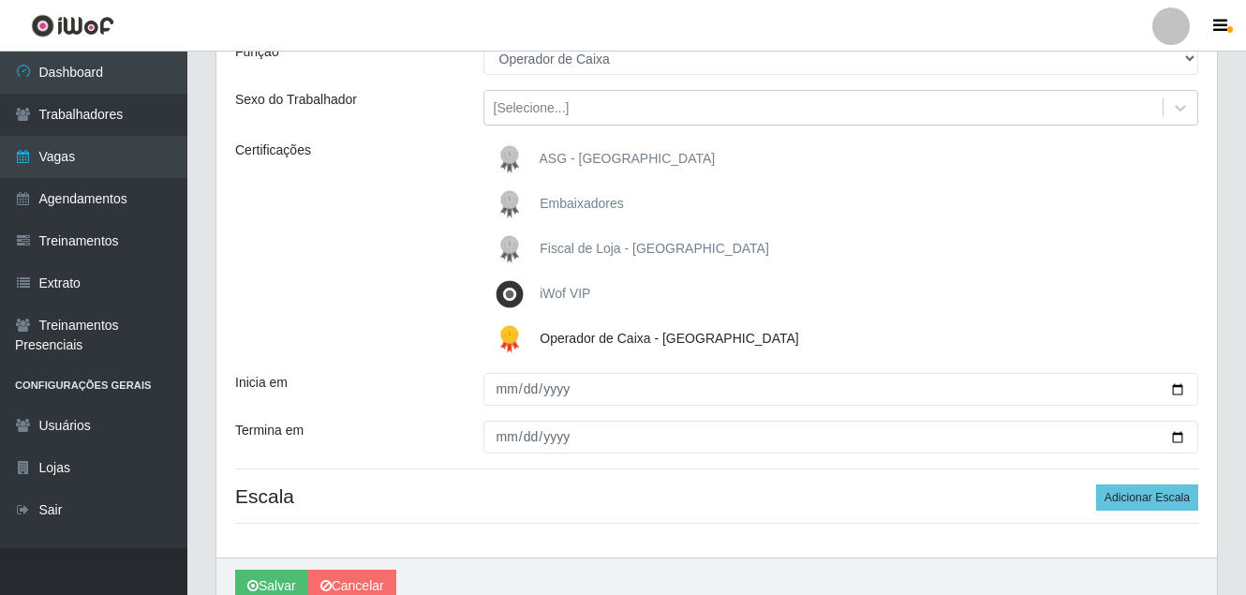
scroll to position [231, 0]
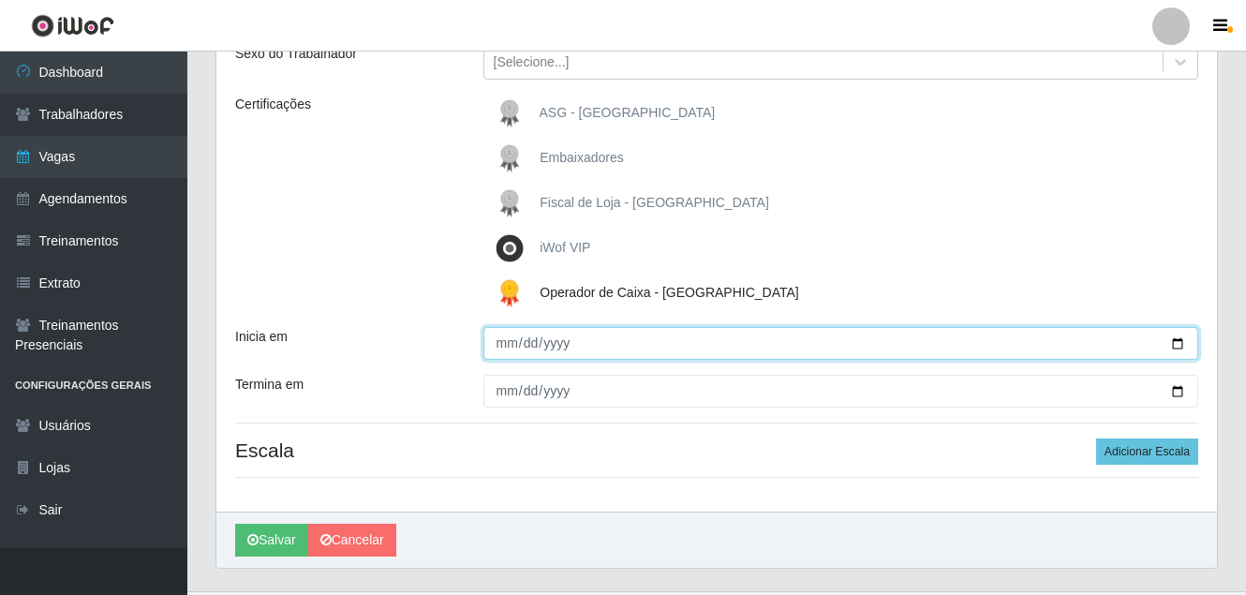
click at [1173, 347] on input "Inicia em" at bounding box center [842, 343] width 716 height 33
type input "[DATE]"
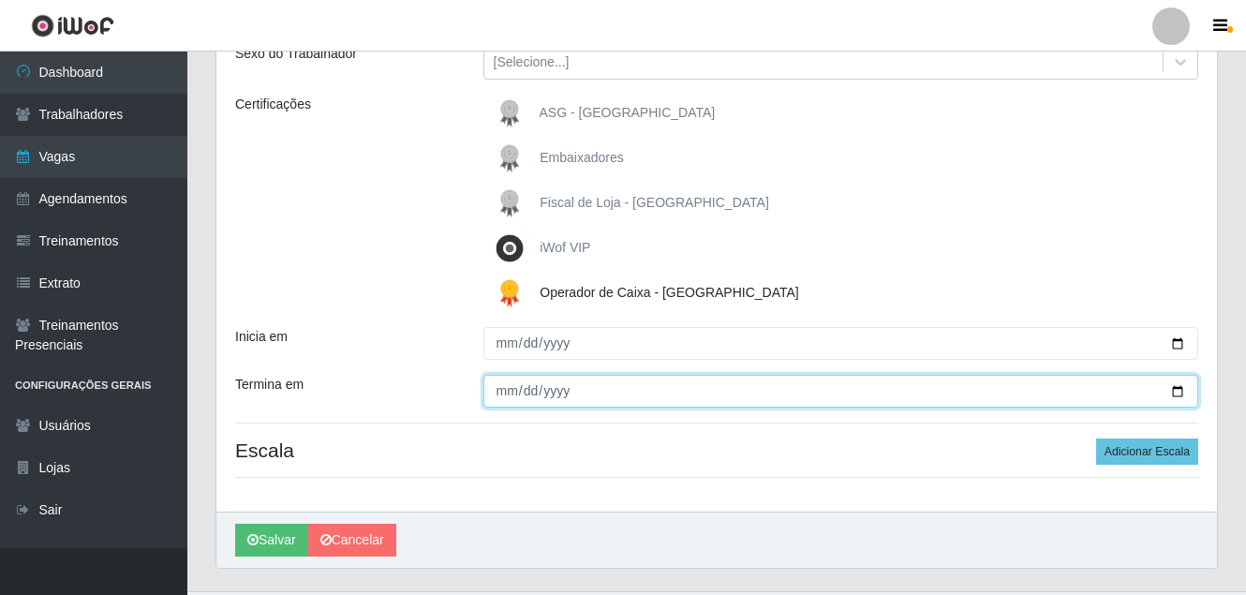
click at [1178, 385] on input "Termina em" at bounding box center [842, 391] width 716 height 33
type input "[DATE]"
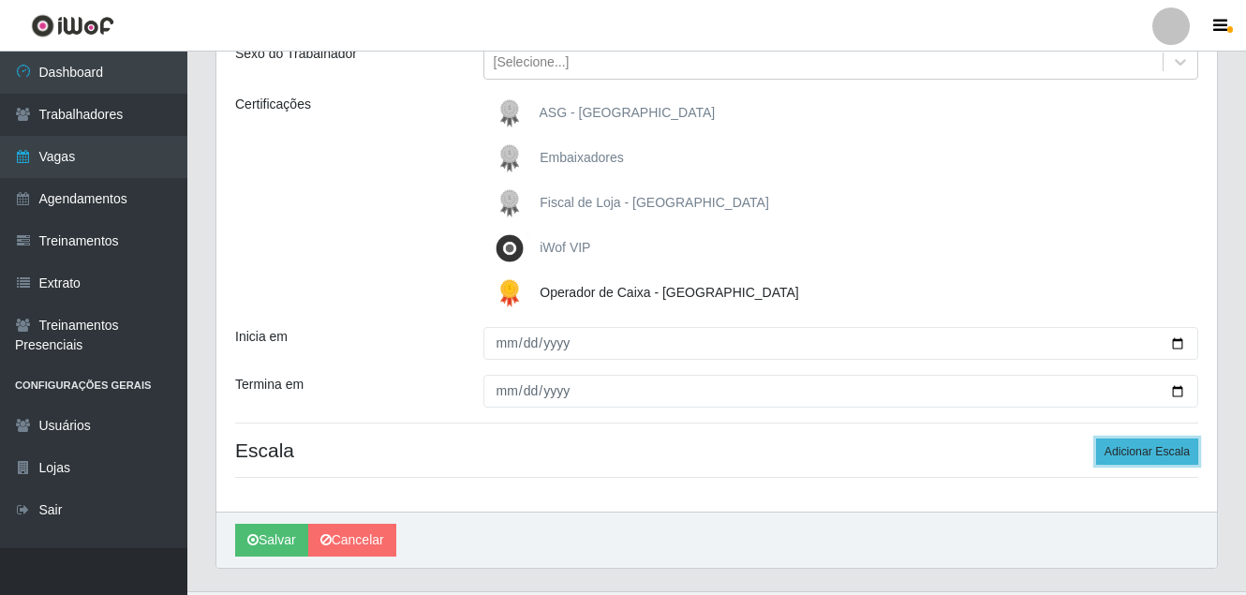
click at [1133, 454] on button "Adicionar Escala" at bounding box center [1147, 452] width 102 height 26
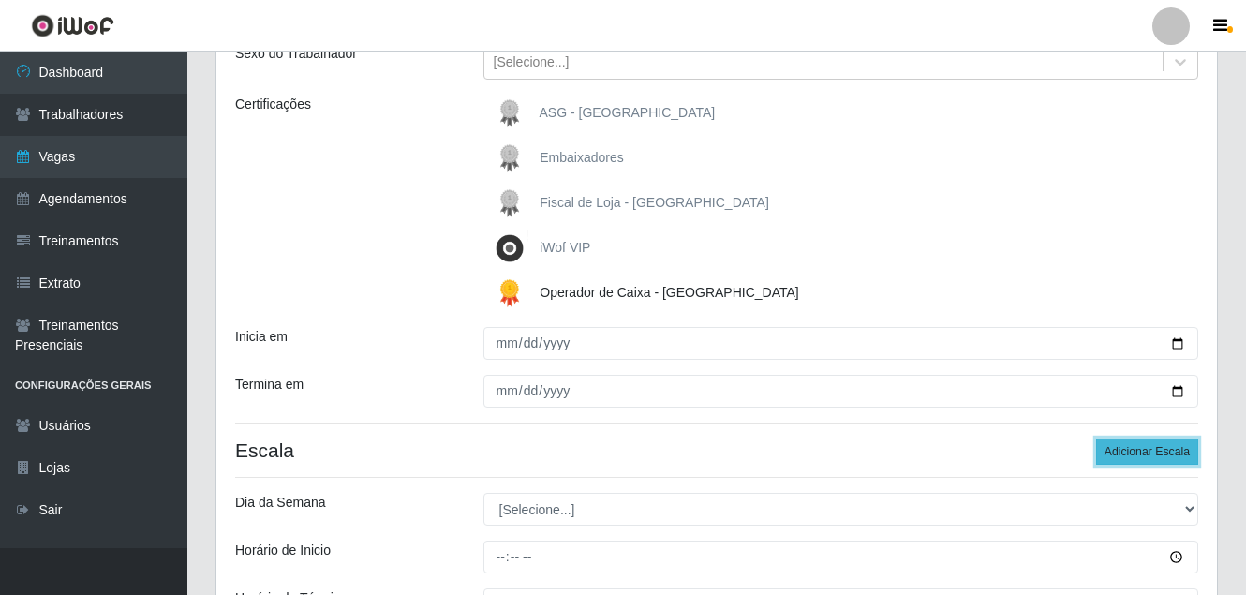
click at [1133, 454] on button "Adicionar Escala" at bounding box center [1147, 452] width 102 height 26
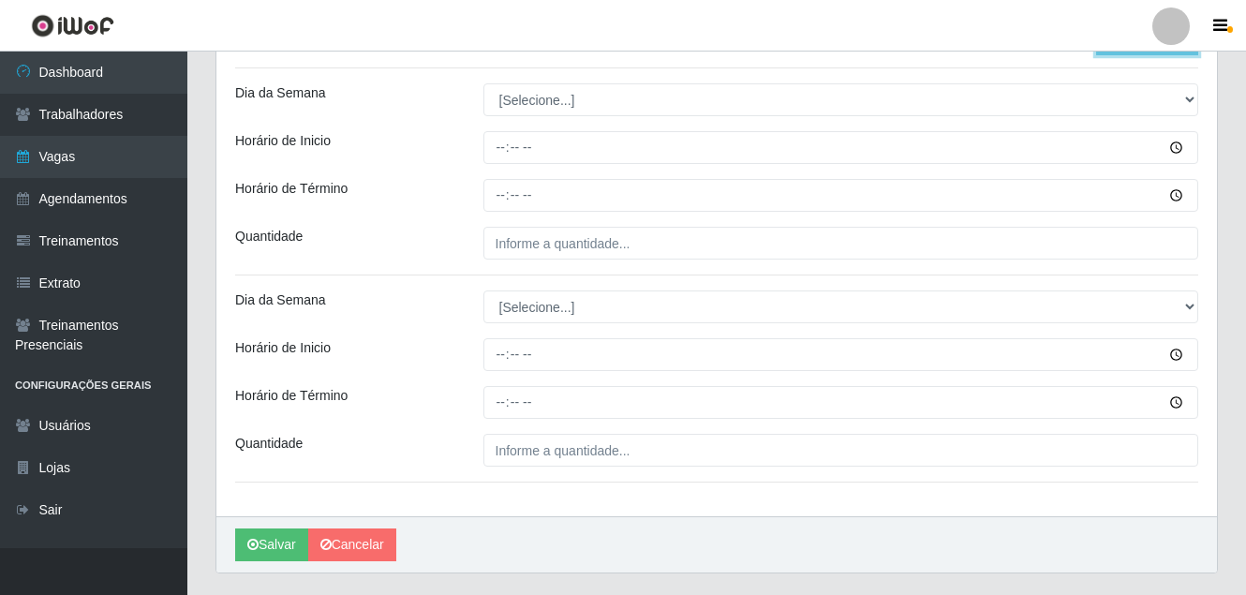
scroll to position [595, 0]
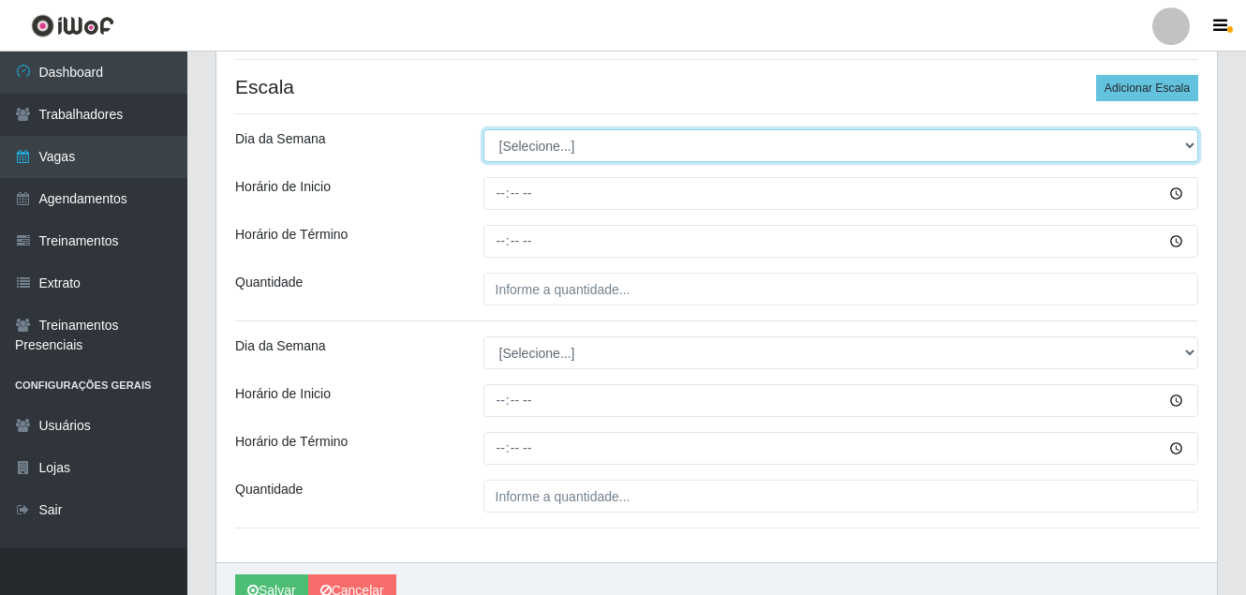
click at [541, 149] on select "[Selecione...] Segunda Terça Quarta Quinta Sexta Sábado Domingo" at bounding box center [842, 145] width 716 height 33
select select "5"
click at [484, 129] on select "[Selecione...] Segunda Terça Quarta Quinta Sexta Sábado Domingo" at bounding box center [842, 145] width 716 height 33
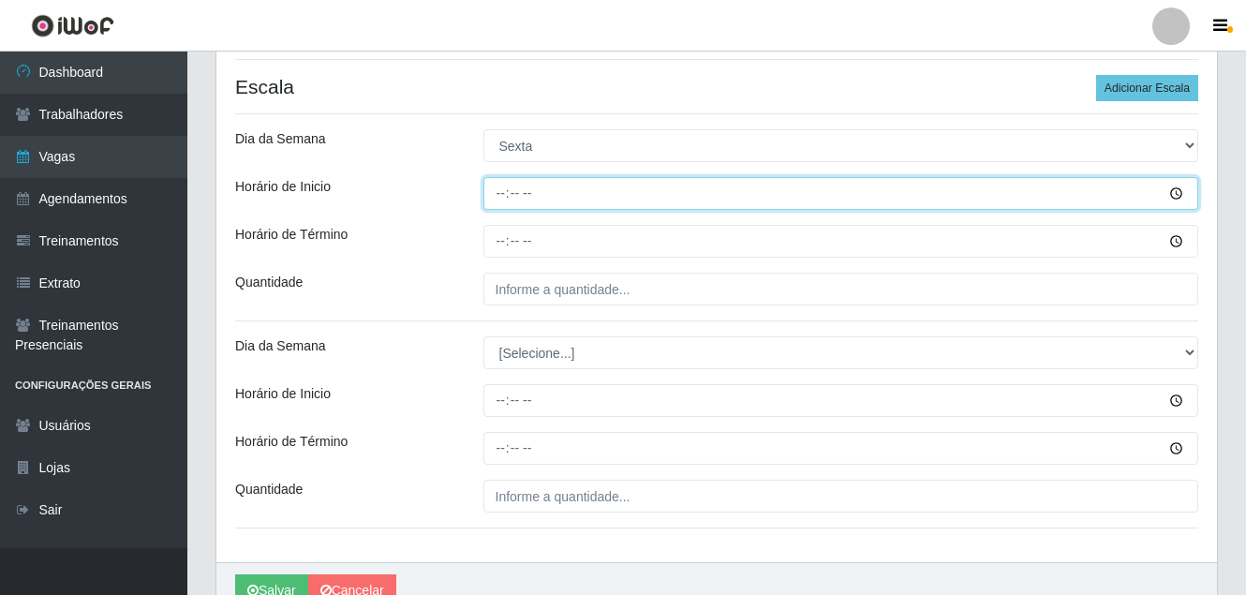
click at [498, 201] on input "Horário de Inicio" at bounding box center [842, 193] width 716 height 33
type input "10:00"
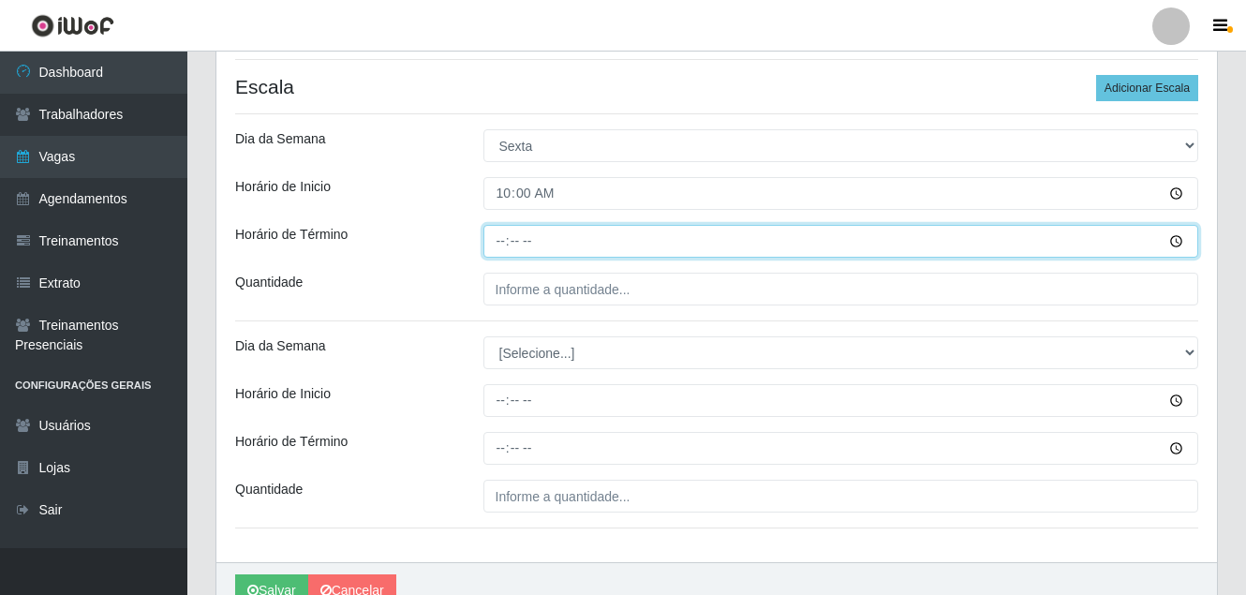
click at [489, 240] on input "Horário de Término" at bounding box center [842, 241] width 716 height 33
type input "16:00"
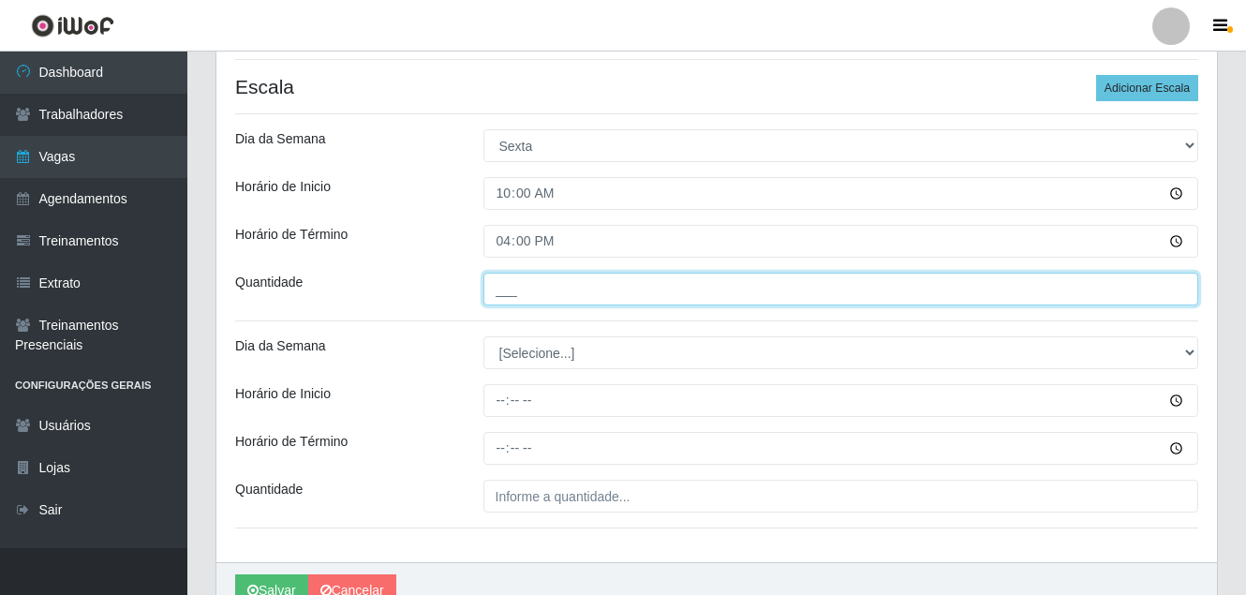
click at [496, 288] on input "___" at bounding box center [842, 289] width 716 height 33
type input "1__"
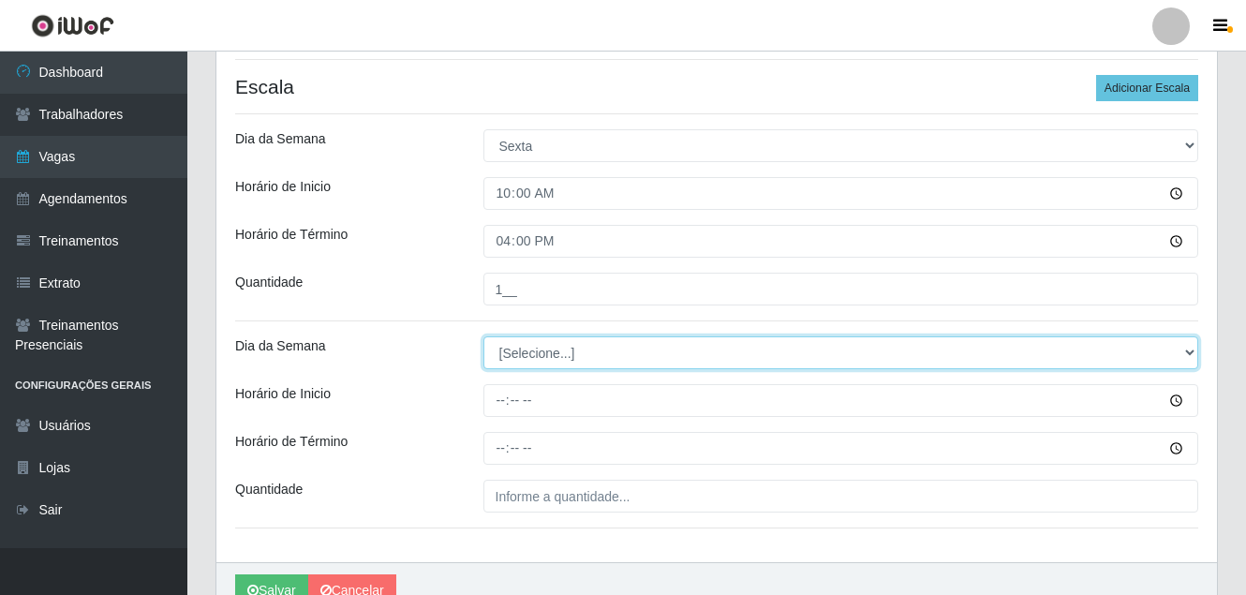
click at [504, 363] on select "[Selecione...] Segunda Terça Quarta Quinta Sexta Sábado Domingo" at bounding box center [842, 352] width 716 height 33
select select "5"
click at [484, 336] on select "[Selecione...] Segunda Terça Quarta Quinta Sexta Sábado Domingo" at bounding box center [842, 352] width 716 height 33
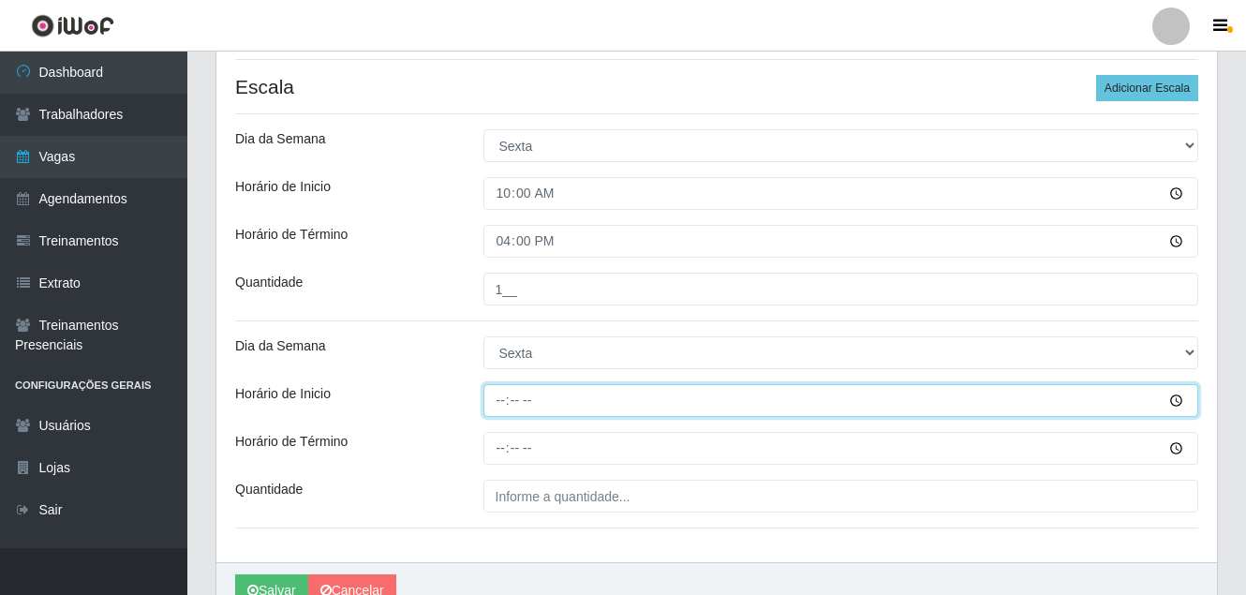
click at [494, 408] on input "Horário de Inicio" at bounding box center [842, 400] width 716 height 33
type input "16:00"
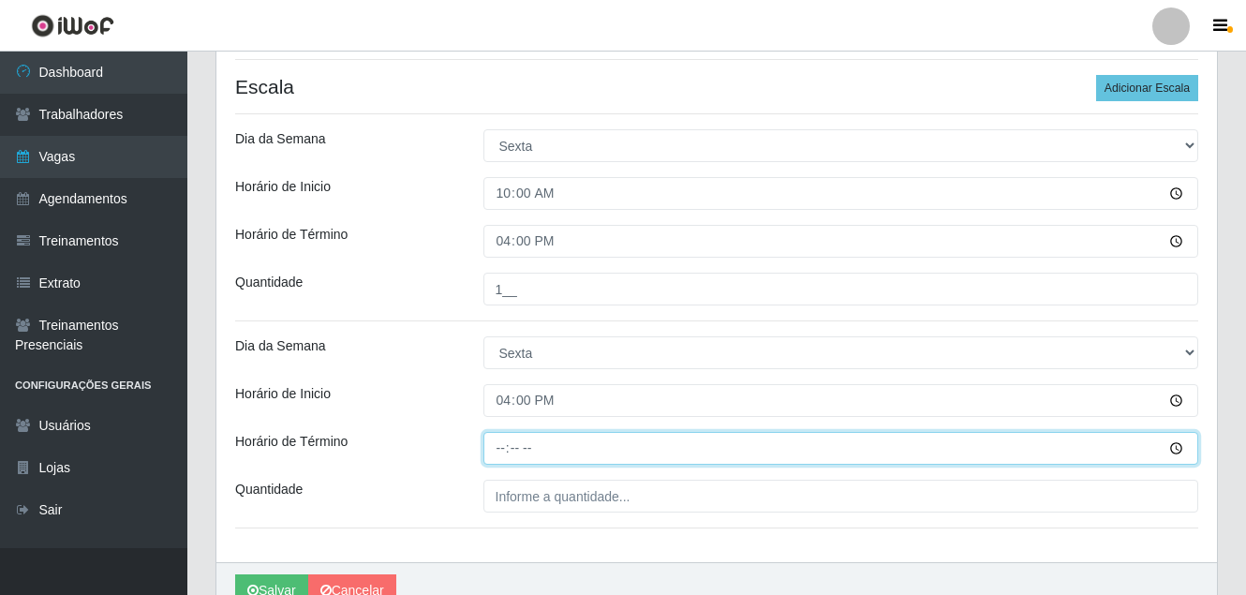
click at [494, 442] on input "Horário de Término" at bounding box center [842, 448] width 716 height 33
type input "22:00"
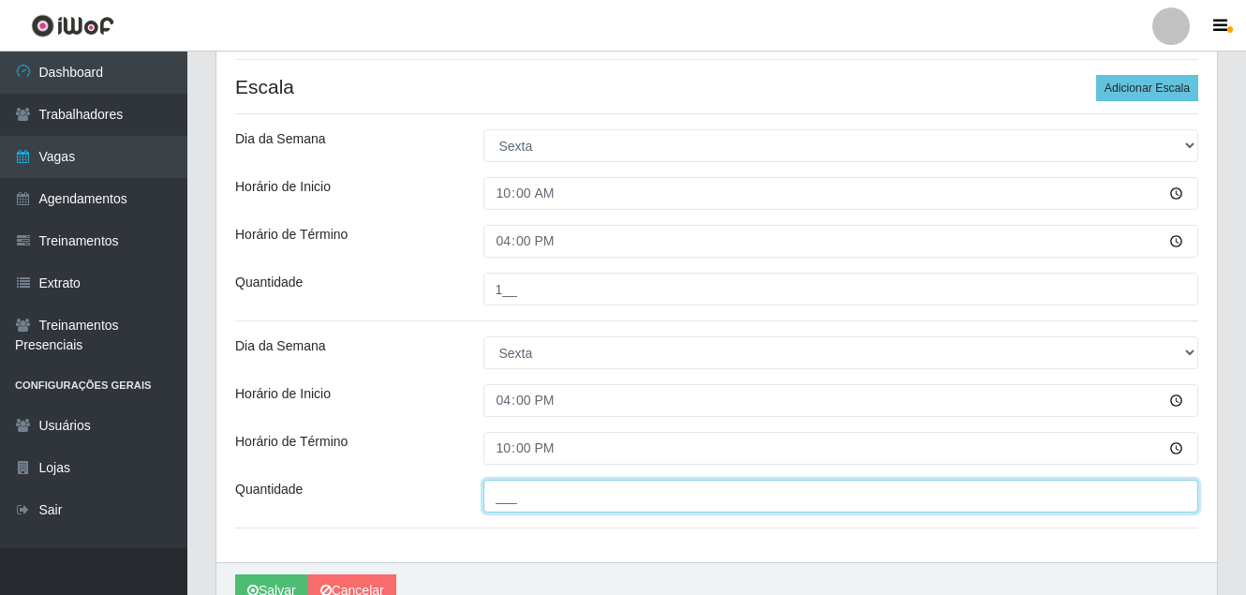
click at [506, 491] on input "___" at bounding box center [842, 496] width 716 height 33
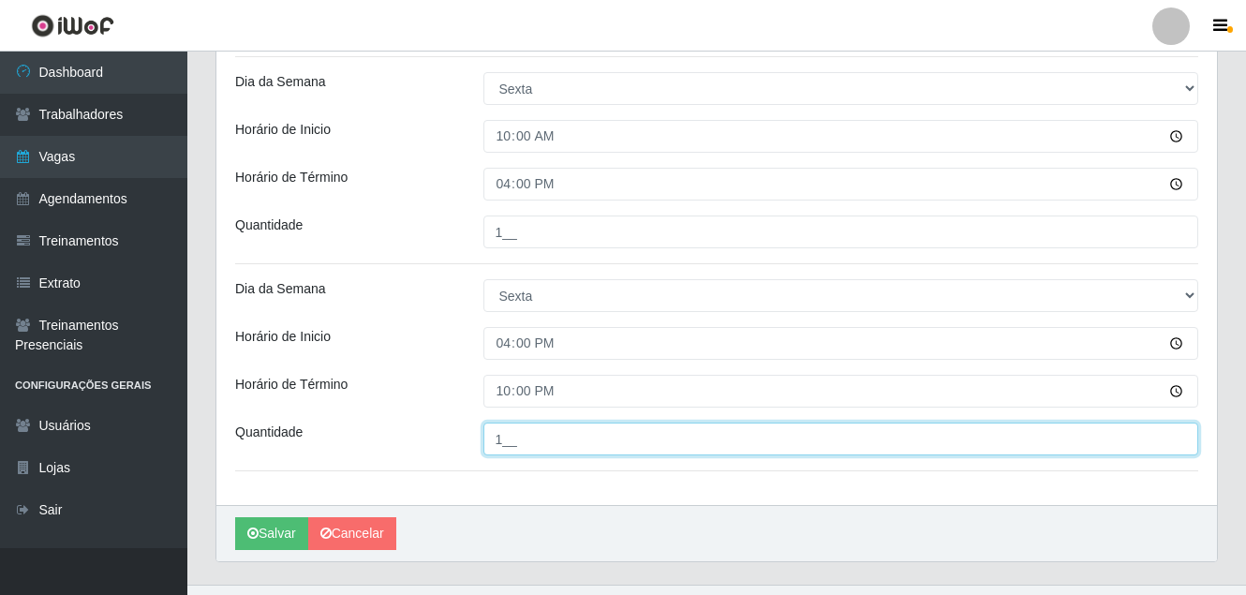
scroll to position [656, 0]
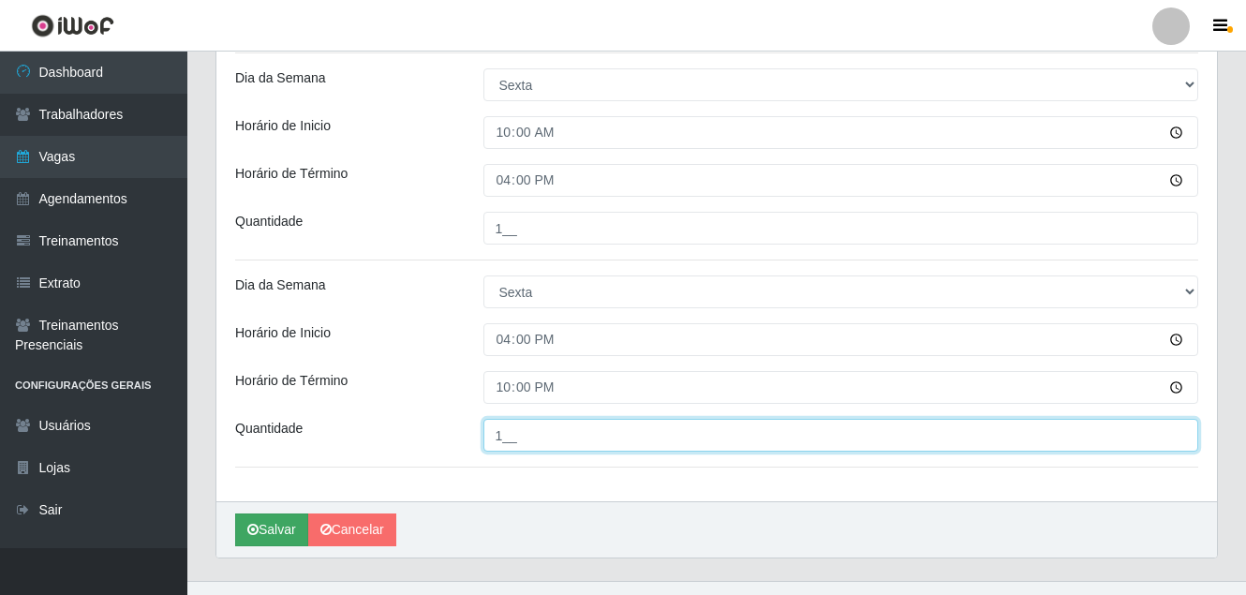
type input "1__"
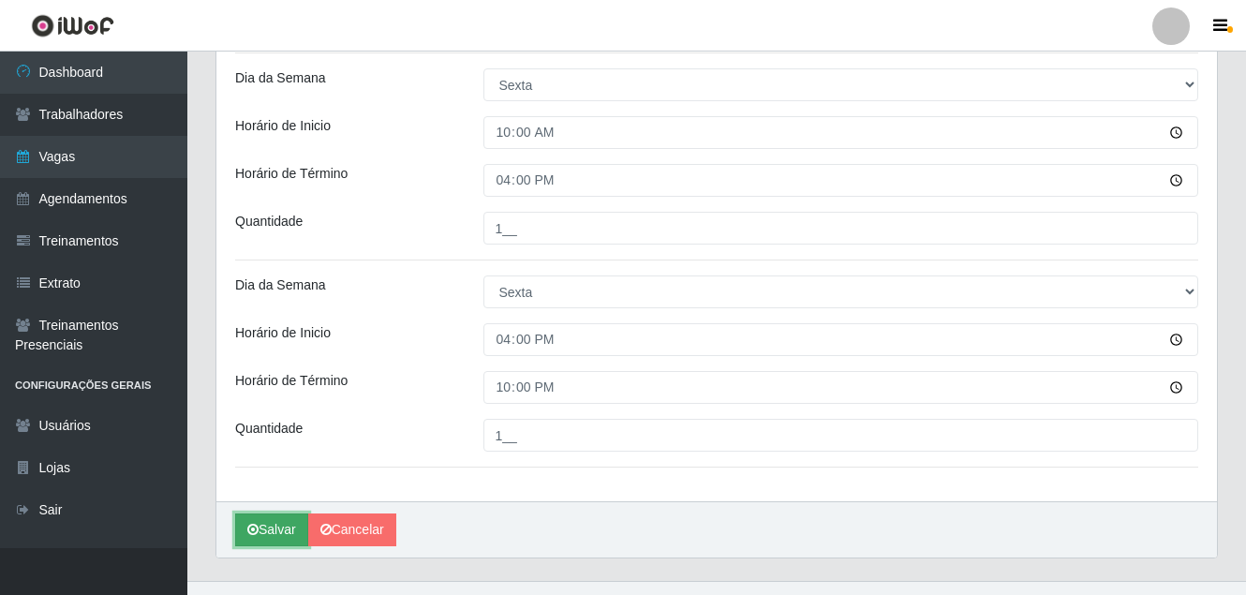
click at [251, 527] on icon "submit" at bounding box center [252, 529] width 11 height 13
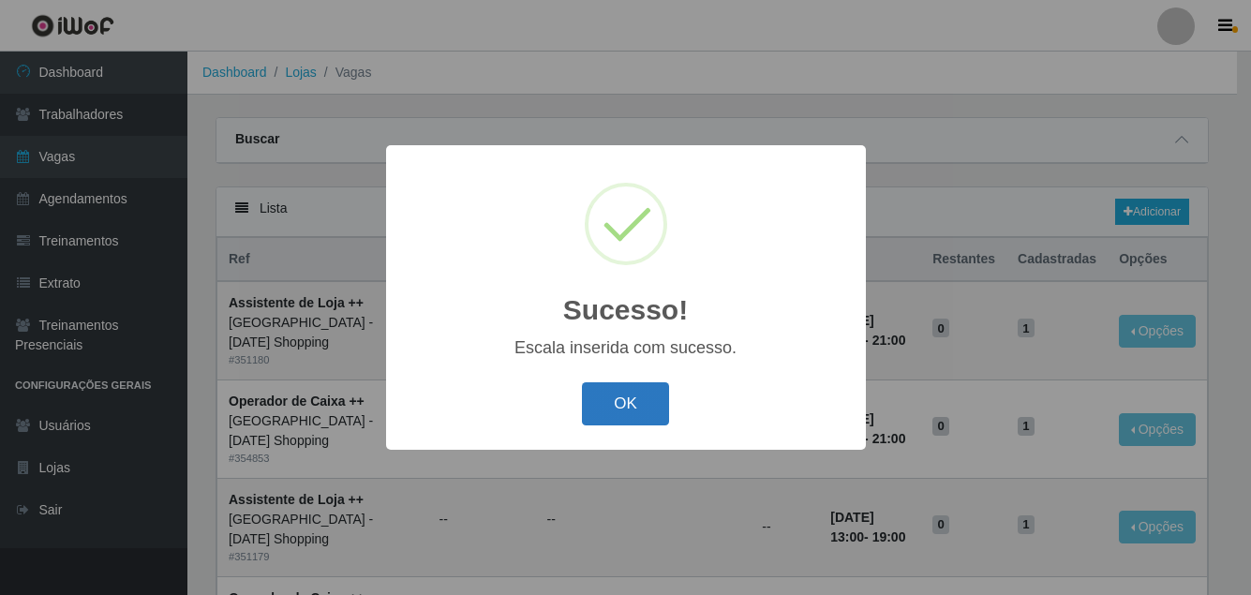
click at [633, 398] on button "OK" at bounding box center [625, 404] width 87 height 44
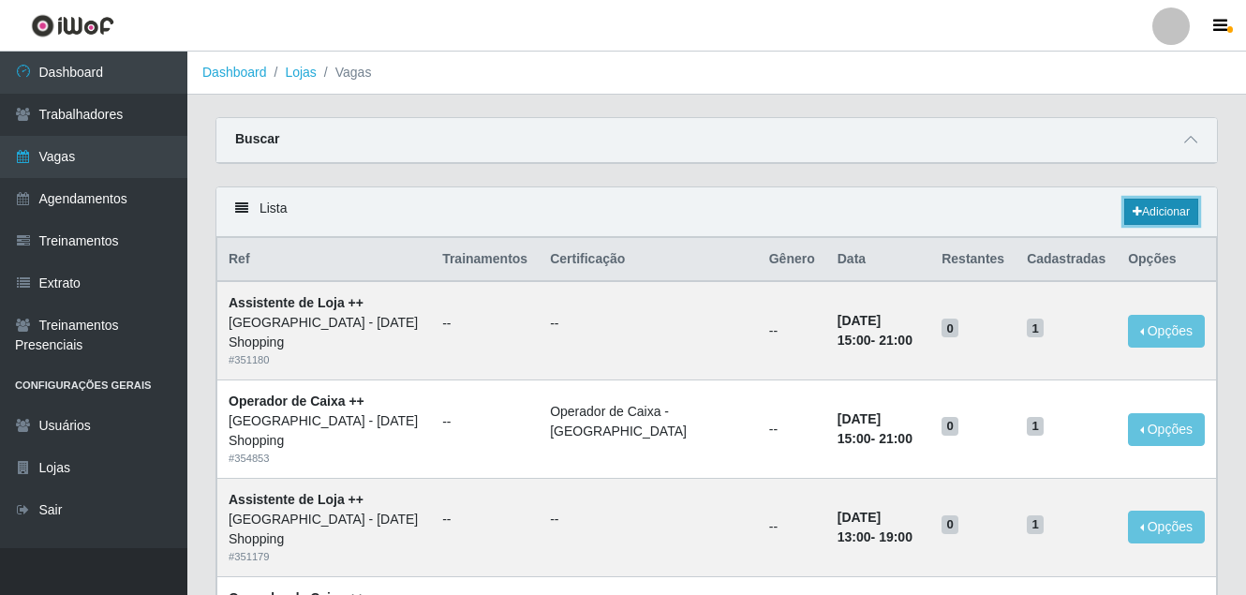
click at [1139, 218] on link "Adicionar" at bounding box center [1162, 212] width 74 height 26
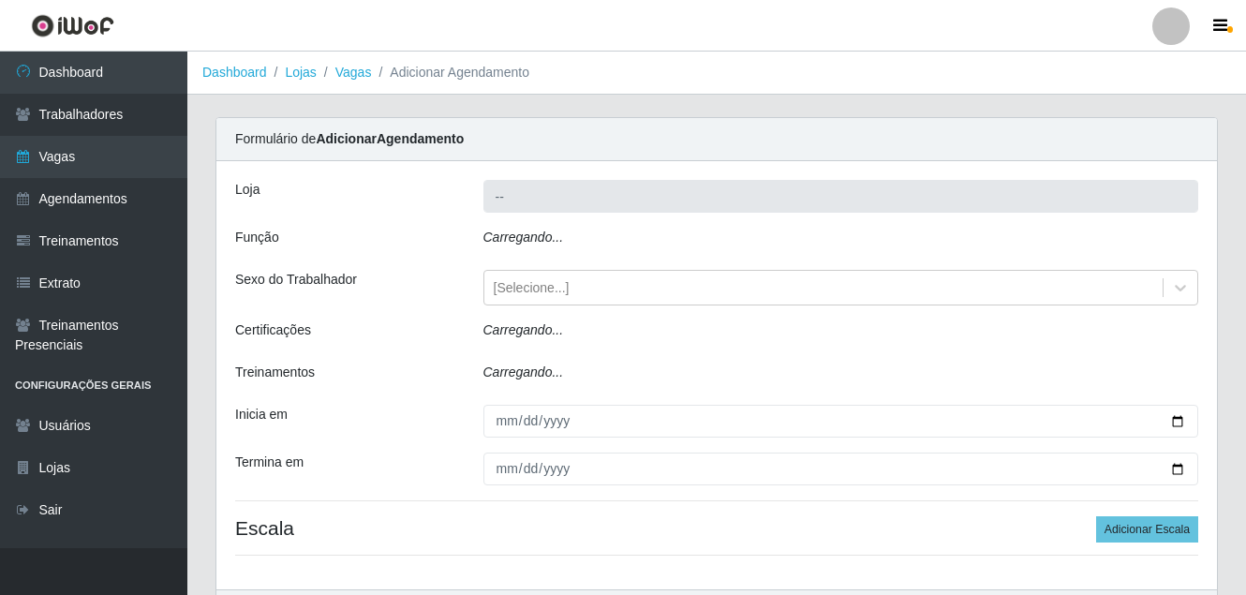
type input "[GEOGRAPHIC_DATA] - [DATE] Shopping"
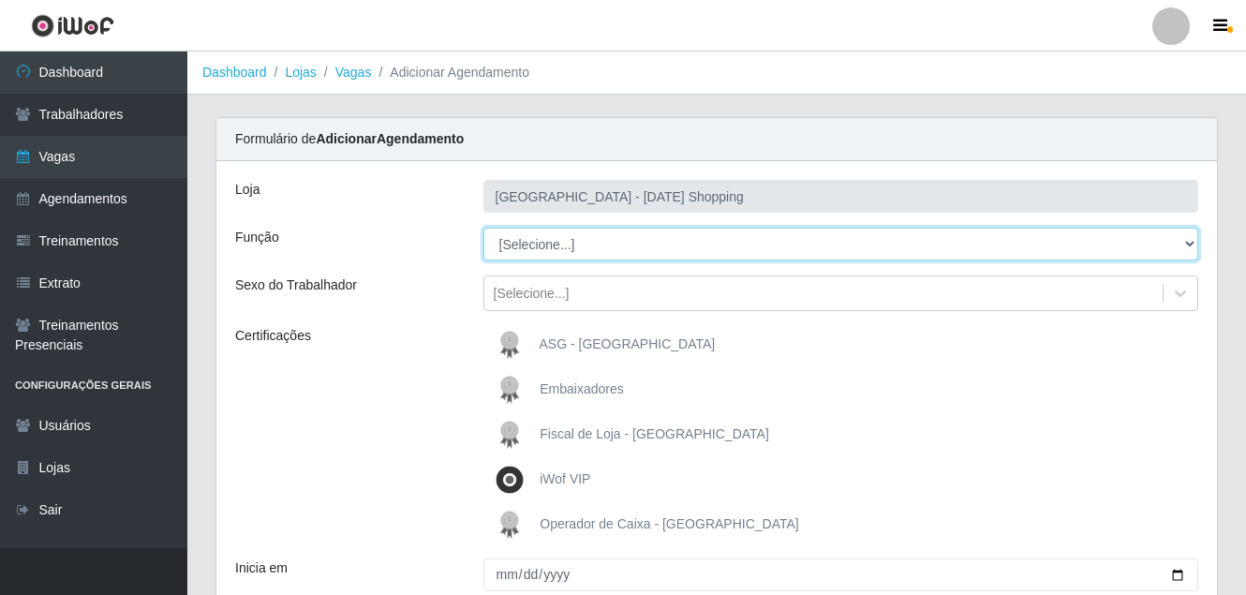
click at [535, 234] on select "[Selecione...] ASG ASG + ASG ++ Assistente [PERSON_NAME] Assistente [PERSON_NAM…" at bounding box center [842, 244] width 716 height 33
select select "72"
click at [484, 228] on select "[Selecione...] ASG ASG + ASG ++ Assistente [PERSON_NAME] Assistente [PERSON_NAM…" at bounding box center [842, 244] width 716 height 33
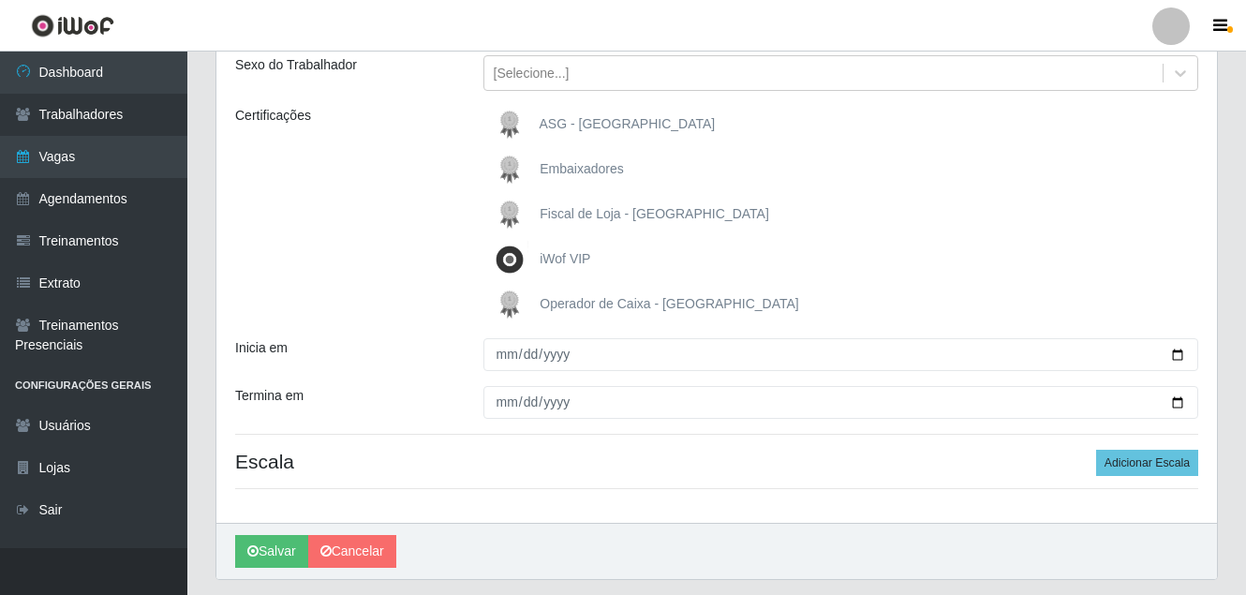
scroll to position [275, 0]
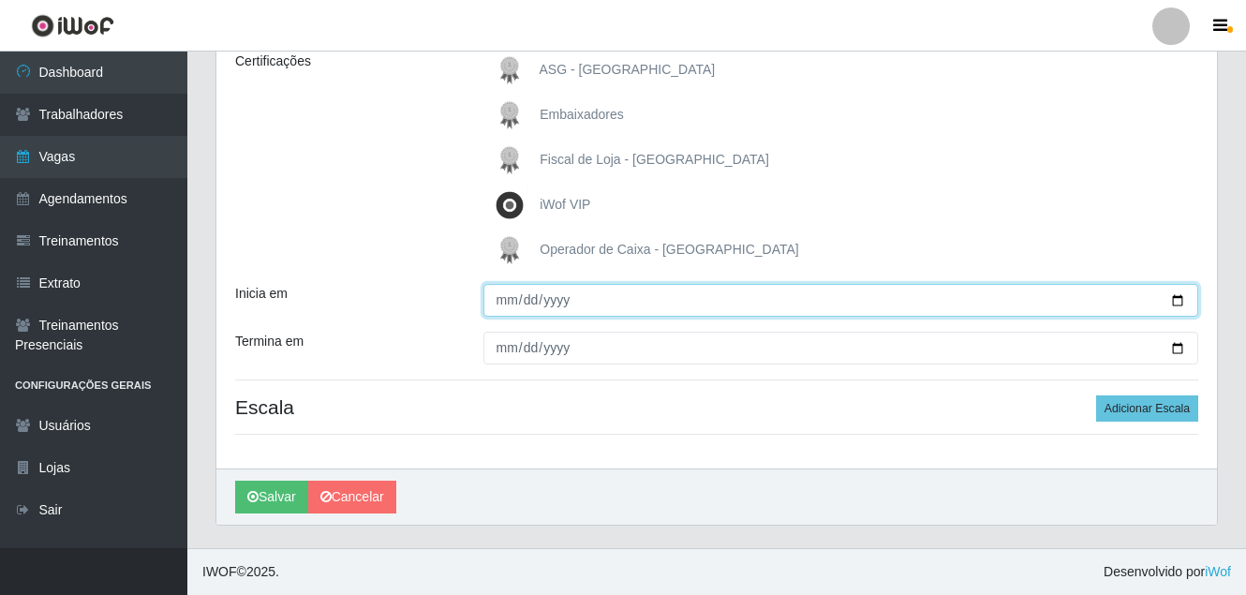
click at [1174, 302] on input "Inicia em" at bounding box center [842, 300] width 716 height 33
type input "[DATE]"
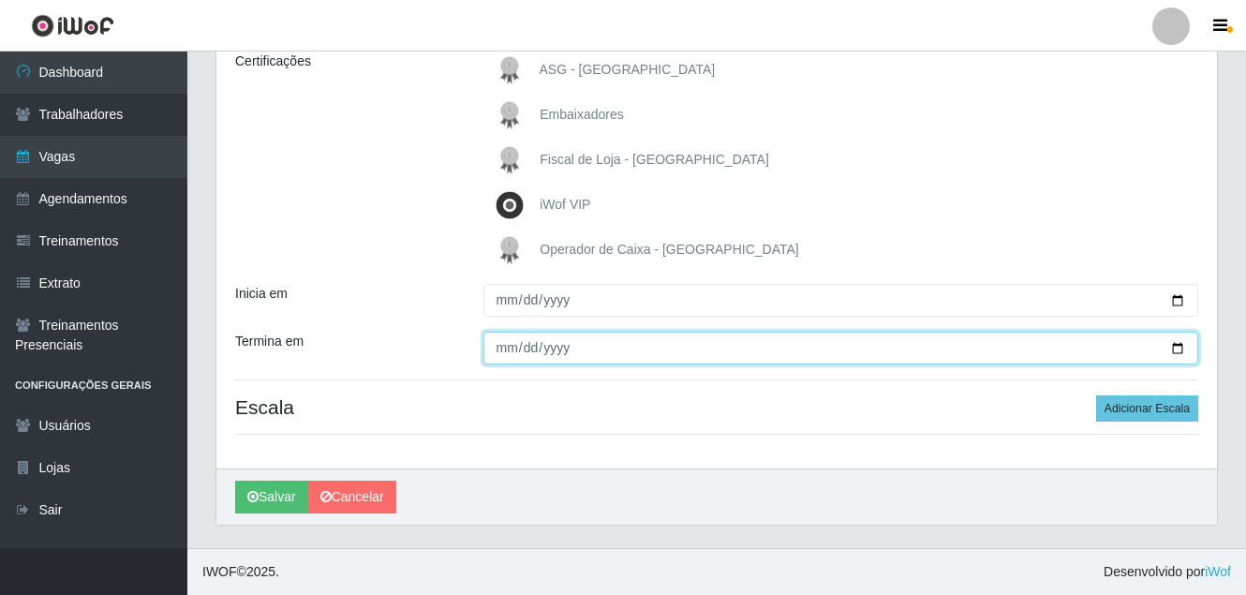
click at [1174, 351] on input "Termina em" at bounding box center [842, 348] width 716 height 33
type input "[DATE]"
click at [1183, 343] on input "[DATE]" at bounding box center [842, 348] width 716 height 33
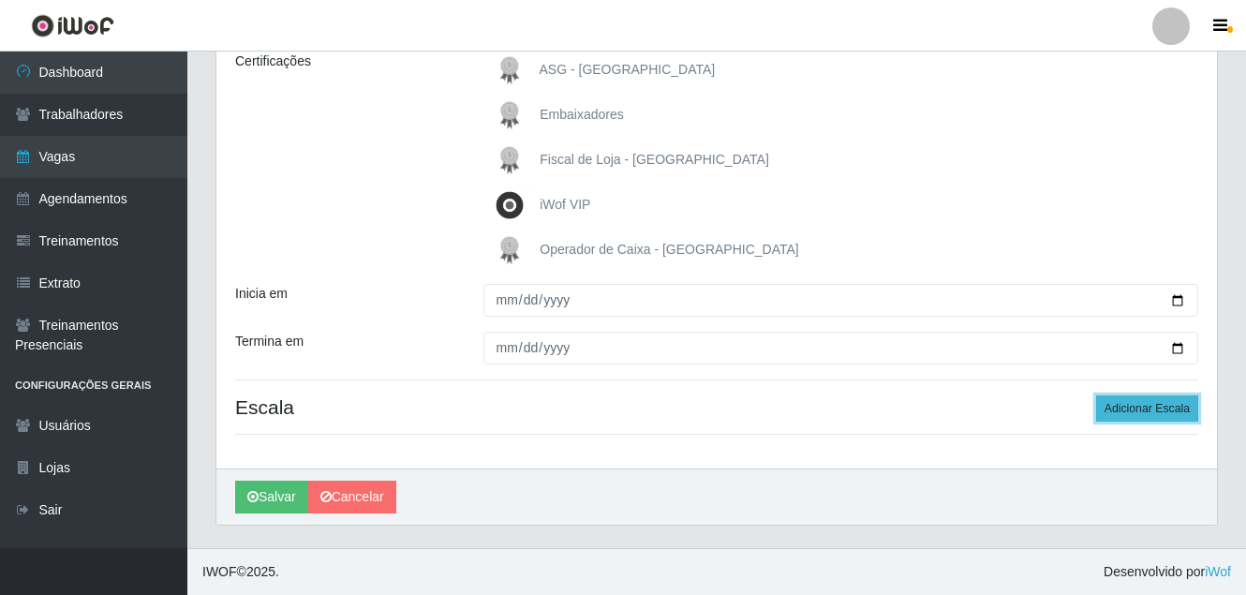
click at [1127, 407] on button "Adicionar Escala" at bounding box center [1147, 408] width 102 height 26
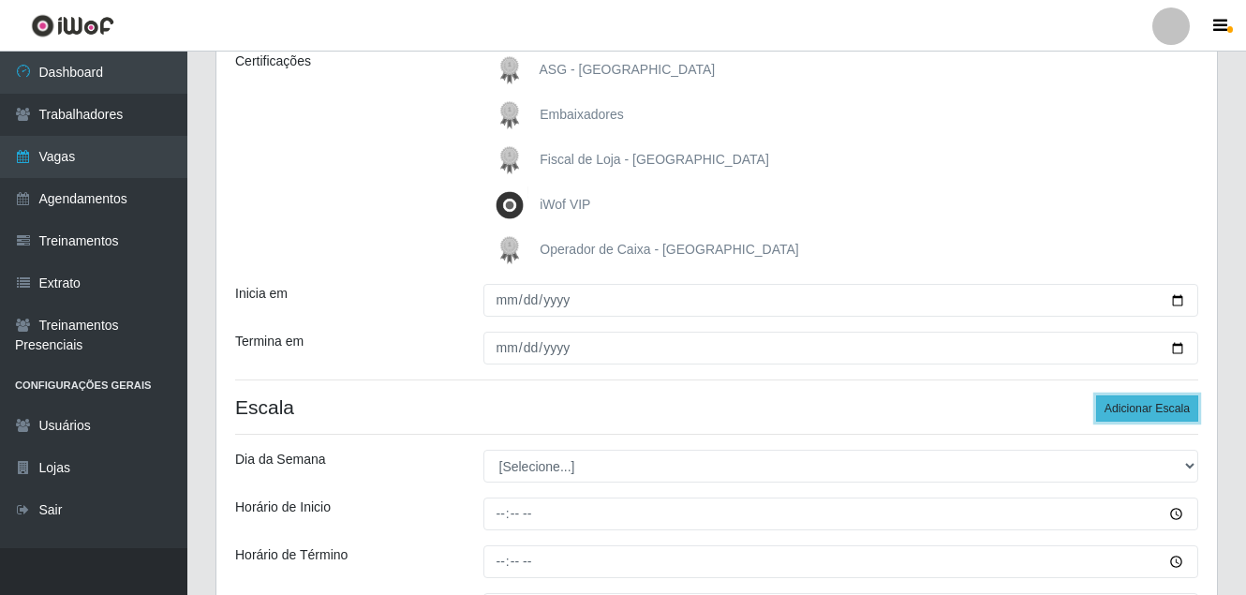
click at [1127, 407] on button "Adicionar Escala" at bounding box center [1147, 408] width 102 height 26
click at [1126, 408] on button "Adicionar Escala" at bounding box center [1147, 408] width 102 height 26
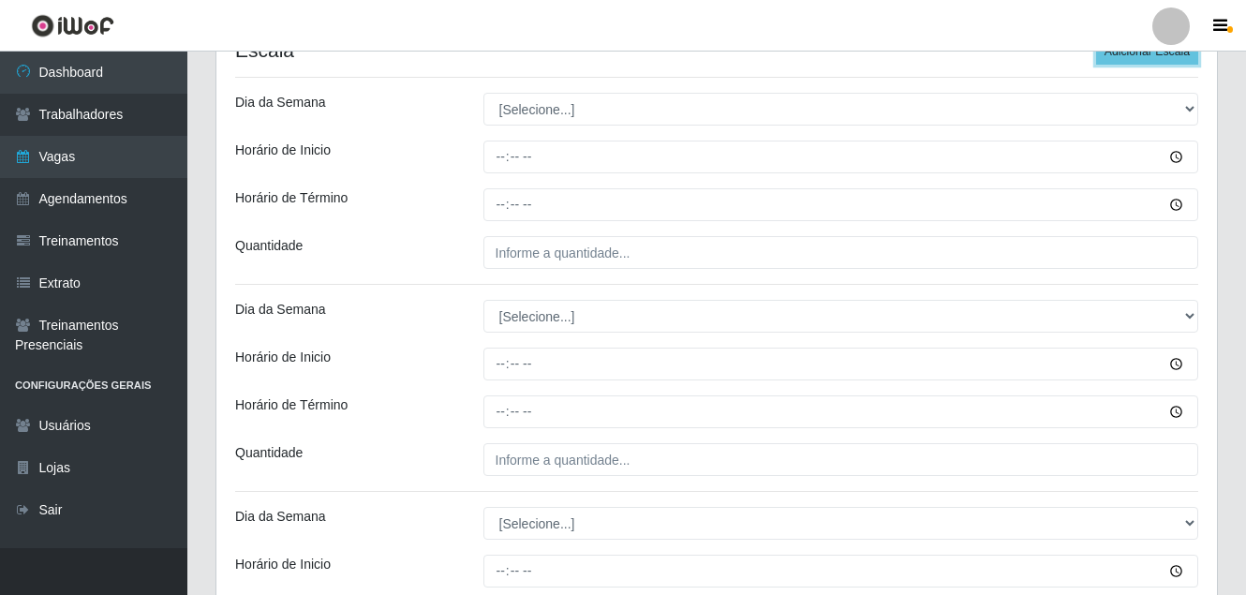
scroll to position [637, 0]
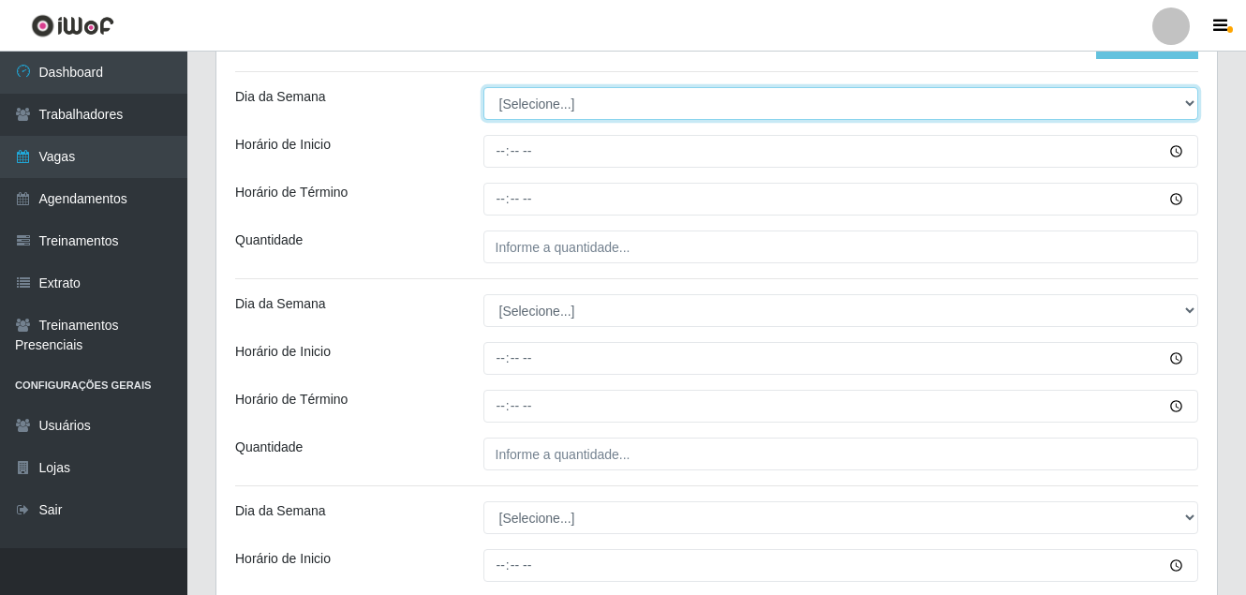
click at [557, 102] on select "[Selecione...] Segunda Terça Quarta Quinta Sexta Sábado Domingo" at bounding box center [842, 103] width 716 height 33
select select "6"
click at [484, 87] on select "[Selecione...] Segunda Terça Quarta Quinta Sexta Sábado Domingo" at bounding box center [842, 103] width 716 height 33
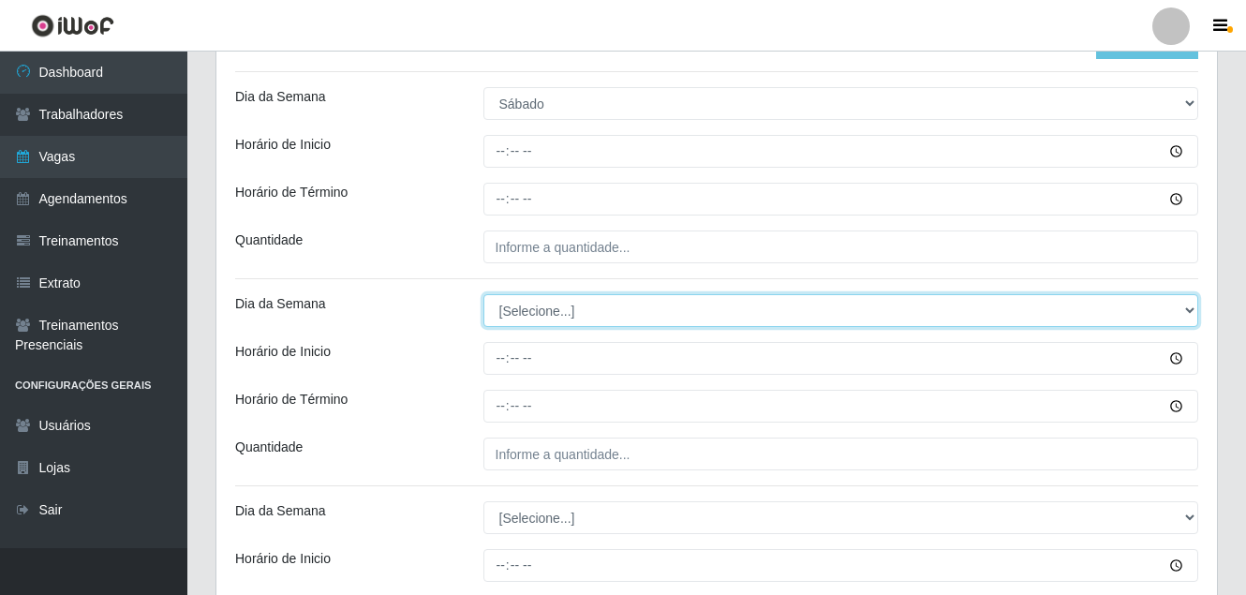
click at [535, 310] on select "[Selecione...] Segunda Terça Quarta Quinta Sexta Sábado Domingo" at bounding box center [842, 310] width 716 height 33
select select "6"
click at [484, 294] on select "[Selecione...] Segunda Terça Quarta Quinta Sexta Sábado Domingo" at bounding box center [842, 310] width 716 height 33
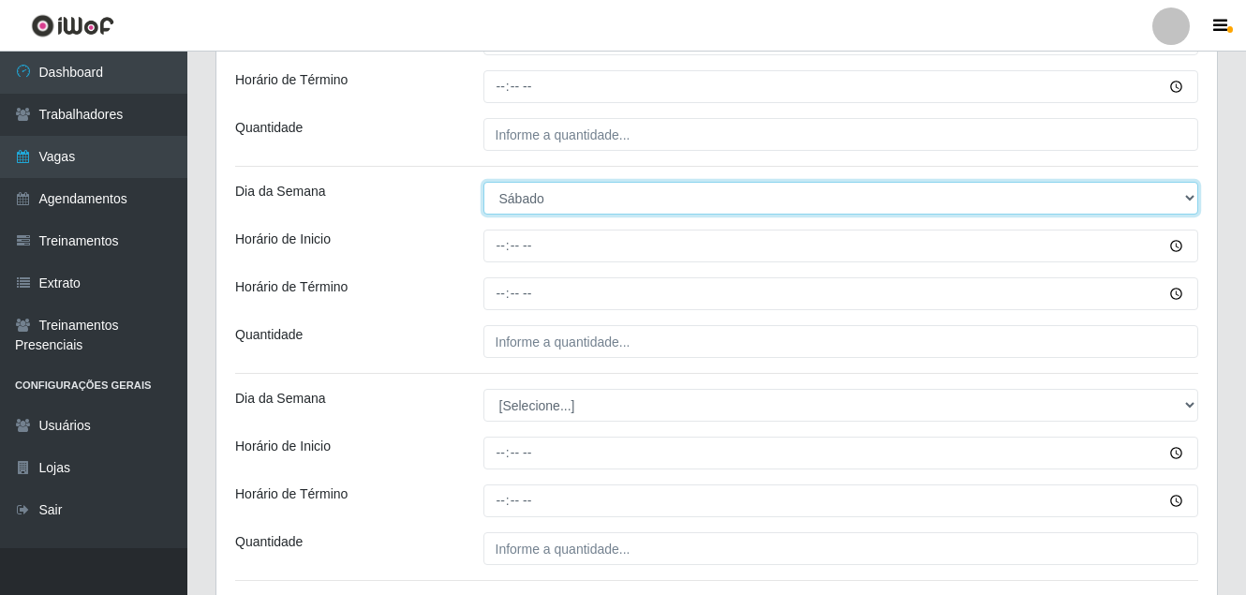
scroll to position [1103, 0]
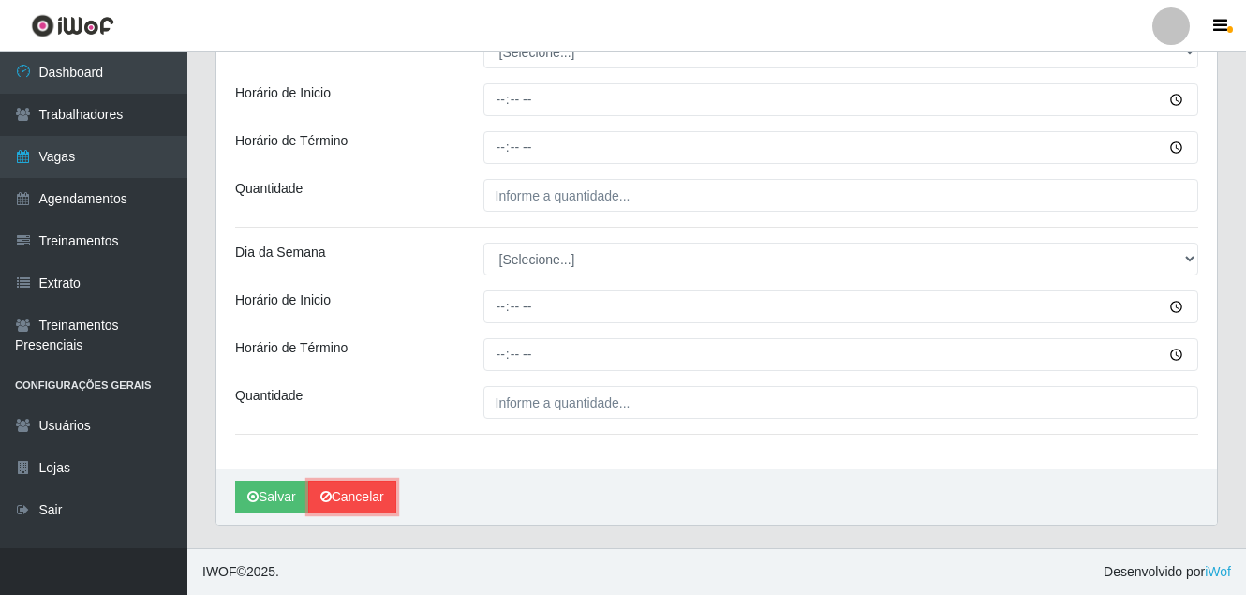
click at [362, 499] on link "Cancelar" at bounding box center [352, 497] width 88 height 33
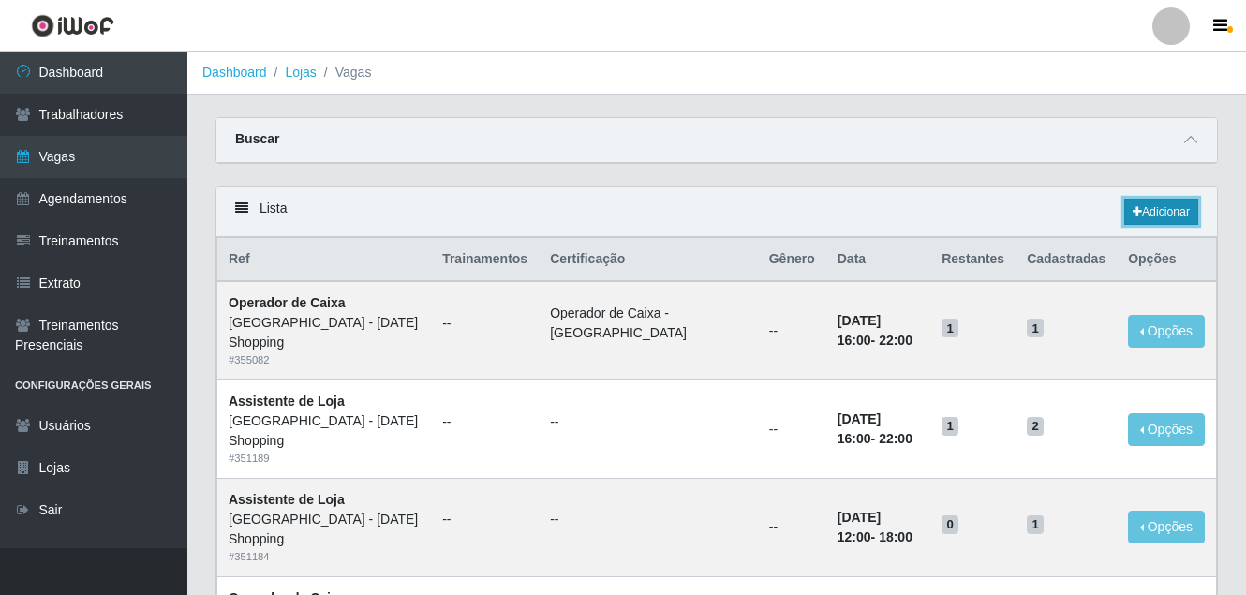
click at [1149, 205] on link "Adicionar" at bounding box center [1162, 212] width 74 height 26
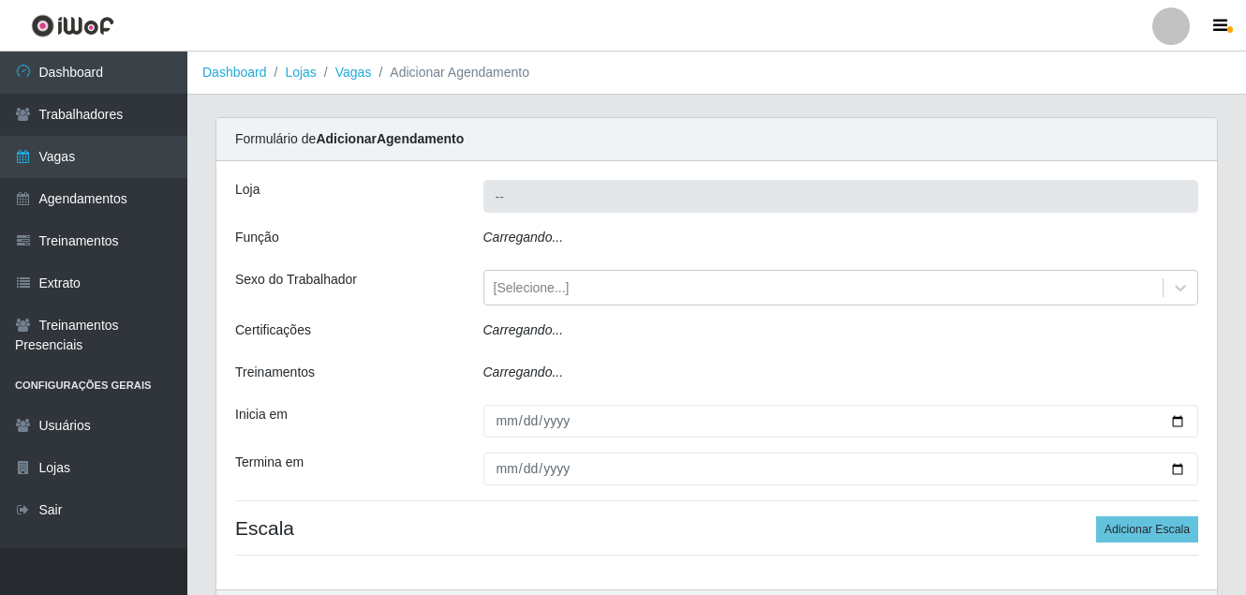
type input "[GEOGRAPHIC_DATA] - [DATE] Shopping"
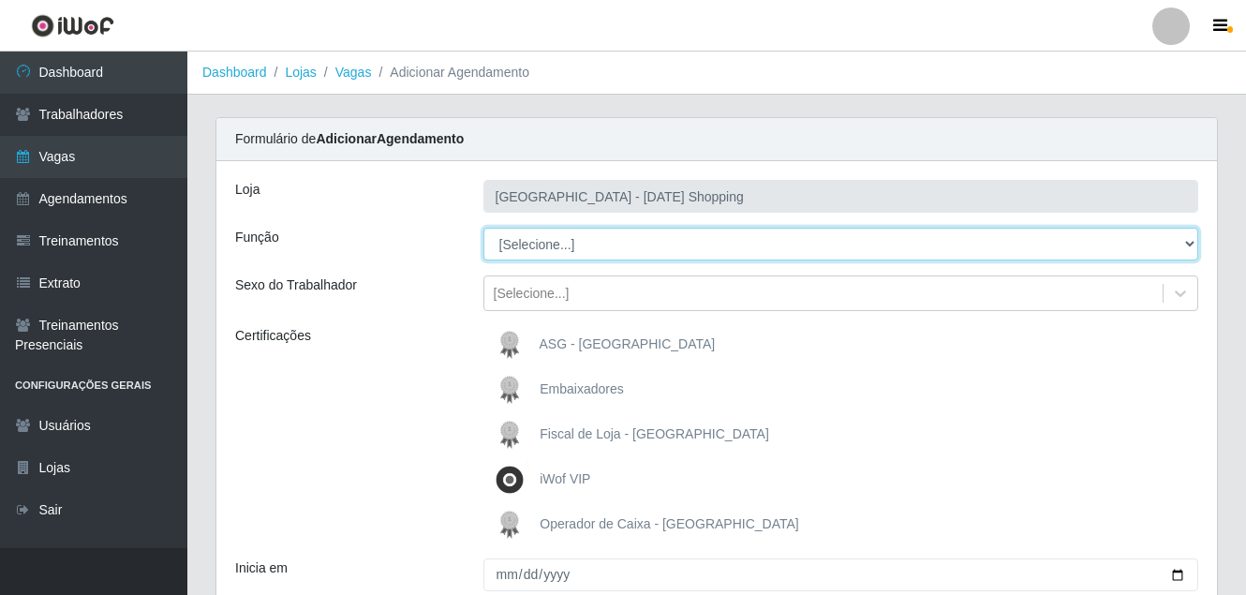
click at [527, 246] on select "[Selecione...] ASG ASG + ASG ++ Assistente [PERSON_NAME] Assistente [PERSON_NAM…" at bounding box center [842, 244] width 716 height 33
select select "72"
click at [484, 228] on select "[Selecione...] ASG ASG + ASG ++ Assistente [PERSON_NAME] Assistente [PERSON_NAM…" at bounding box center [842, 244] width 716 height 33
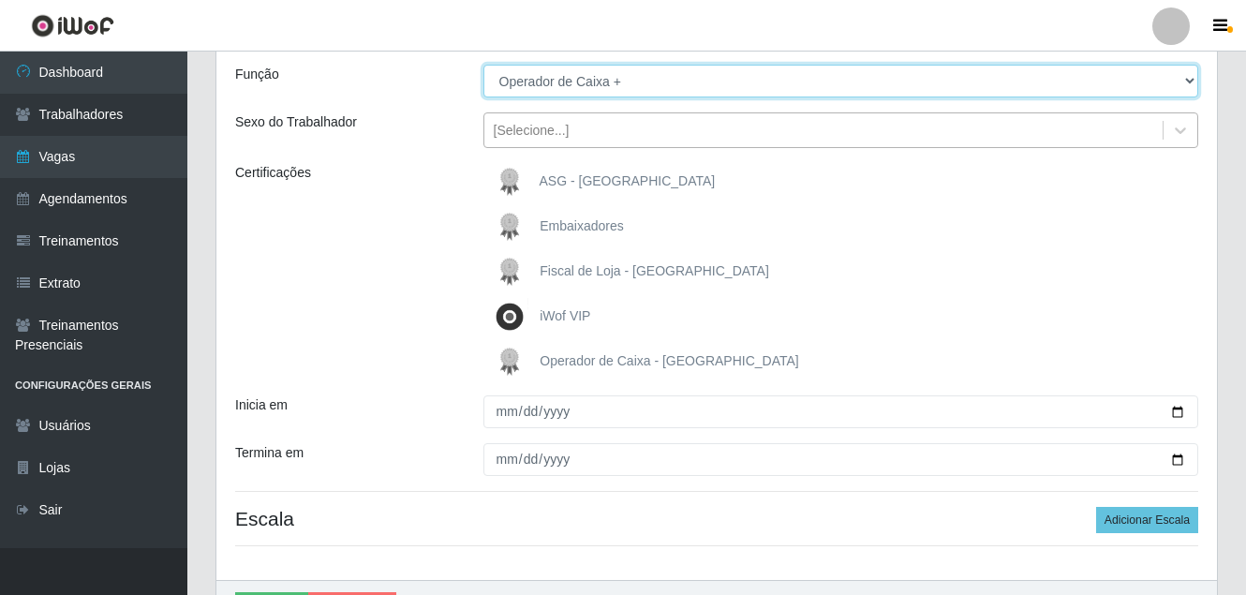
scroll to position [187, 0]
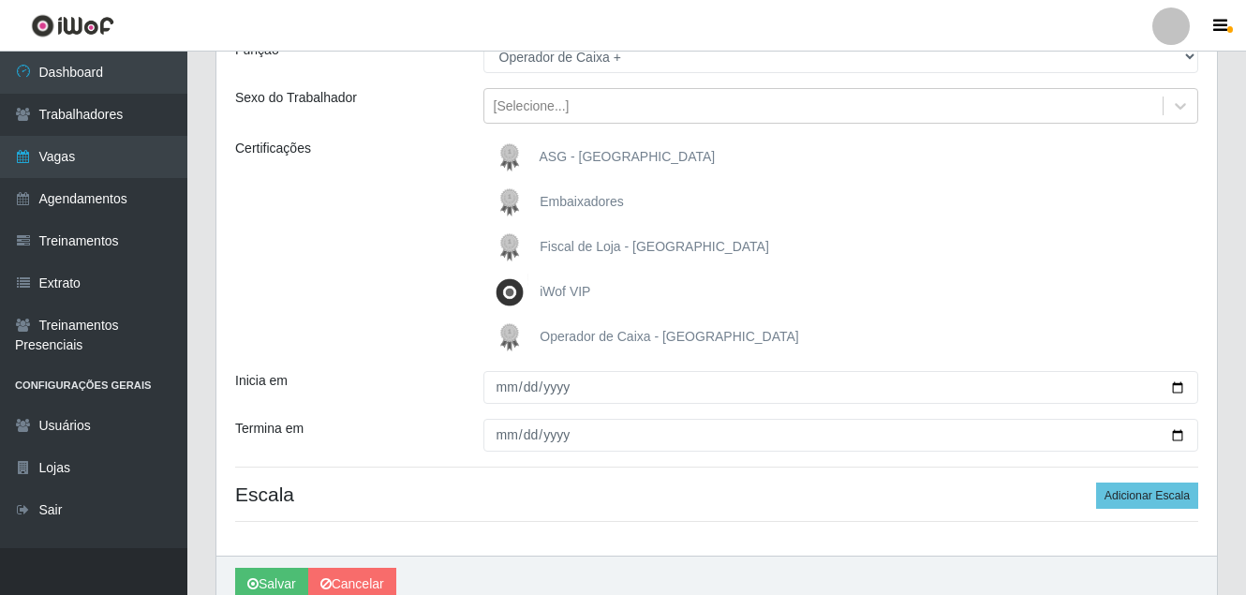
click at [571, 330] on span "Operador de Caixa - [GEOGRAPHIC_DATA]" at bounding box center [669, 336] width 259 height 15
click at [0, 0] on input "Operador de Caixa - [GEOGRAPHIC_DATA]" at bounding box center [0, 0] width 0 height 0
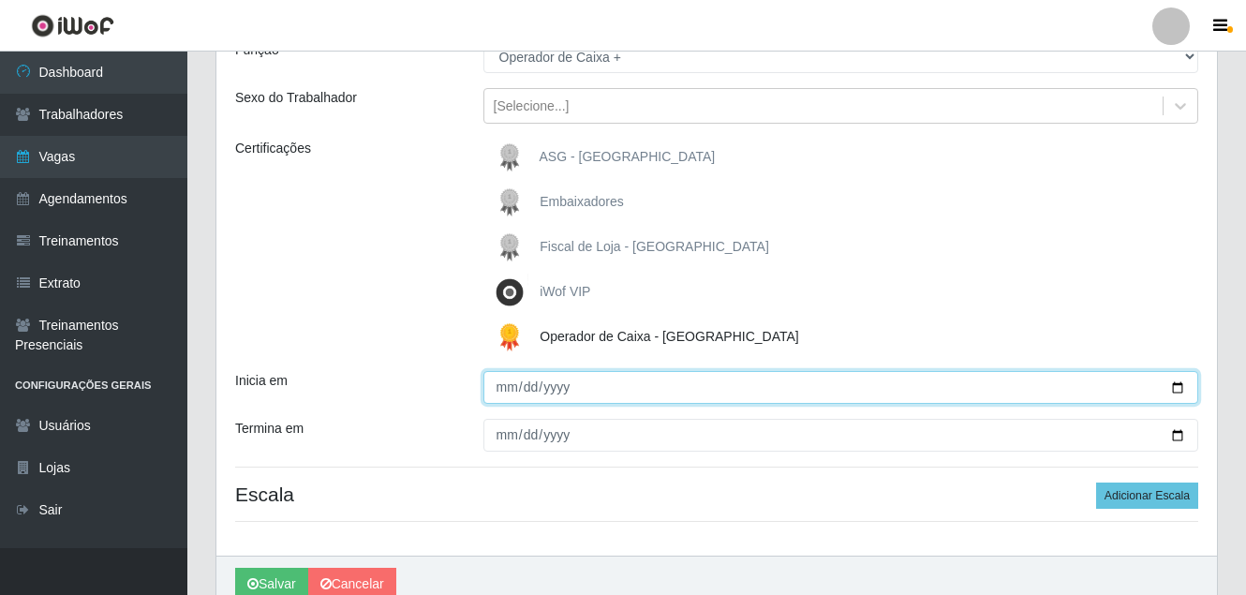
click at [1171, 389] on input "Inicia em" at bounding box center [842, 387] width 716 height 33
type input "[DATE]"
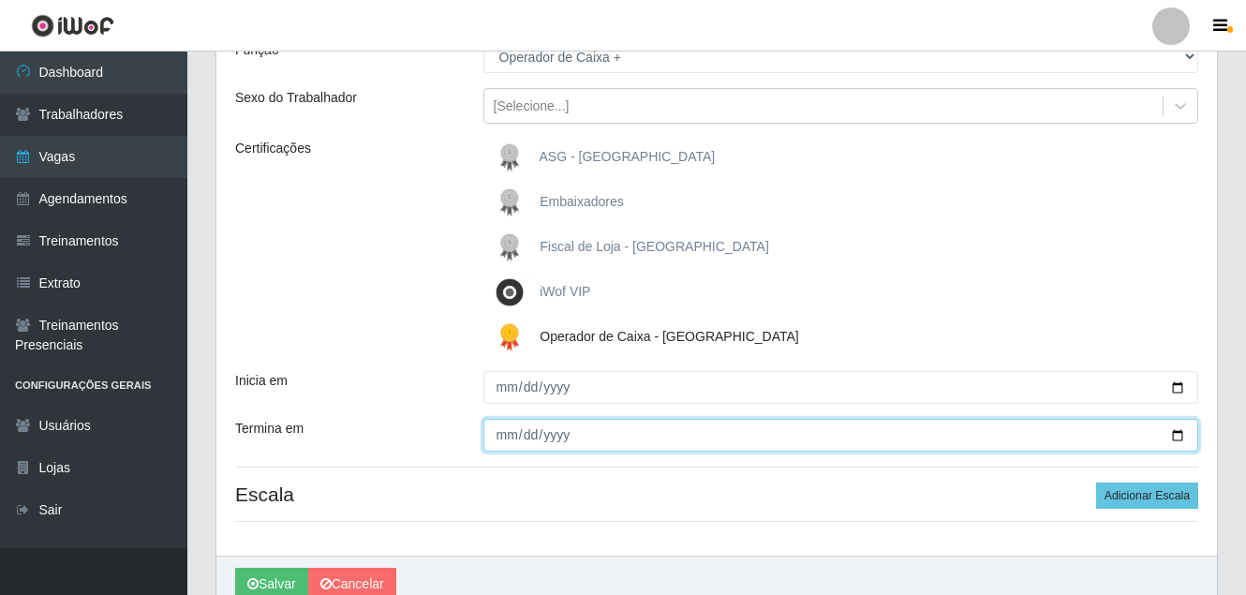
click at [1173, 438] on input "Termina em" at bounding box center [842, 435] width 716 height 33
type input "[DATE]"
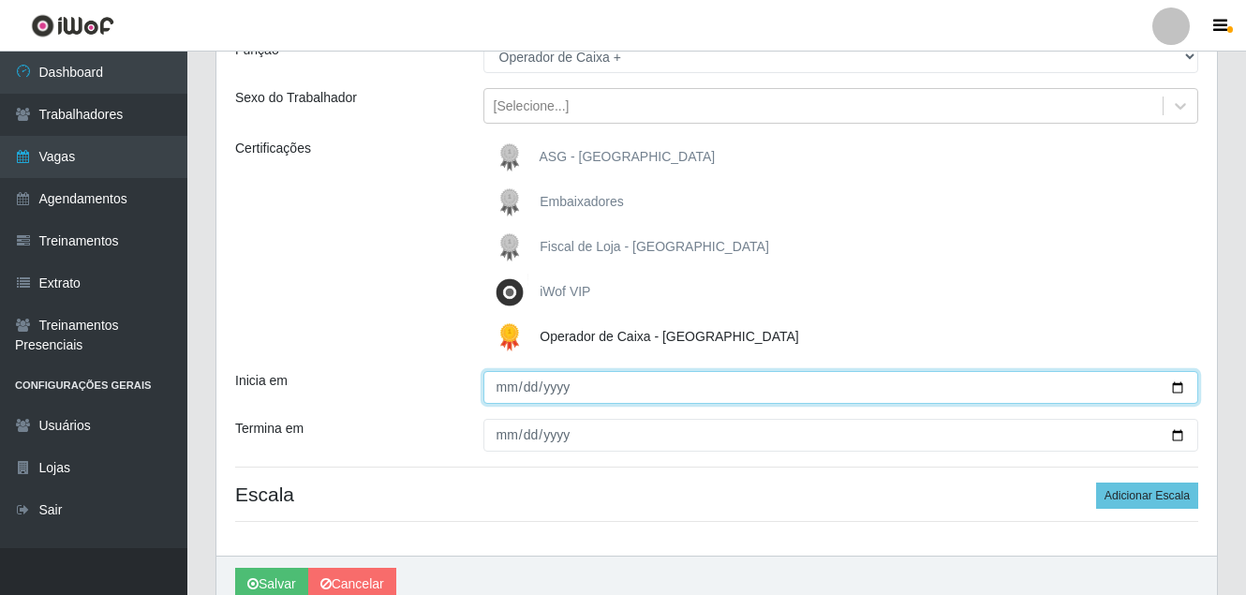
click at [1179, 388] on input "[DATE]" at bounding box center [842, 387] width 716 height 33
type input "[DATE]"
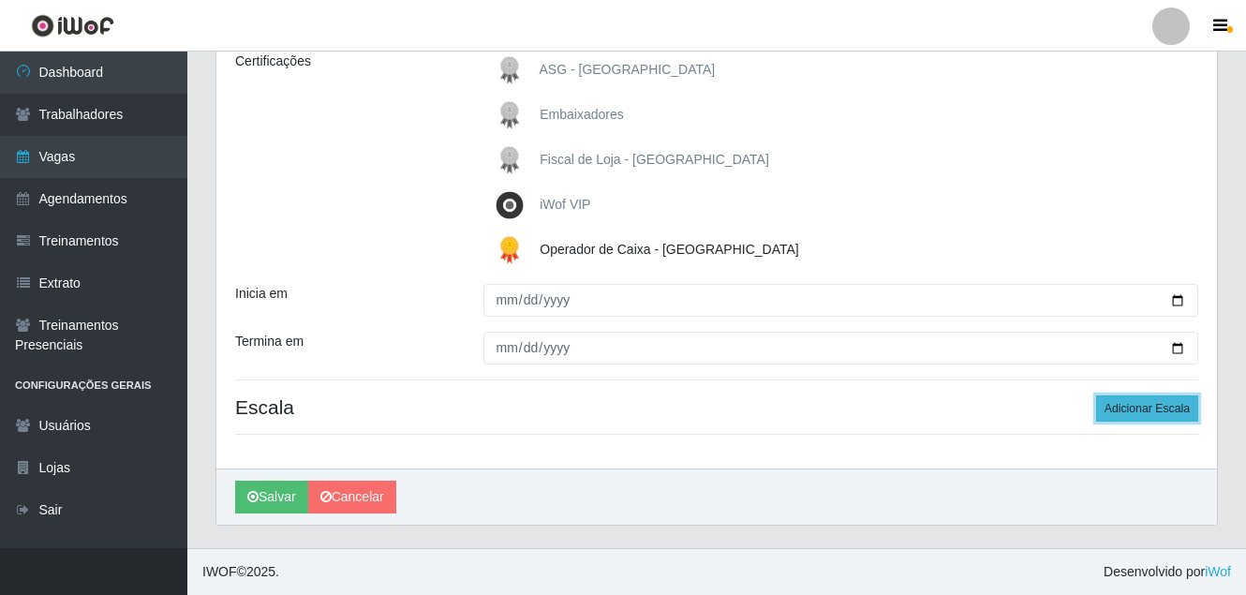
click at [1143, 413] on button "Adicionar Escala" at bounding box center [1147, 408] width 102 height 26
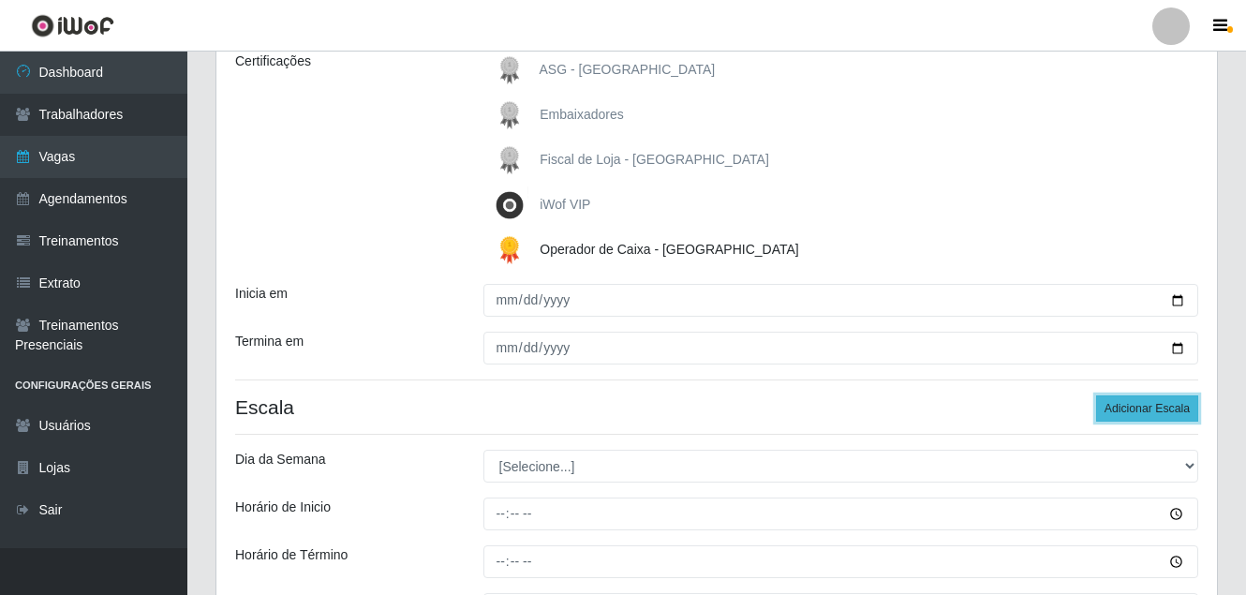
click at [1143, 413] on button "Adicionar Escala" at bounding box center [1147, 408] width 102 height 26
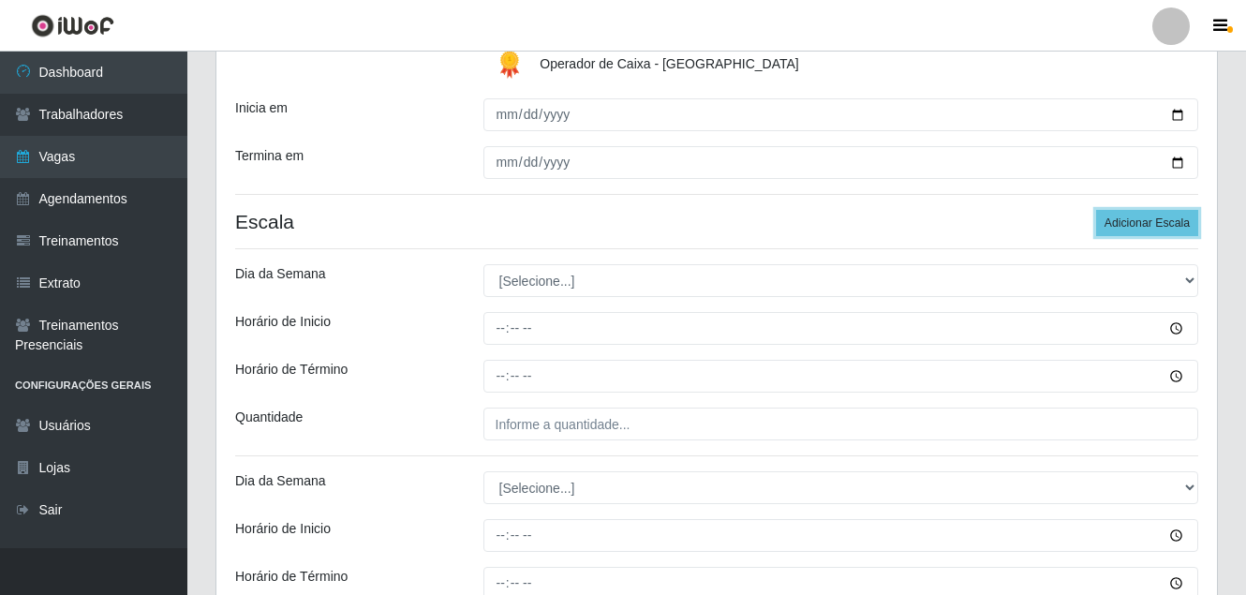
scroll to position [556, 0]
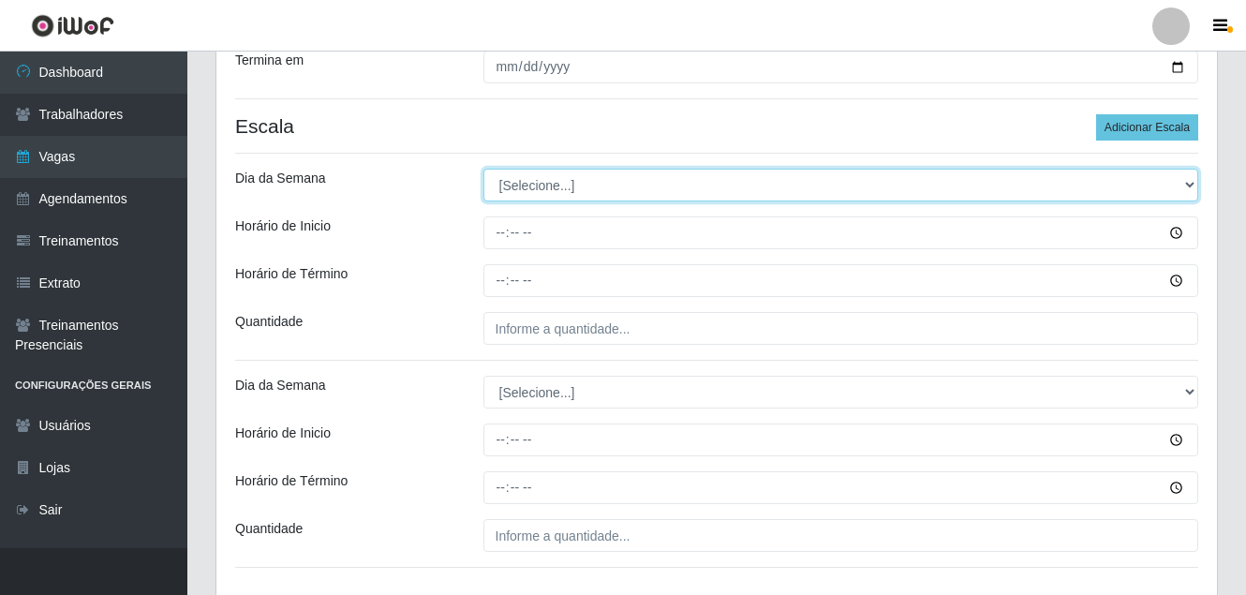
click at [561, 186] on select "[Selecione...] Segunda Terça Quarta Quinta Sexta Sábado Domingo" at bounding box center [842, 185] width 716 height 33
select select "6"
click at [484, 169] on select "[Selecione...] Segunda Terça Quarta Quinta Sexta Sábado Domingo" at bounding box center [842, 185] width 716 height 33
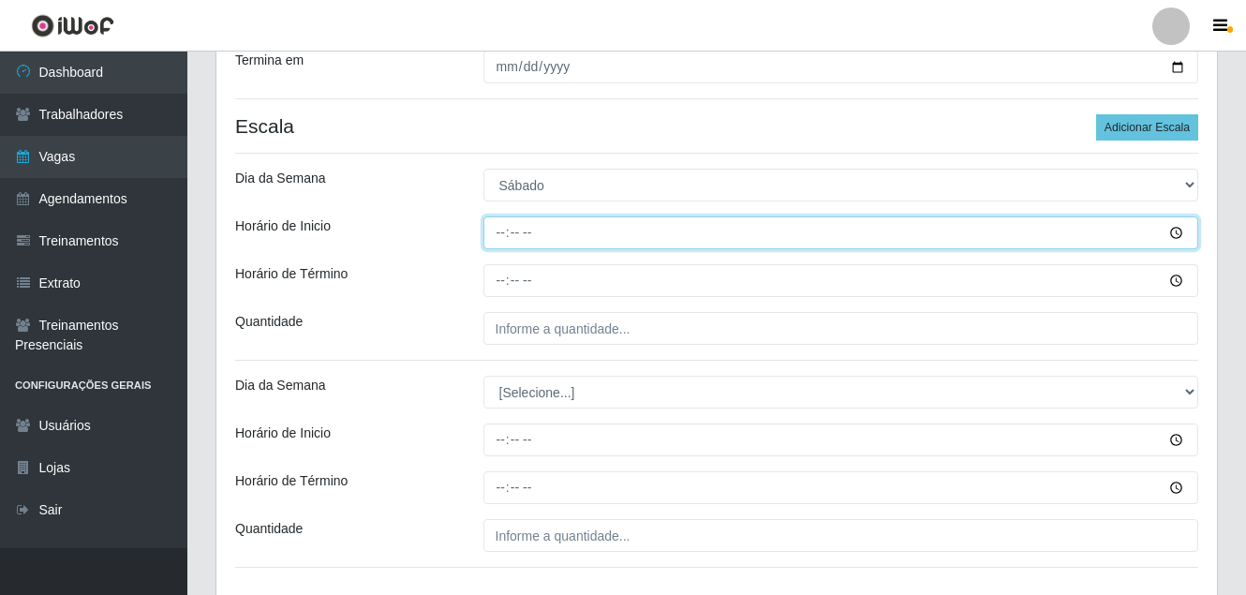
click at [499, 231] on input "Horário de Inicio" at bounding box center [842, 232] width 716 height 33
type input "10:00"
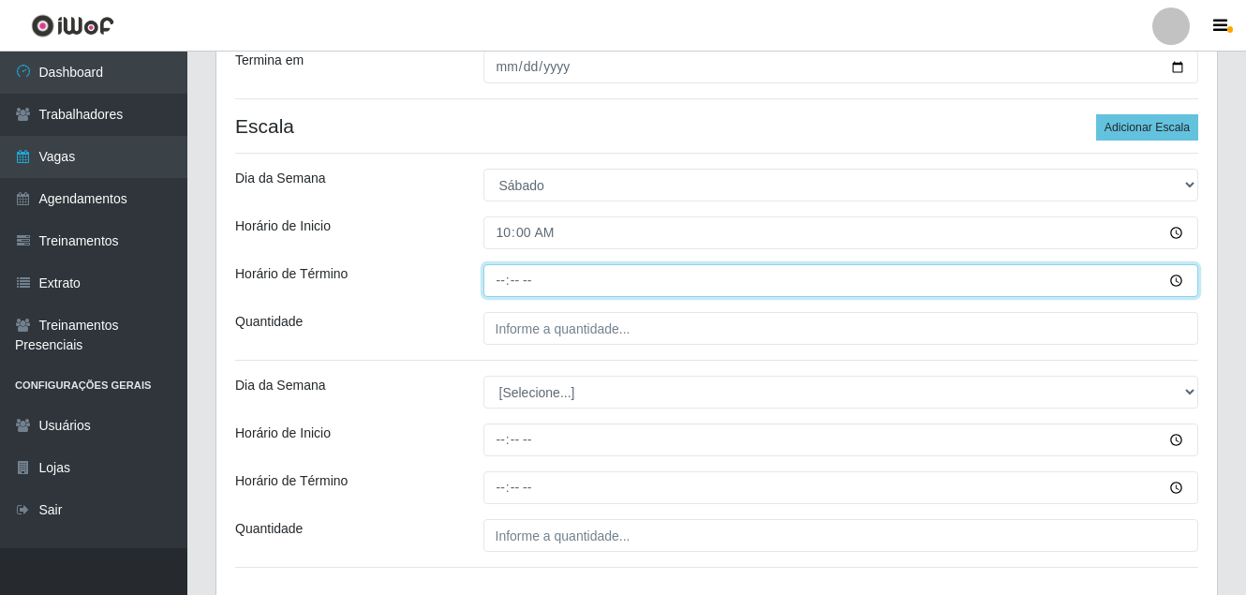
click at [497, 281] on input "Horário de Término" at bounding box center [842, 280] width 716 height 33
type input "16:00"
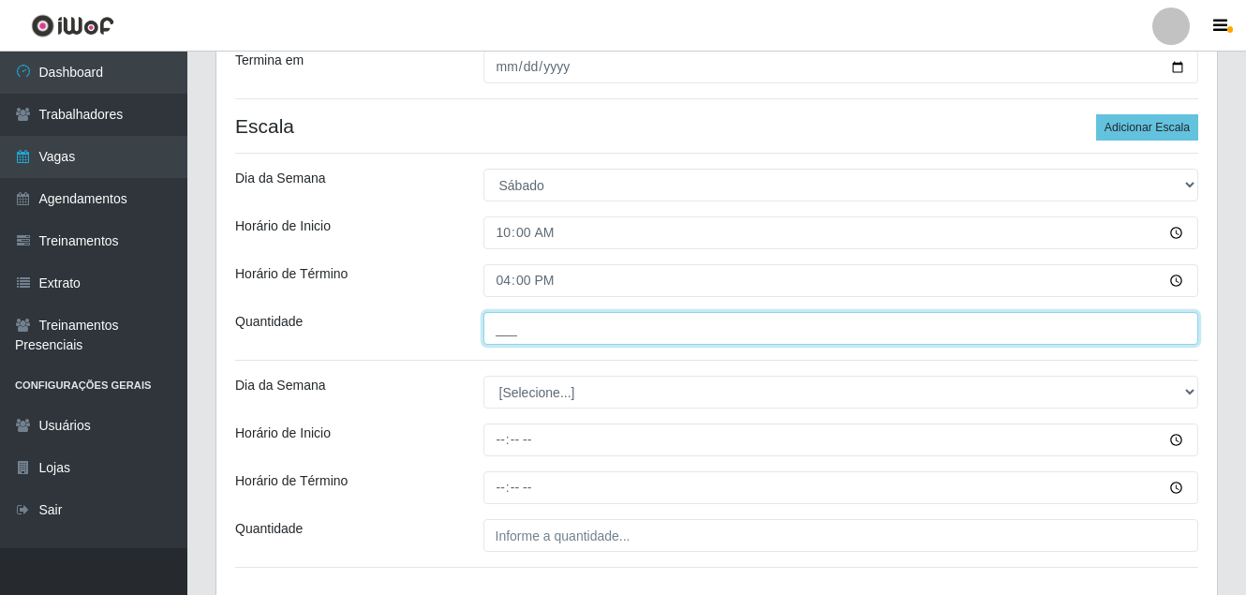
click at [499, 319] on input "___" at bounding box center [842, 328] width 716 height 33
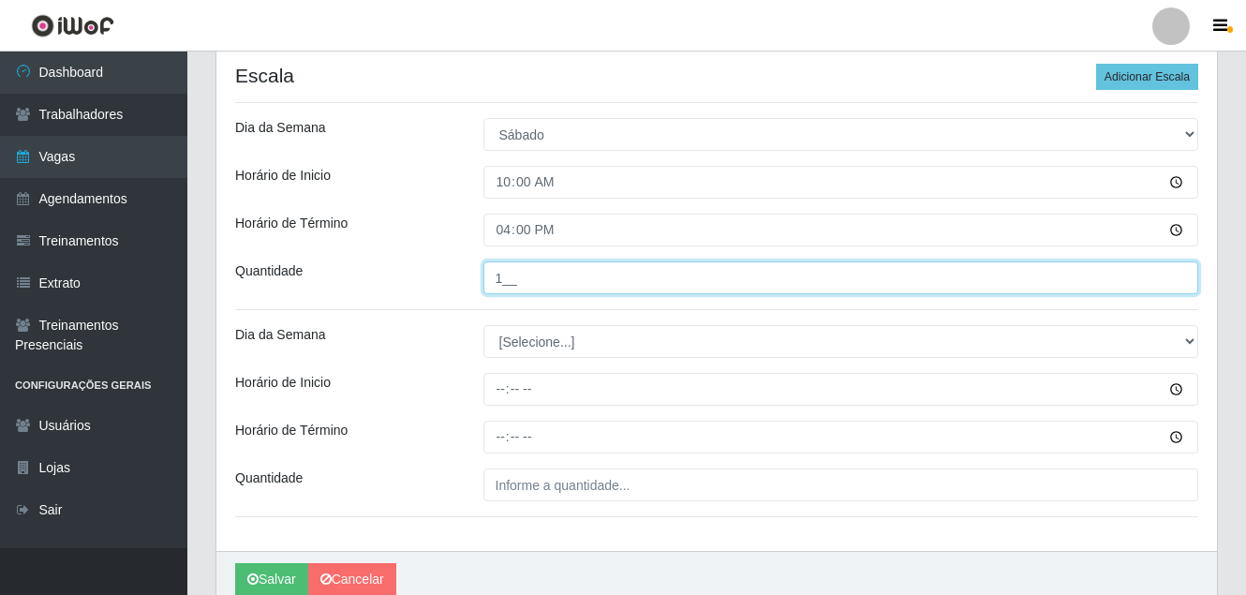
scroll to position [689, 0]
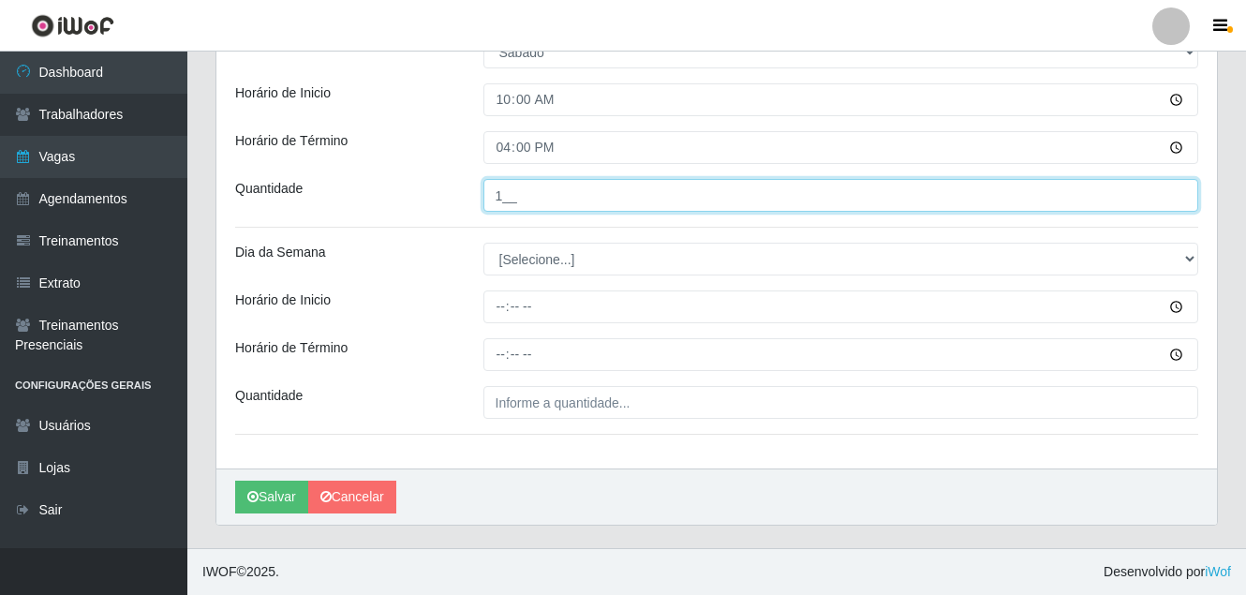
type input "1__"
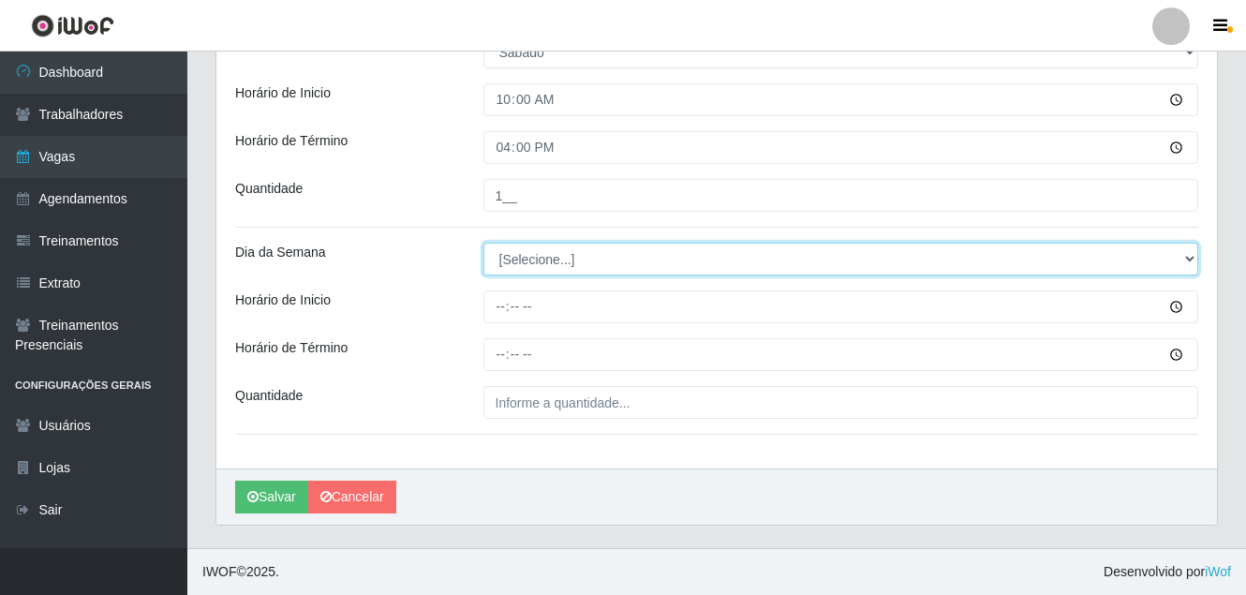
click at [533, 268] on select "[Selecione...] Segunda Terça Quarta Quinta Sexta Sábado Domingo" at bounding box center [842, 259] width 716 height 33
select select "6"
click at [484, 243] on select "[Selecione...] Segunda Terça Quarta Quinta Sexta Sábado Domingo" at bounding box center [842, 259] width 716 height 33
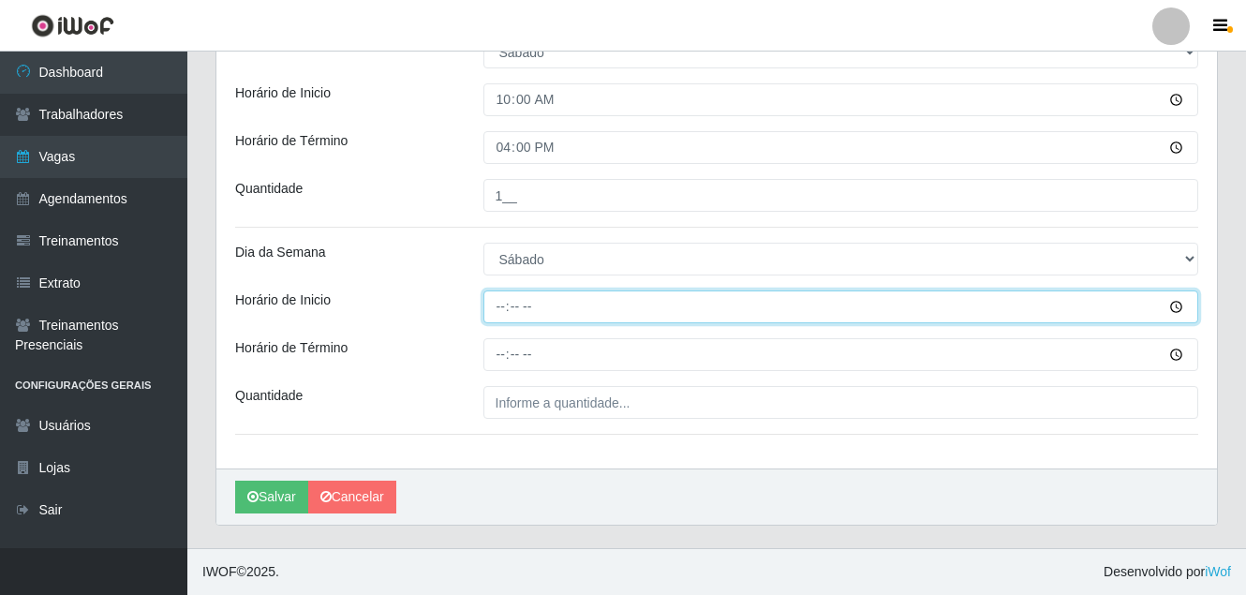
click at [499, 310] on input "Horário de Inicio" at bounding box center [842, 306] width 716 height 33
type input "16:00"
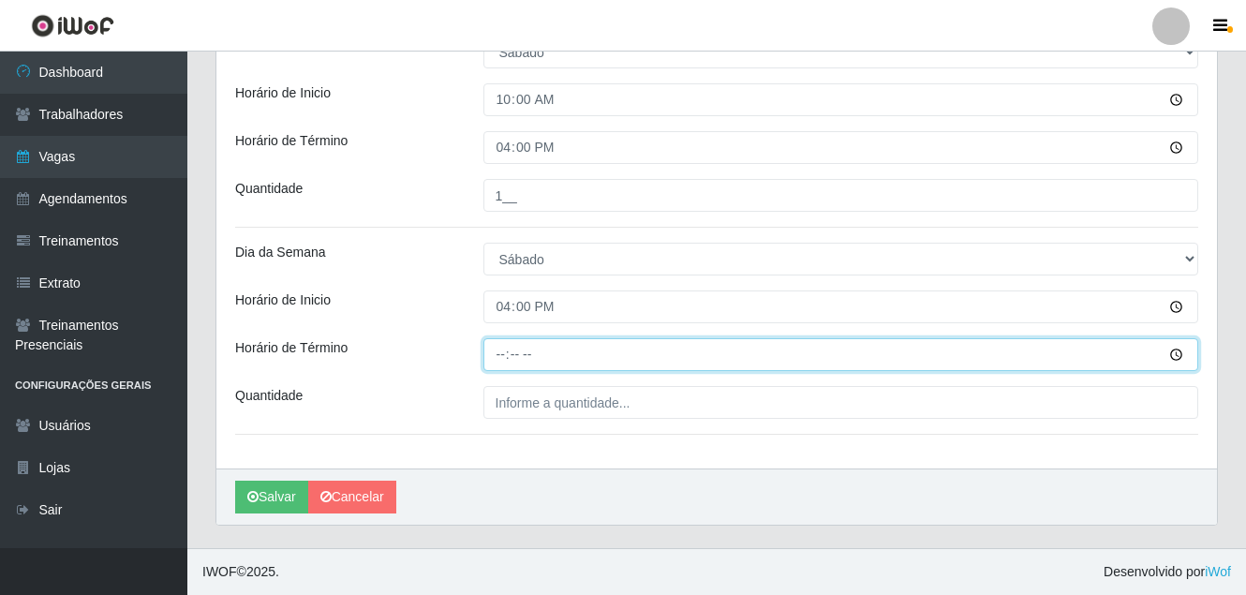
click at [504, 357] on input "Horário de Término" at bounding box center [842, 354] width 716 height 33
type input "22:00"
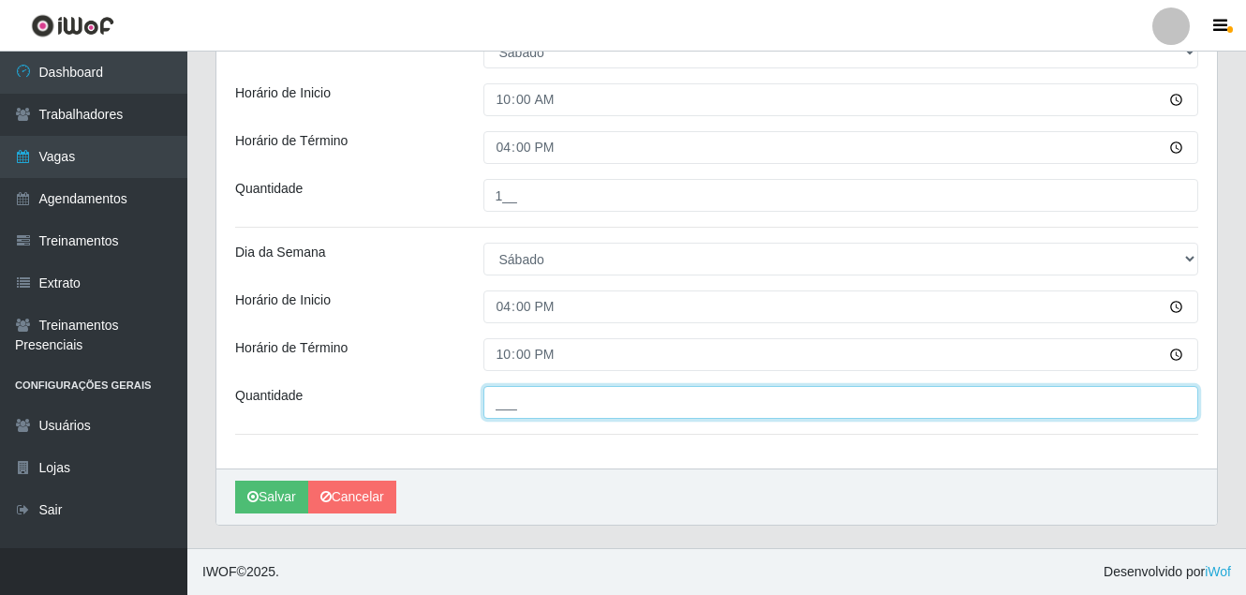
click at [501, 395] on input "___" at bounding box center [842, 402] width 716 height 33
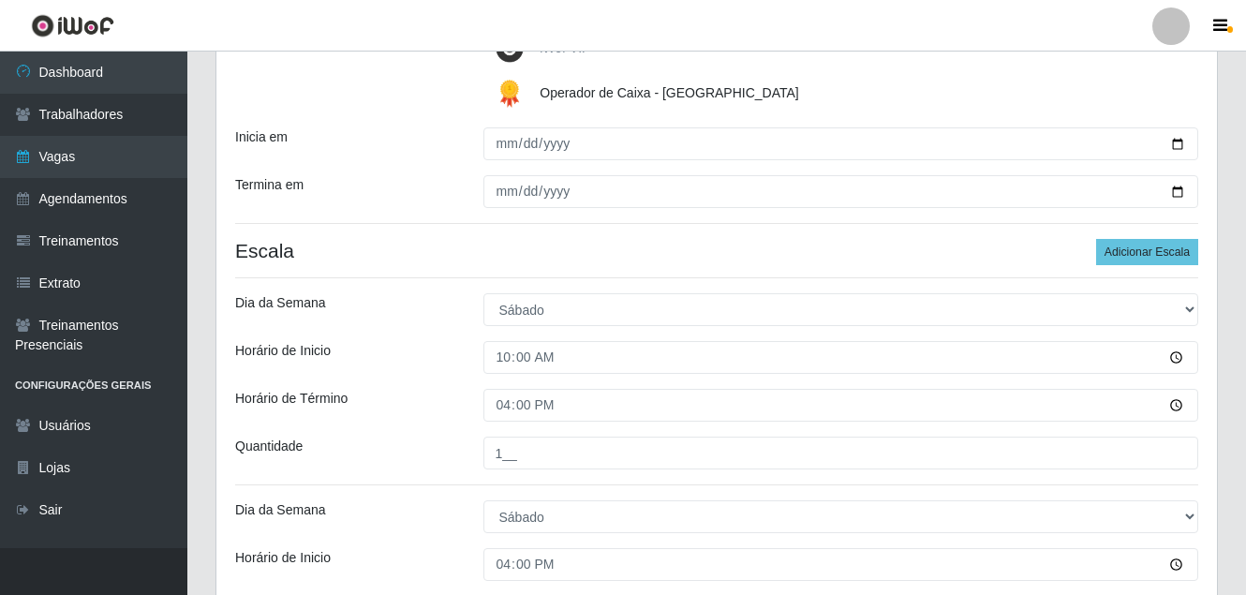
scroll to position [408, 0]
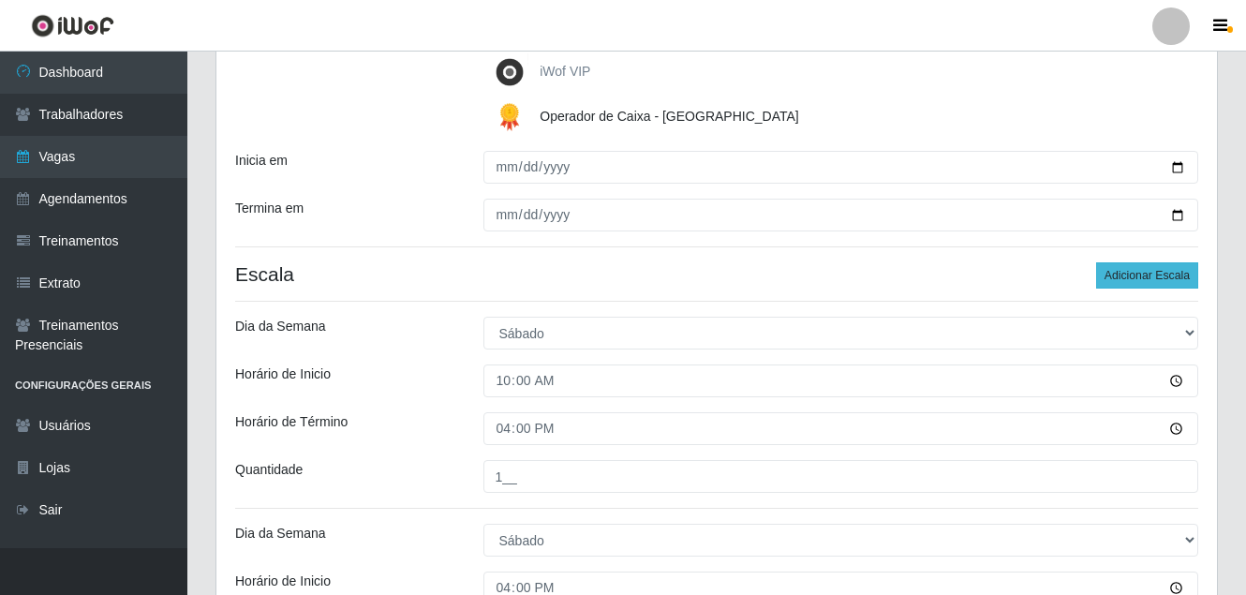
type input "1__"
click at [1157, 283] on button "Adicionar Escala" at bounding box center [1147, 275] width 102 height 26
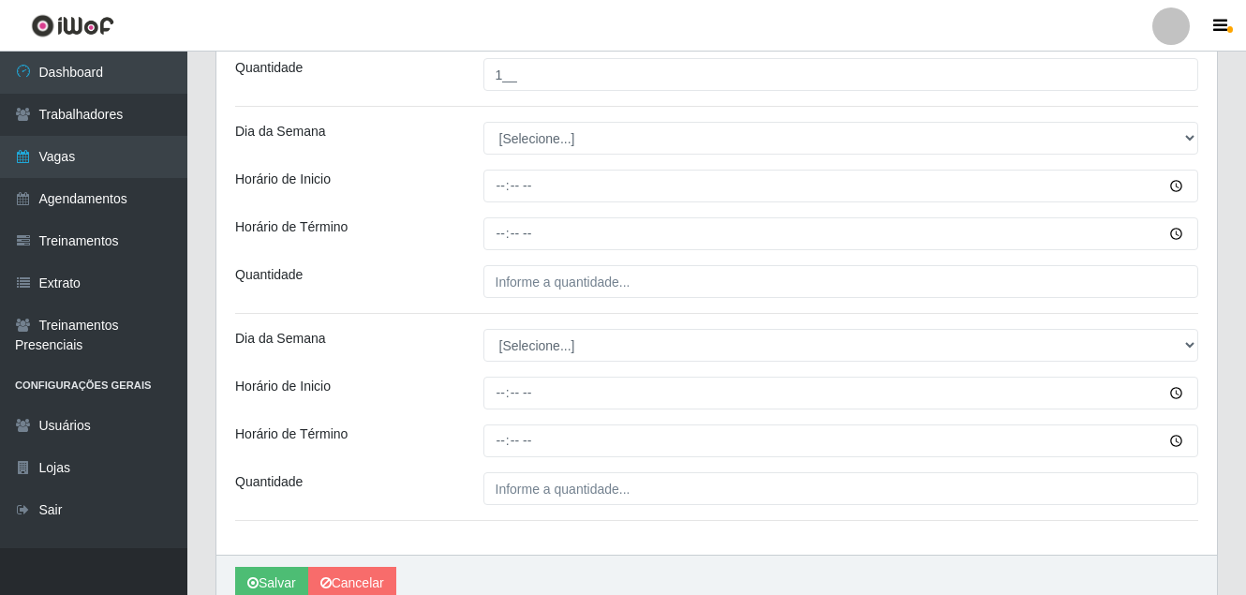
scroll to position [926, 0]
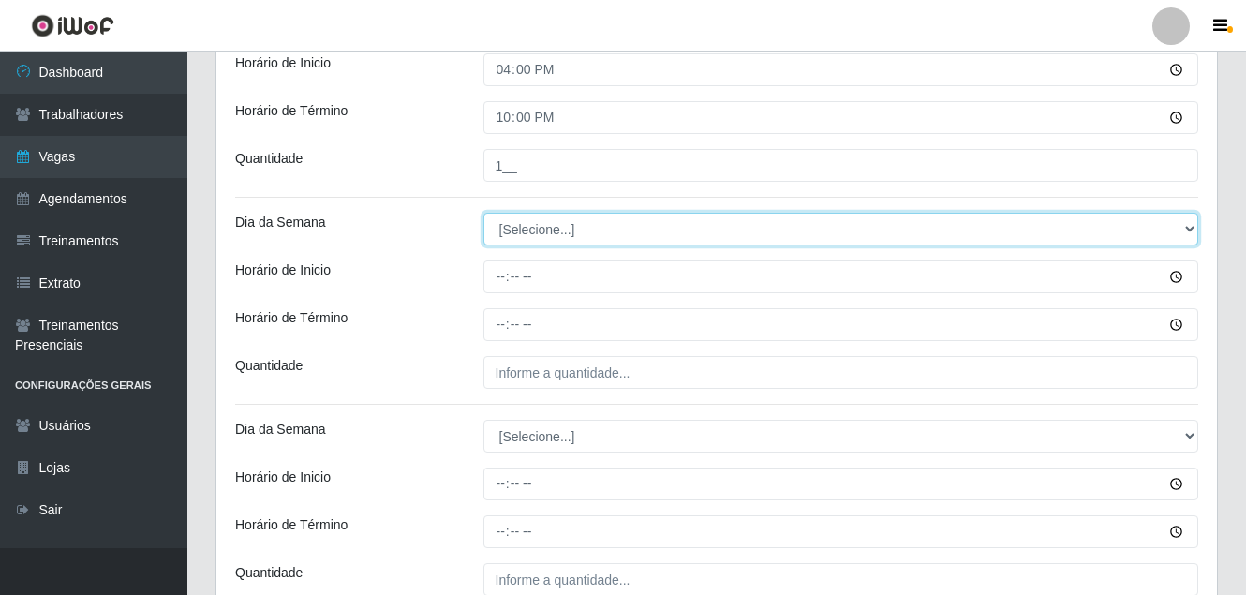
click at [527, 233] on select "[Selecione...] Segunda Terça Quarta Quinta Sexta Sábado Domingo" at bounding box center [842, 229] width 716 height 33
select select "0"
click at [484, 213] on select "[Selecione...] Segunda Terça Quarta Quinta Sexta Sábado Domingo" at bounding box center [842, 229] width 716 height 33
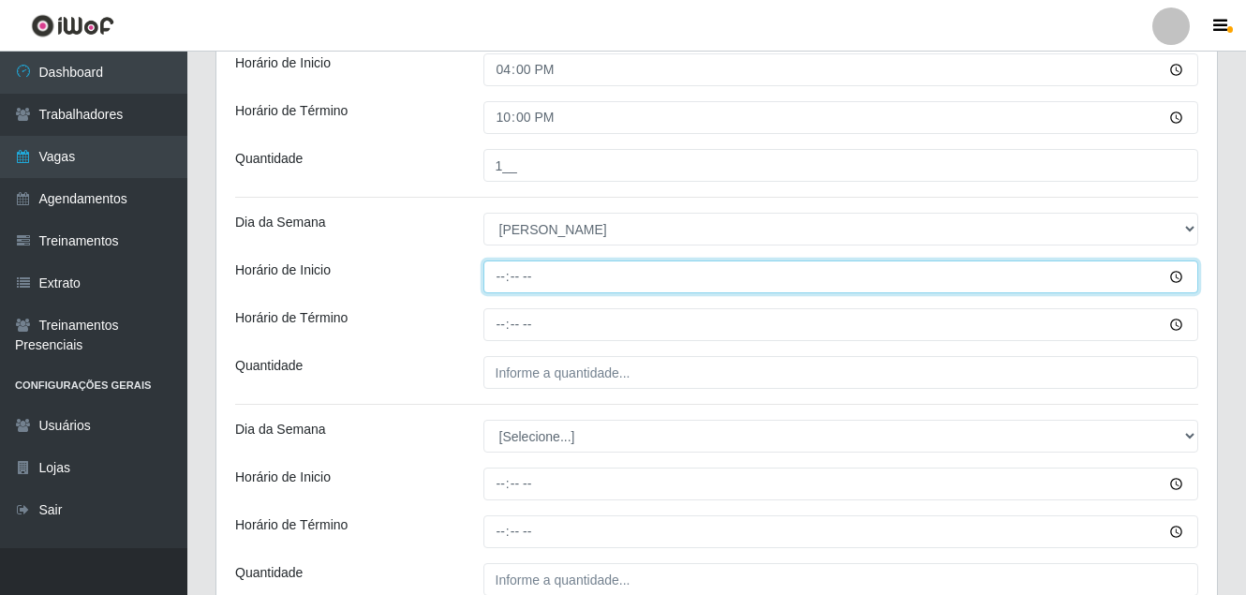
click at [503, 275] on input "Horário de Inicio" at bounding box center [842, 277] width 716 height 33
type input "15:00"
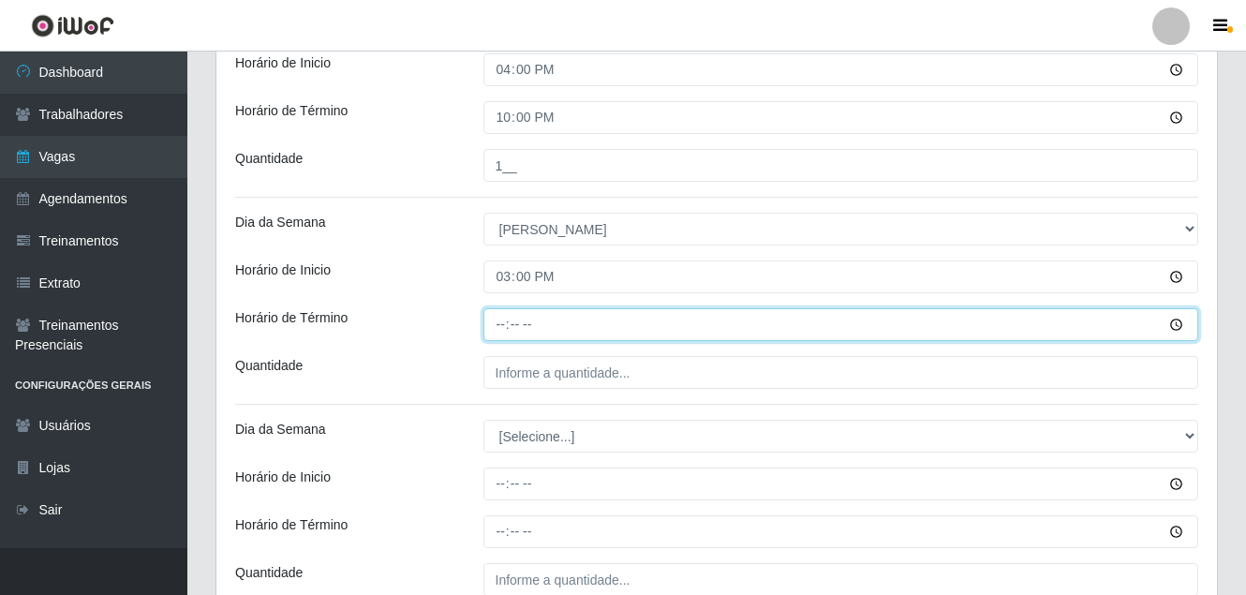
click at [499, 318] on input "Horário de Término" at bounding box center [842, 324] width 716 height 33
type input "21:00"
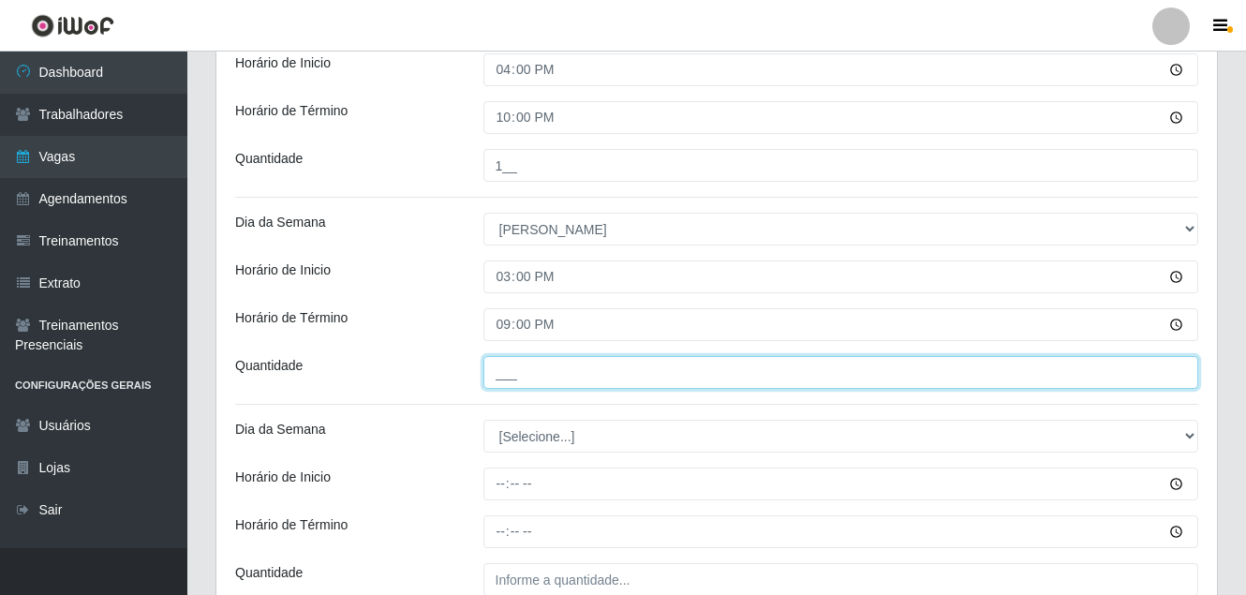
click at [504, 366] on input "___" at bounding box center [842, 372] width 716 height 33
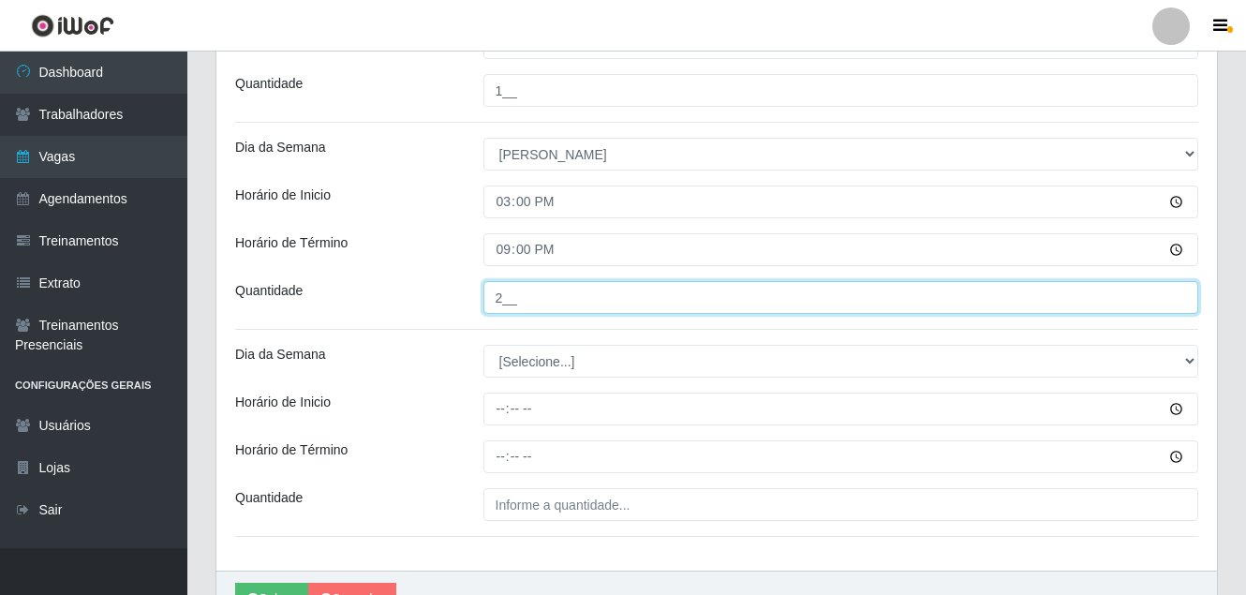
scroll to position [1103, 0]
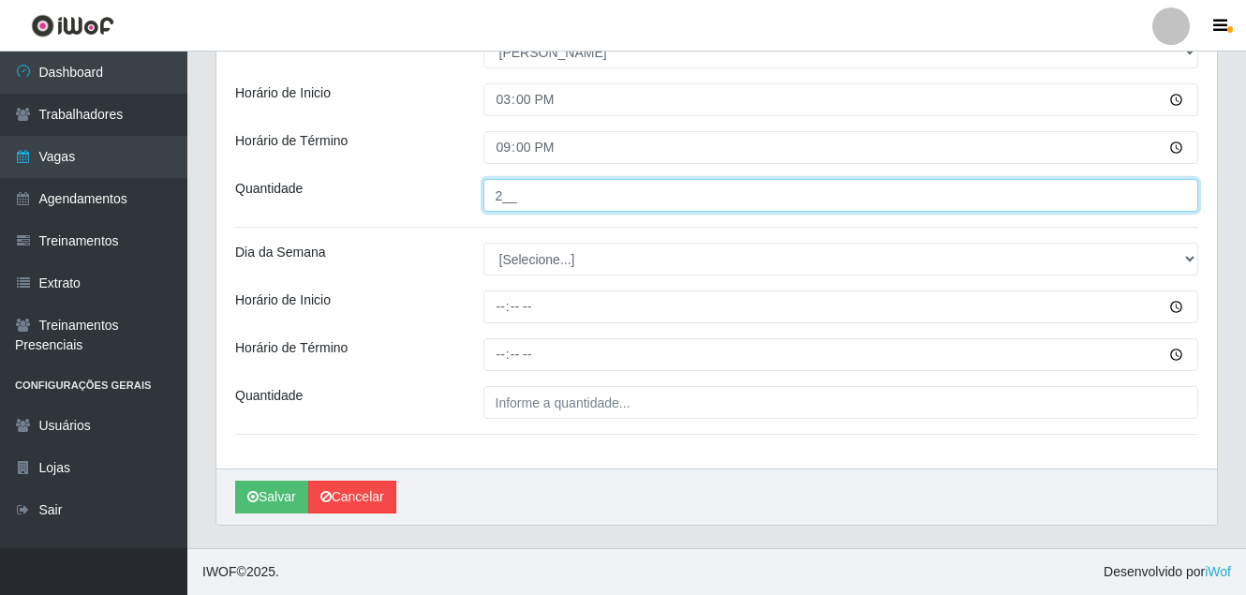
type input "2__"
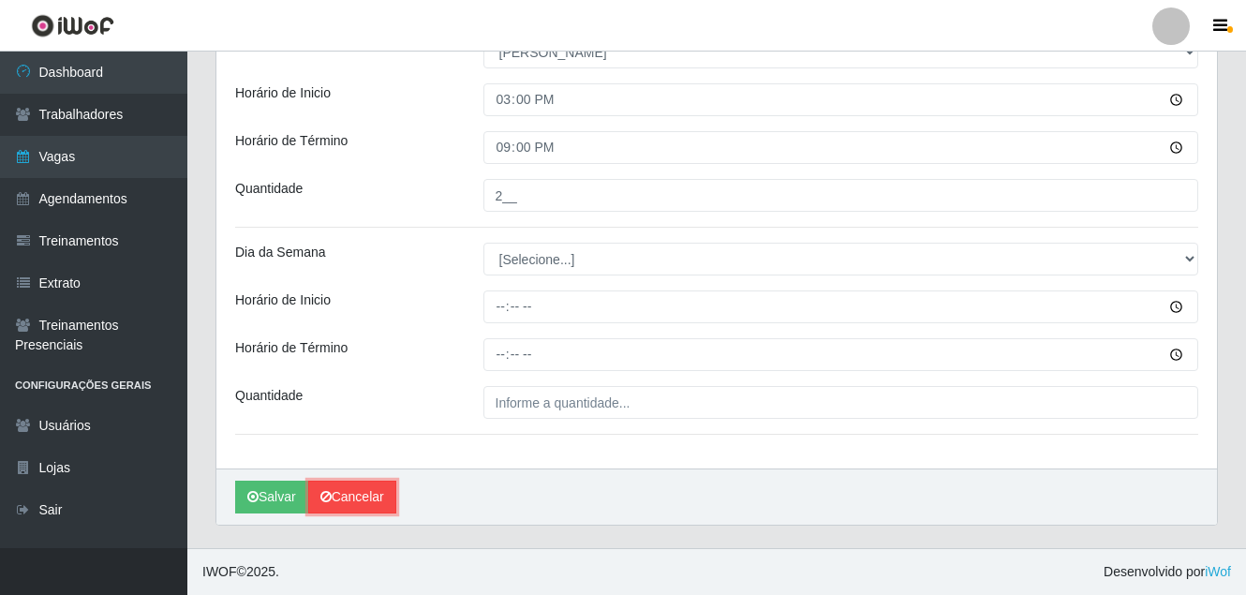
click at [330, 500] on icon at bounding box center [325, 496] width 11 height 13
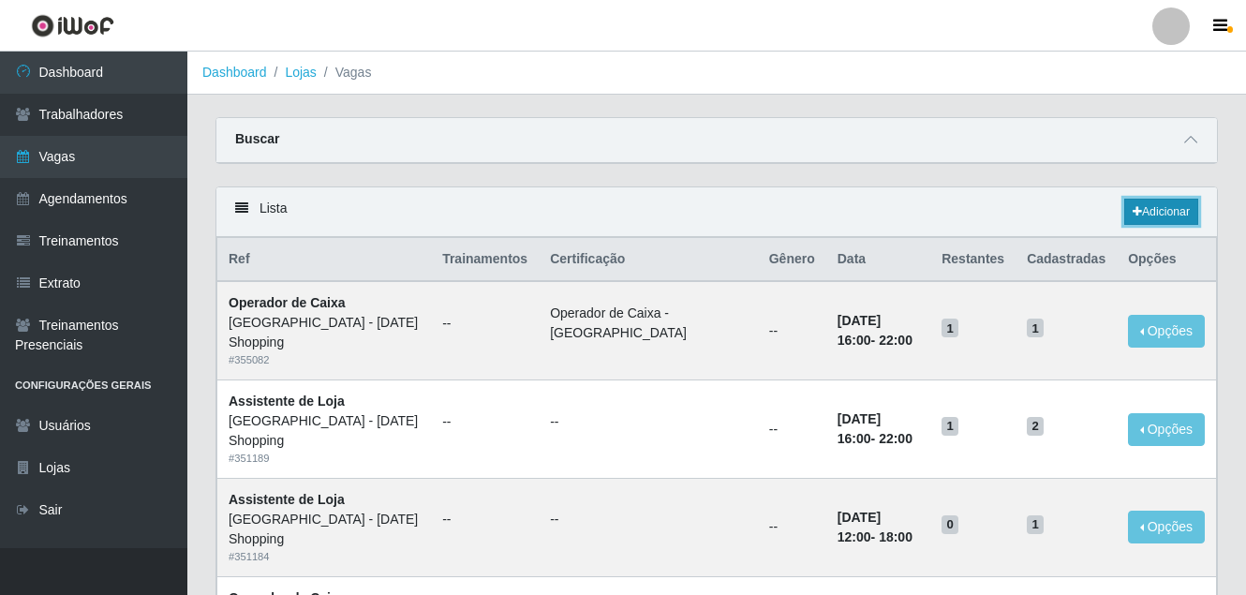
click at [1159, 207] on link "Adicionar" at bounding box center [1162, 212] width 74 height 26
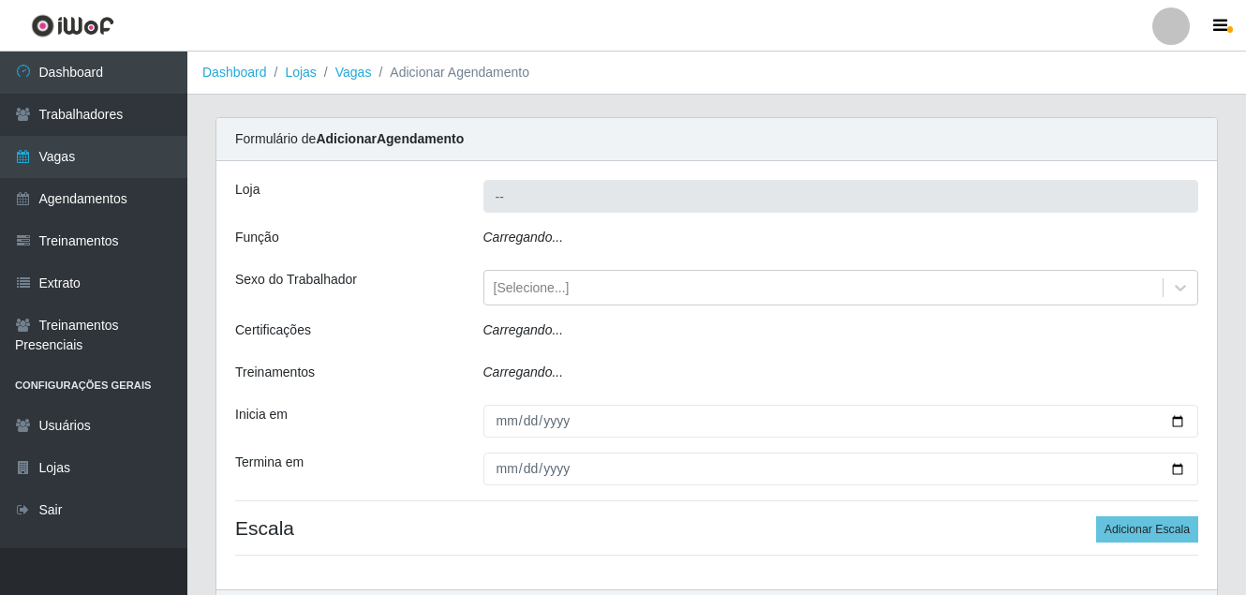
type input "[GEOGRAPHIC_DATA] - [DATE] Shopping"
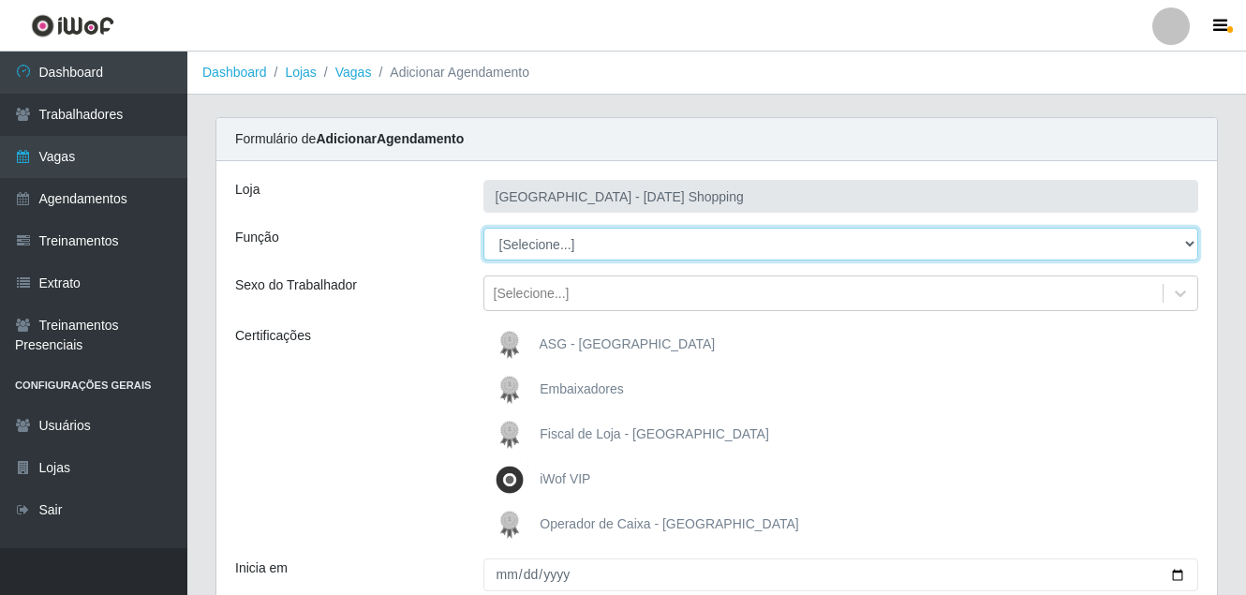
click at [516, 249] on select "[Selecione...] ASG ASG + ASG ++ Assistente [PERSON_NAME] Assistente [PERSON_NAM…" at bounding box center [842, 244] width 716 height 33
select select "72"
click at [484, 228] on select "[Selecione...] ASG ASG + ASG ++ Assistente [PERSON_NAME] Assistente [PERSON_NAM…" at bounding box center [842, 244] width 716 height 33
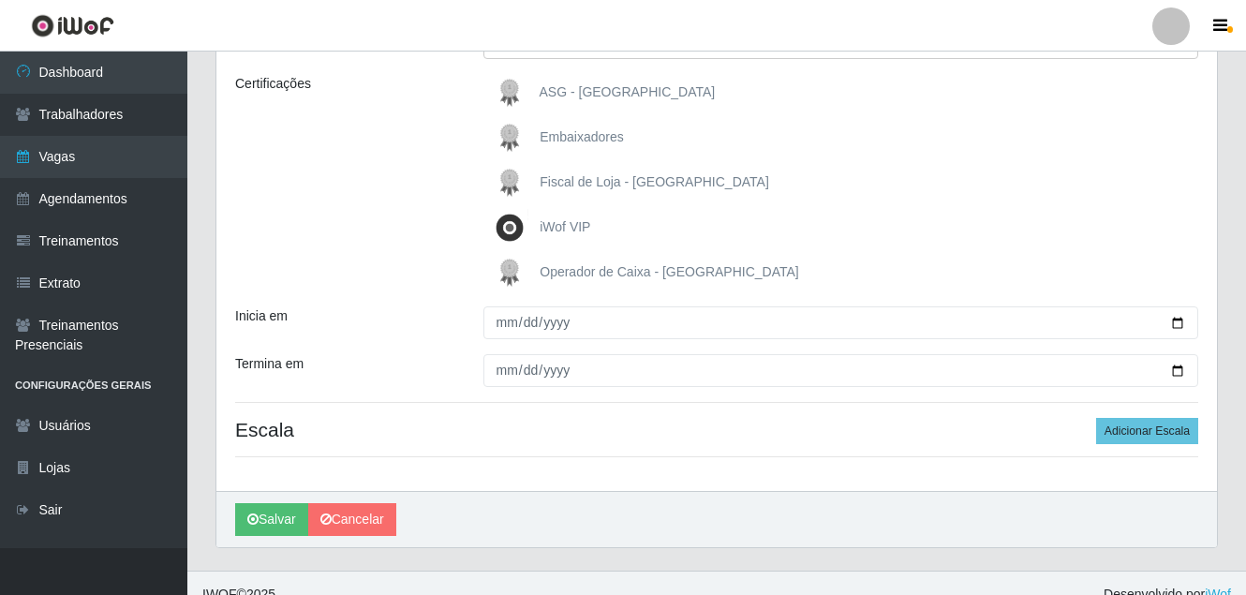
scroll to position [275, 0]
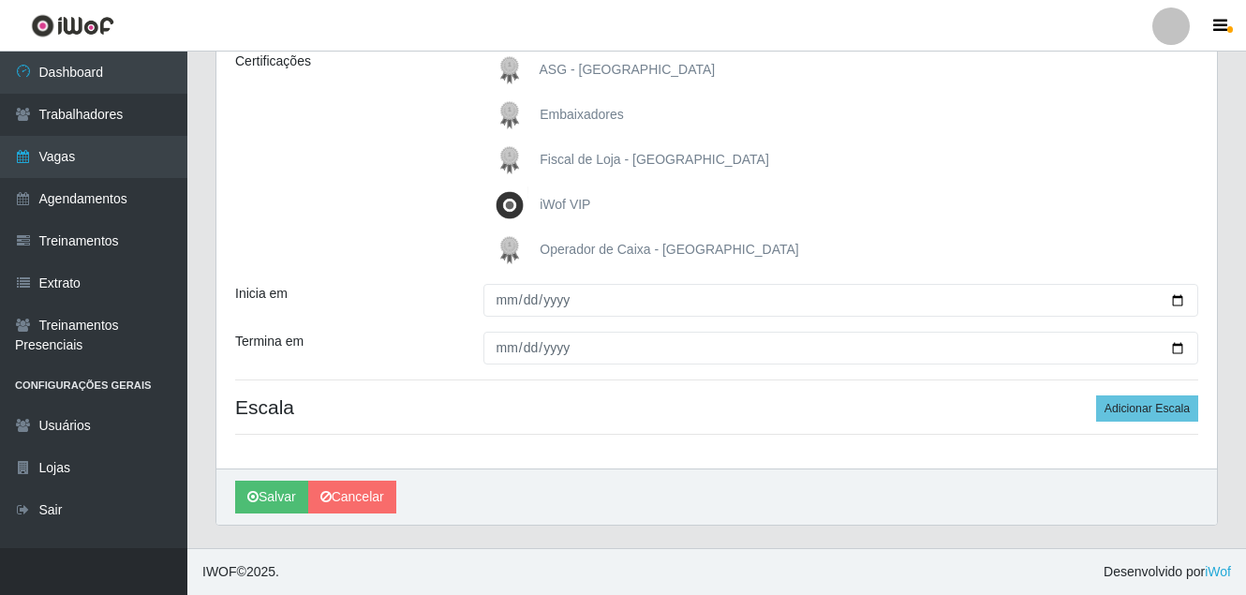
click at [598, 242] on span "Operador de Caixa - [GEOGRAPHIC_DATA]" at bounding box center [669, 249] width 259 height 15
click at [0, 0] on input "Operador de Caixa - [GEOGRAPHIC_DATA]" at bounding box center [0, 0] width 0 height 0
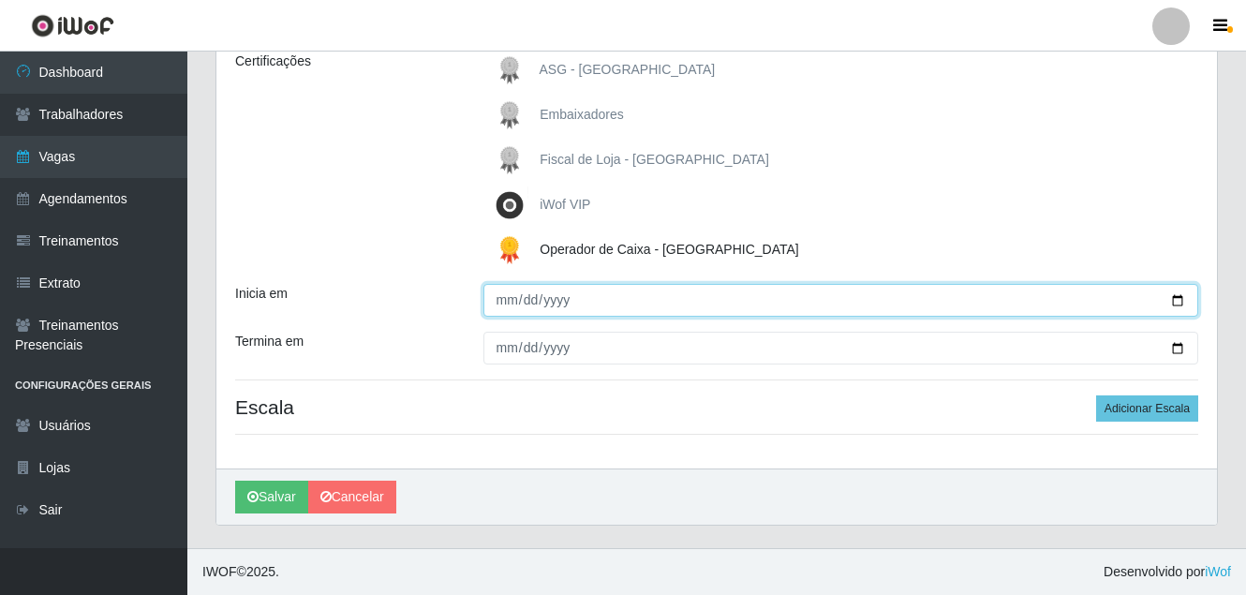
click at [1182, 297] on input "Inicia em" at bounding box center [842, 300] width 716 height 33
type input "[DATE]"
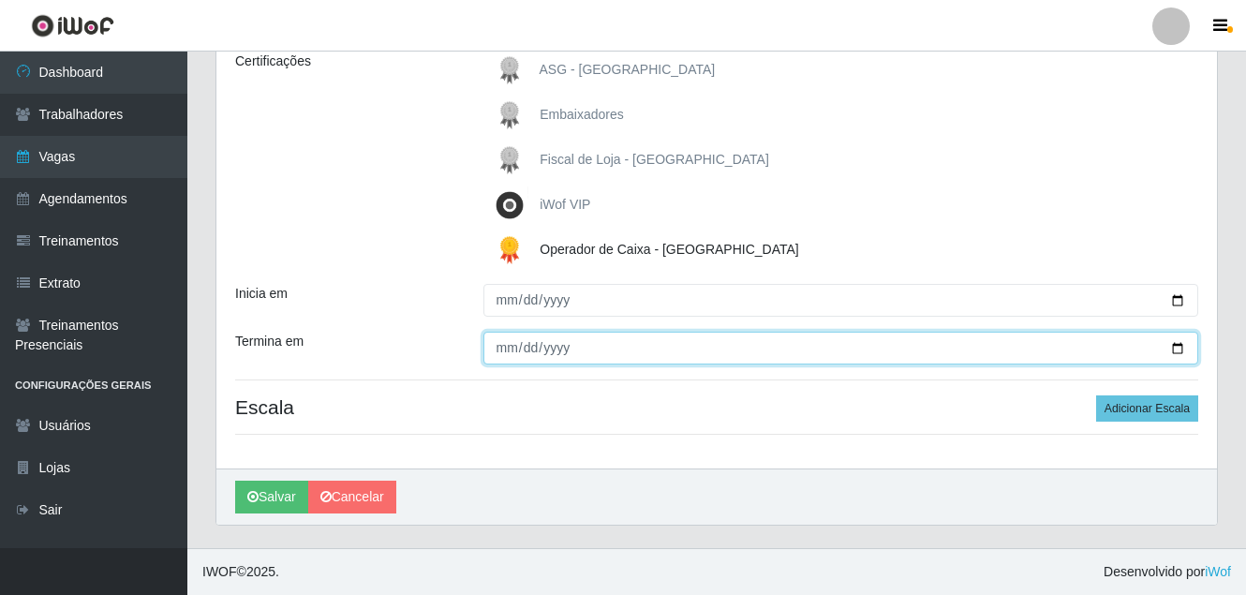
click at [1181, 350] on input "Termina em" at bounding box center [842, 348] width 716 height 33
type input "[DATE]"
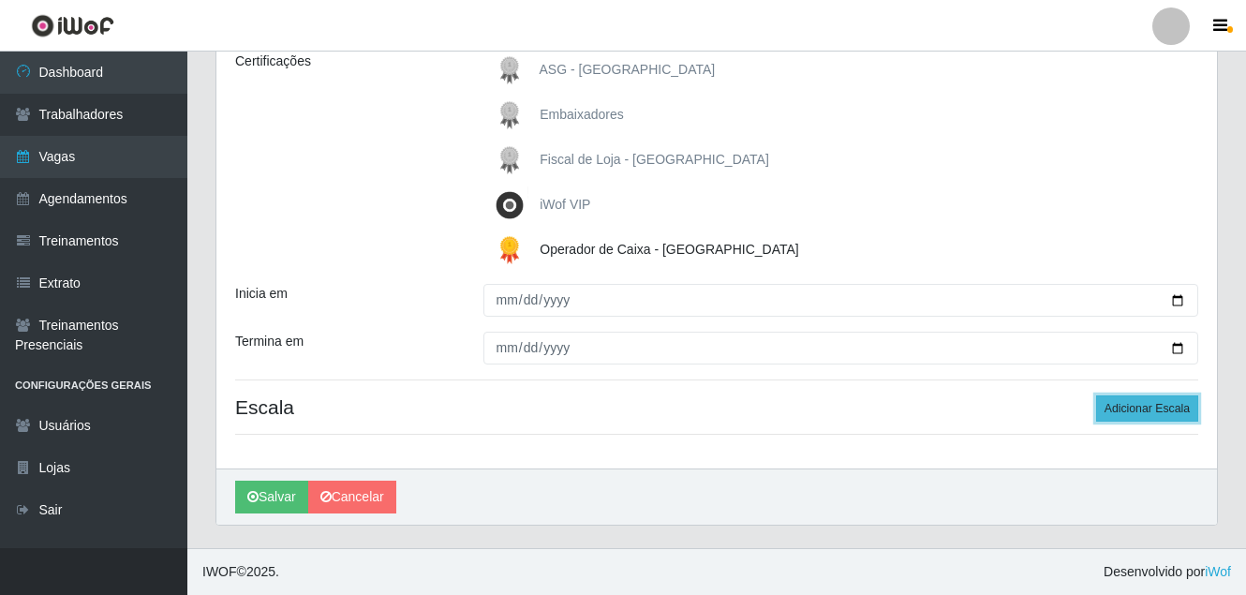
click at [1158, 414] on button "Adicionar Escala" at bounding box center [1147, 408] width 102 height 26
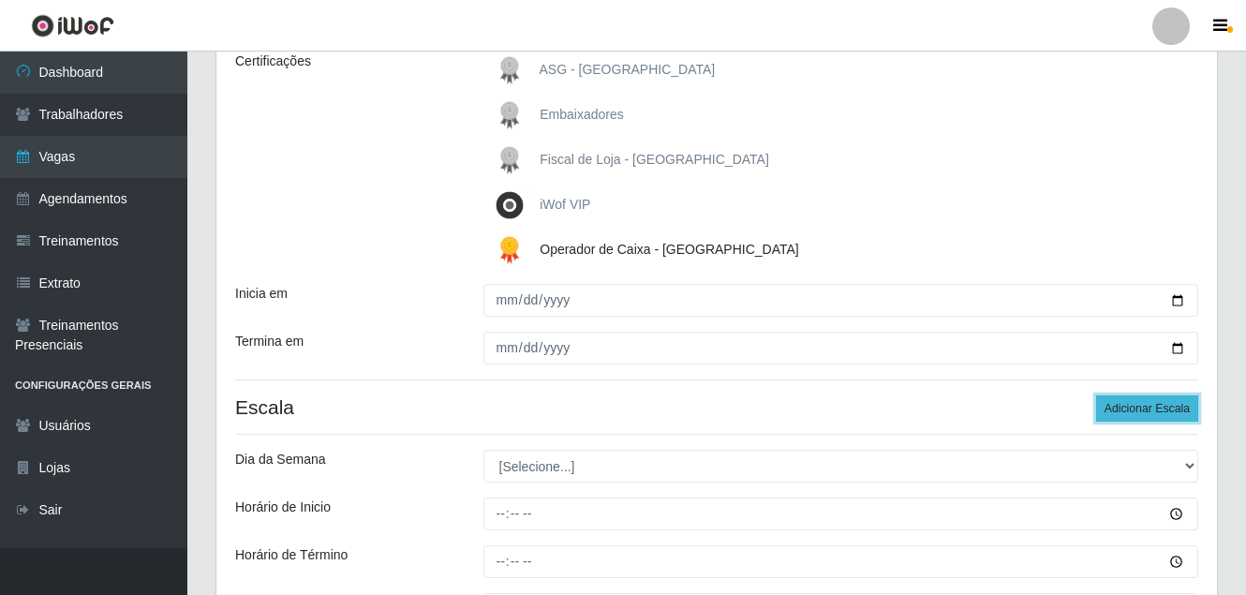
click at [1158, 414] on button "Adicionar Escala" at bounding box center [1147, 408] width 102 height 26
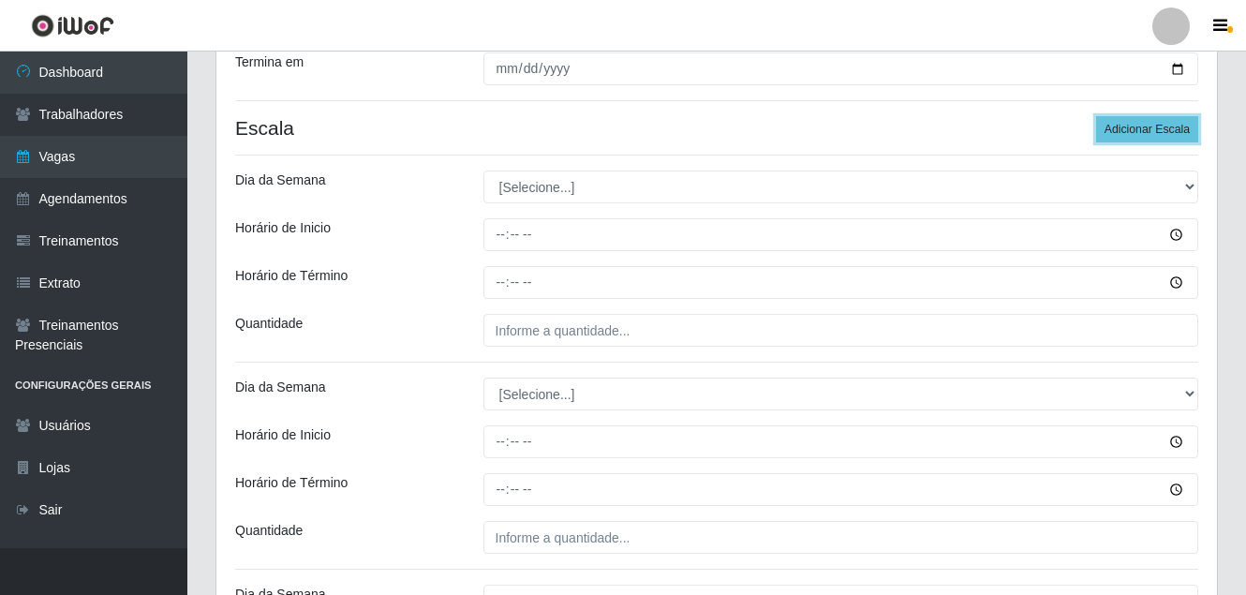
scroll to position [556, 0]
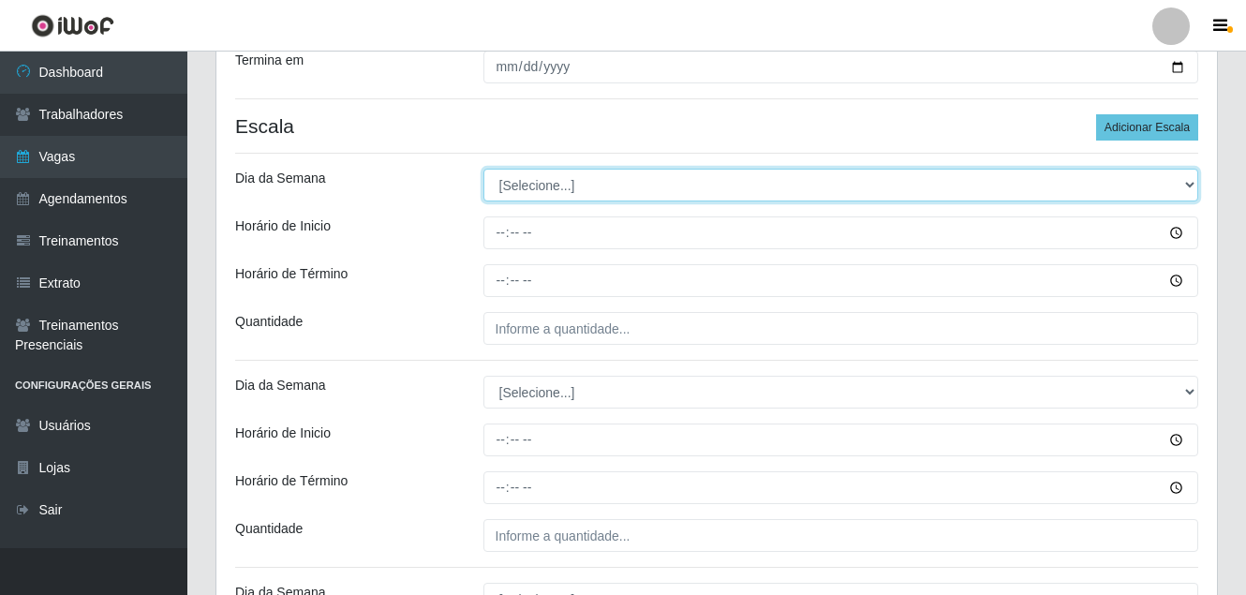
drag, startPoint x: 544, startPoint y: 184, endPoint x: 539, endPoint y: 195, distance: 12.6
click at [544, 184] on select "[Selecione...] Segunda Terça Quarta Quinta Sexta Sábado Domingo" at bounding box center [842, 185] width 716 height 33
select select "6"
click at [484, 169] on select "[Selecione...] Segunda Terça Quarta Quinta Sexta Sábado Domingo" at bounding box center [842, 185] width 716 height 33
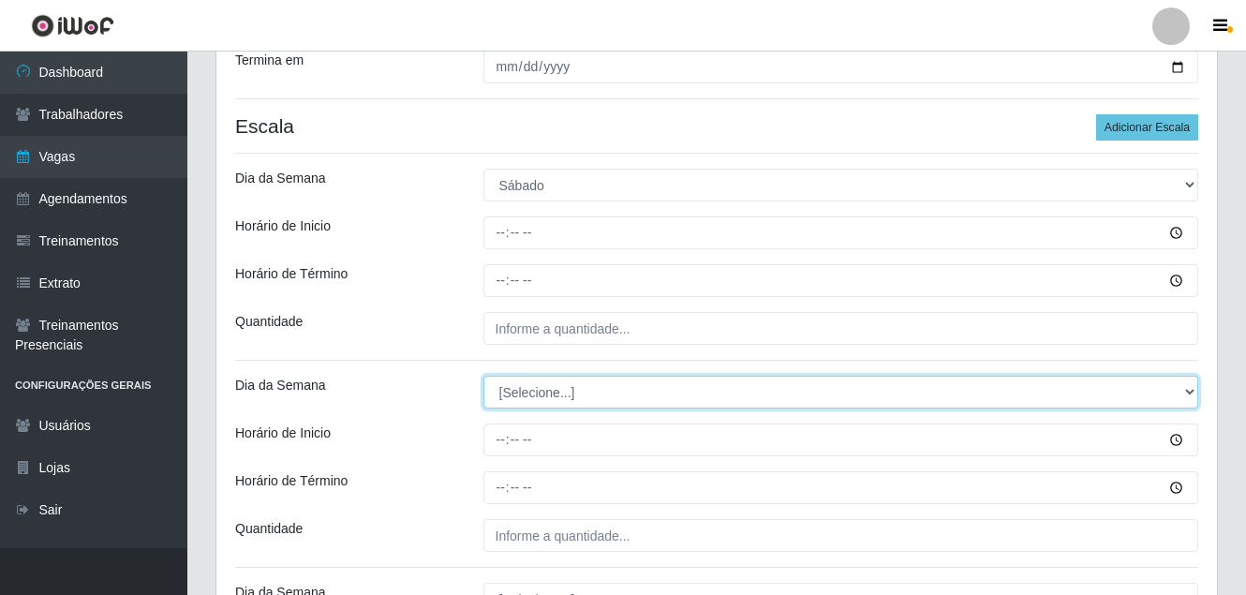
click at [514, 395] on select "[Selecione...] Segunda Terça Quarta Quinta Sexta Sábado Domingo" at bounding box center [842, 392] width 716 height 33
select select "6"
click at [484, 376] on select "[Selecione...] Segunda Terça Quarta Quinta Sexta Sábado Domingo" at bounding box center [842, 392] width 716 height 33
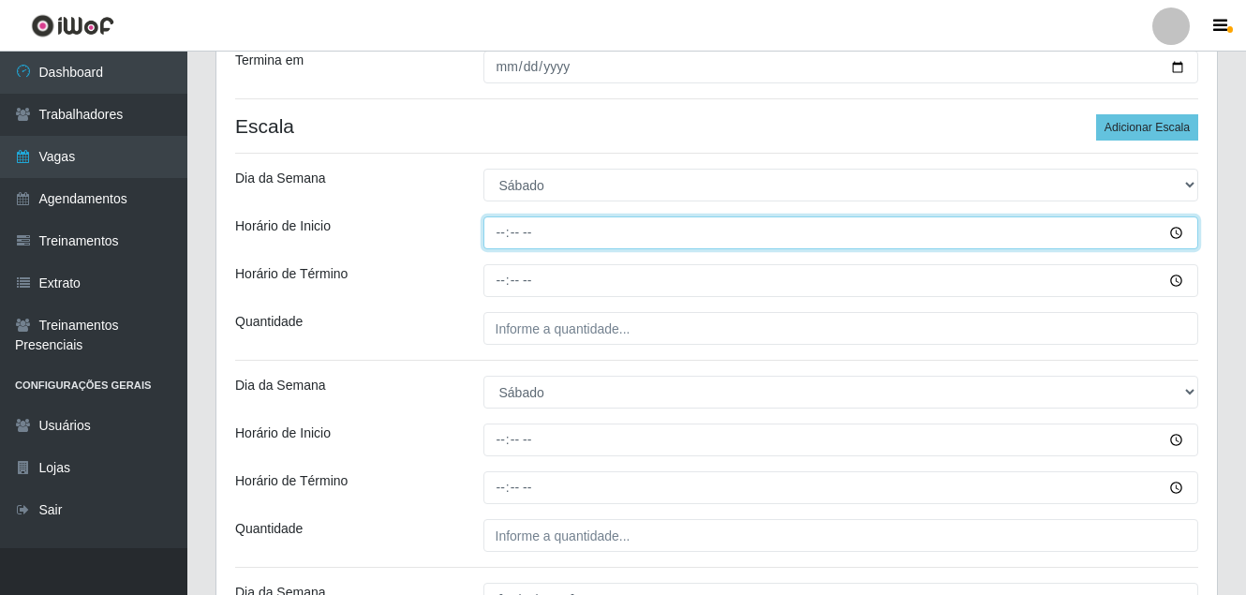
click at [499, 230] on input "Horário de Inicio" at bounding box center [842, 232] width 716 height 33
type input "10:00"
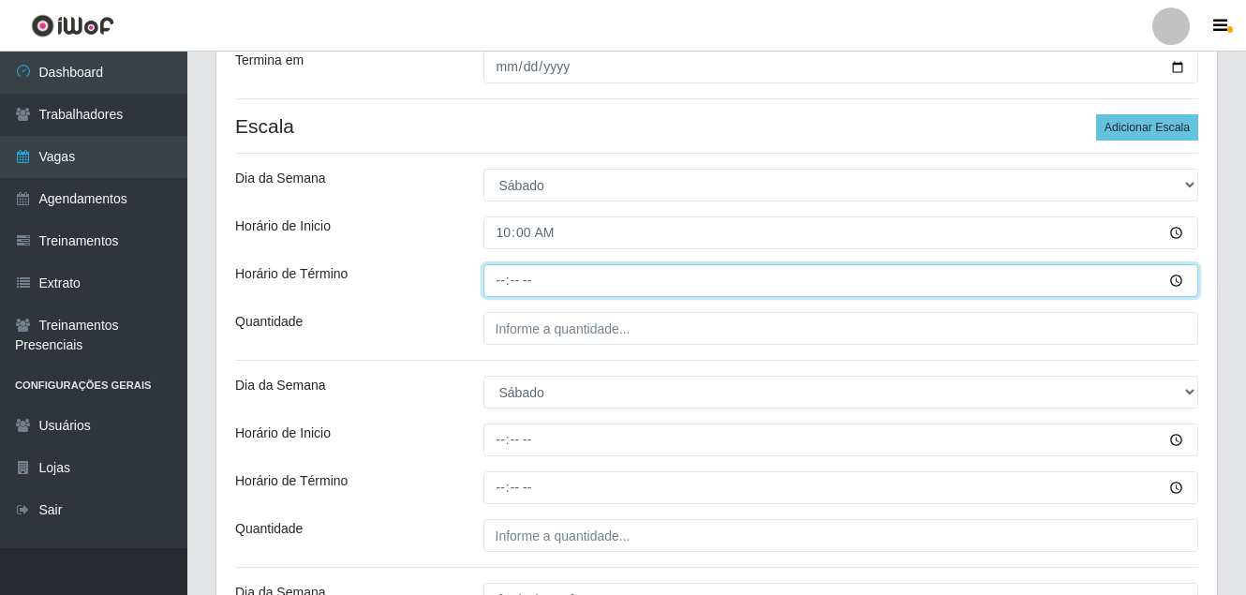
click at [498, 282] on input "Horário de Término" at bounding box center [842, 280] width 716 height 33
type input "16:00"
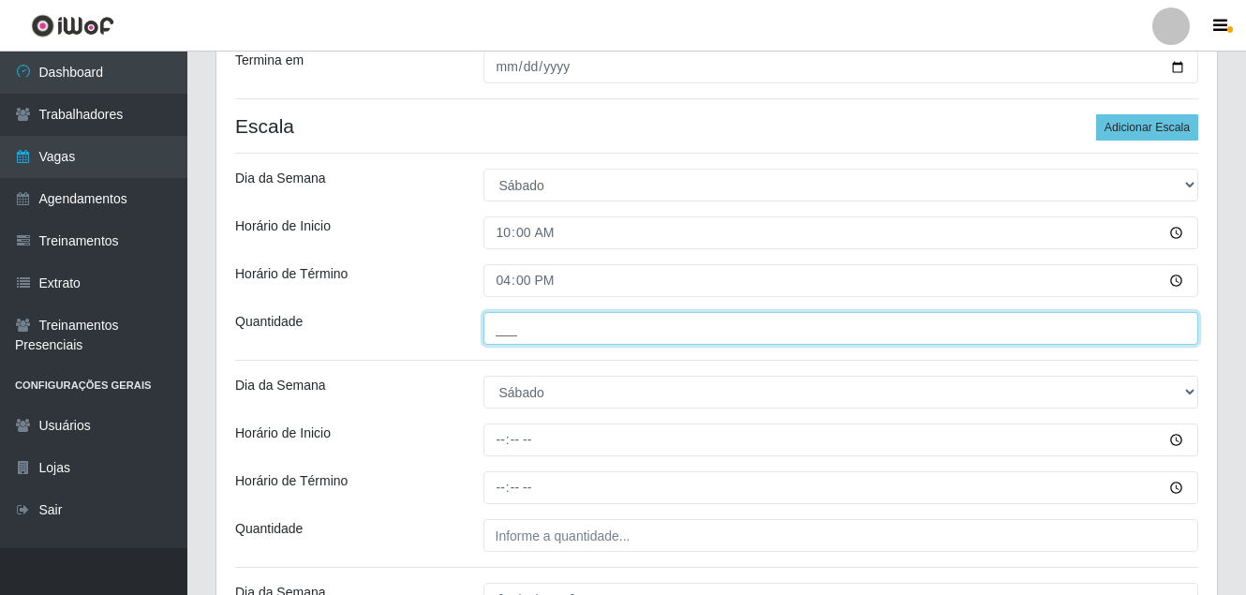
click at [497, 338] on input "___" at bounding box center [842, 328] width 716 height 33
type input "1__"
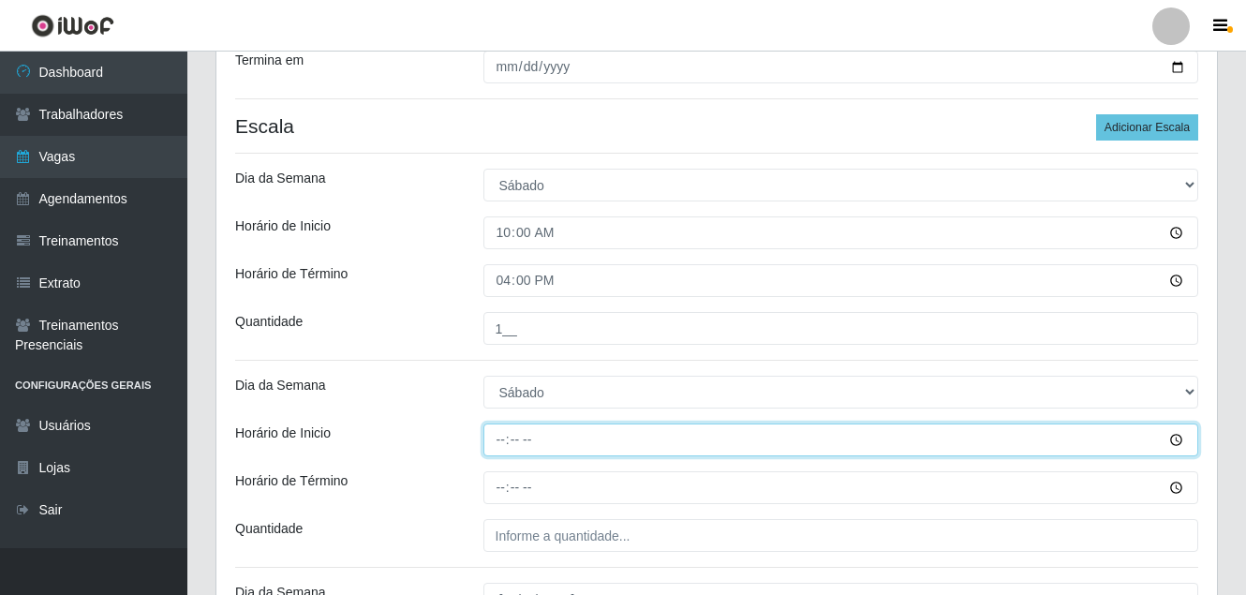
click at [491, 444] on input "Horário de Inicio" at bounding box center [842, 440] width 716 height 33
type input "16:00"
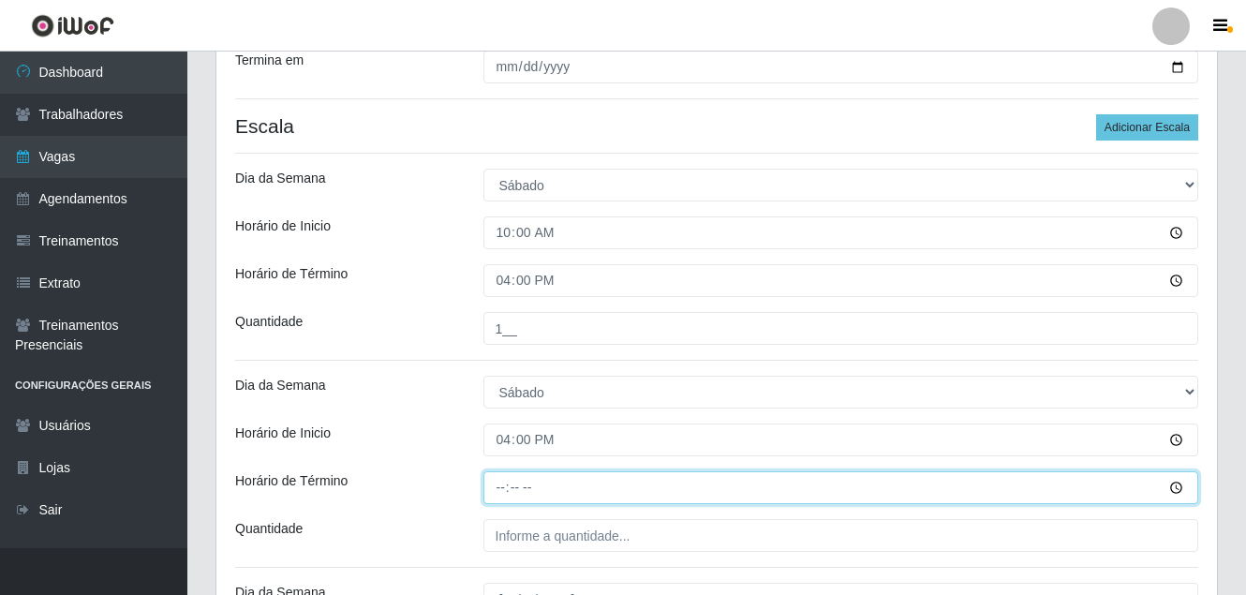
click at [496, 490] on input "Horário de Término" at bounding box center [842, 487] width 716 height 33
type input "22:00"
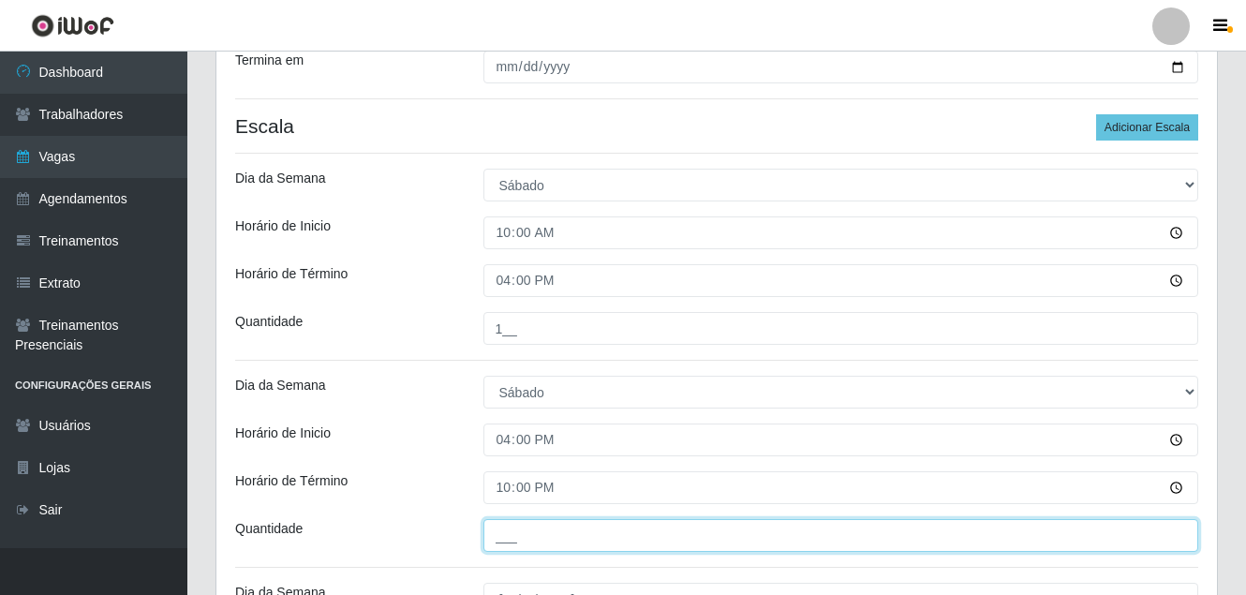
click at [497, 533] on input "___" at bounding box center [842, 535] width 716 height 33
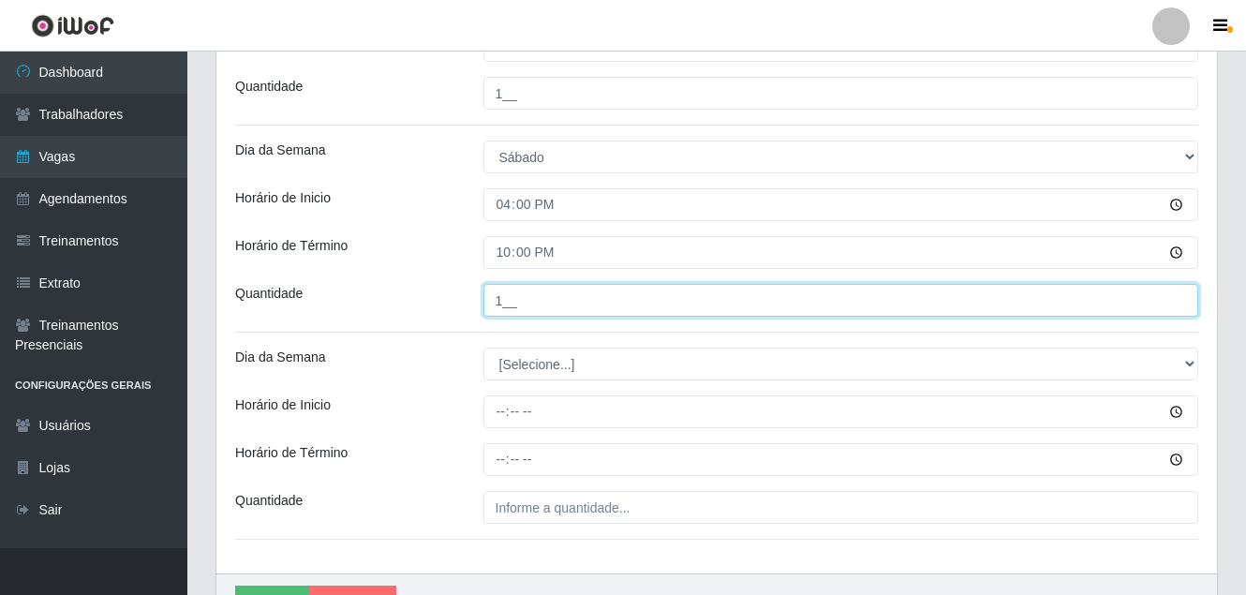
scroll to position [896, 0]
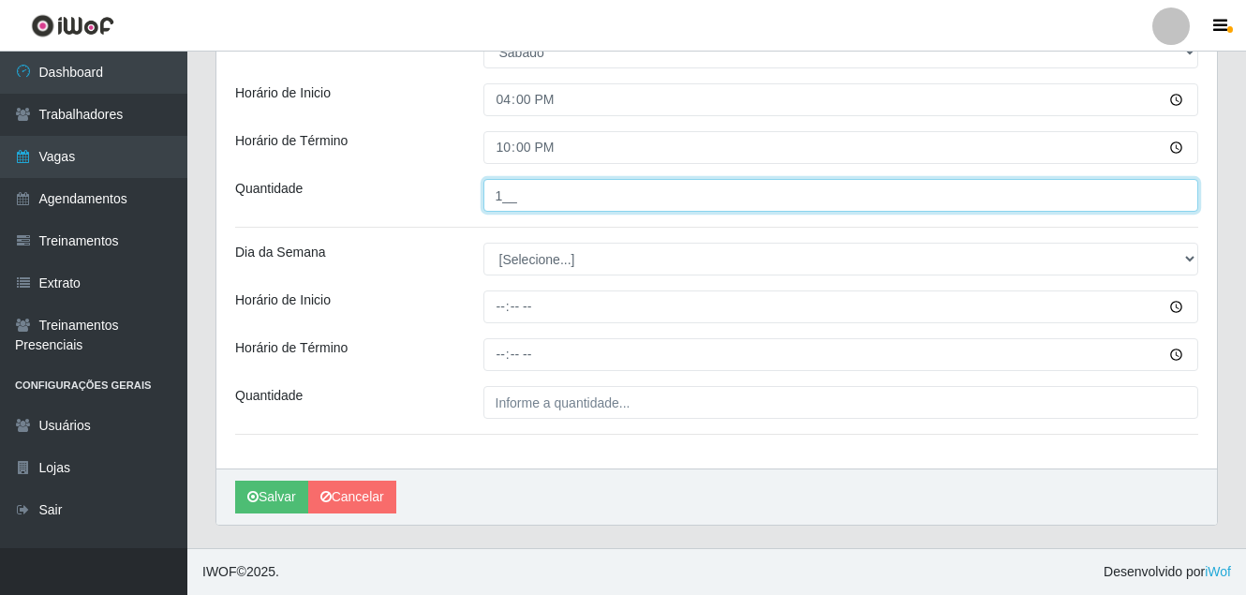
type input "1__"
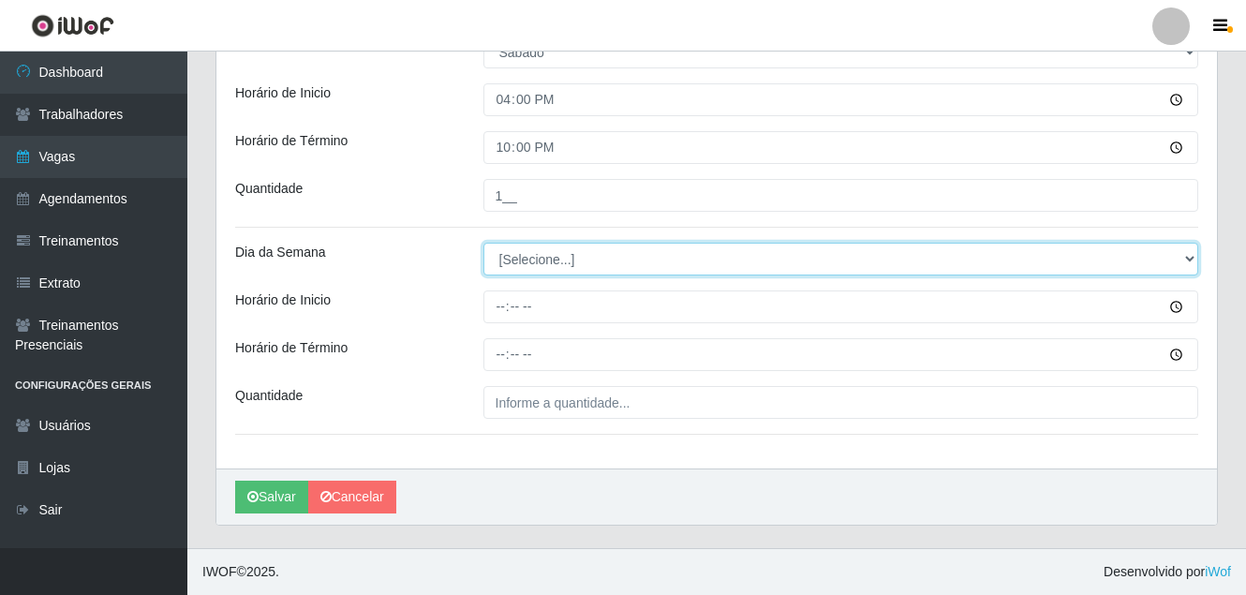
click at [539, 263] on select "[Selecione...] Segunda Terça Quarta Quinta Sexta Sábado Domingo" at bounding box center [842, 259] width 716 height 33
select select "0"
click at [484, 243] on select "[Selecione...] Segunda Terça Quarta Quinta Sexta Sábado Domingo" at bounding box center [842, 259] width 716 height 33
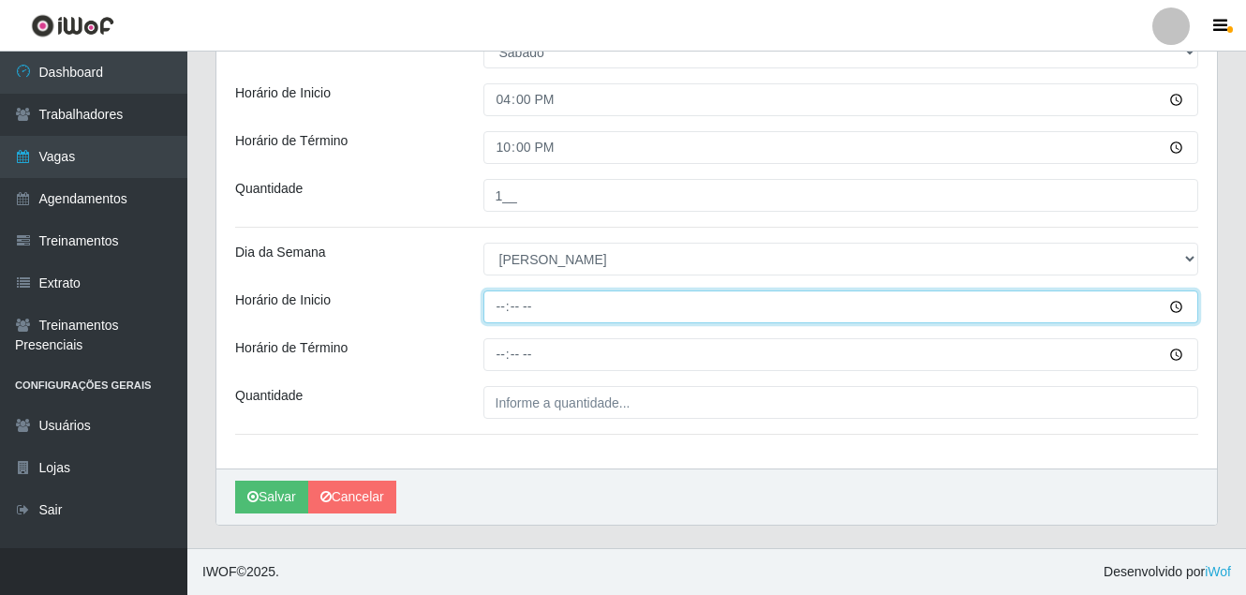
click at [499, 312] on input "Horário de Inicio" at bounding box center [842, 306] width 716 height 33
type input "15:00"
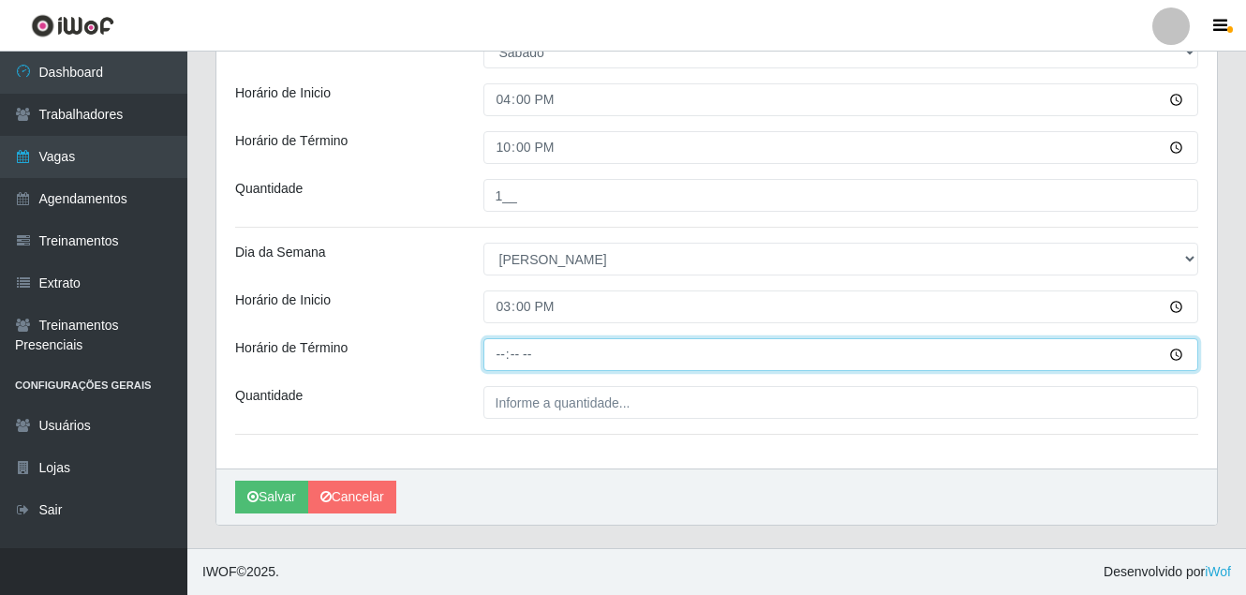
click at [495, 359] on input "Horário de Término" at bounding box center [842, 354] width 716 height 33
type input "21:00"
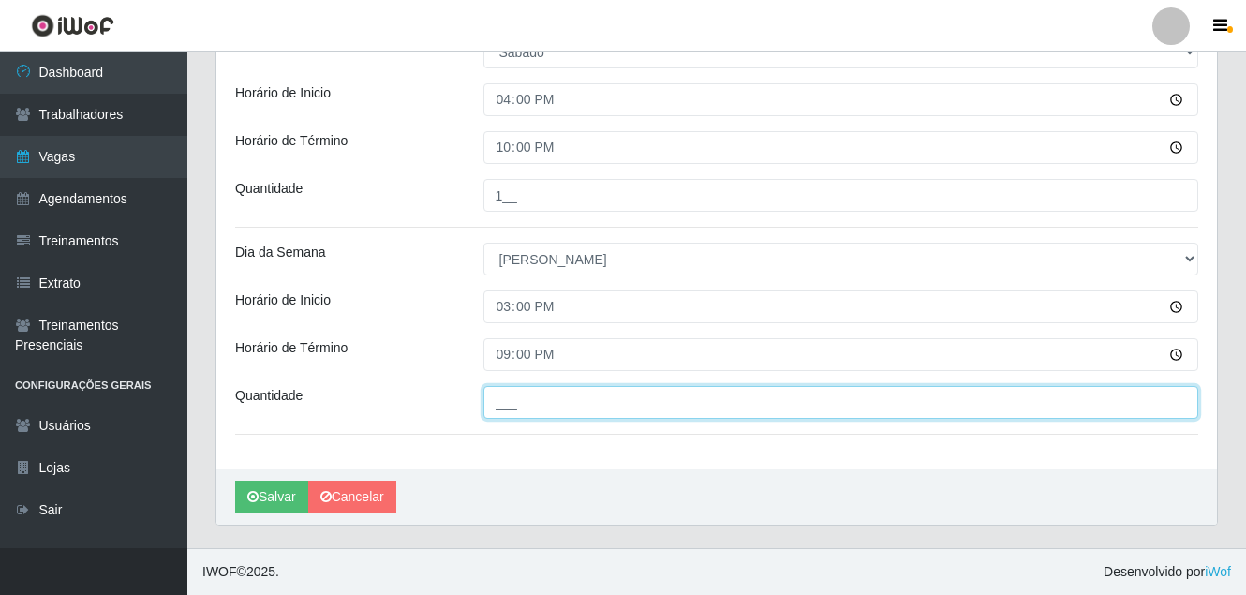
click at [493, 393] on input "___" at bounding box center [842, 402] width 716 height 33
type input "2__"
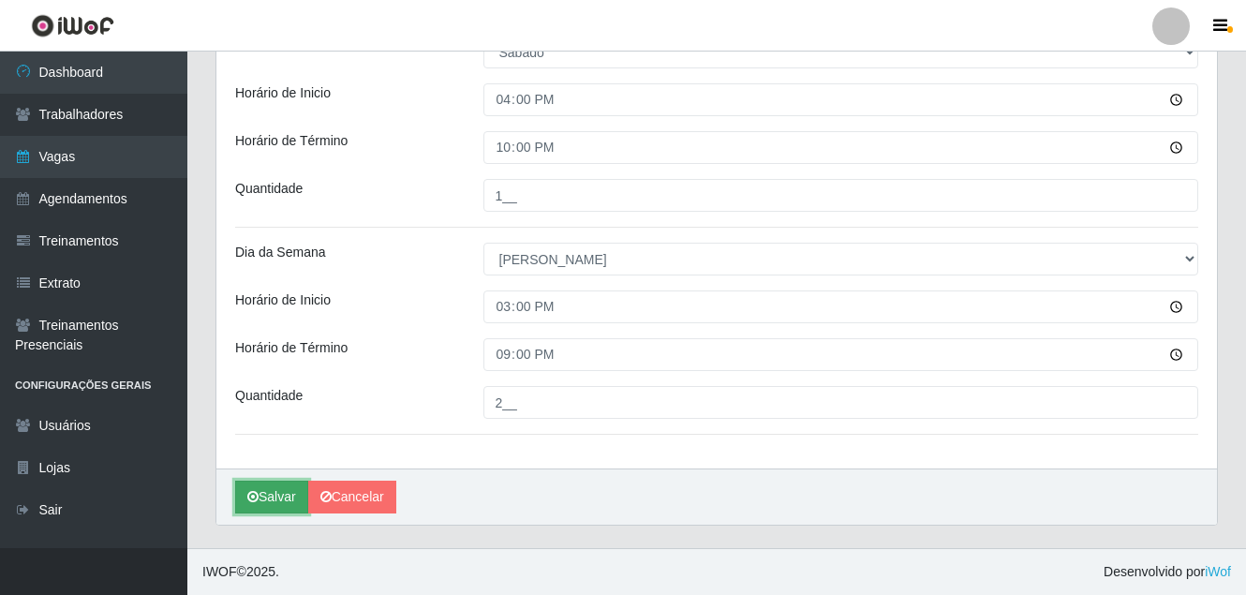
click at [274, 500] on button "Salvar" at bounding box center [271, 497] width 73 height 33
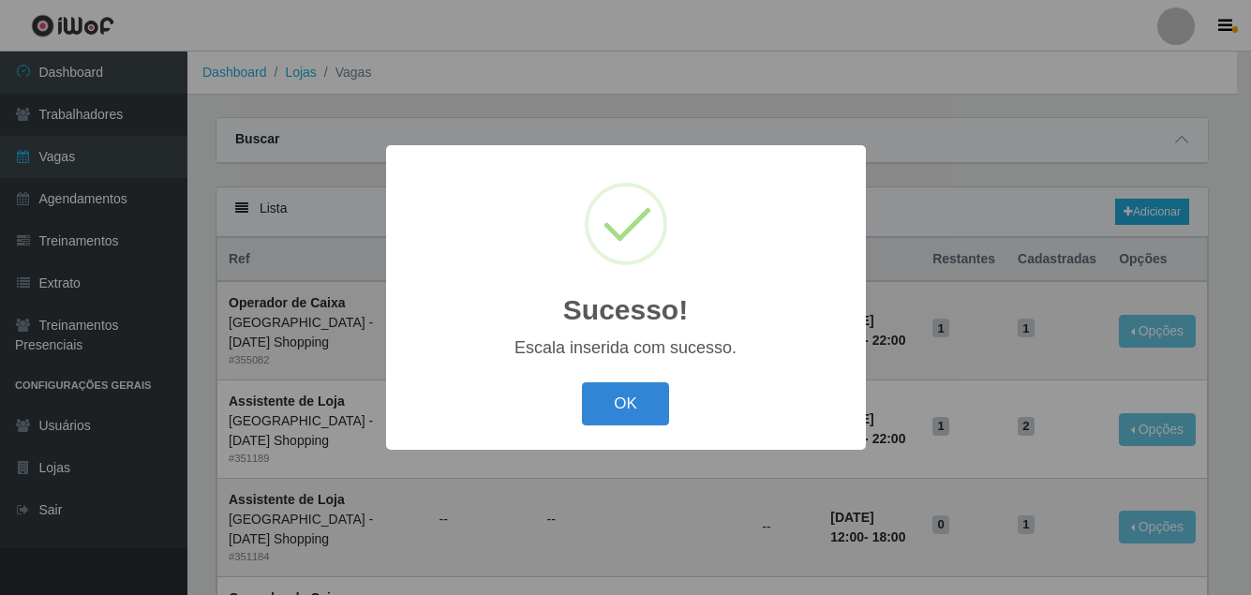
click at [651, 406] on button "OK" at bounding box center [625, 404] width 87 height 44
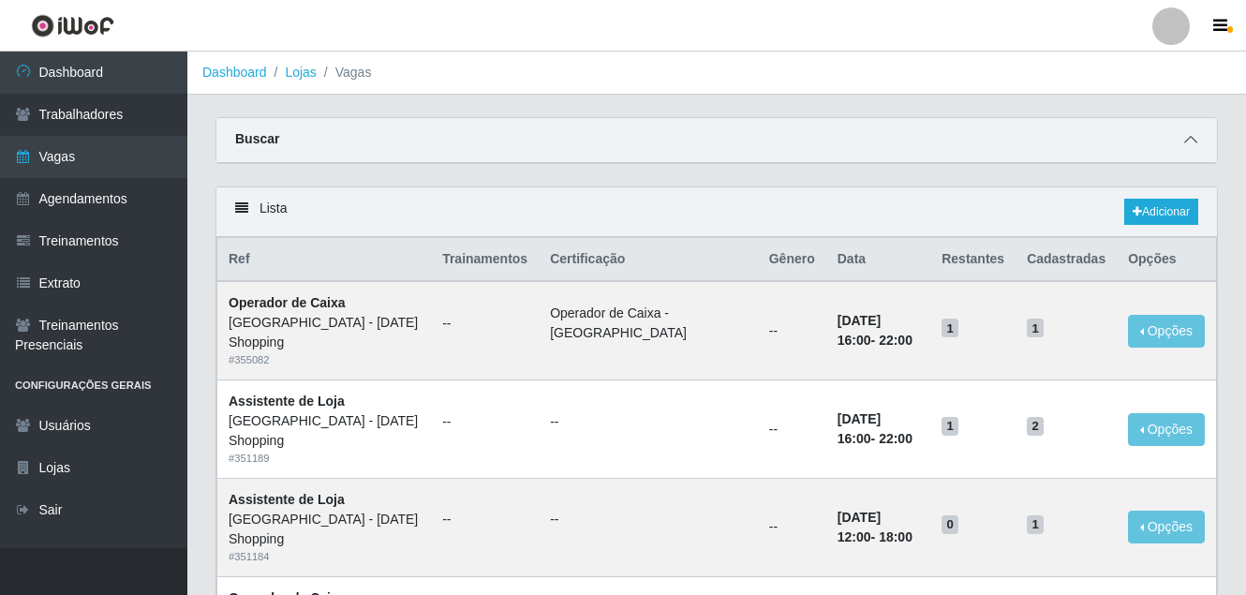
click at [1192, 146] on icon at bounding box center [1190, 139] width 13 height 13
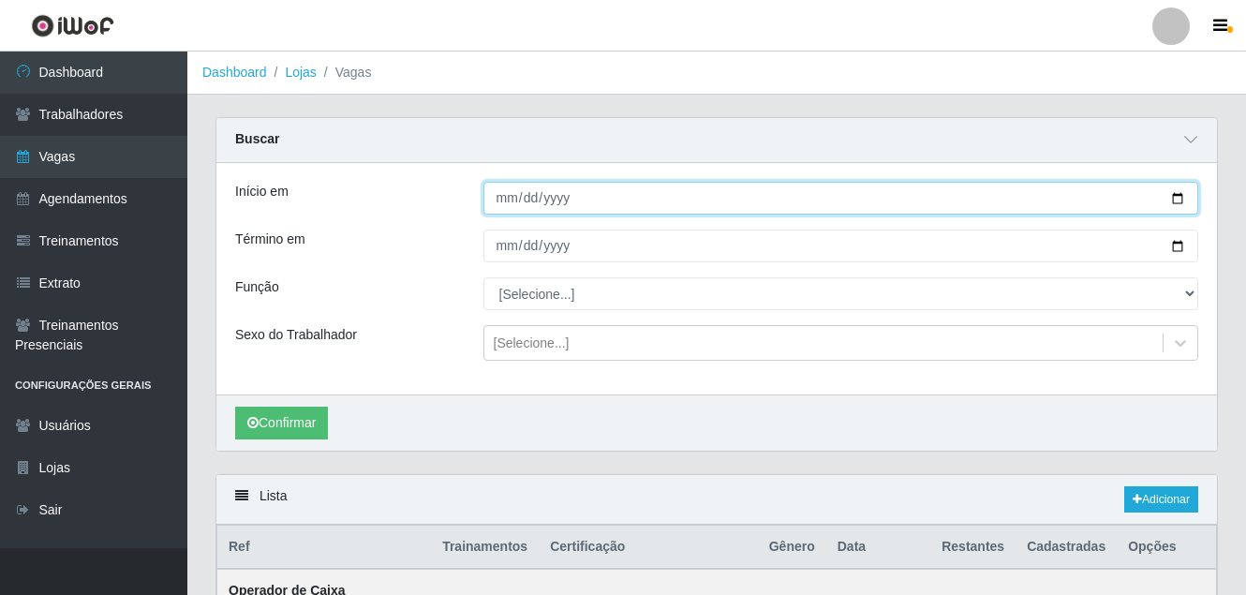
click at [1176, 197] on input "Início em" at bounding box center [842, 198] width 716 height 33
type input "[DATE]"
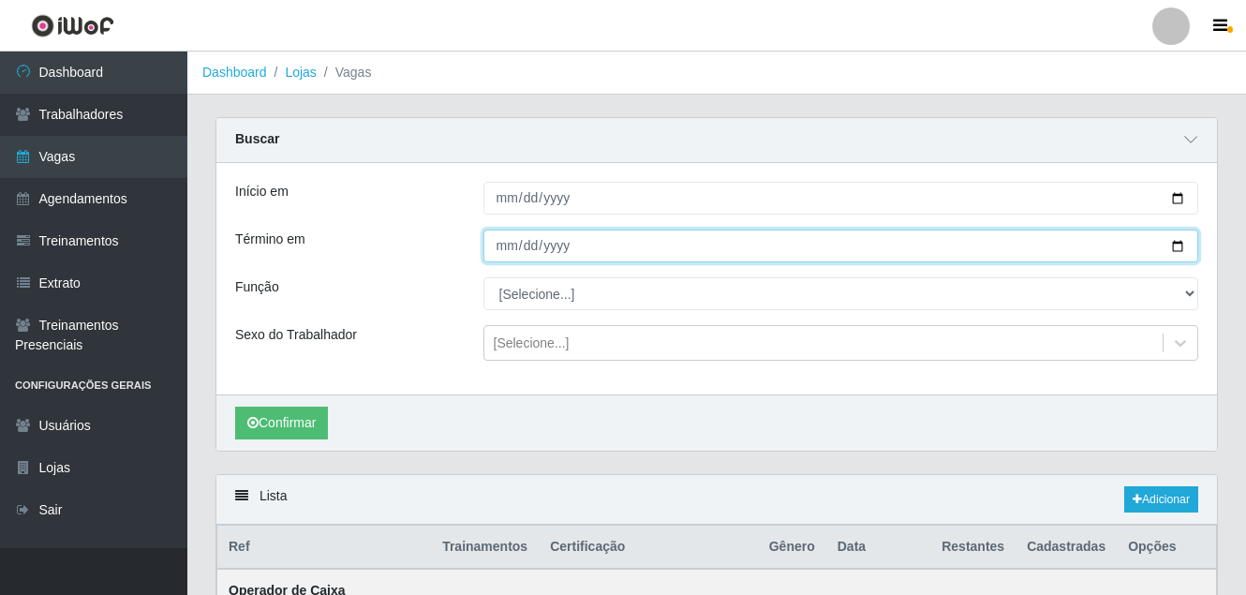
click at [1181, 247] on input "Término em" at bounding box center [842, 246] width 716 height 33
type input "[DATE]"
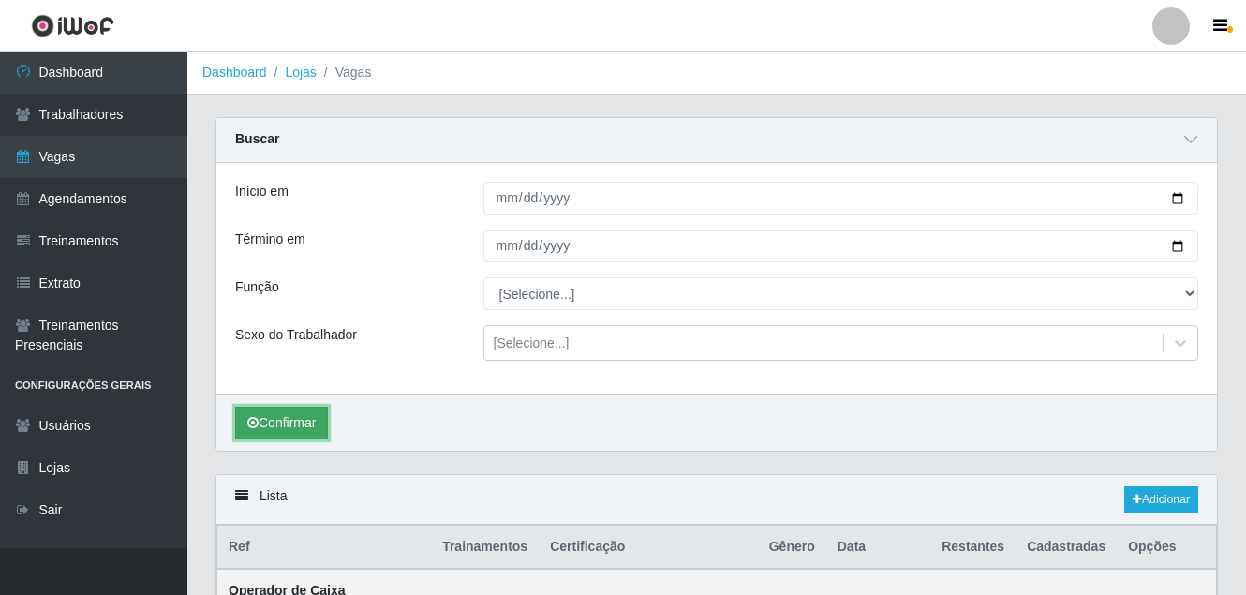
click at [264, 425] on button "Confirmar" at bounding box center [281, 423] width 93 height 33
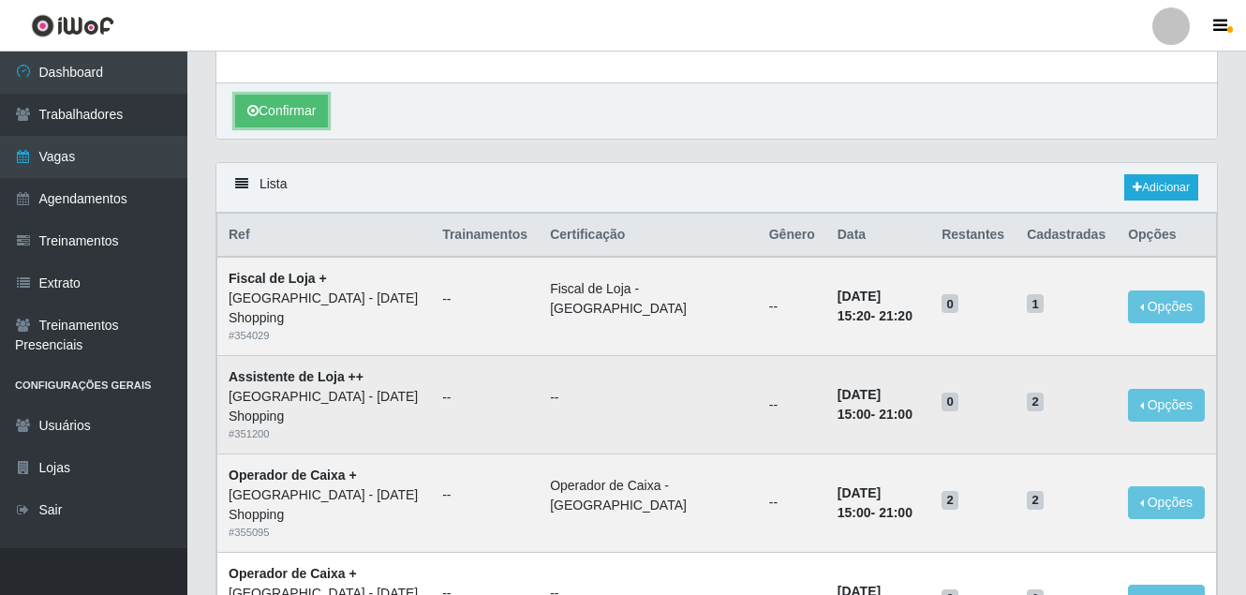
scroll to position [285, 0]
